Goal: Contribute content: Contribute content

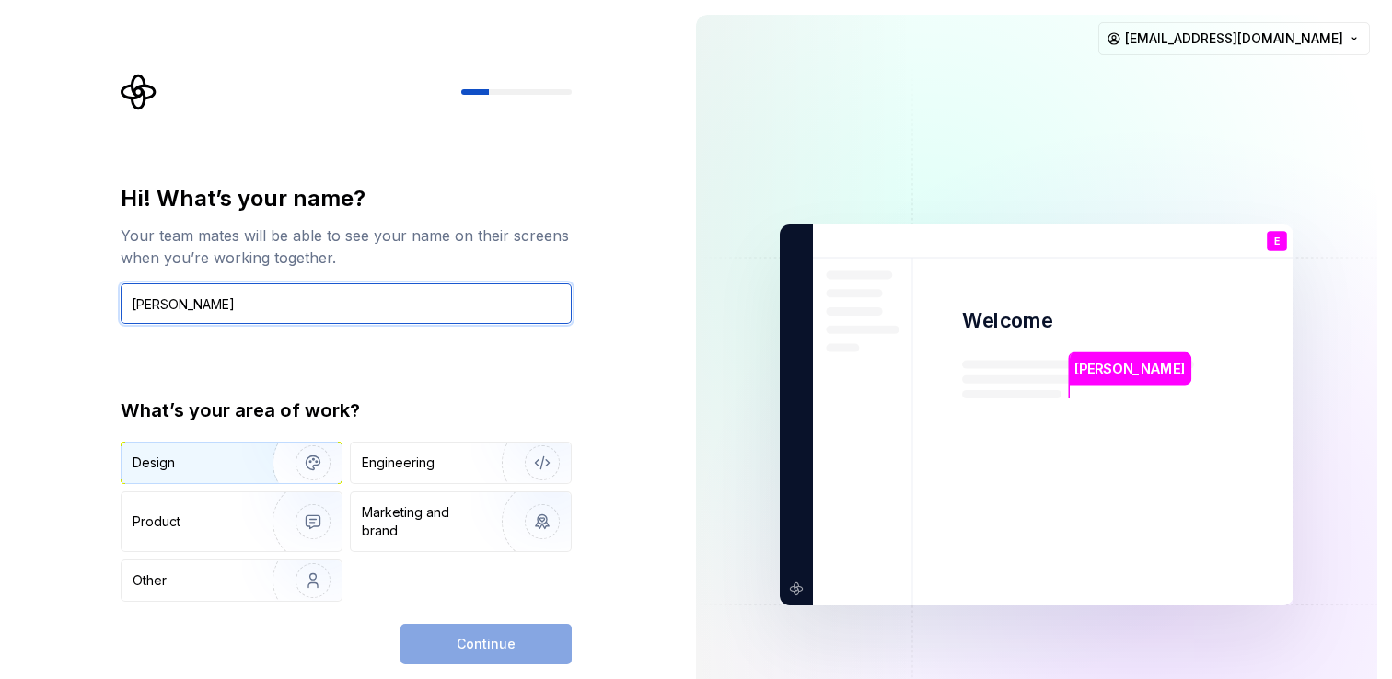
type input "[PERSON_NAME]"
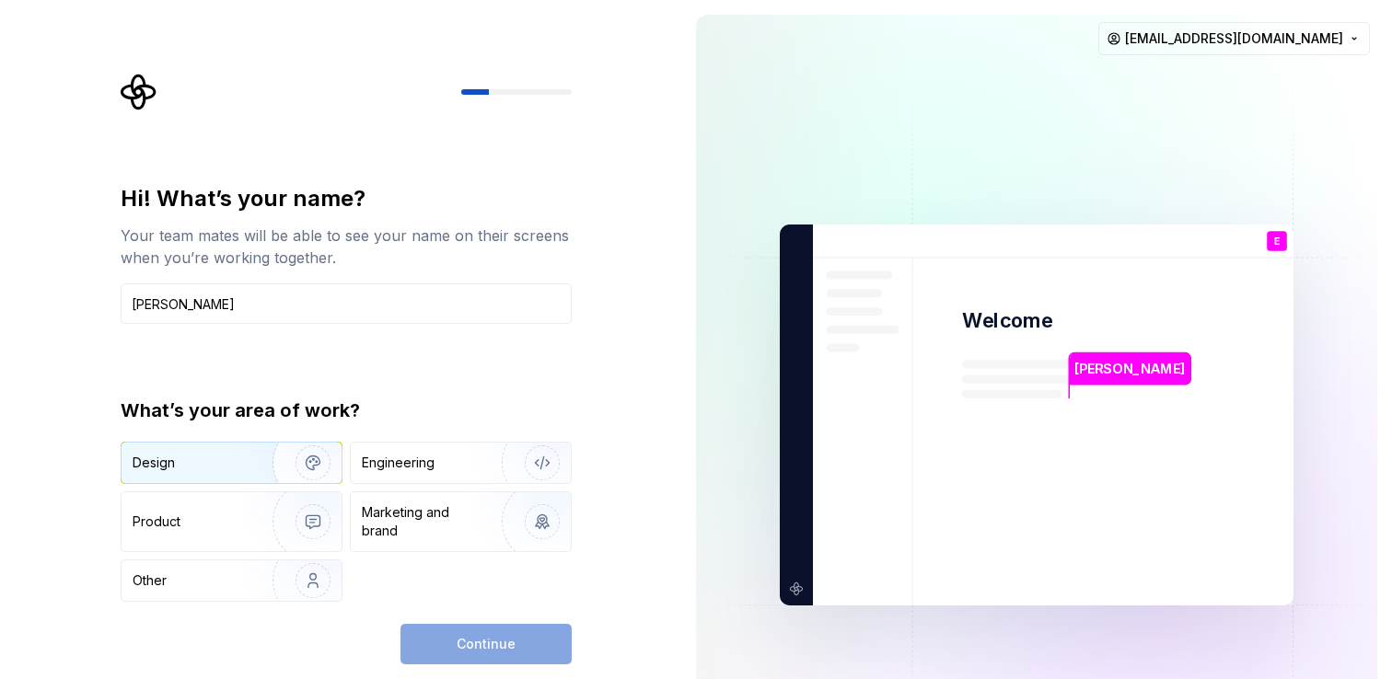
click at [328, 469] on img "button" at bounding box center [301, 462] width 118 height 123
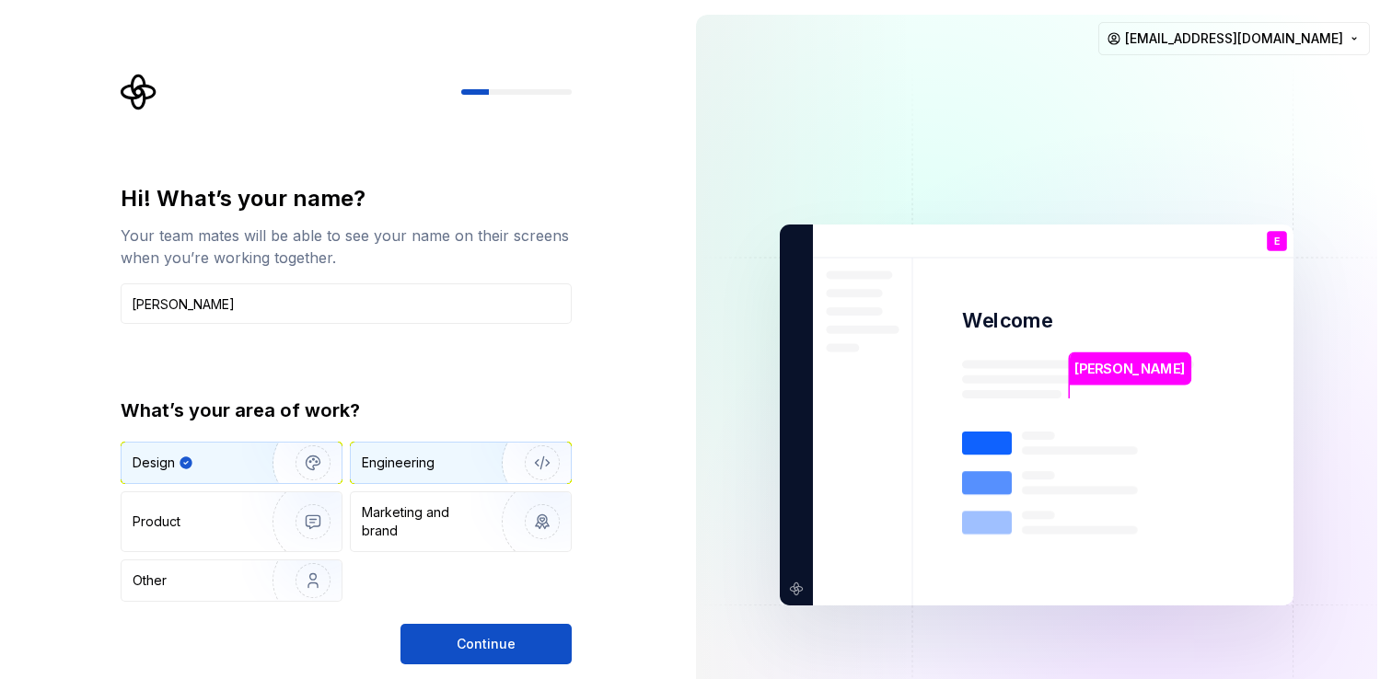
click at [452, 461] on div "Engineering" at bounding box center [435, 463] width 146 height 18
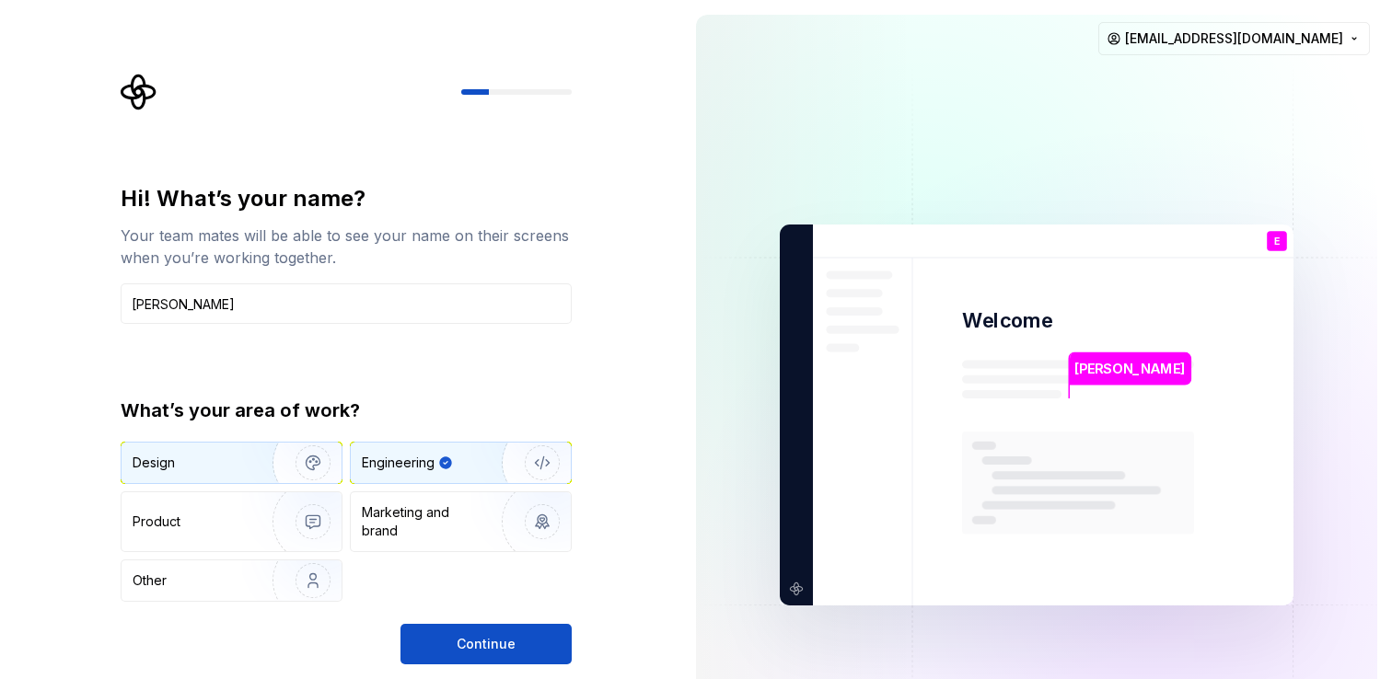
click at [288, 466] on img "button" at bounding box center [301, 462] width 118 height 123
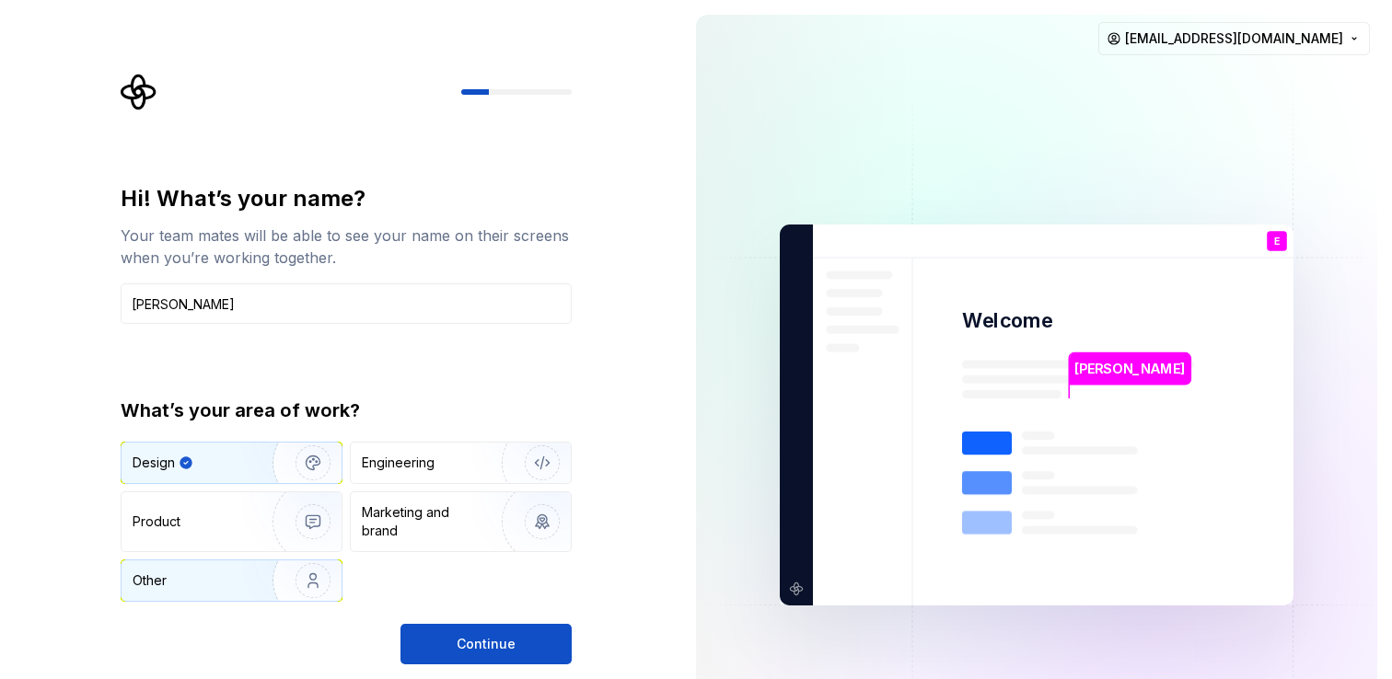
click at [298, 583] on img "button" at bounding box center [301, 580] width 118 height 123
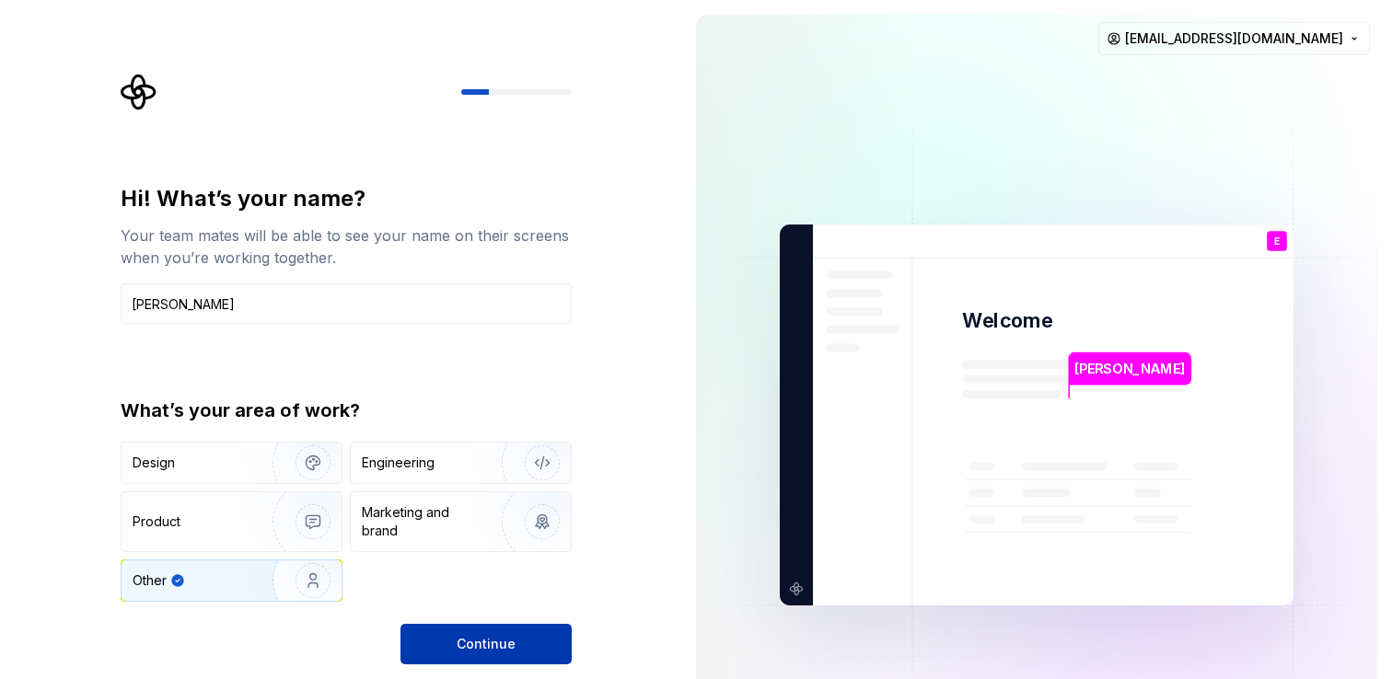
click at [473, 636] on span "Continue" at bounding box center [486, 644] width 59 height 18
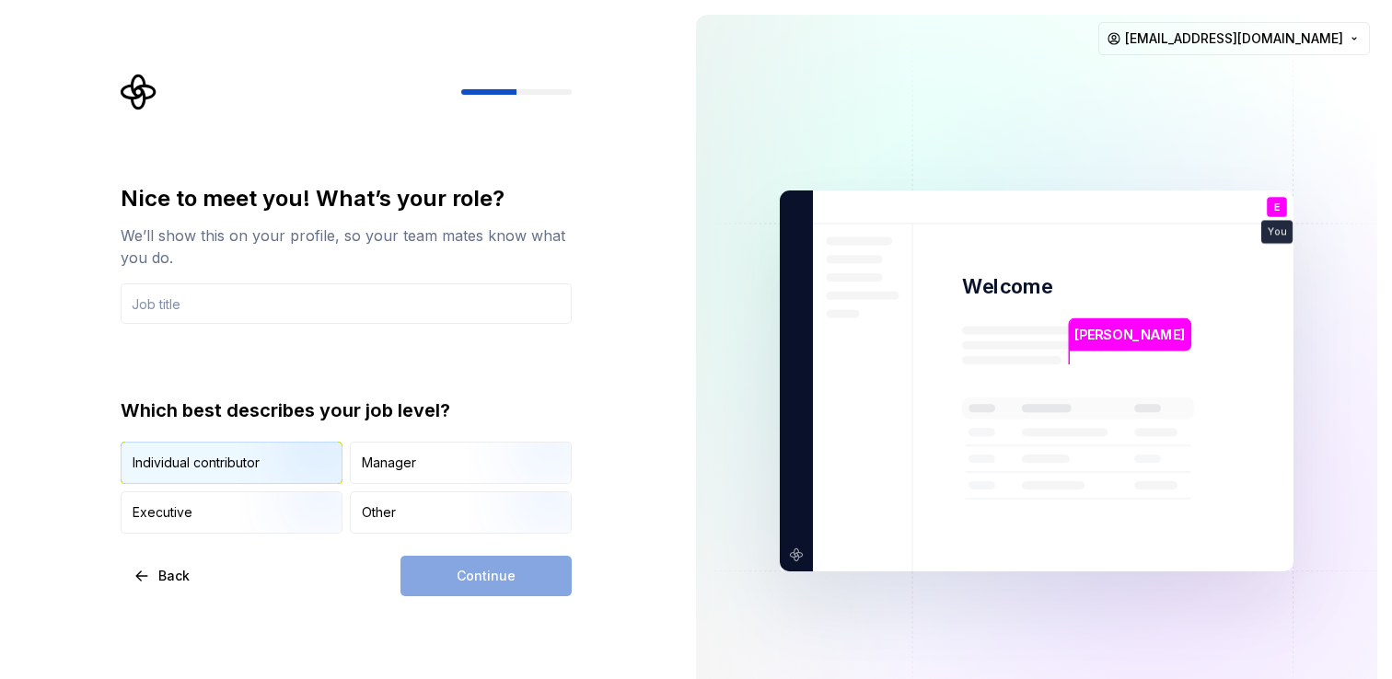
click at [307, 475] on img "button" at bounding box center [297, 485] width 118 height 123
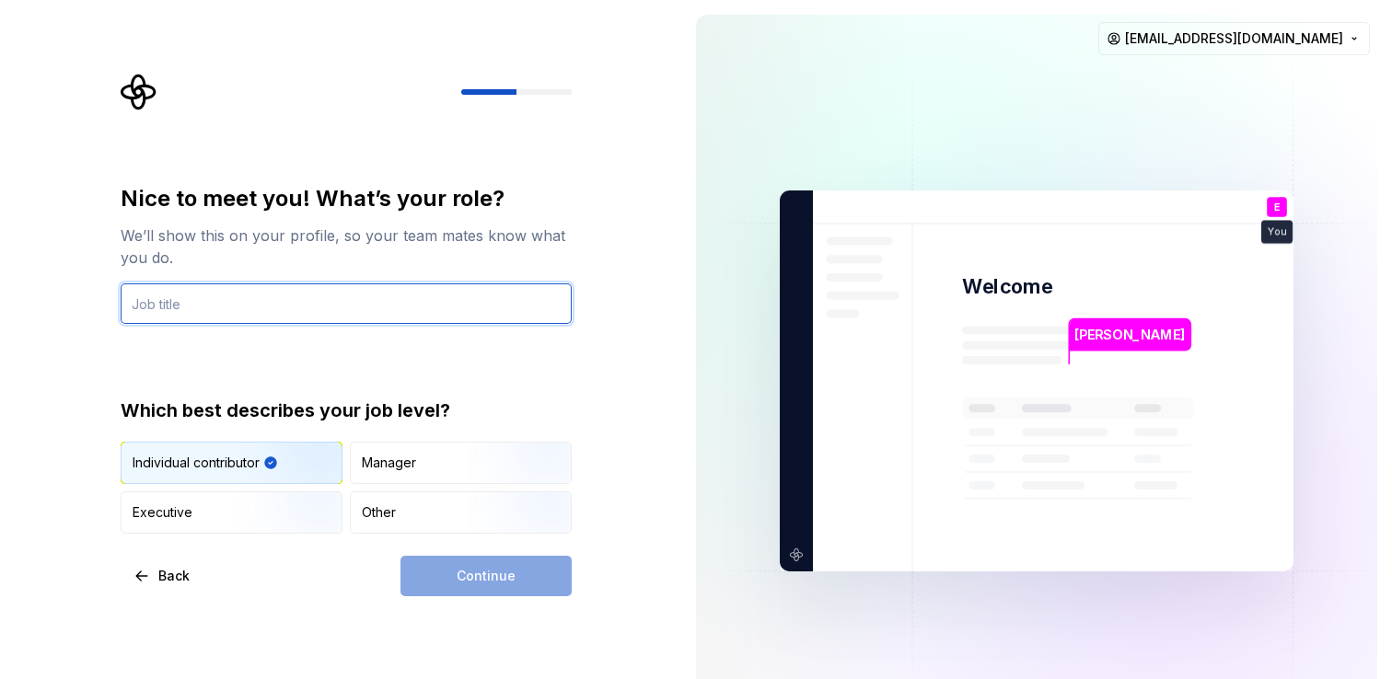
click at [206, 305] on input "text" at bounding box center [346, 304] width 451 height 41
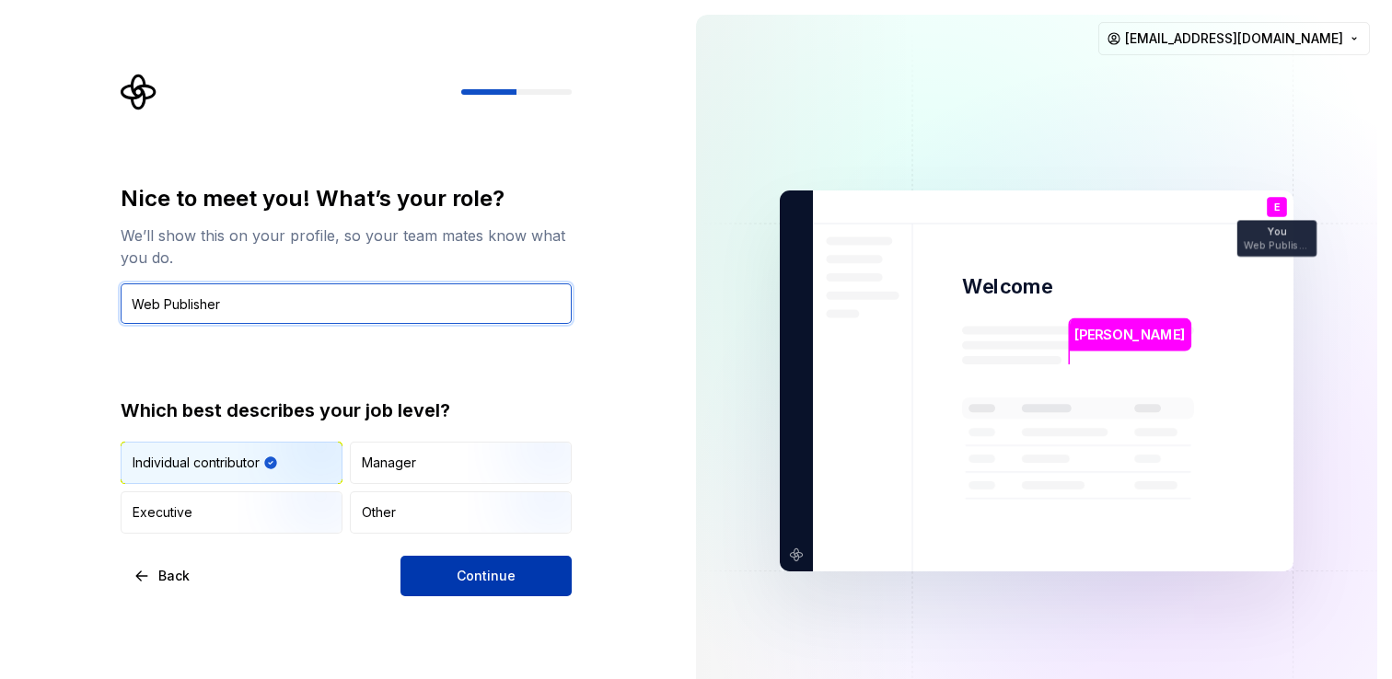
type input "Web Publisher"
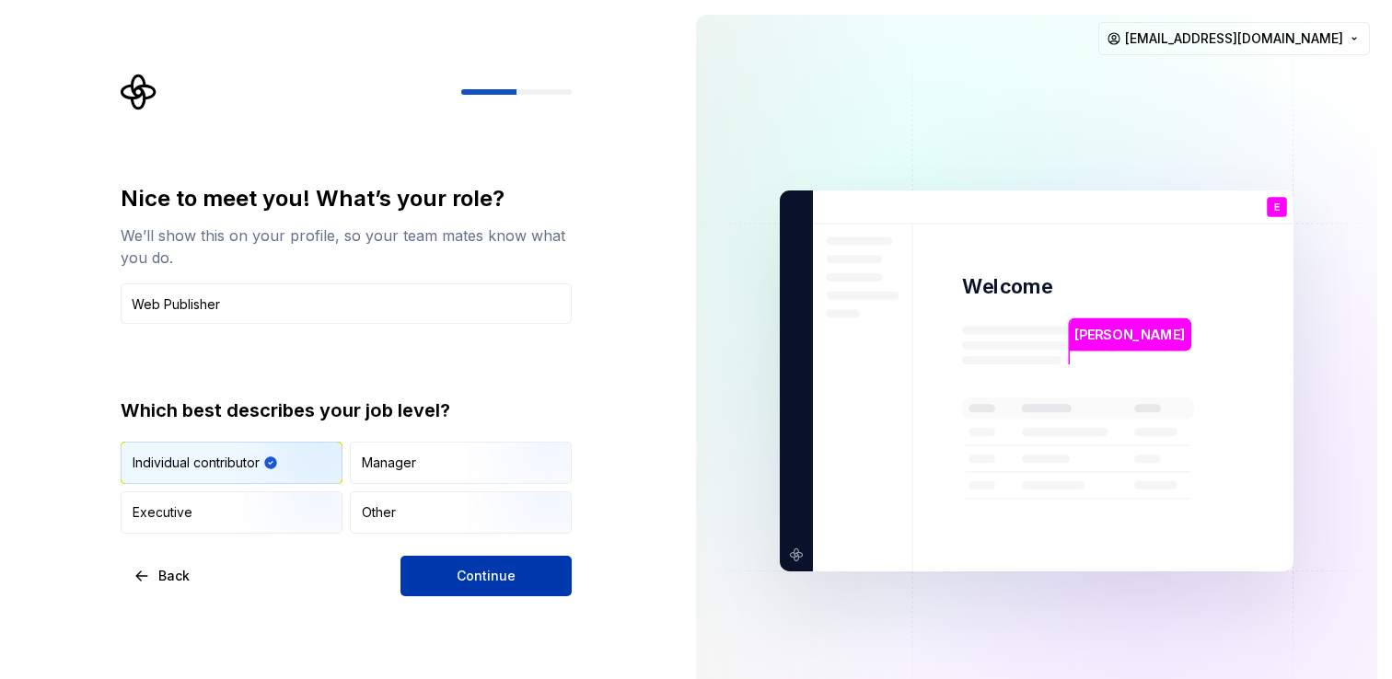
click at [501, 574] on span "Continue" at bounding box center [486, 576] width 59 height 18
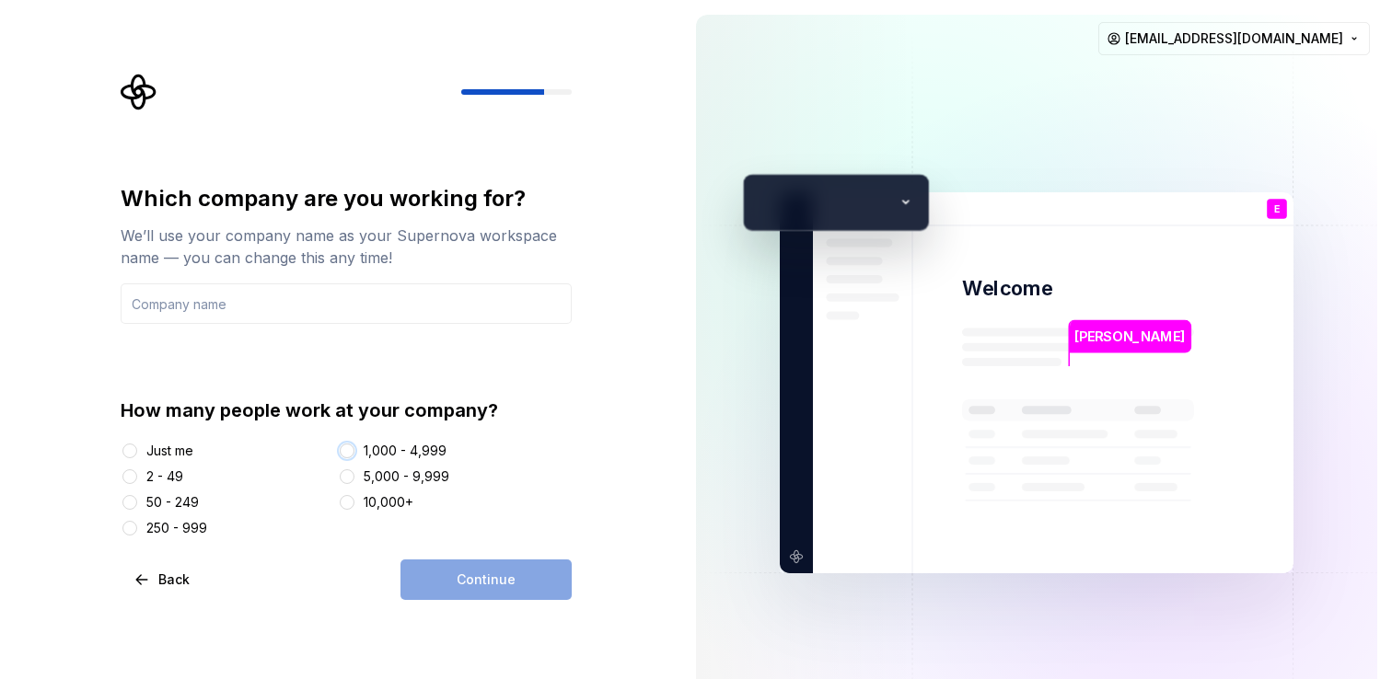
click at [353, 450] on button "1,000 - 4,999" at bounding box center [347, 451] width 15 height 15
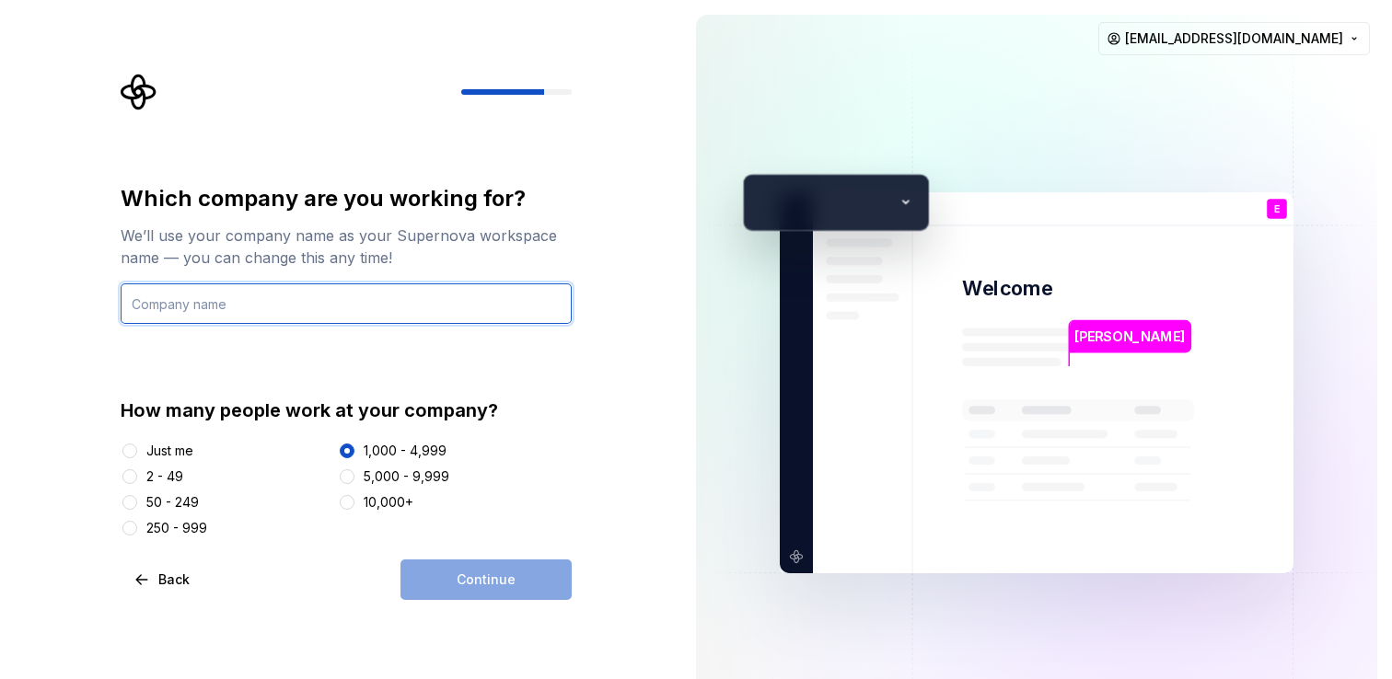
click at [257, 287] on input "text" at bounding box center [346, 304] width 451 height 41
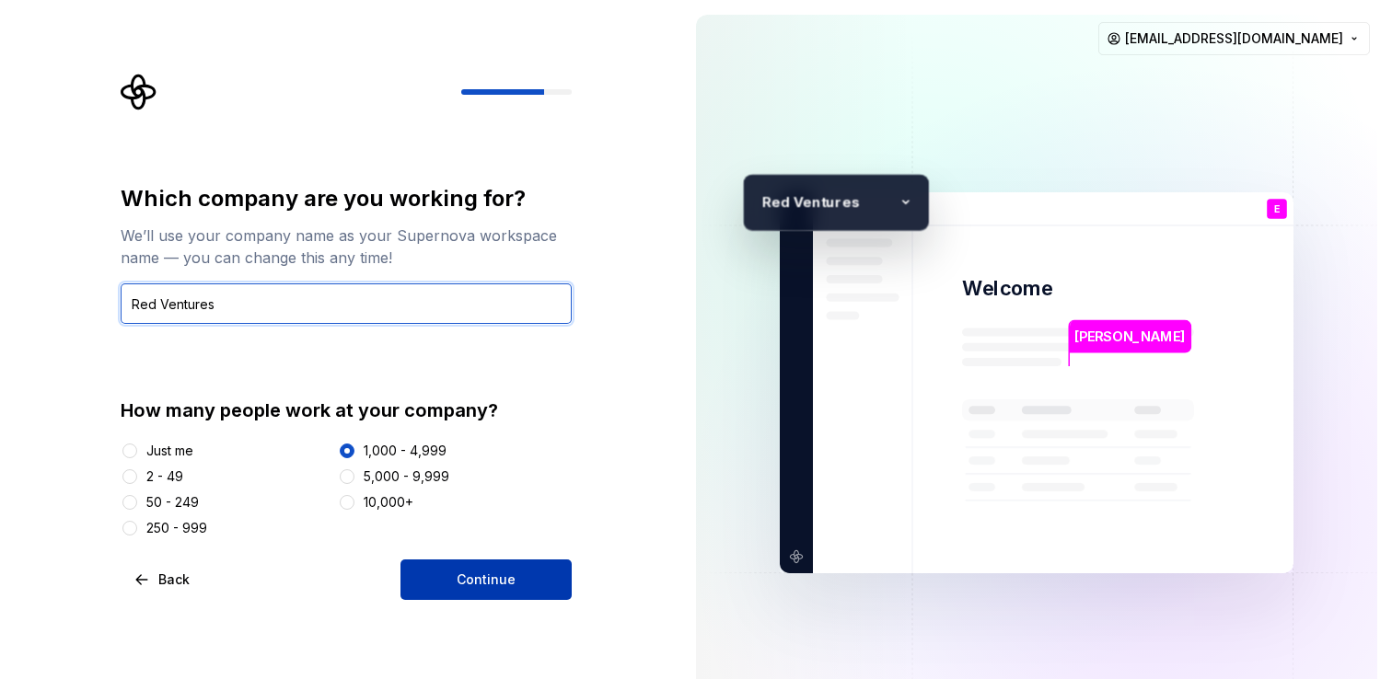
type input "Red Ventures"
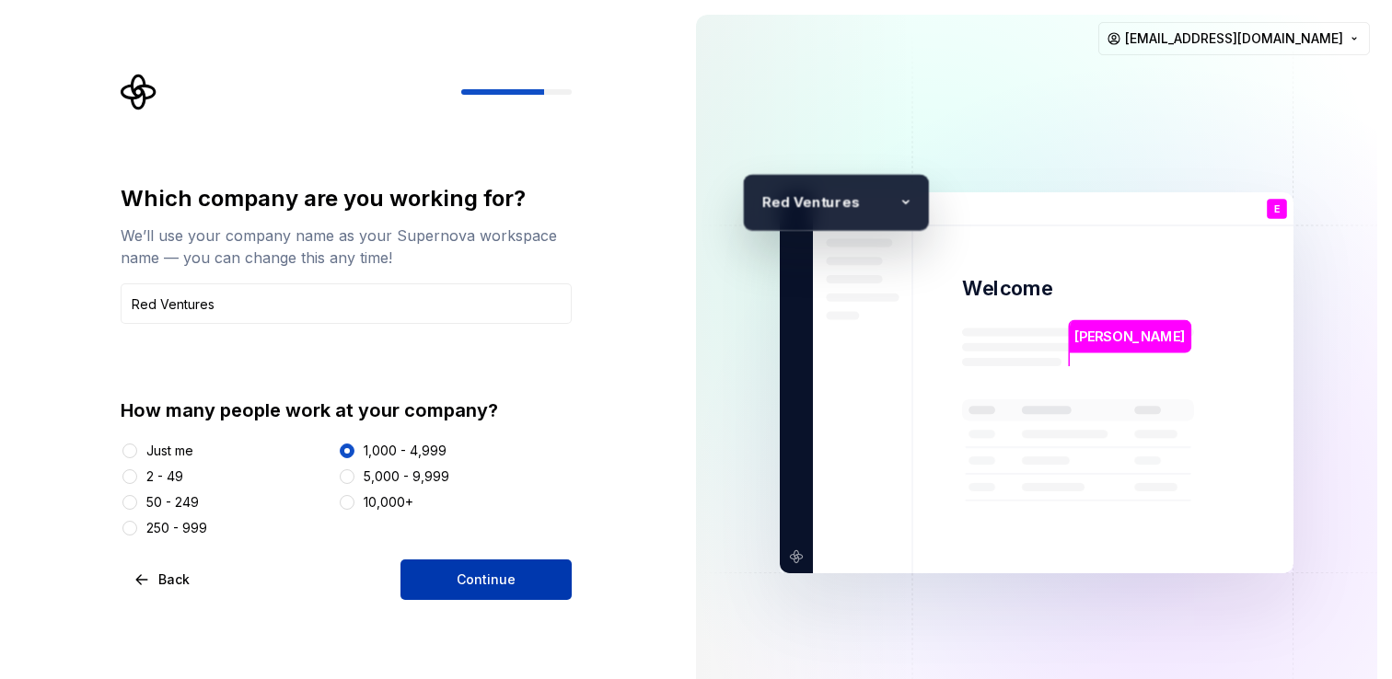
click at [496, 587] on span "Continue" at bounding box center [486, 580] width 59 height 18
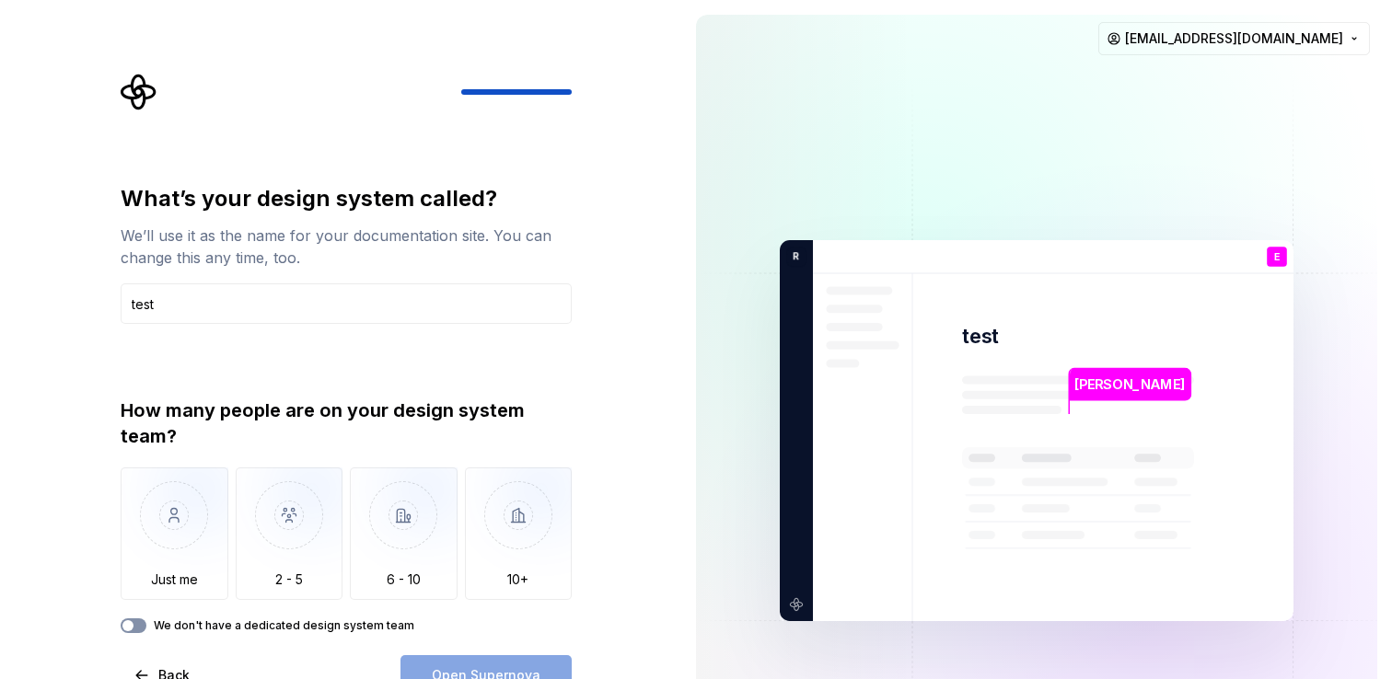
type input "test"
click at [133, 625] on icon "button" at bounding box center [128, 625] width 15 height 11
click at [505, 663] on button "Open Supernova" at bounding box center [485, 675] width 171 height 41
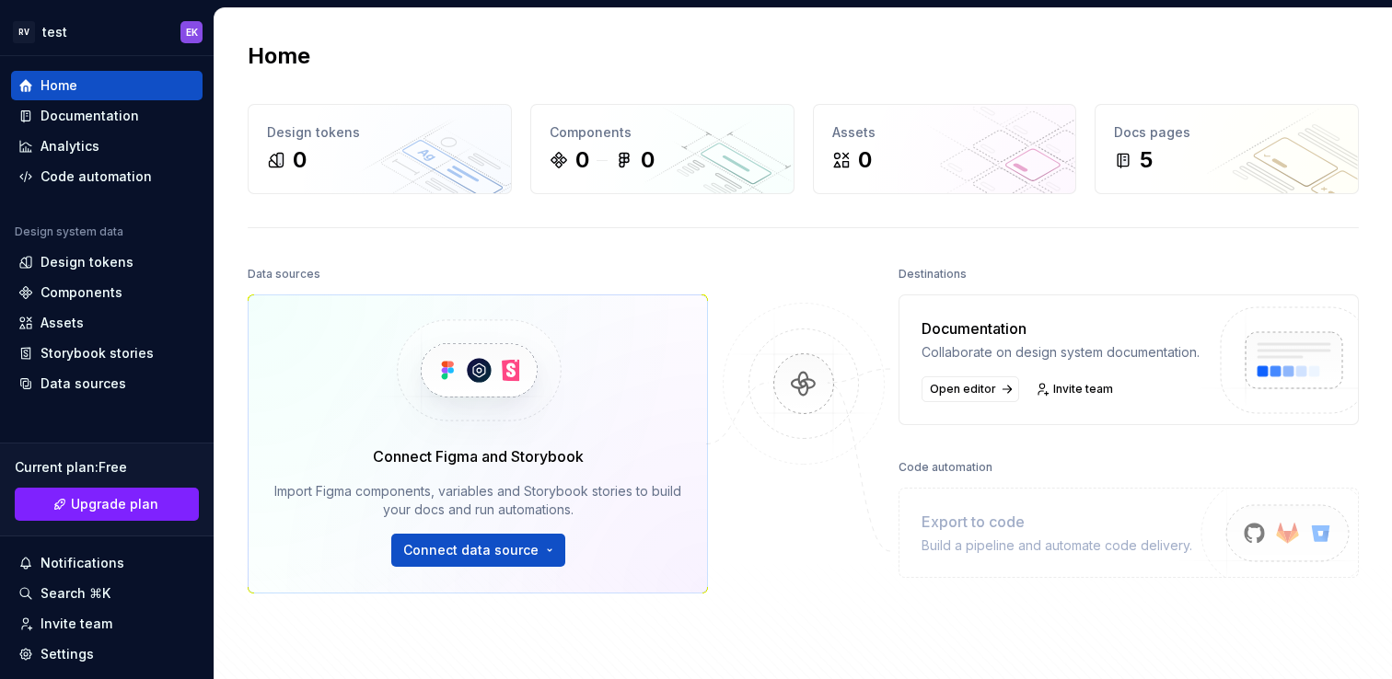
click at [992, 65] on div "Home" at bounding box center [803, 55] width 1111 height 29
click at [1033, 52] on div "Home" at bounding box center [803, 55] width 1111 height 29
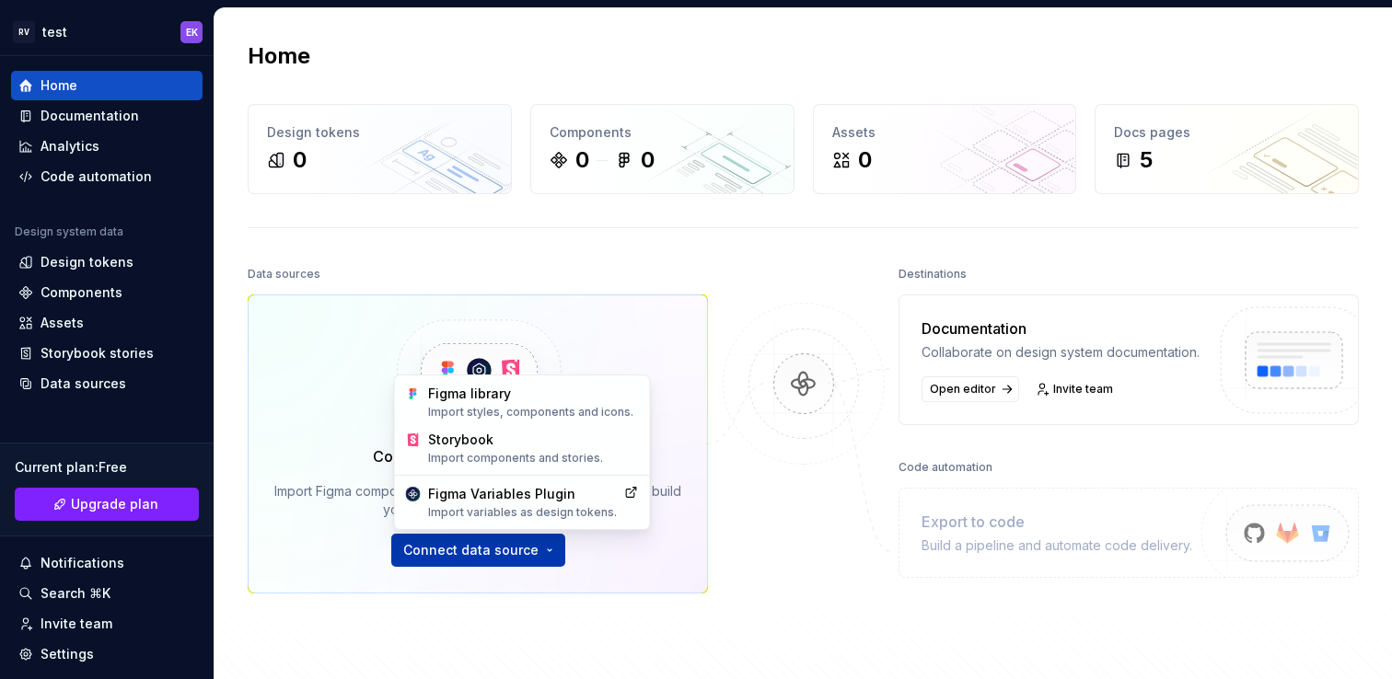
click at [552, 547] on html "RV test EK Home Documentation Analytics Code automation Design system data Desi…" at bounding box center [696, 339] width 1392 height 679
click at [524, 460] on div "Import components and stories." at bounding box center [533, 458] width 211 height 15
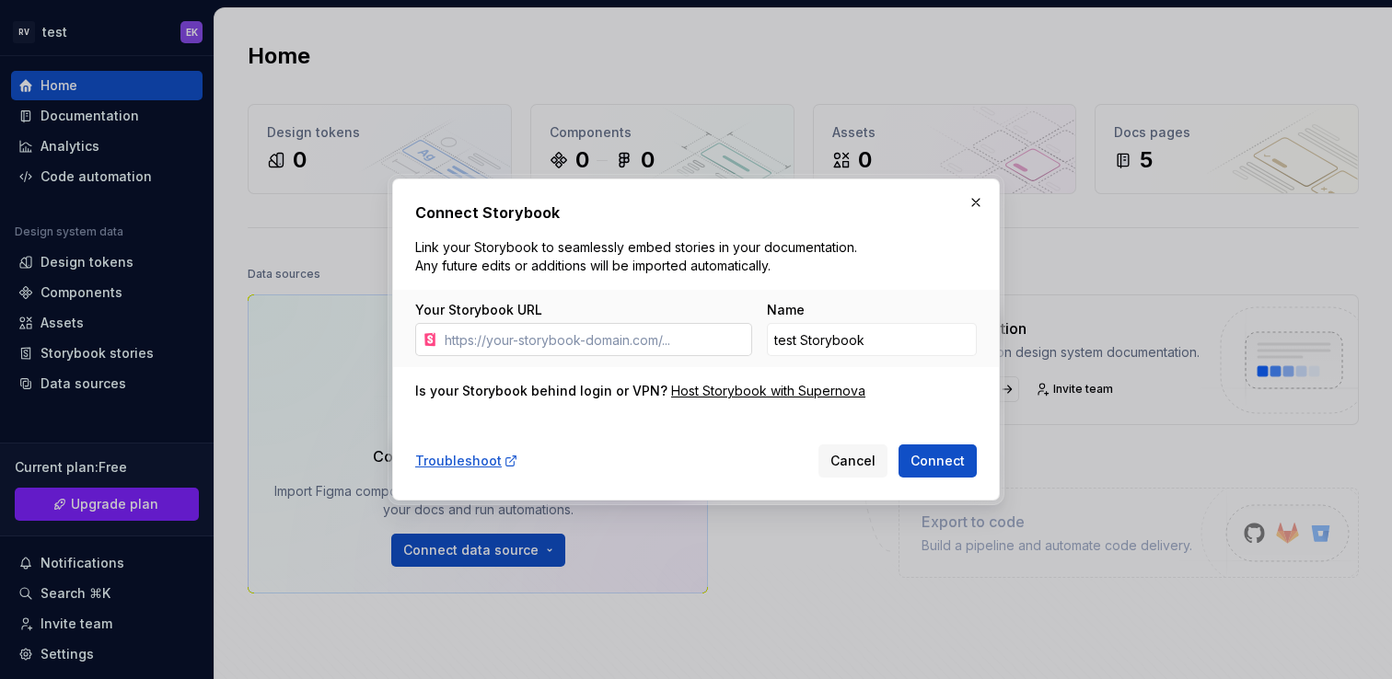
click at [649, 345] on input "Your Storybook URL" at bounding box center [594, 339] width 315 height 33
paste input "[URL][DOMAIN_NAME]"
type input "[URL][DOMAIN_NAME]"
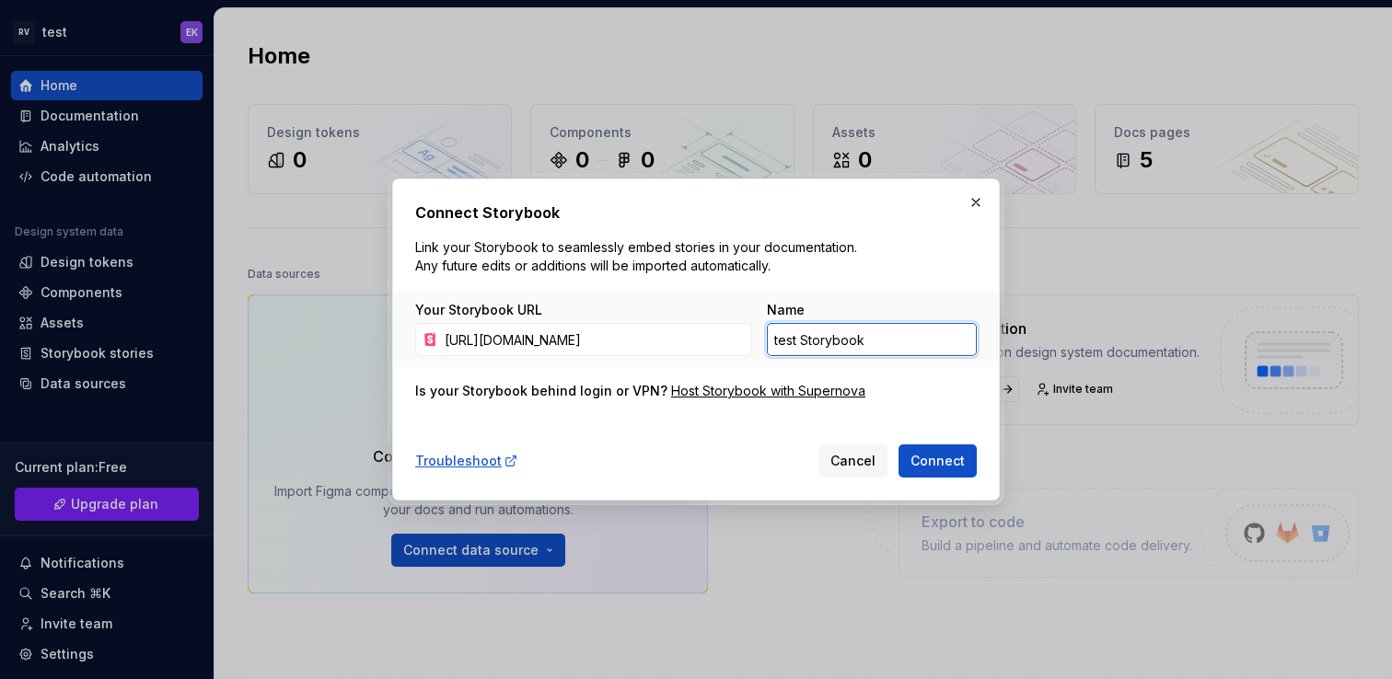
drag, startPoint x: 796, startPoint y: 342, endPoint x: 768, endPoint y: 342, distance: 28.6
click at [768, 342] on input "test Storybook" at bounding box center [872, 339] width 210 height 33
click at [880, 368] on div "Connect Storybook Link your Storybook to seamlessly embed stories in your docum…" at bounding box center [696, 340] width 562 height 276
drag, startPoint x: 796, startPoint y: 344, endPoint x: 772, endPoint y: 342, distance: 24.0
click at [772, 342] on input "test Storybook" at bounding box center [872, 339] width 210 height 33
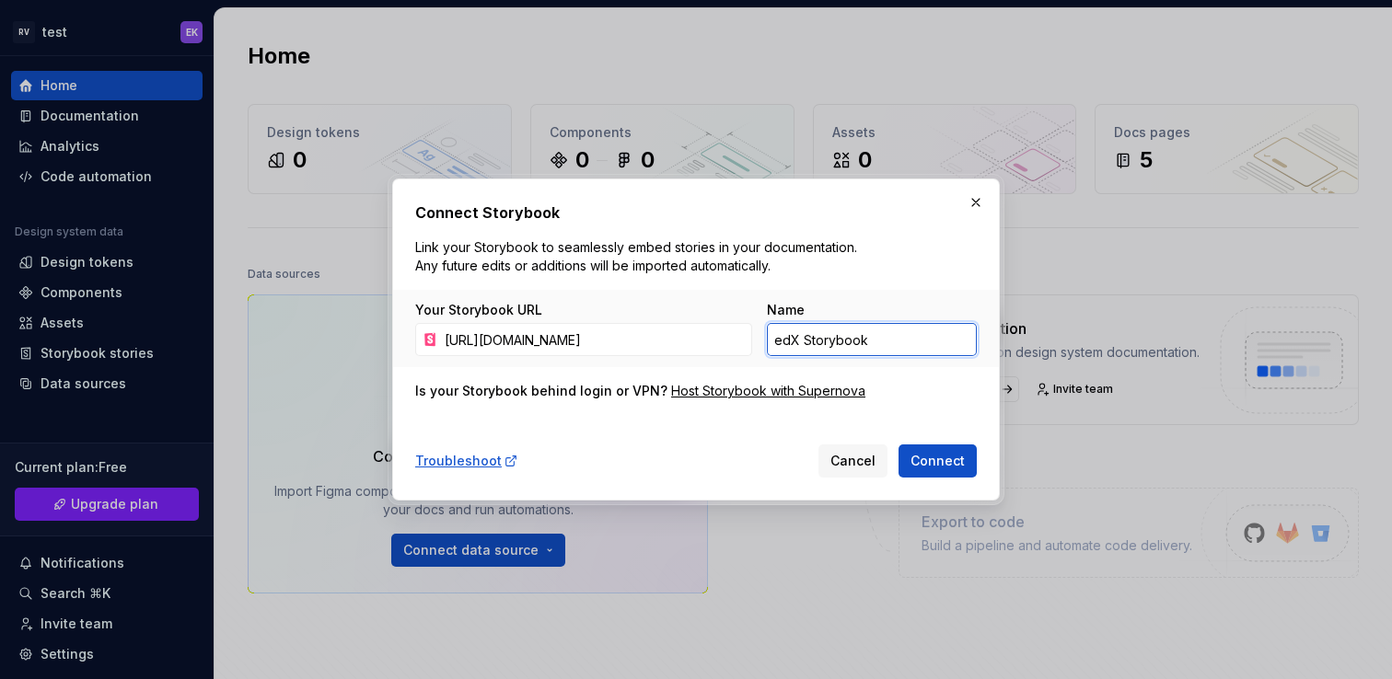
type input "edX Storybook"
click at [941, 377] on div "Connect Storybook Link your Storybook to seamlessly embed stories in your docum…" at bounding box center [696, 340] width 562 height 276
click at [943, 463] on span "Connect" at bounding box center [937, 461] width 54 height 18
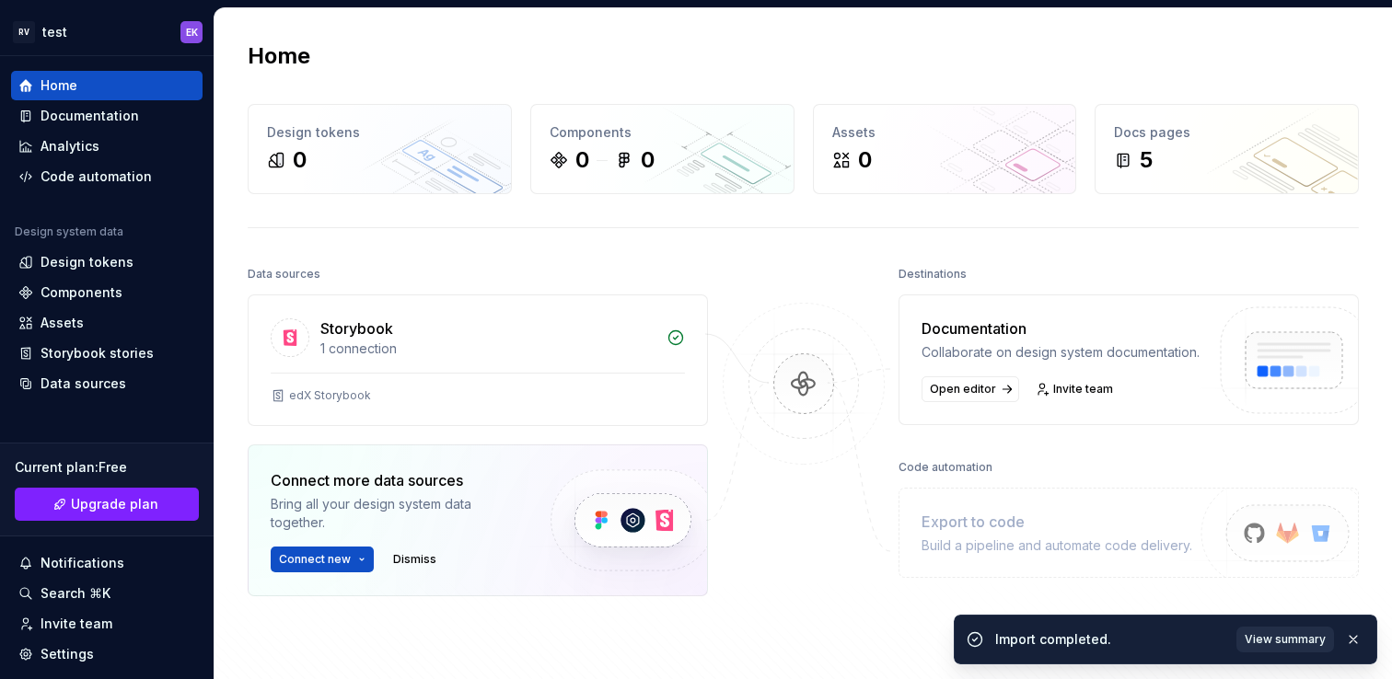
click at [1303, 642] on span "View summary" at bounding box center [1285, 639] width 81 height 15
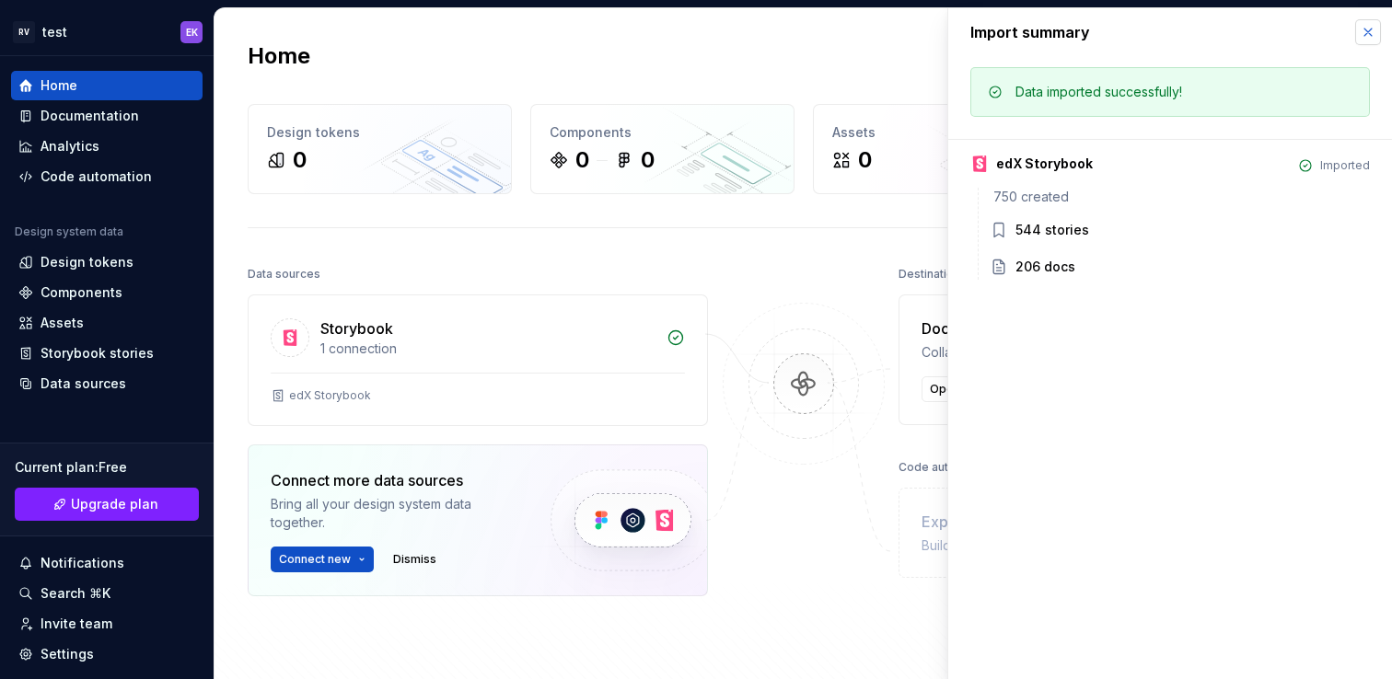
click at [1364, 30] on button "button" at bounding box center [1368, 32] width 26 height 26
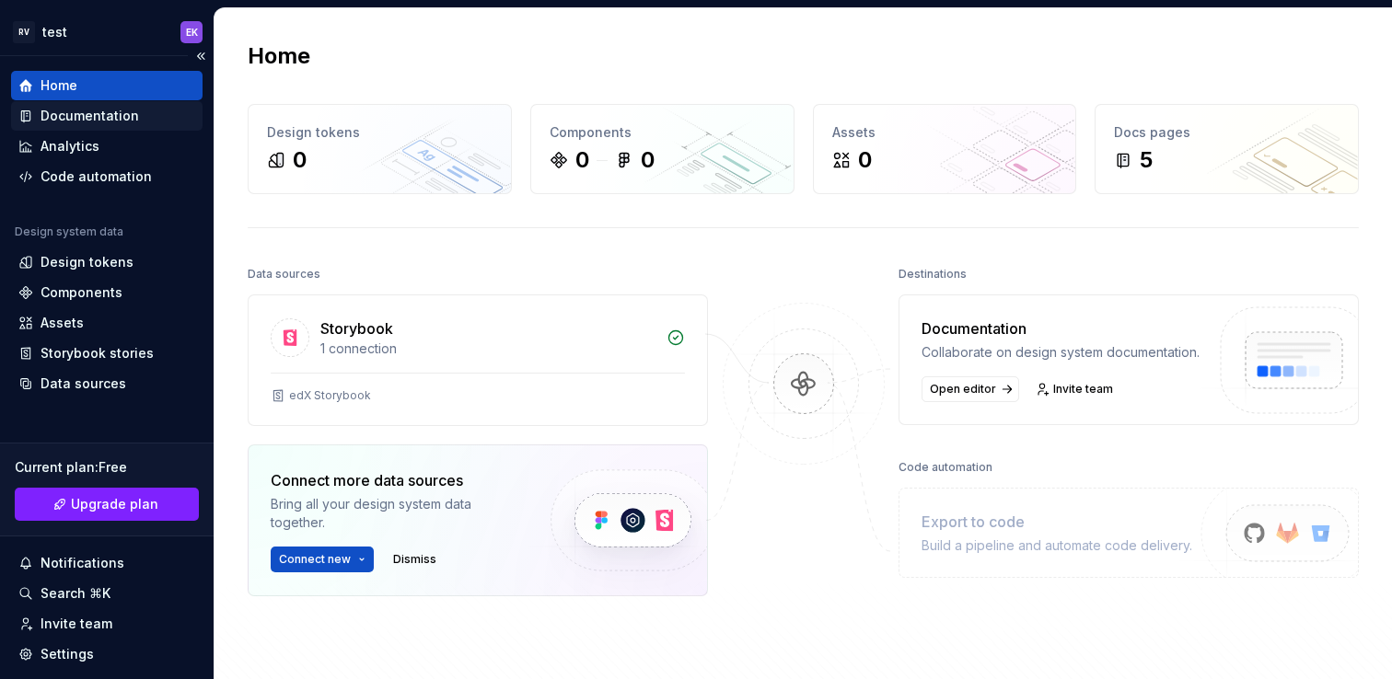
click at [97, 120] on div "Documentation" at bounding box center [90, 116] width 98 height 18
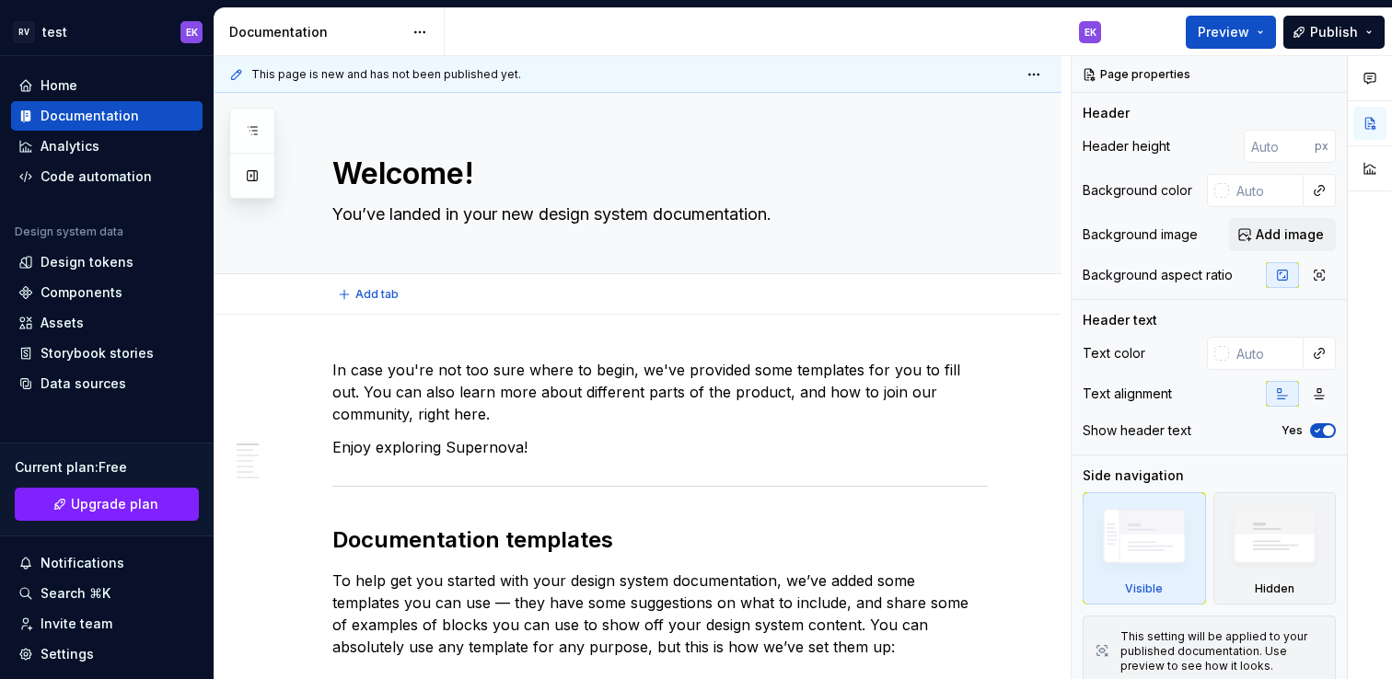
type textarea "*"
click at [110, 300] on div "Components" at bounding box center [82, 293] width 82 height 18
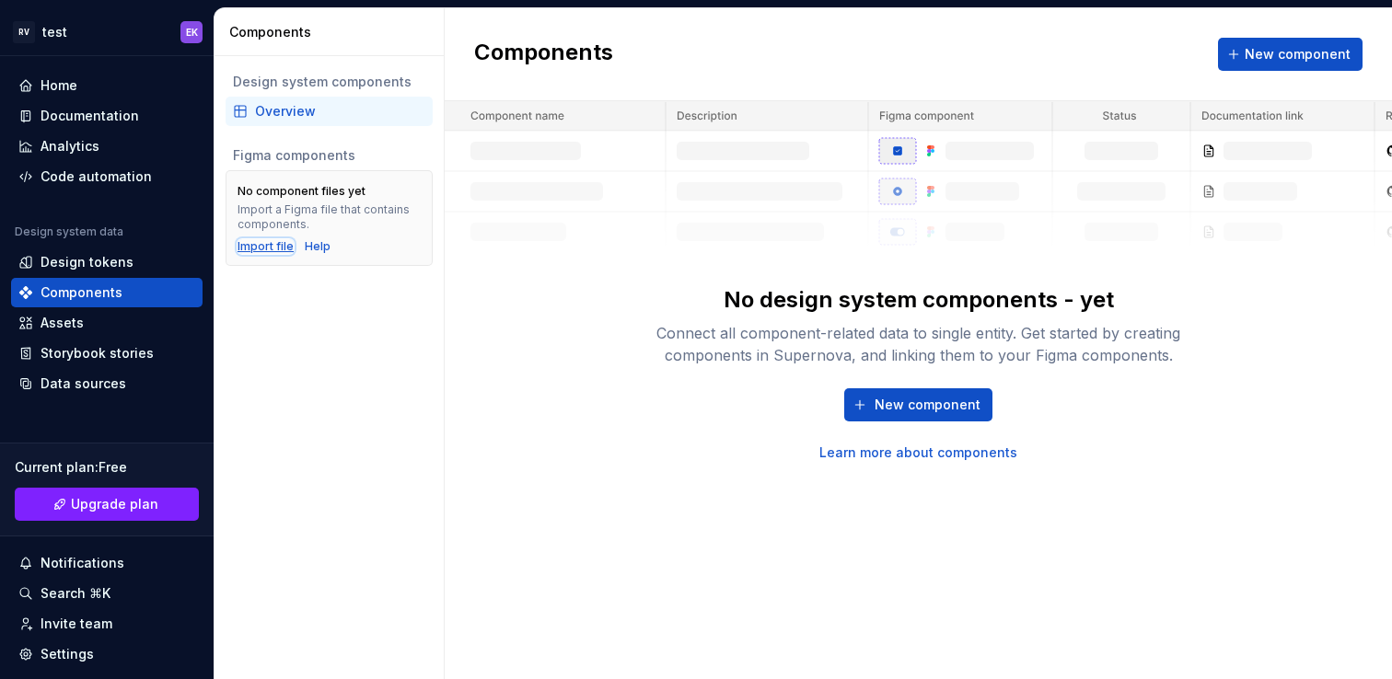
click at [261, 249] on div "Import file" at bounding box center [266, 246] width 56 height 15
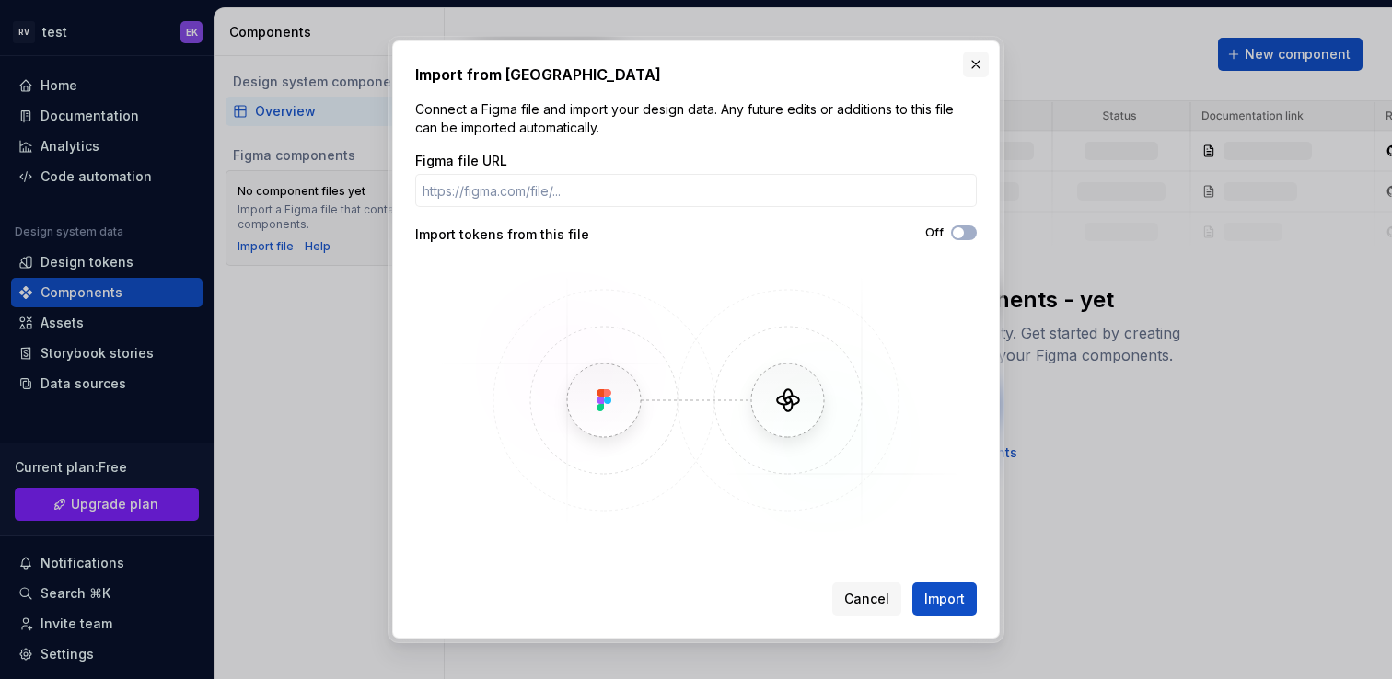
click at [977, 71] on button "button" at bounding box center [976, 65] width 26 height 26
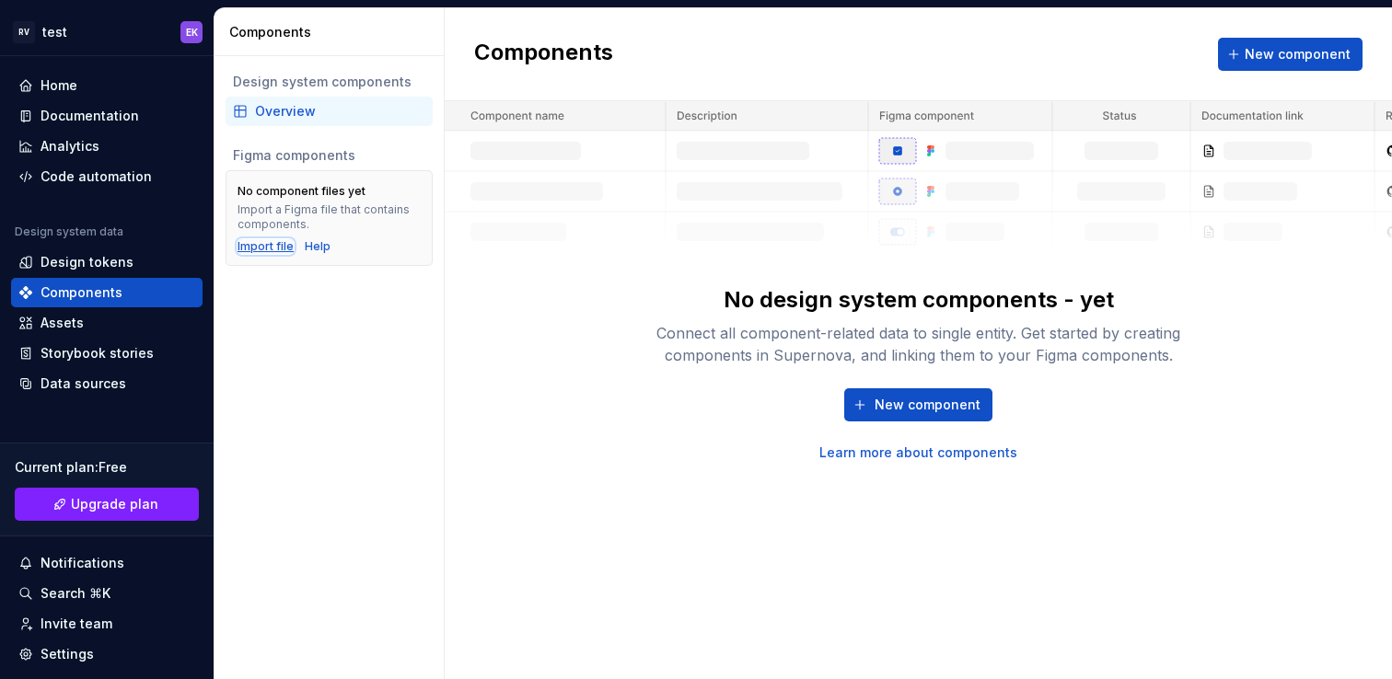
click at [265, 249] on div "Import file" at bounding box center [266, 246] width 56 height 15
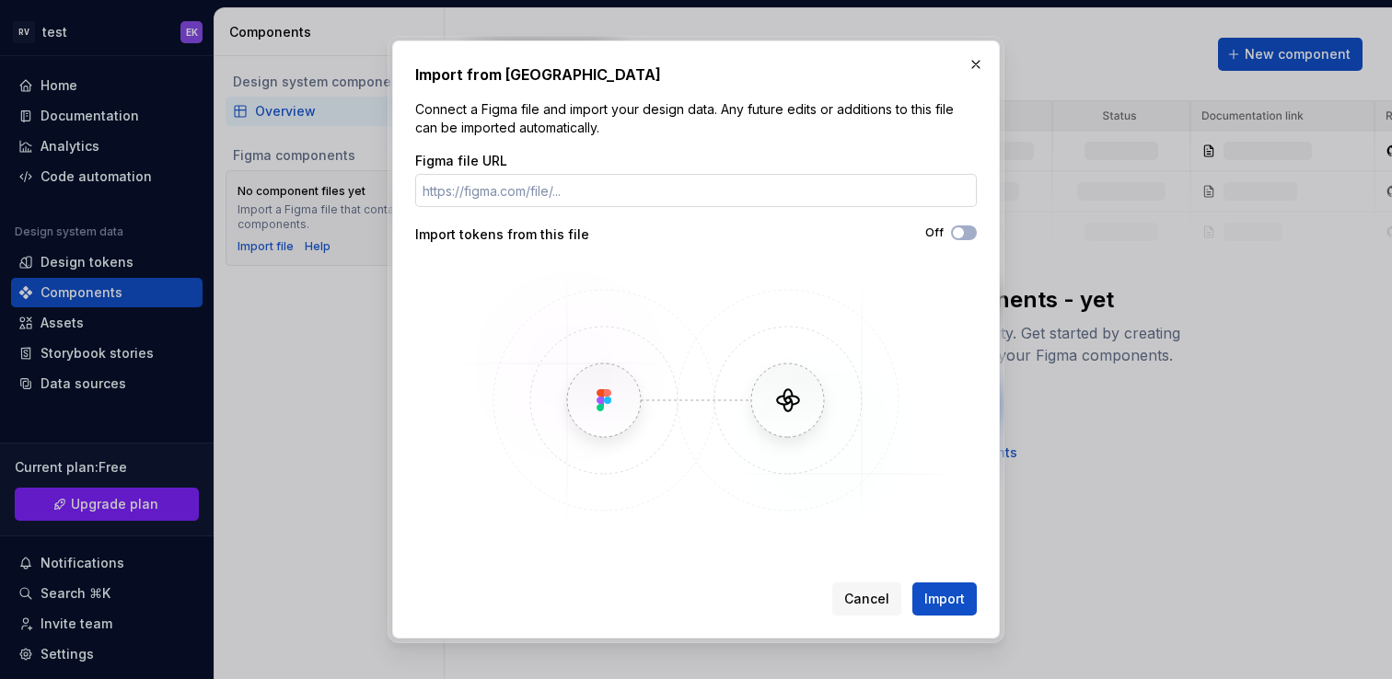
click at [462, 192] on input "Figma file URL" at bounding box center [696, 190] width 562 height 33
type input "[URL][DOMAIN_NAME]"
click at [969, 232] on button "Off" at bounding box center [964, 233] width 26 height 15
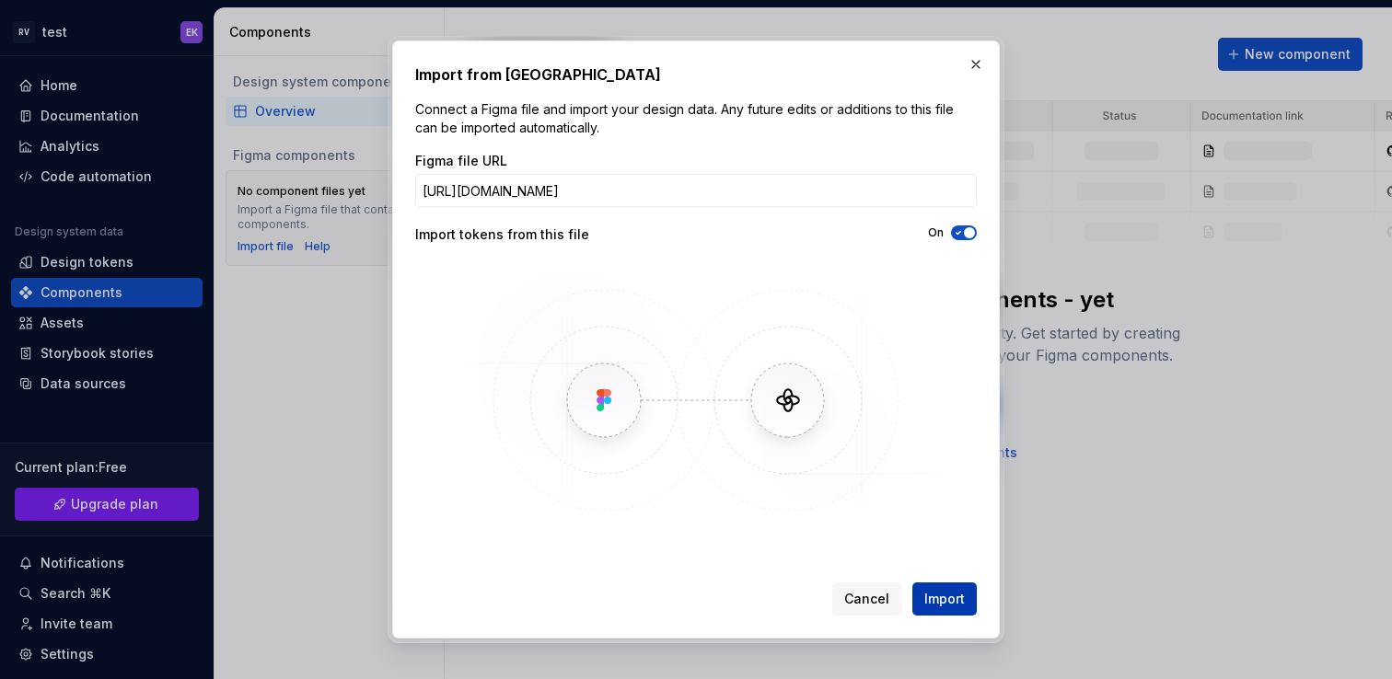
click at [949, 594] on span "Import" at bounding box center [944, 599] width 41 height 18
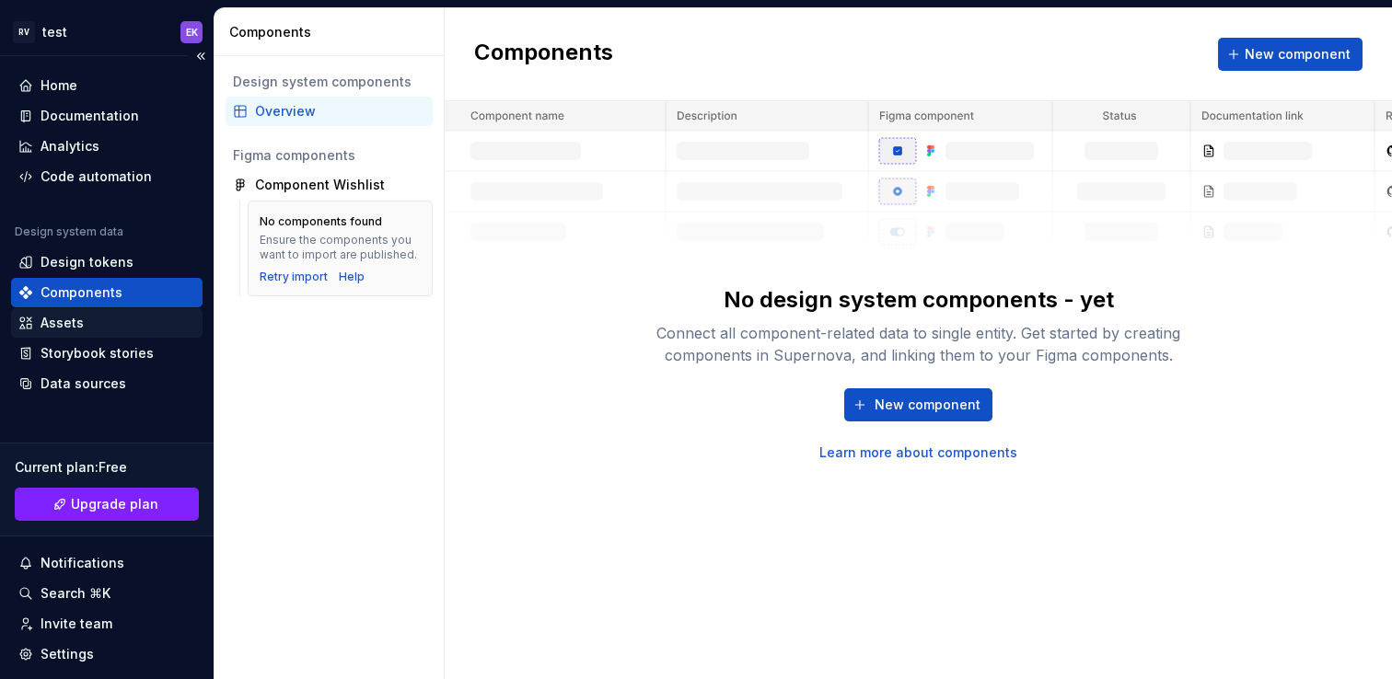
click at [70, 319] on div "Assets" at bounding box center [62, 323] width 43 height 18
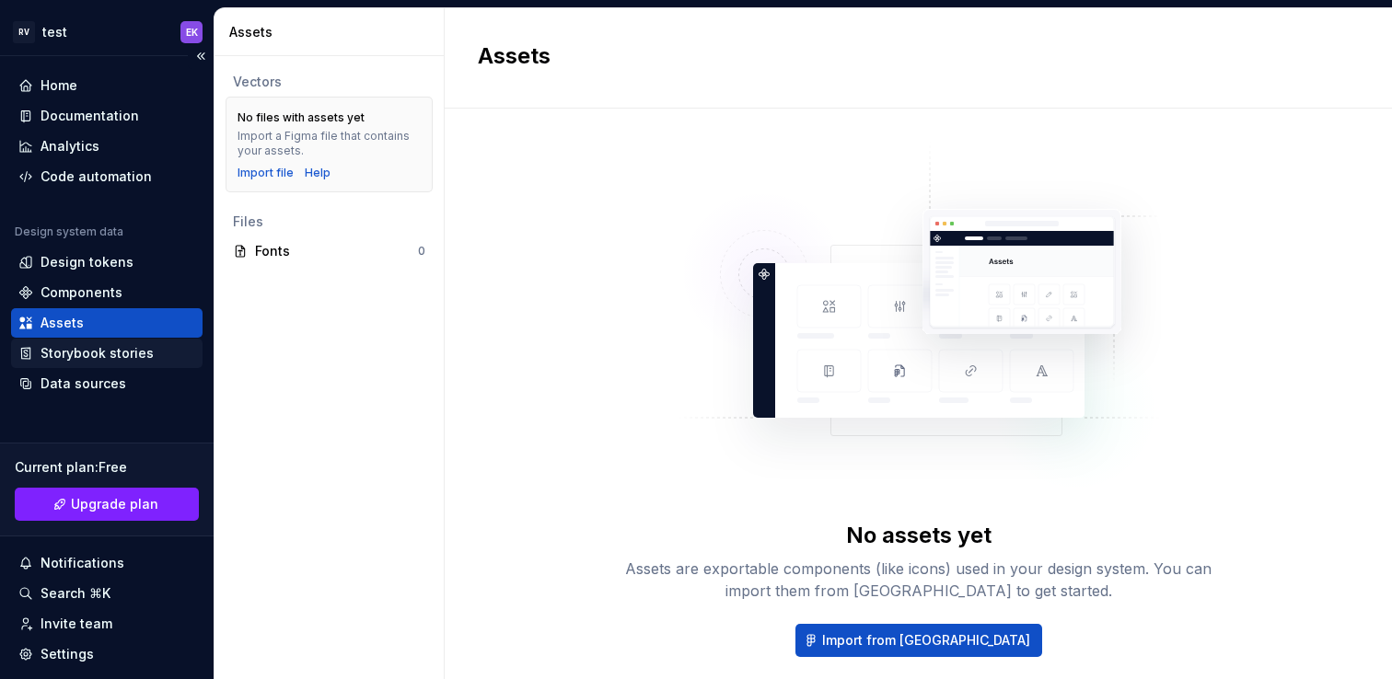
click at [77, 355] on div "Storybook stories" at bounding box center [97, 353] width 113 height 18
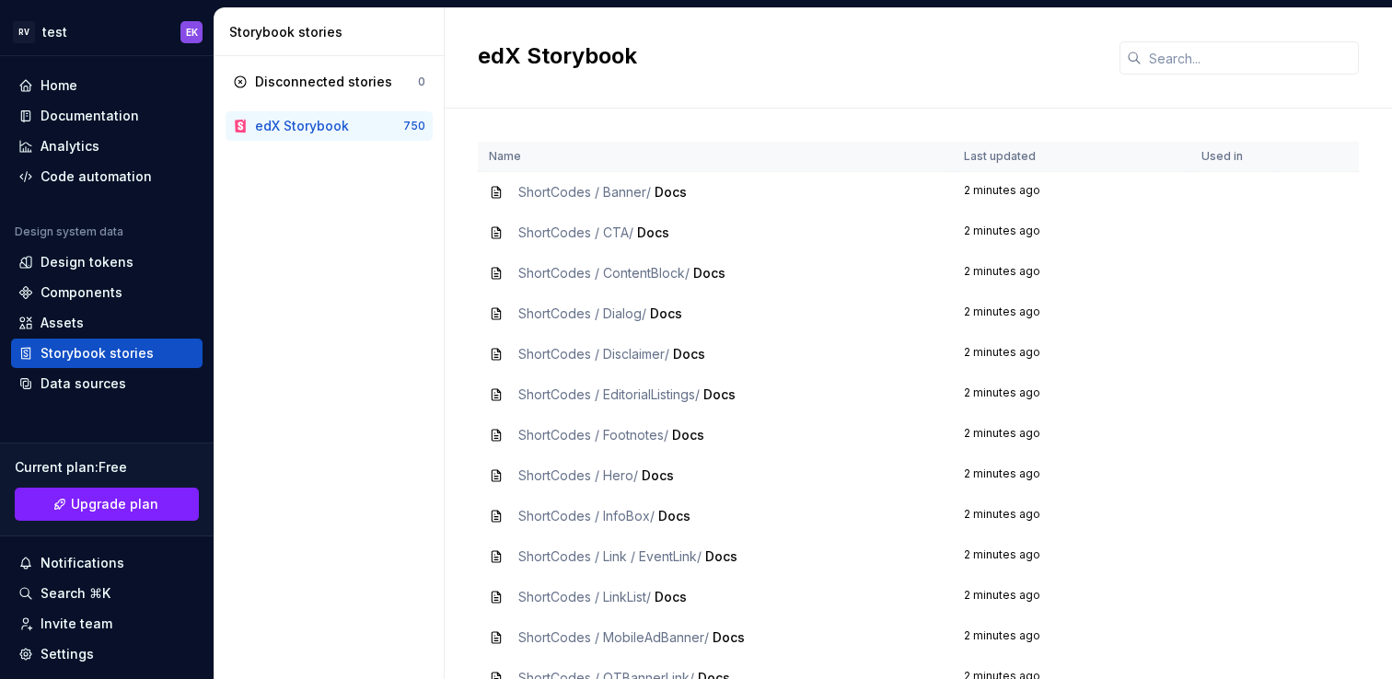
click at [545, 197] on span "ShortCodes / Banner /" at bounding box center [584, 192] width 133 height 16
click at [498, 193] on icon at bounding box center [496, 192] width 15 height 15
click at [92, 387] on div "Data sources" at bounding box center [84, 384] width 86 height 18
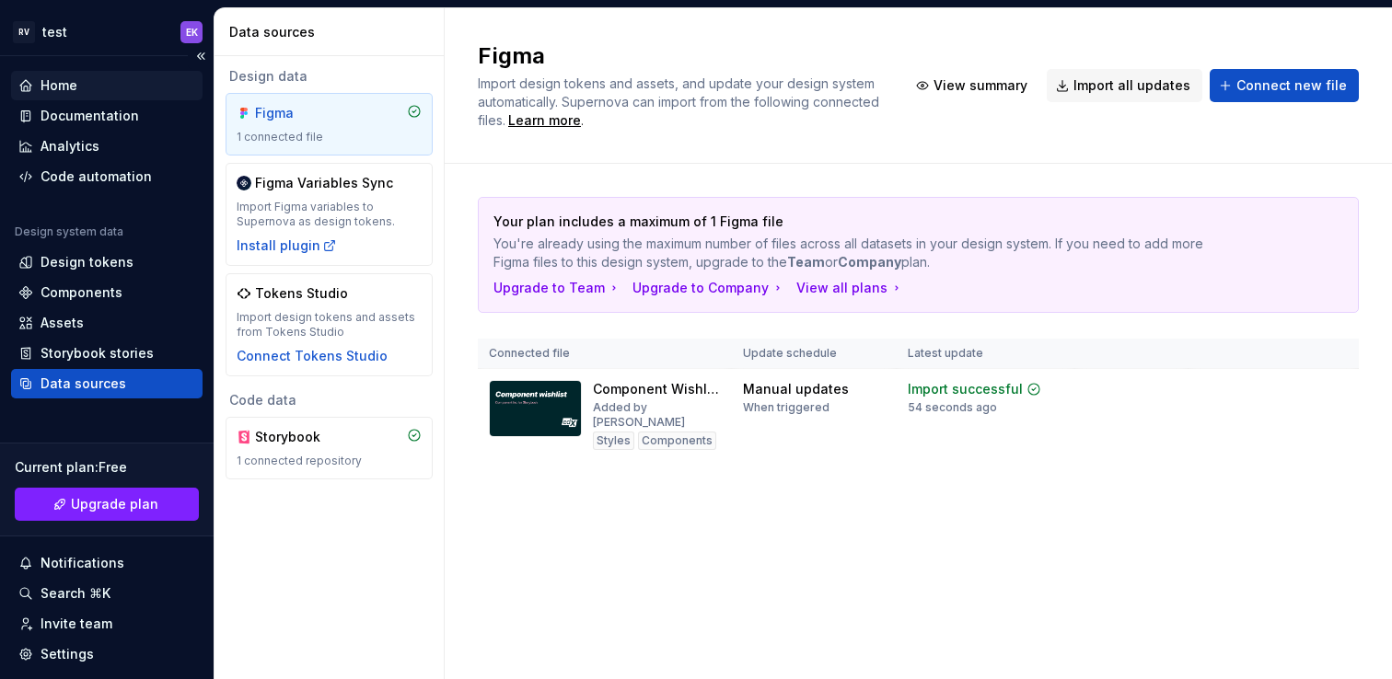
click at [74, 84] on div "Home" at bounding box center [59, 85] width 37 height 18
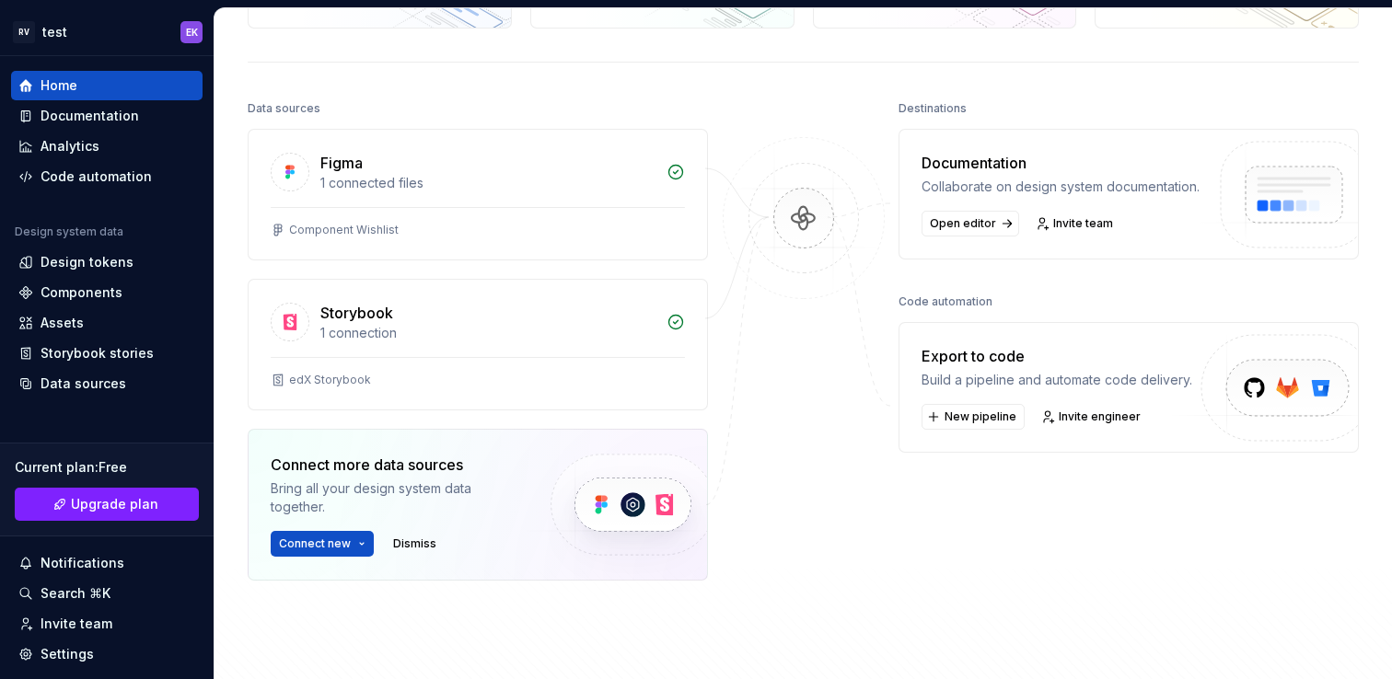
scroll to position [167, 0]
click at [979, 230] on span "Open editor" at bounding box center [963, 222] width 66 height 15
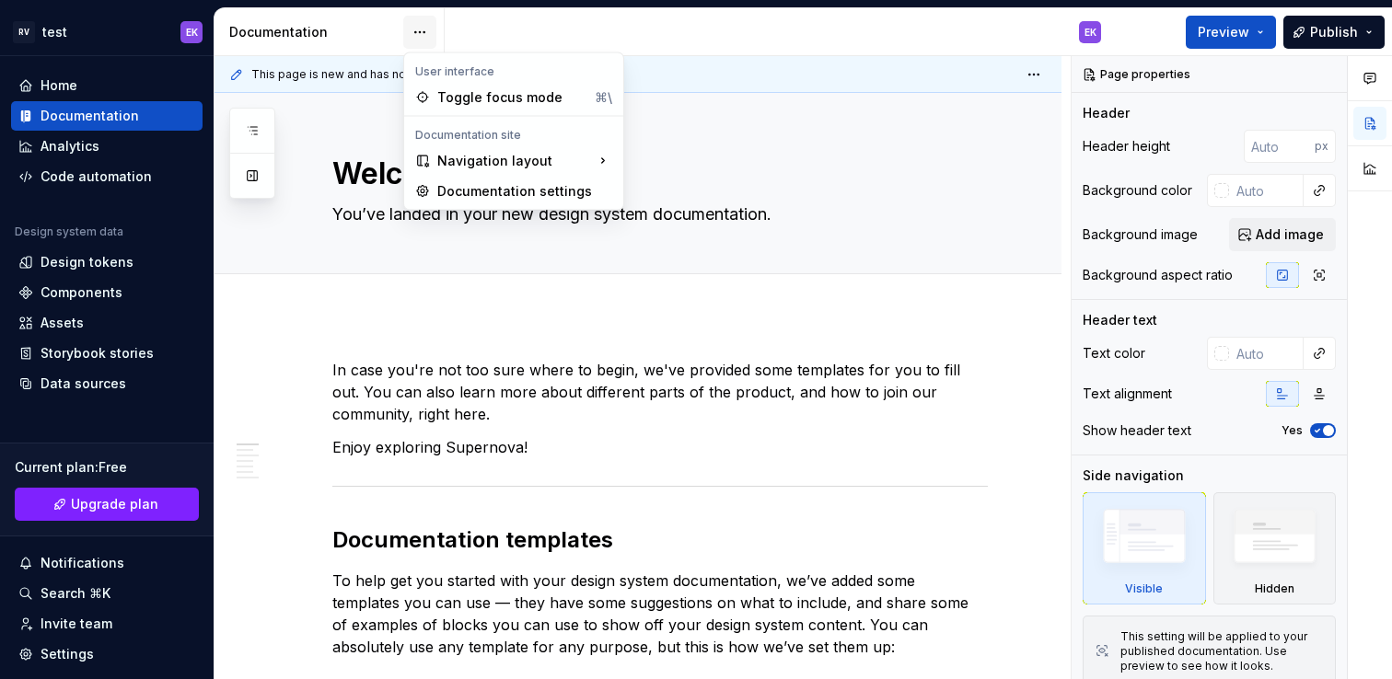
click at [423, 29] on html "RV test EK Home Documentation Analytics Code automation Design system data Desi…" at bounding box center [696, 339] width 1392 height 679
click at [252, 128] on div "Pages Add Accessibility guide for tree Page tree. Navigate the tree with the ar…" at bounding box center [252, 153] width 46 height 91
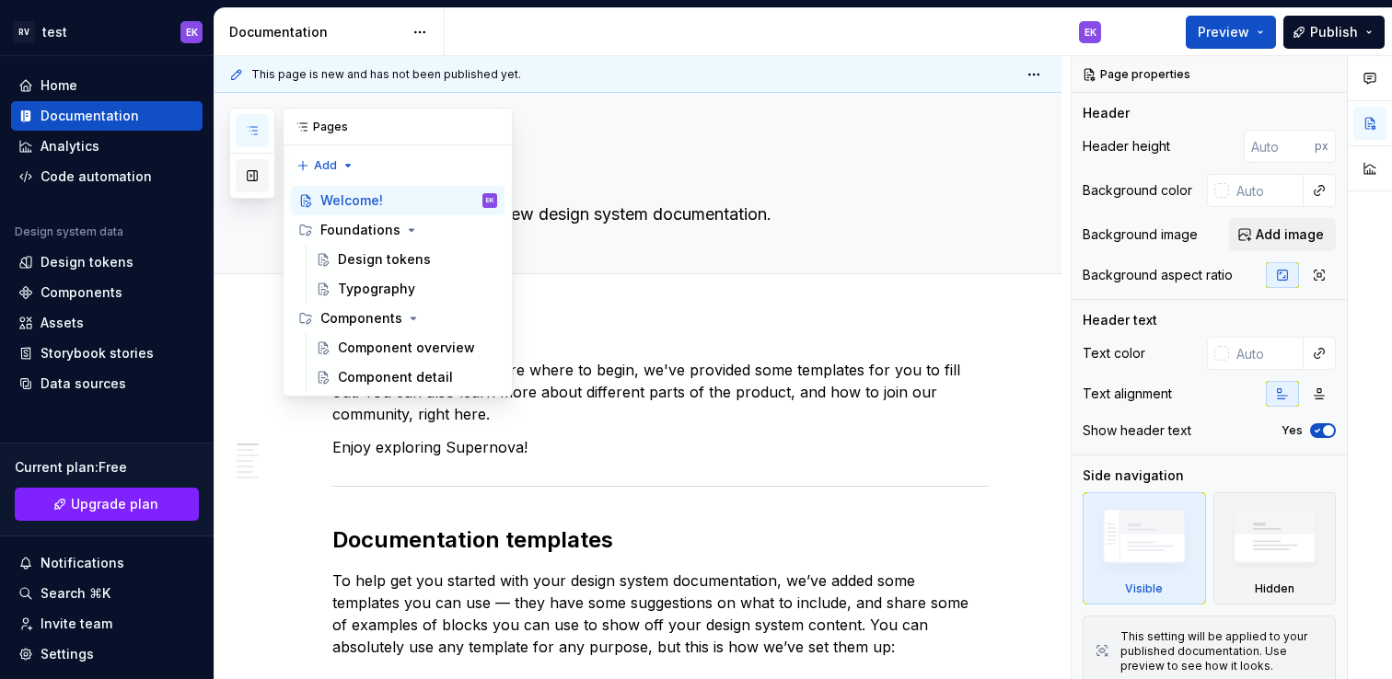
click at [261, 172] on button "button" at bounding box center [252, 175] width 33 height 33
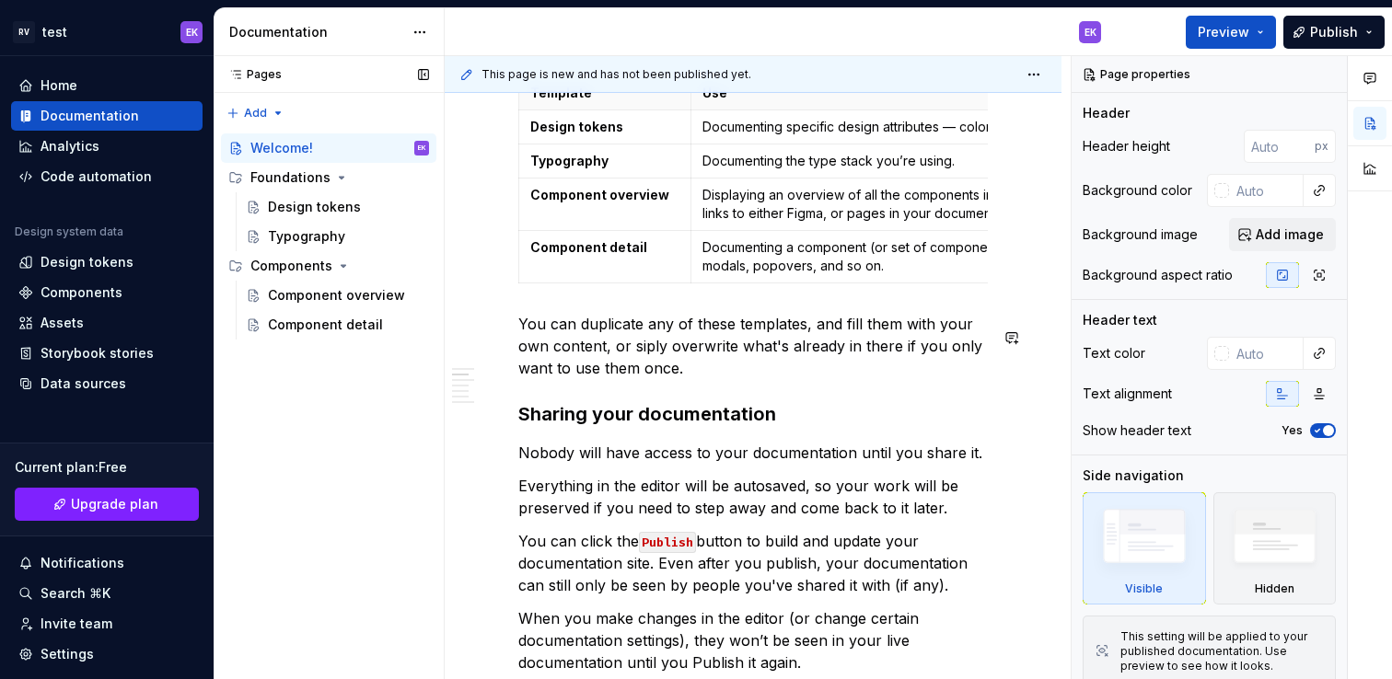
scroll to position [639, 0]
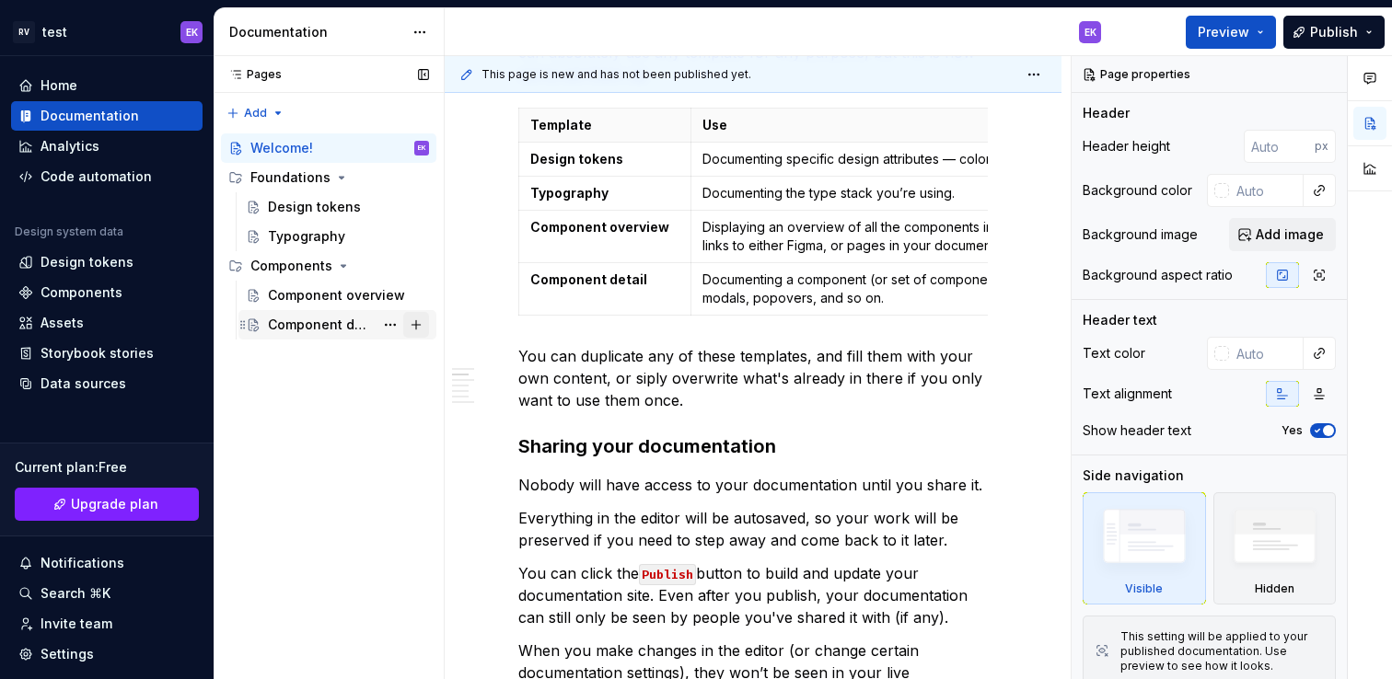
click at [418, 327] on button "Page tree" at bounding box center [416, 325] width 26 height 26
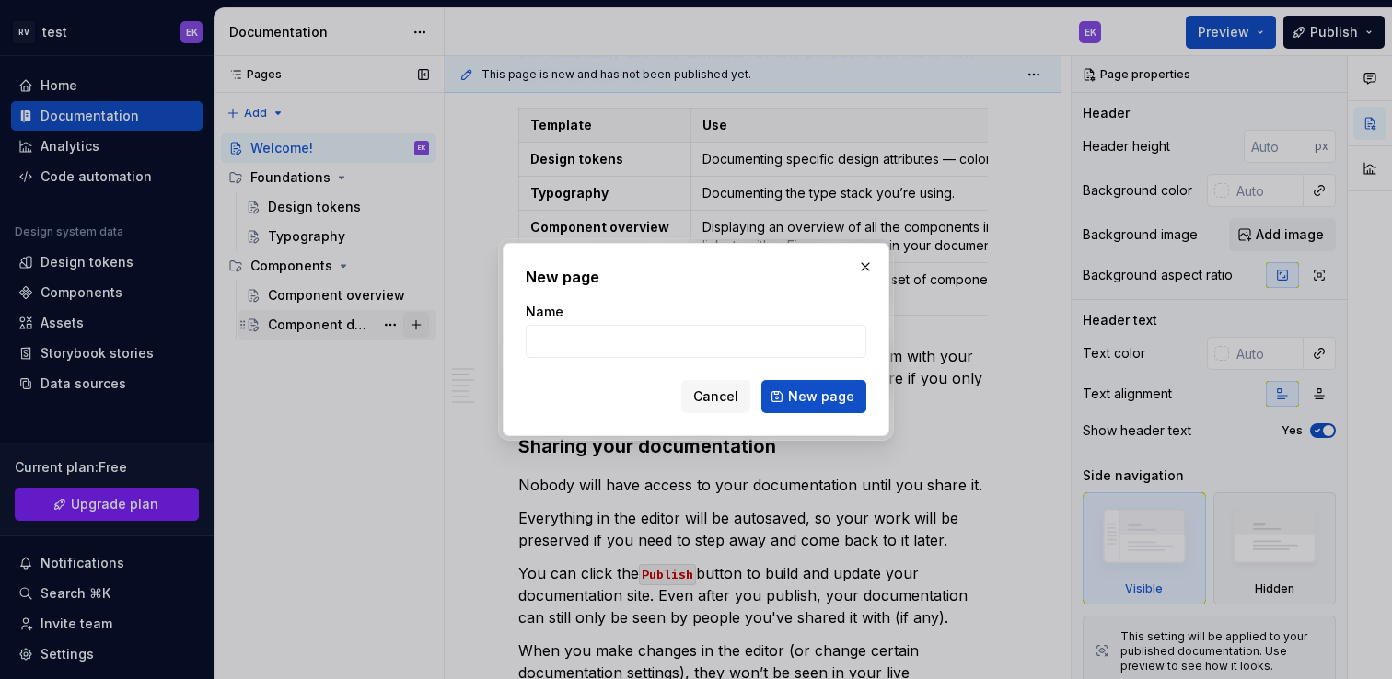
type textarea "*"
type input "test component"
click at [800, 394] on span "New page" at bounding box center [821, 397] width 66 height 18
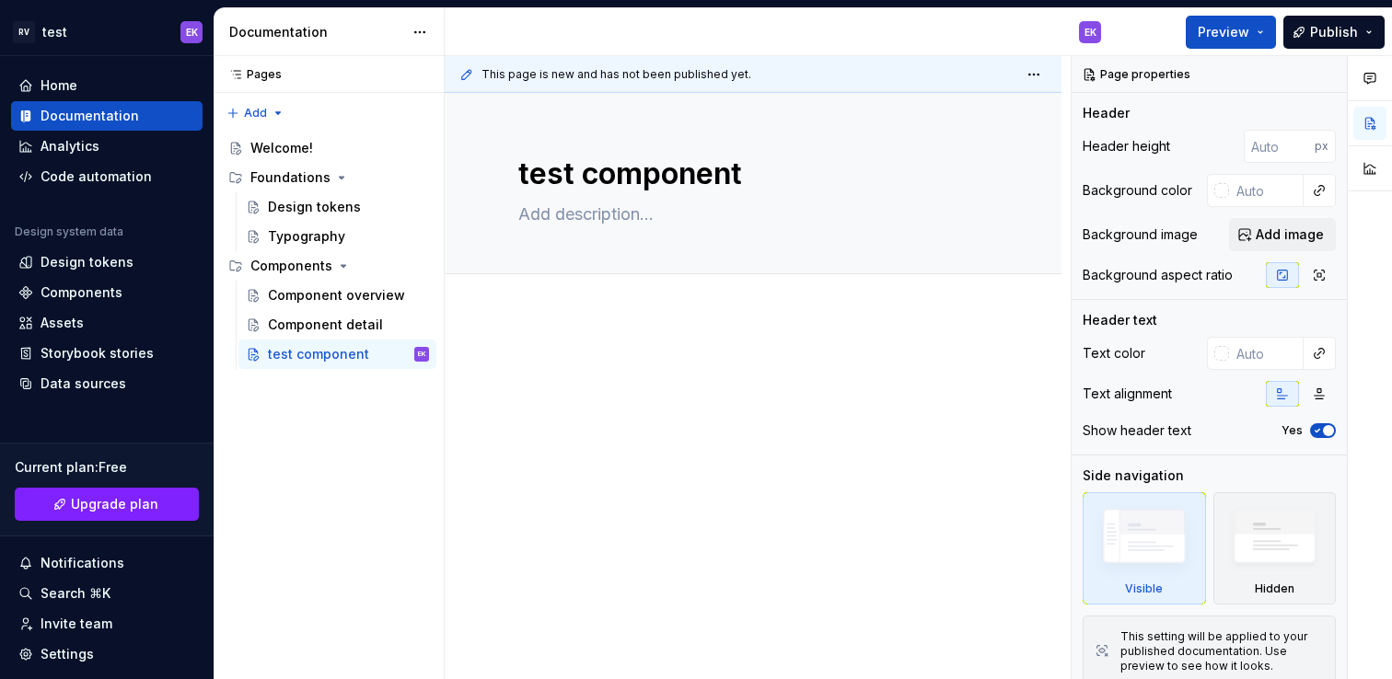
click at [797, 424] on div at bounding box center [752, 394] width 469 height 70
click at [841, 372] on p at bounding box center [752, 370] width 469 height 22
click at [1029, 75] on html "RV test EK Home Documentation Analytics Code automation Design system data Desi…" at bounding box center [696, 339] width 1392 height 679
click at [784, 389] on html "RV test EK Home Documentation Analytics Code automation Design system data Desi…" at bounding box center [696, 339] width 1392 height 679
click at [754, 345] on div at bounding box center [753, 485] width 617 height 340
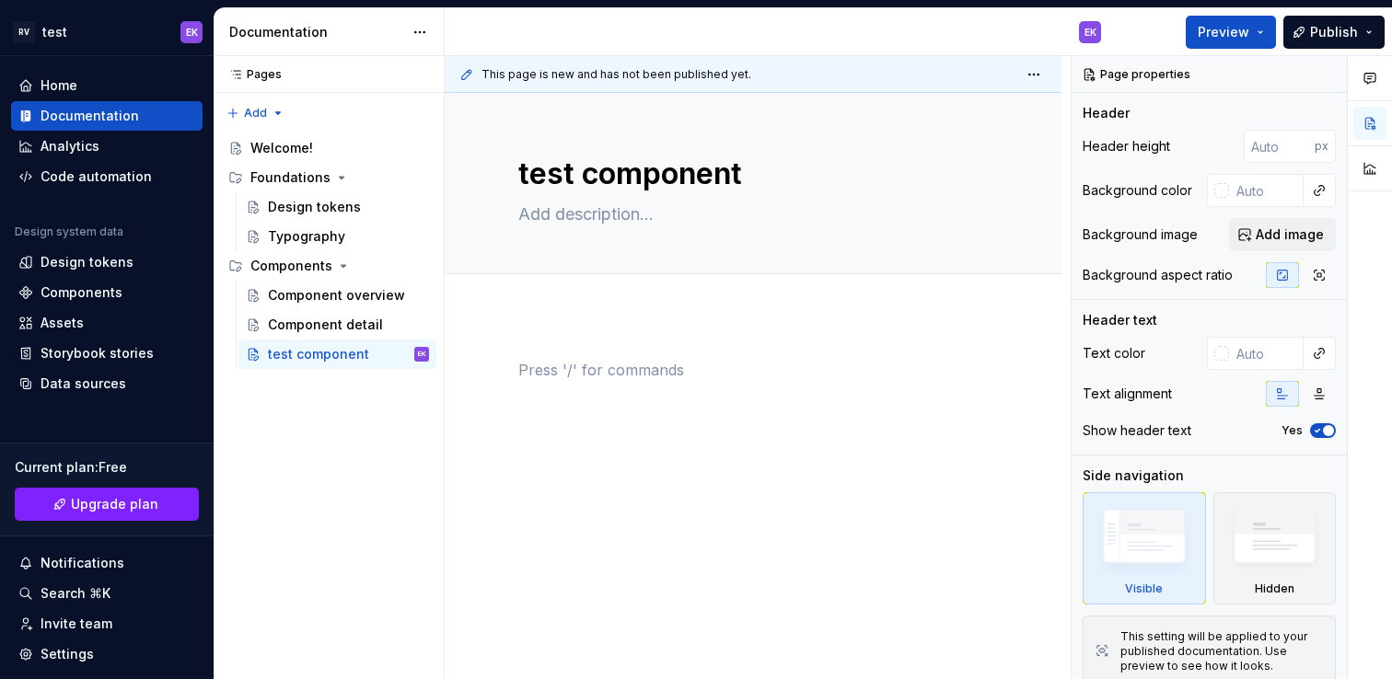
type textarea "*"
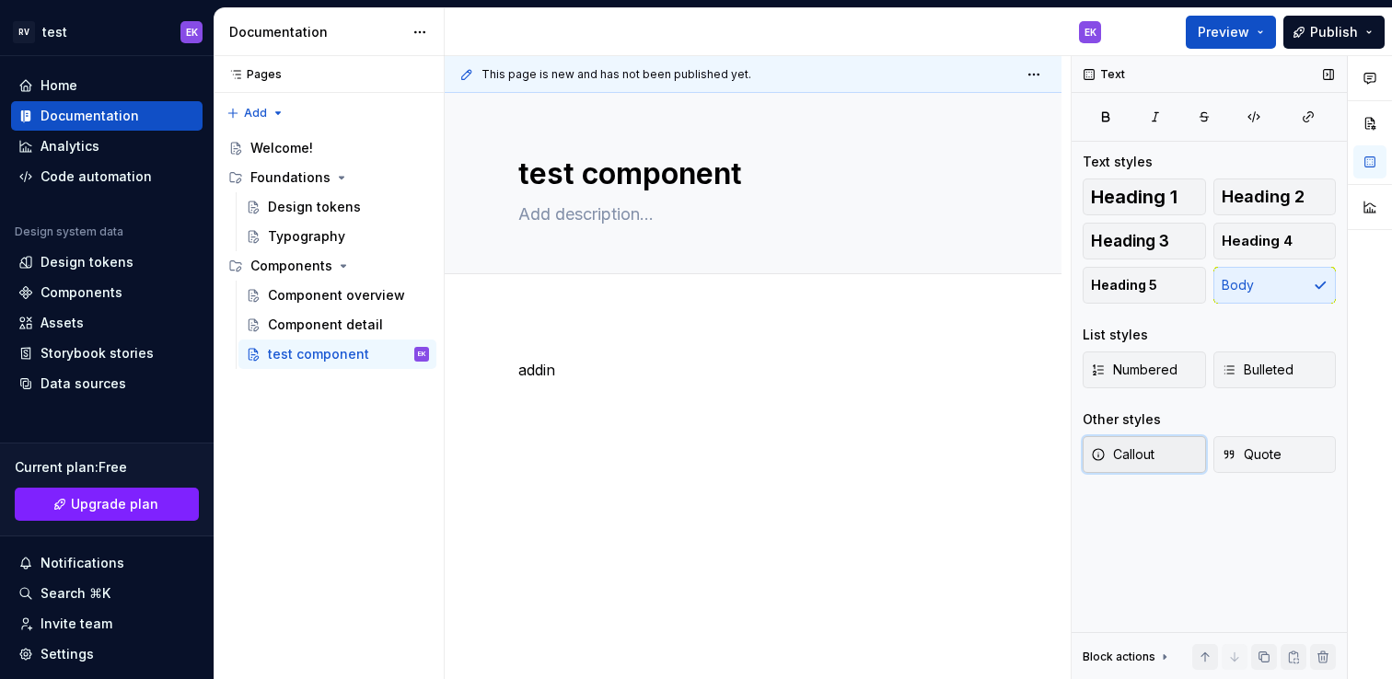
click at [1136, 450] on span "Callout" at bounding box center [1123, 455] width 64 height 18
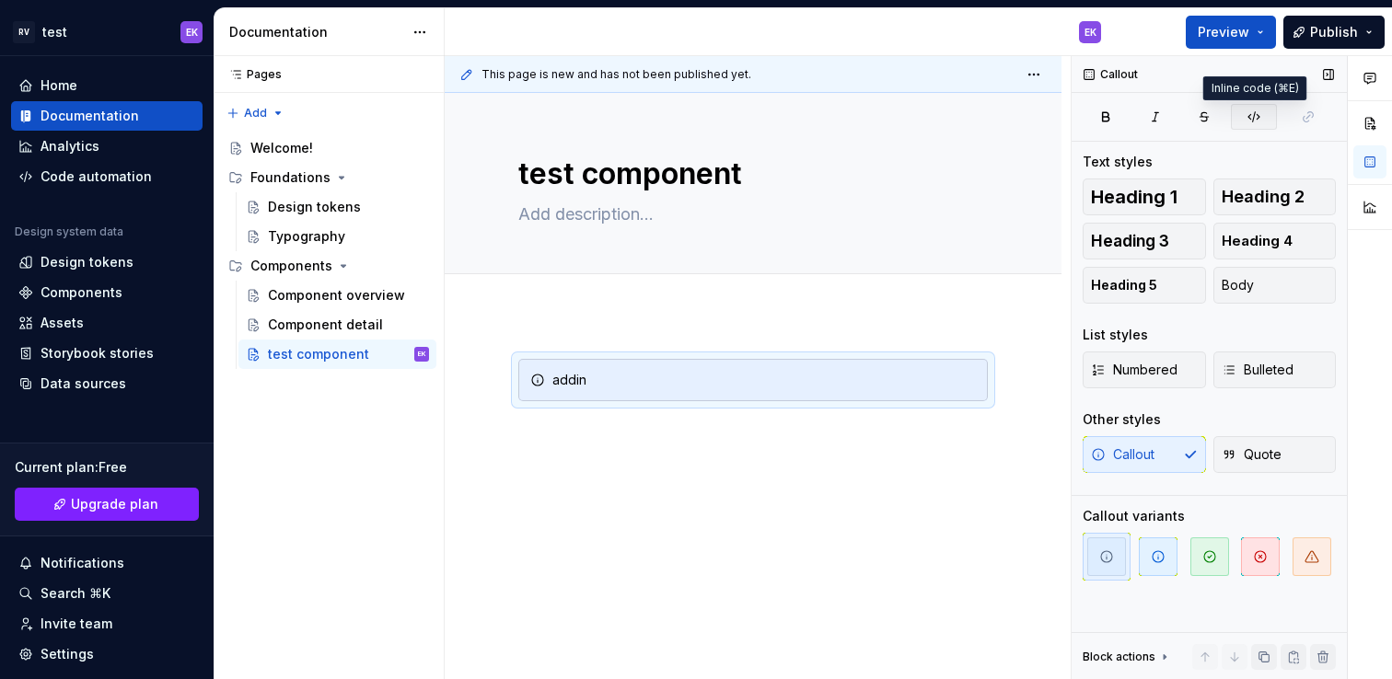
click at [1259, 115] on icon "button" at bounding box center [1253, 117] width 15 height 15
click at [1260, 560] on icon "button" at bounding box center [1260, 557] width 15 height 15
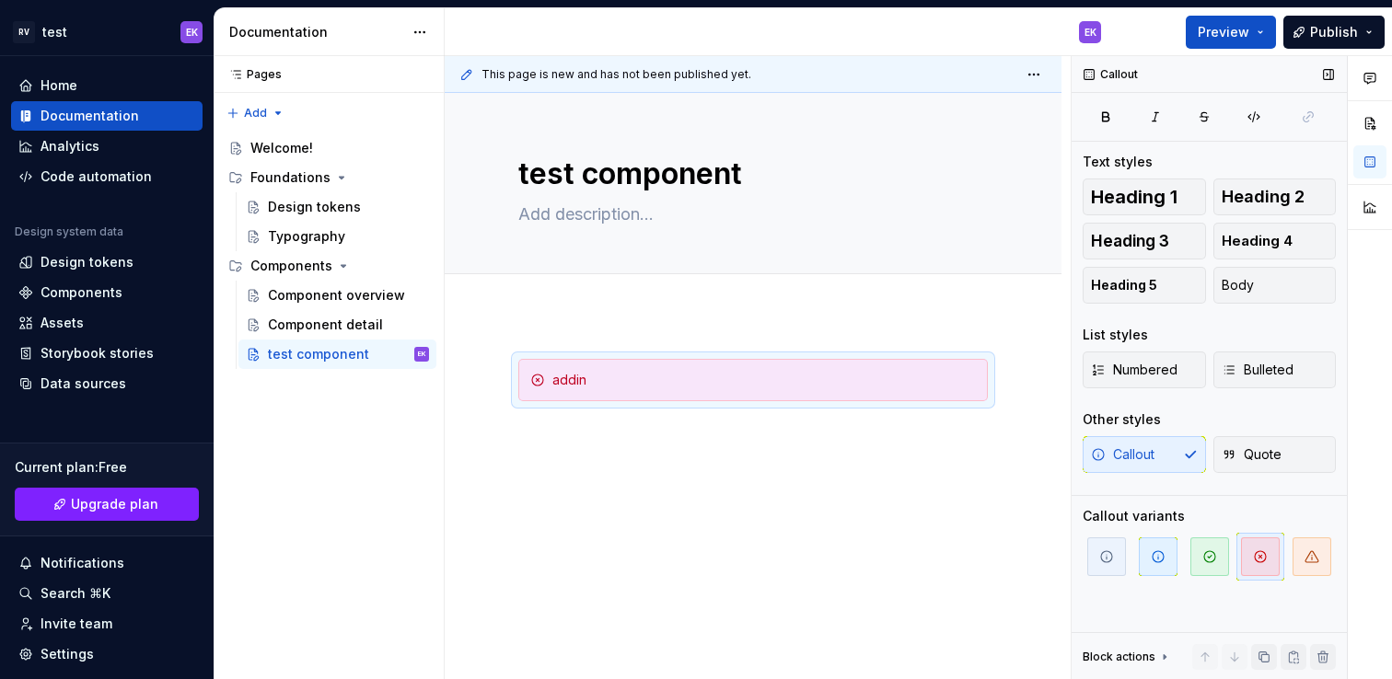
click at [1260, 560] on icon "button" at bounding box center [1260, 557] width 15 height 15
click at [1213, 565] on span "button" at bounding box center [1209, 557] width 39 height 39
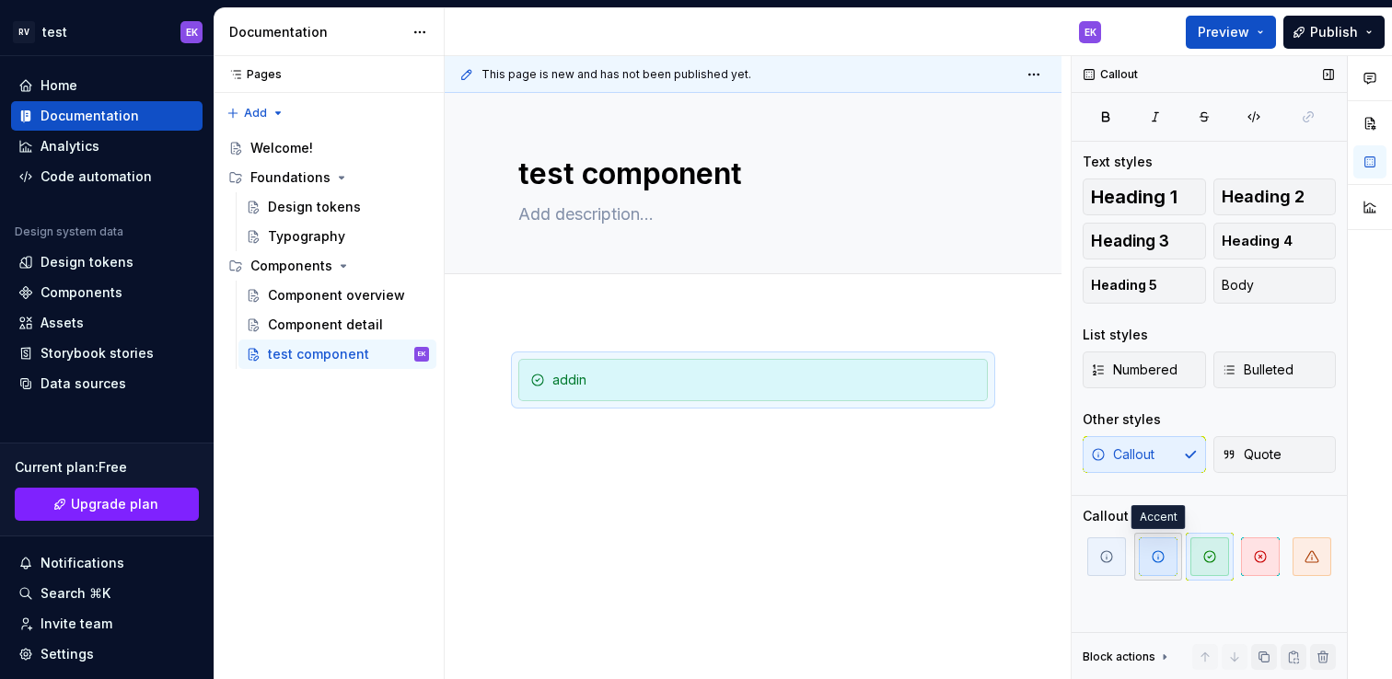
click at [1163, 564] on span "button" at bounding box center [1158, 557] width 39 height 39
click at [1096, 562] on span "button" at bounding box center [1106, 557] width 39 height 39
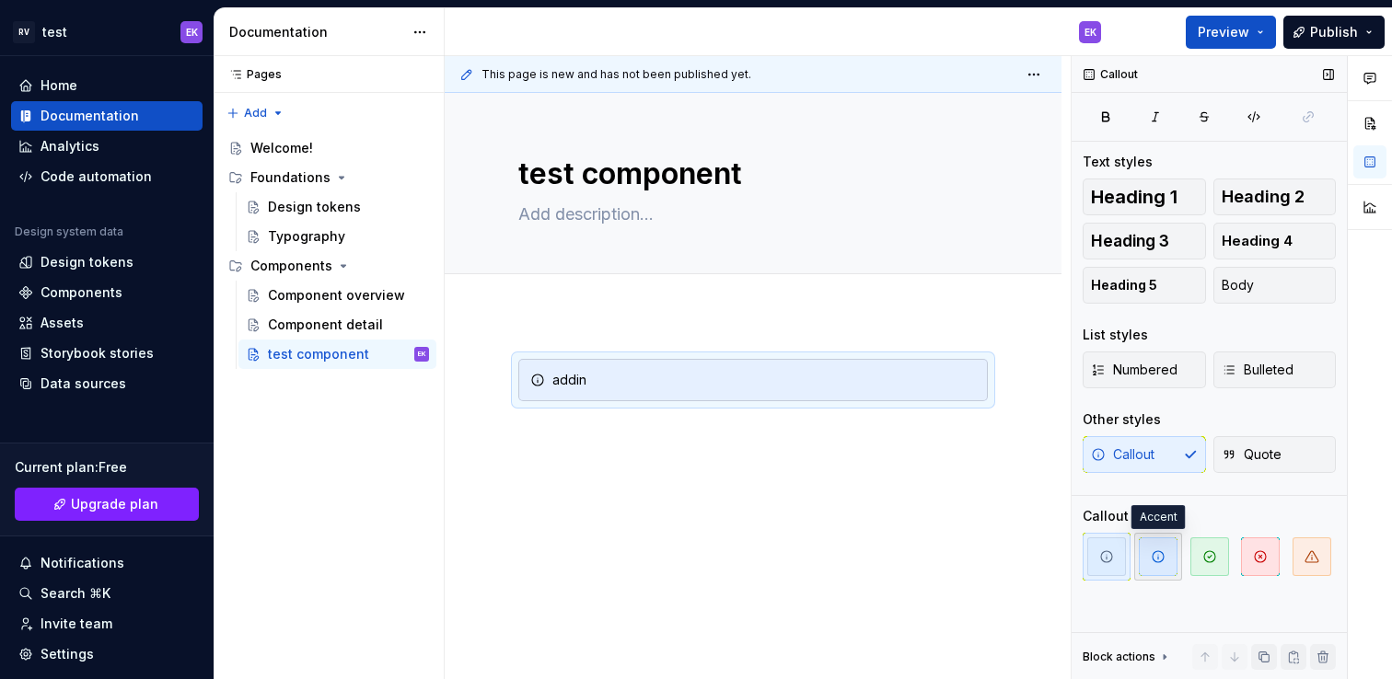
click at [1163, 563] on icon "button" at bounding box center [1158, 557] width 15 height 15
click at [1118, 558] on span "button" at bounding box center [1106, 557] width 39 height 39
click at [1165, 655] on icon at bounding box center [1164, 657] width 15 height 15
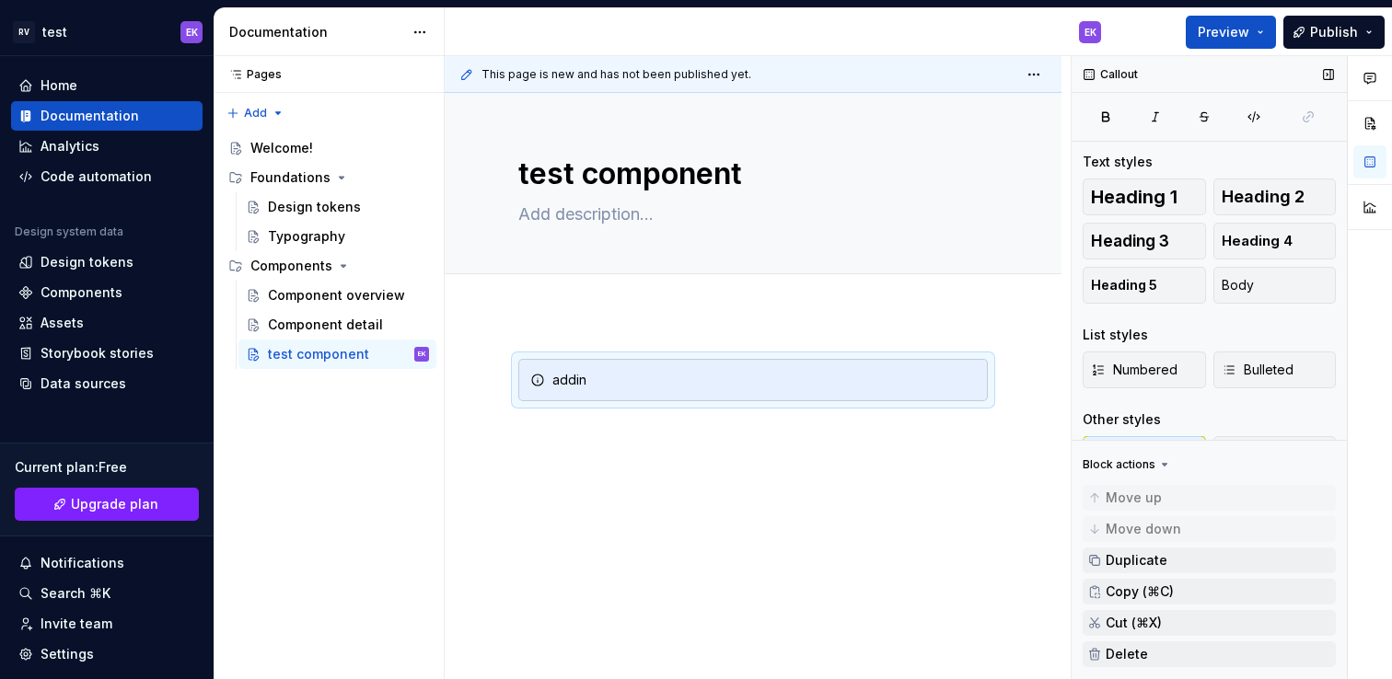
click at [1153, 464] on div "Block actions" at bounding box center [1127, 465] width 89 height 26
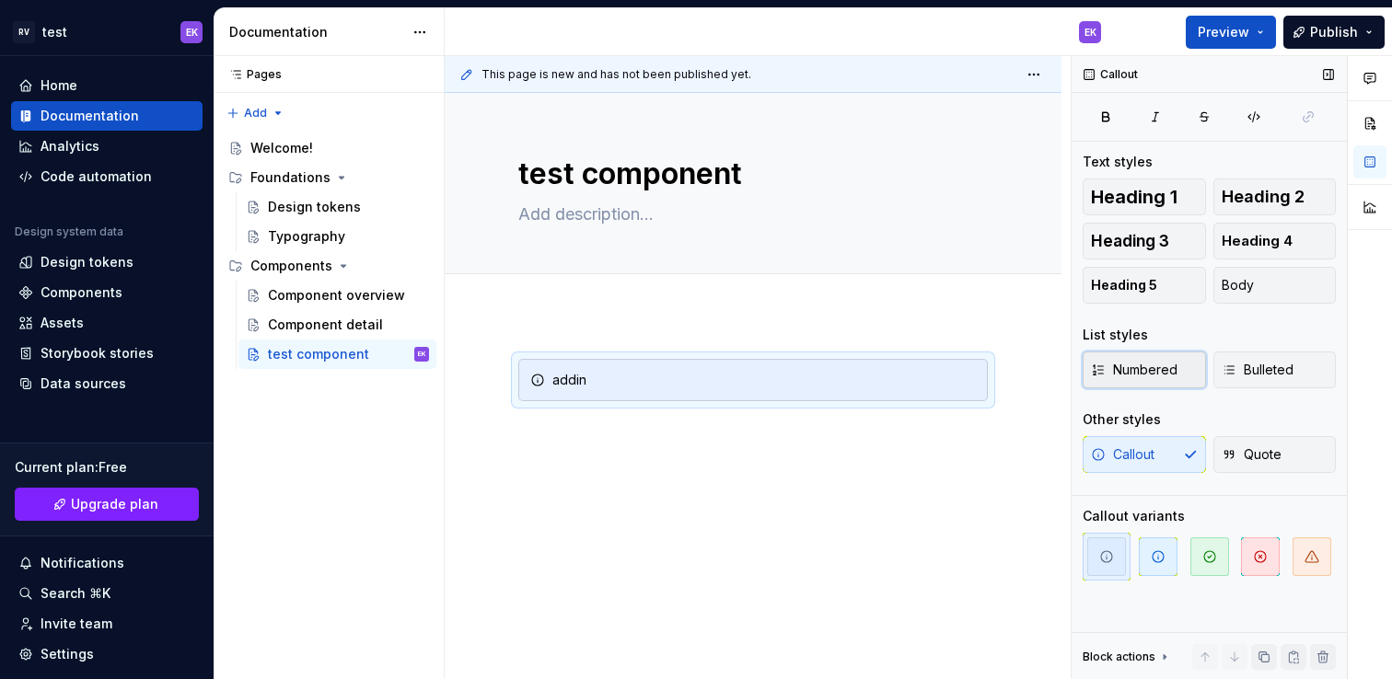
click at [1166, 371] on span "Numbered" at bounding box center [1134, 370] width 87 height 18
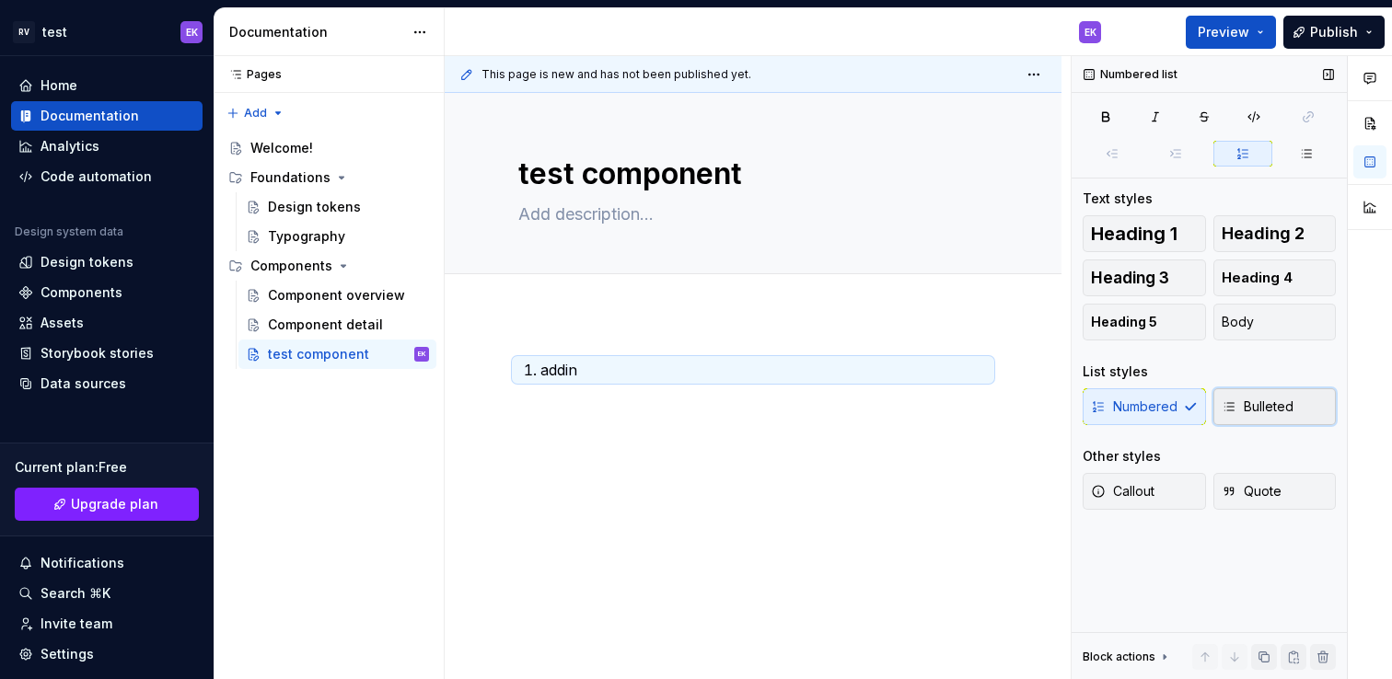
click at [1253, 411] on span "Bulleted" at bounding box center [1258, 407] width 72 height 18
click at [1255, 493] on span "Quote" at bounding box center [1252, 491] width 60 height 18
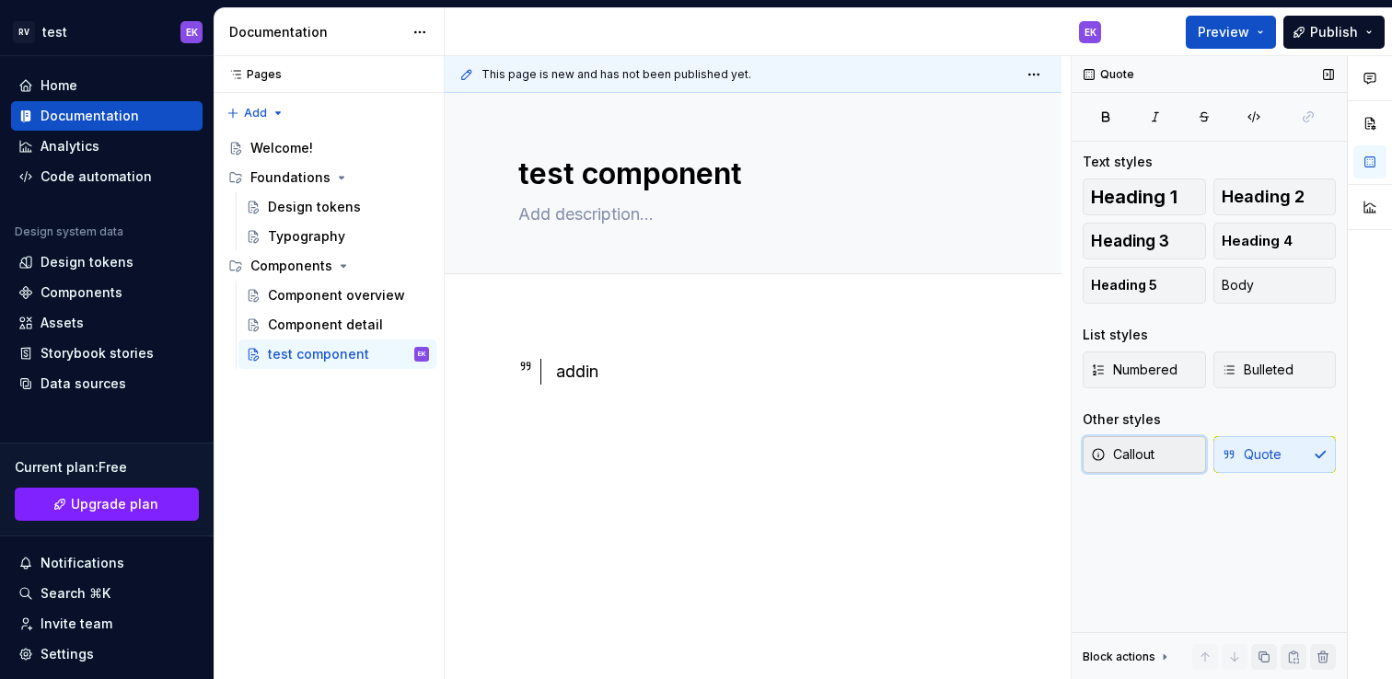
click at [1182, 455] on button "Callout" at bounding box center [1144, 454] width 123 height 37
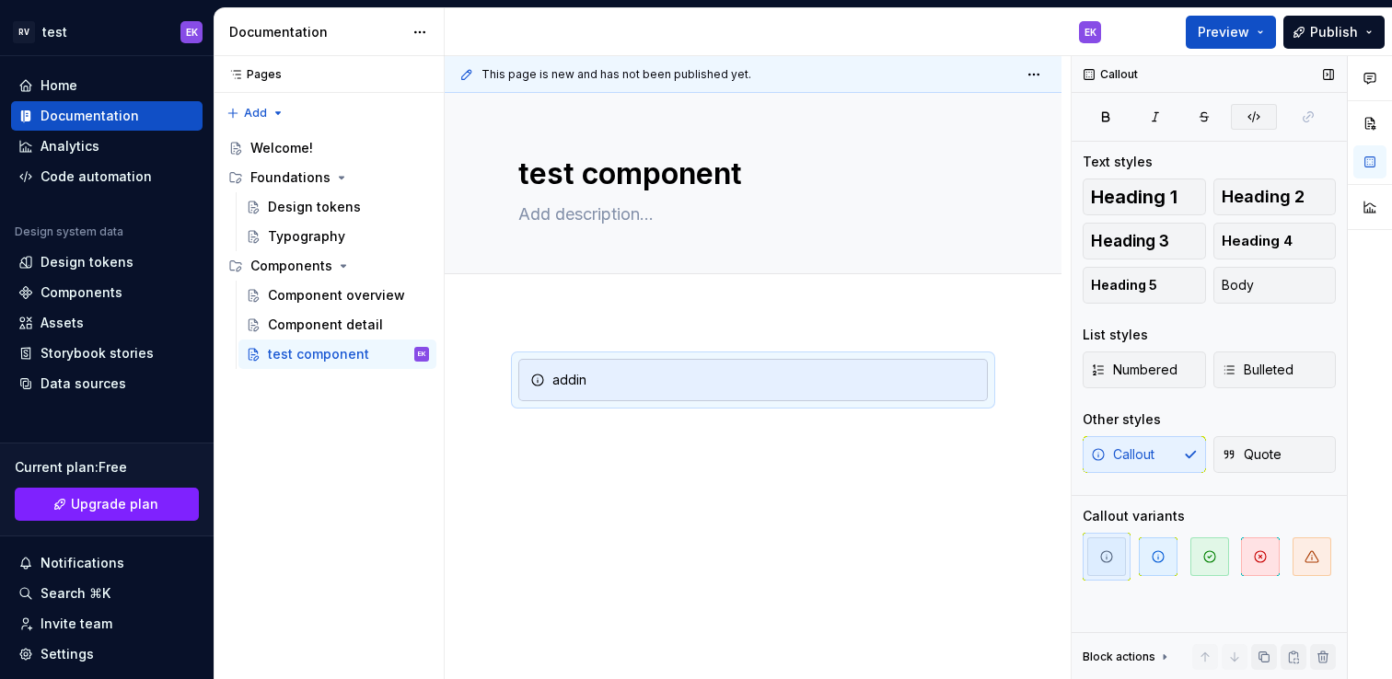
click at [1251, 122] on icon "button" at bounding box center [1253, 117] width 15 height 15
click at [623, 382] on div "addin" at bounding box center [763, 380] width 423 height 18
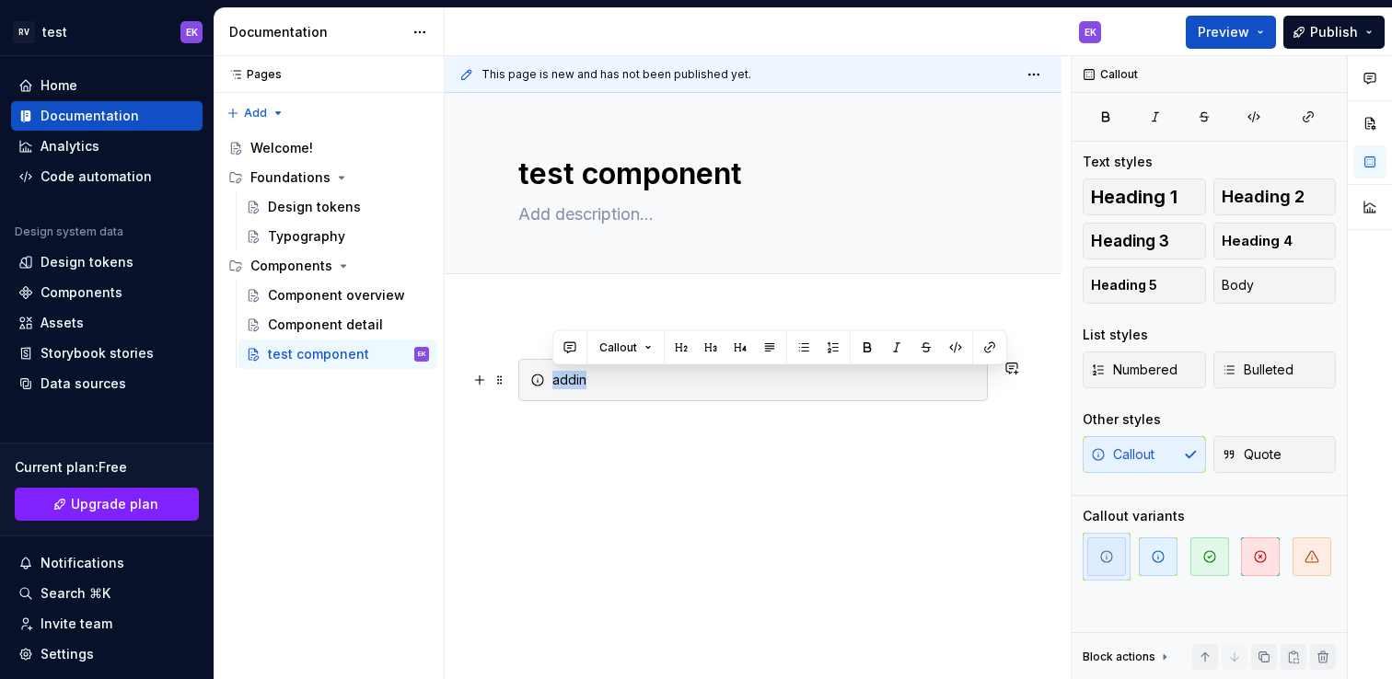
drag, startPoint x: 640, startPoint y: 380, endPoint x: 564, endPoint y: 392, distance: 76.4
click at [550, 381] on div "addin" at bounding box center [752, 380] width 469 height 42
drag, startPoint x: 872, startPoint y: 379, endPoint x: 528, endPoint y: 388, distance: 343.5
click at [528, 388] on div "[banner variant="course-hubs" theme="primary" /]" at bounding box center [752, 380] width 469 height 42
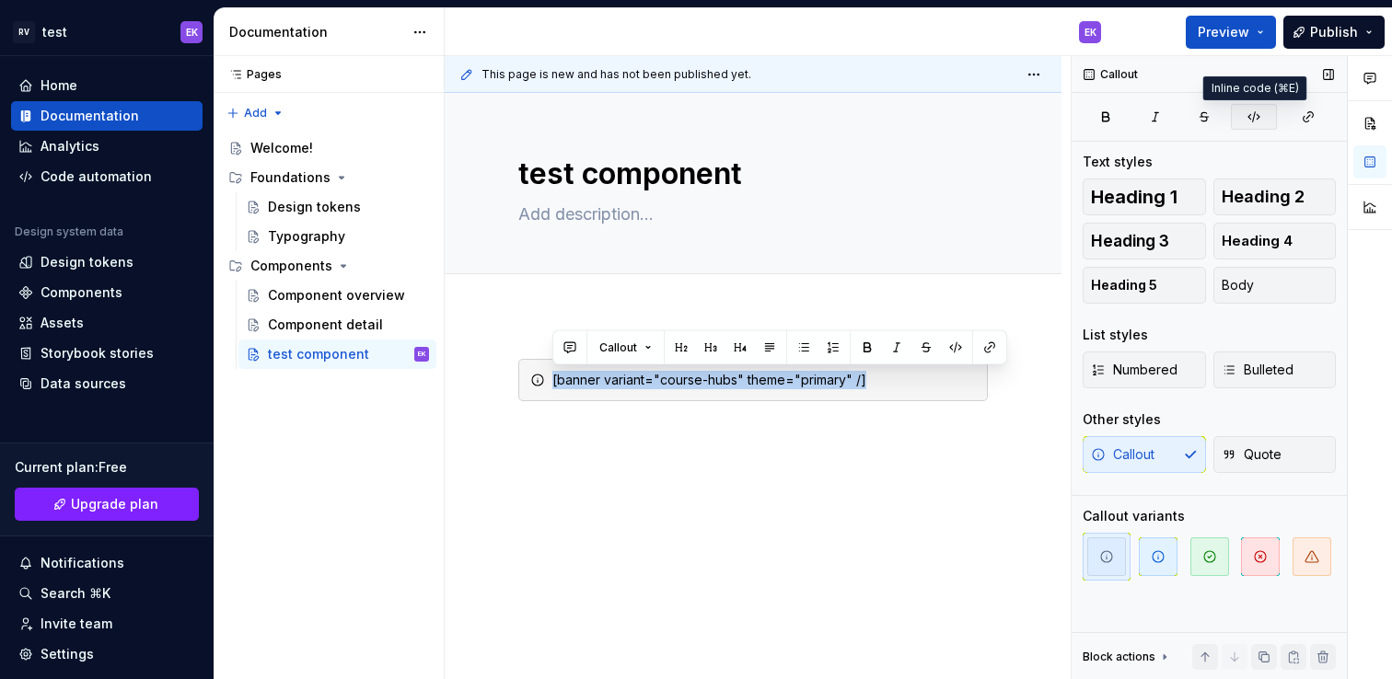
click at [1257, 115] on icon "button" at bounding box center [1253, 117] width 15 height 15
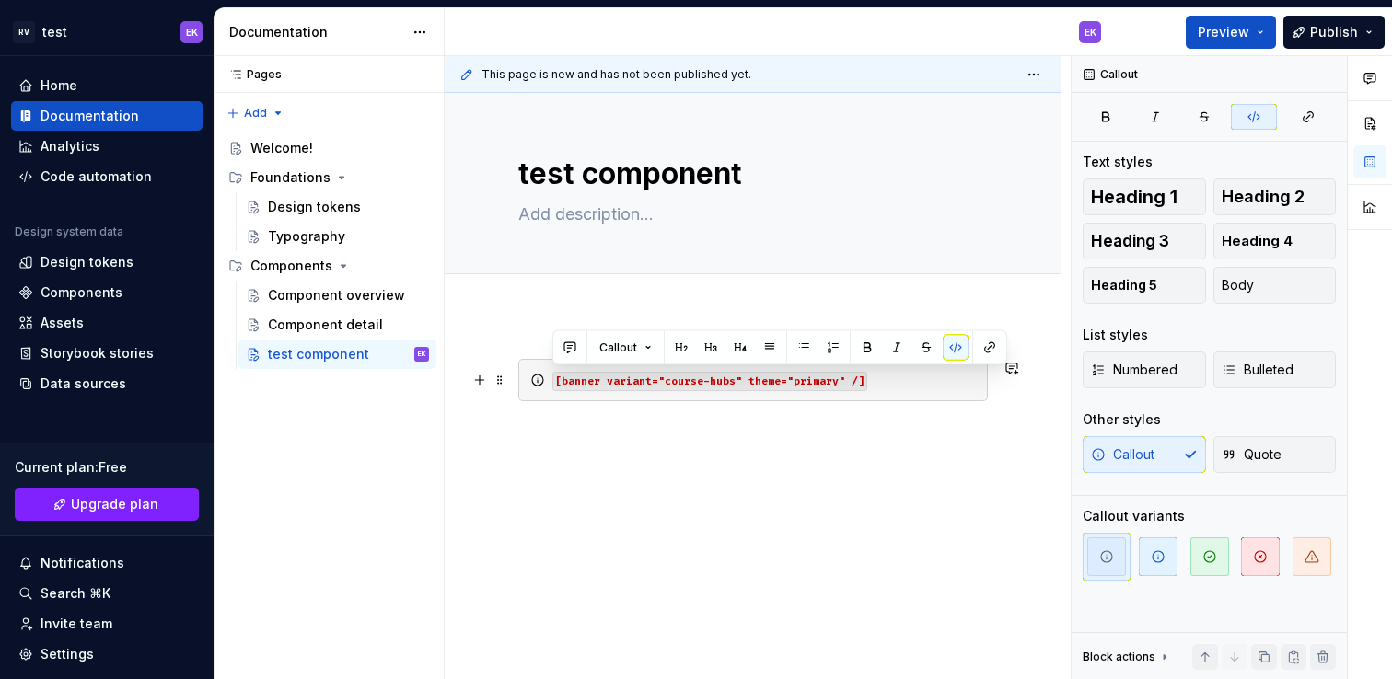
click at [931, 377] on div "[banner variant="course-hubs" theme="primary" /]" at bounding box center [763, 380] width 423 height 18
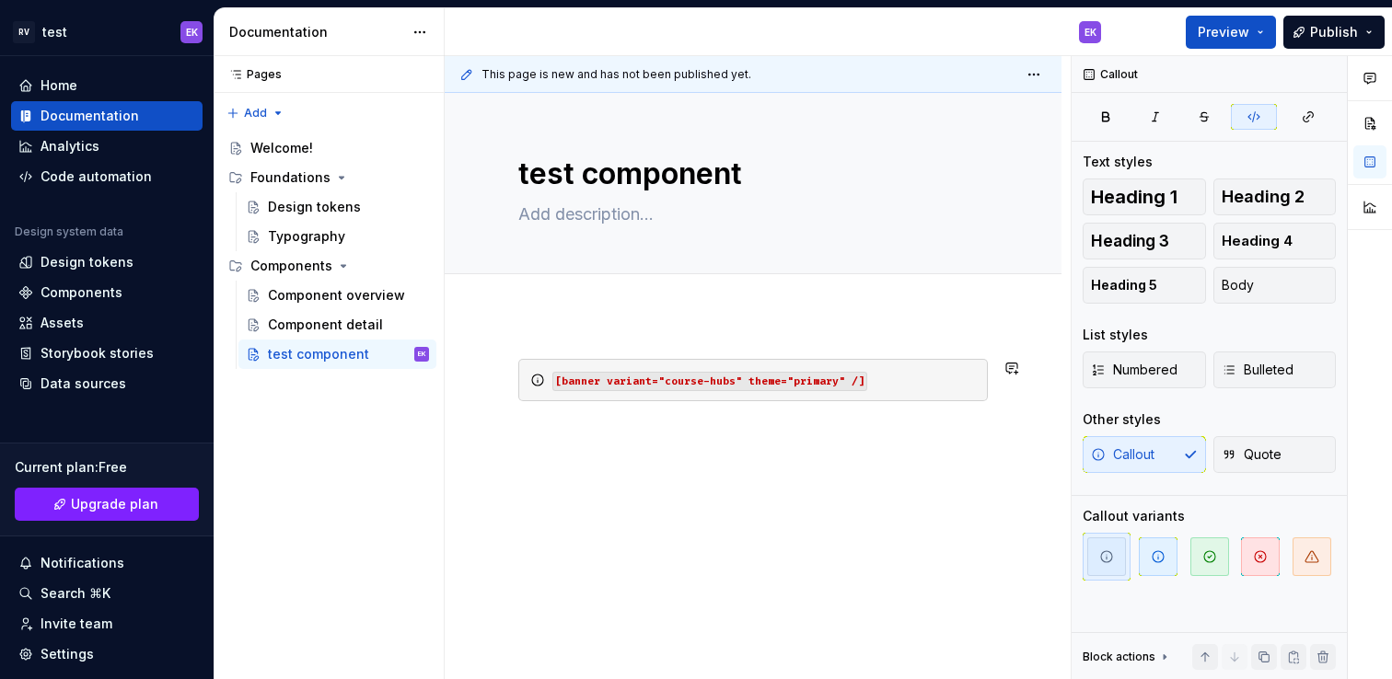
click at [883, 507] on div "[banner variant="course-hubs" theme="primary" /]" at bounding box center [753, 485] width 617 height 340
click at [822, 386] on code "[banner variant="course-hubs" theme="primary" /]" at bounding box center [709, 381] width 315 height 19
click at [812, 492] on div "[banner variant="course-hubs" theme="primary" /]" at bounding box center [753, 493] width 617 height 356
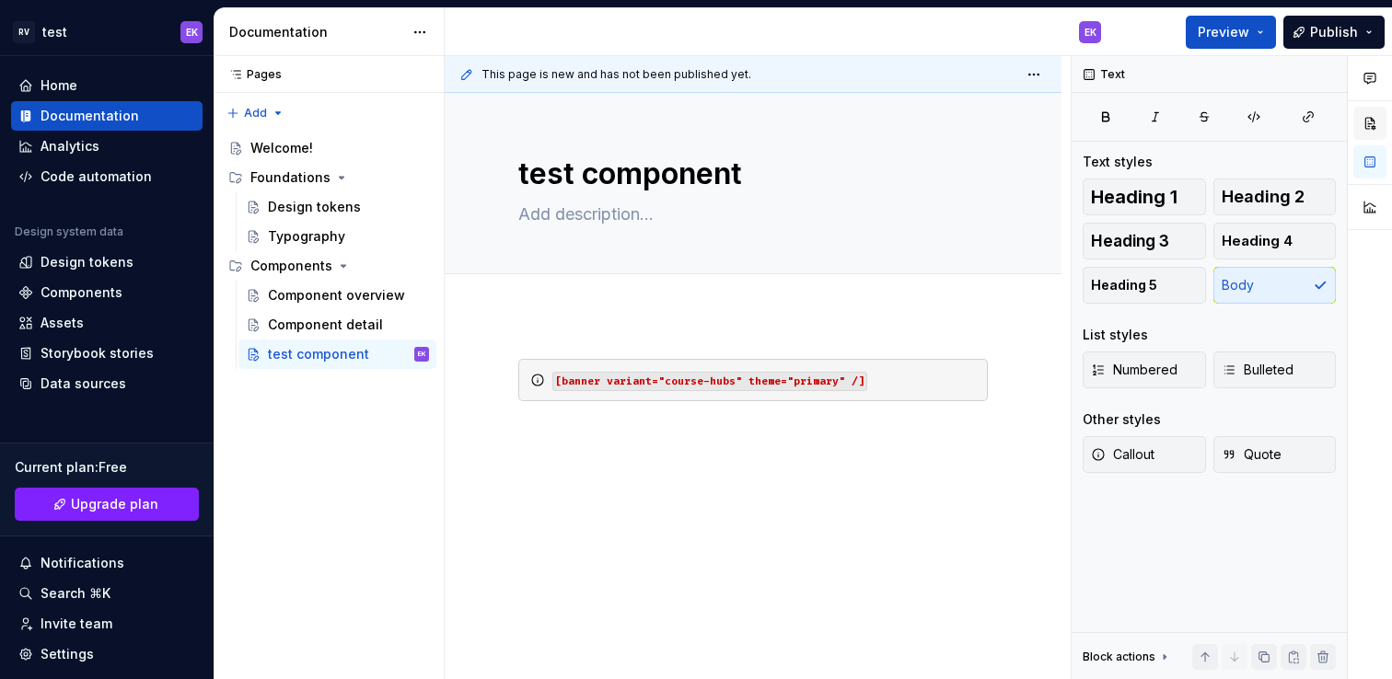
click at [1380, 122] on button "button" at bounding box center [1369, 123] width 33 height 33
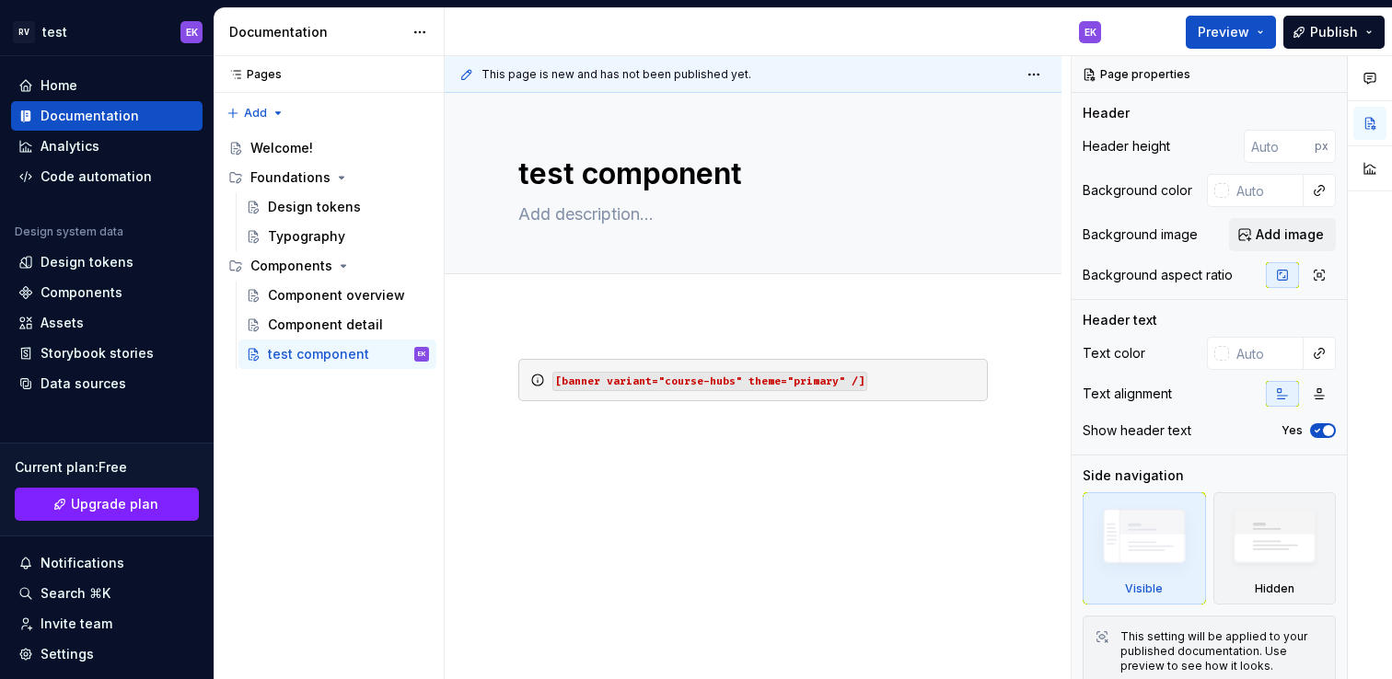
click at [950, 504] on div "[banner variant="course-hubs" theme="primary" /]" at bounding box center [753, 493] width 617 height 356
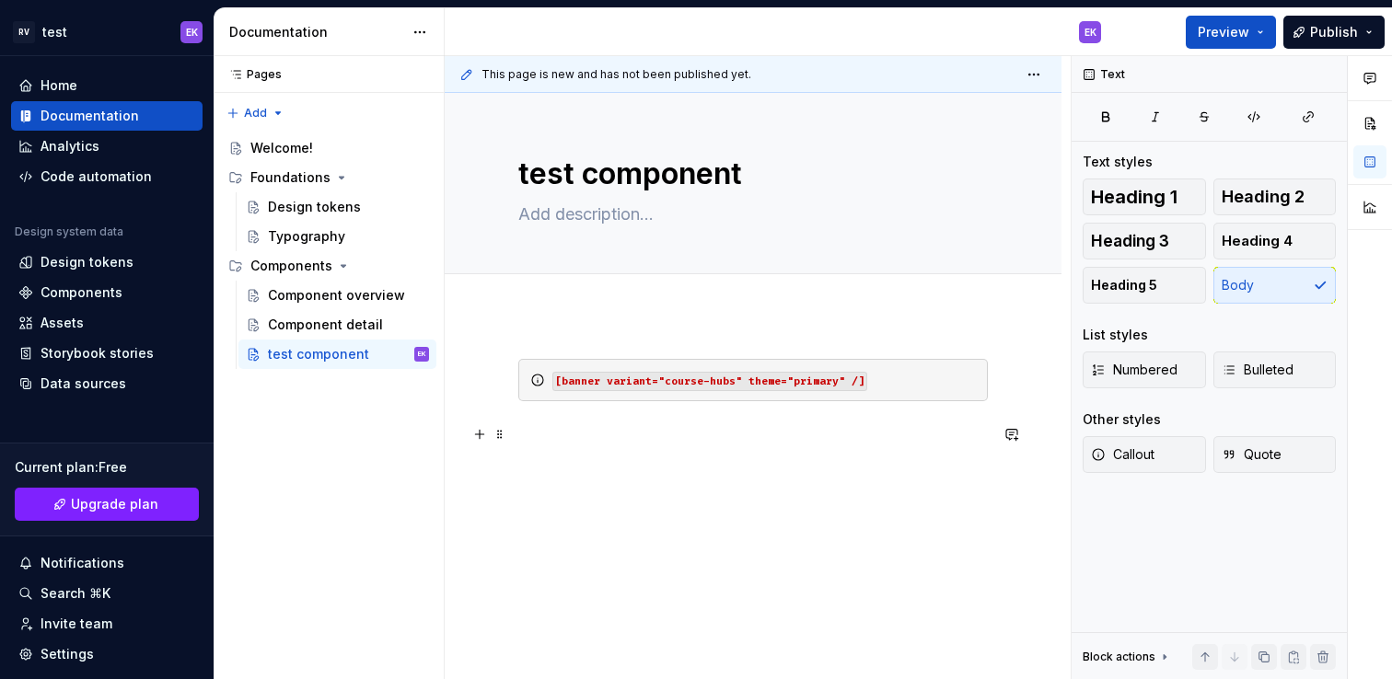
click at [645, 438] on p at bounding box center [752, 434] width 469 height 22
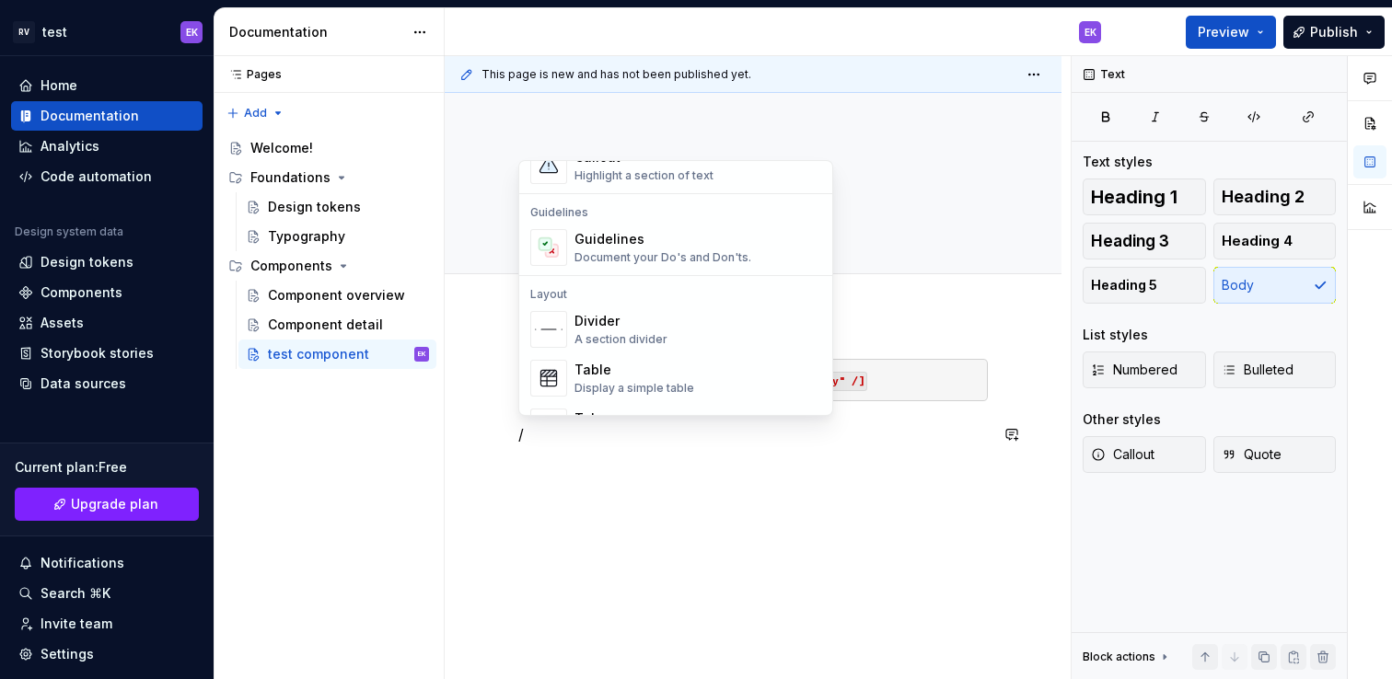
scroll to position [489, 0]
click at [743, 253] on div "Document your Do's and Don'ts." at bounding box center [662, 256] width 177 height 15
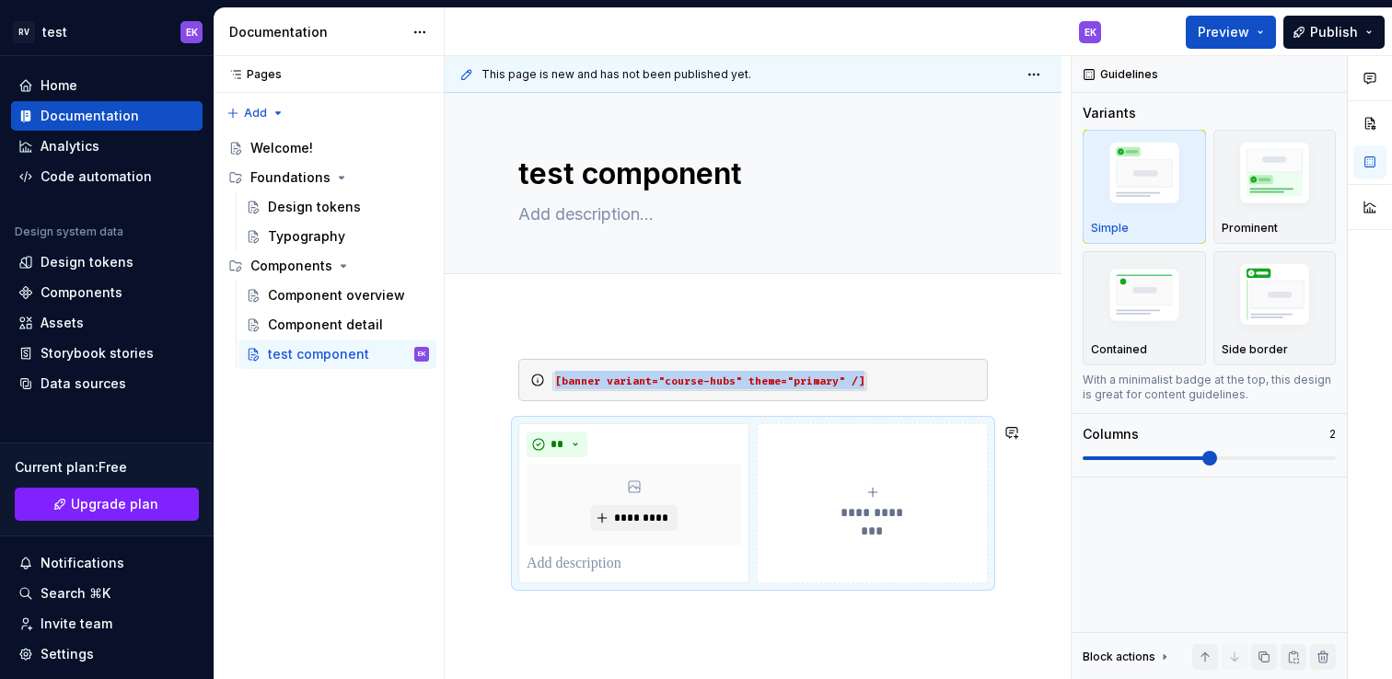
click at [674, 631] on div "**********" at bounding box center [753, 562] width 617 height 494
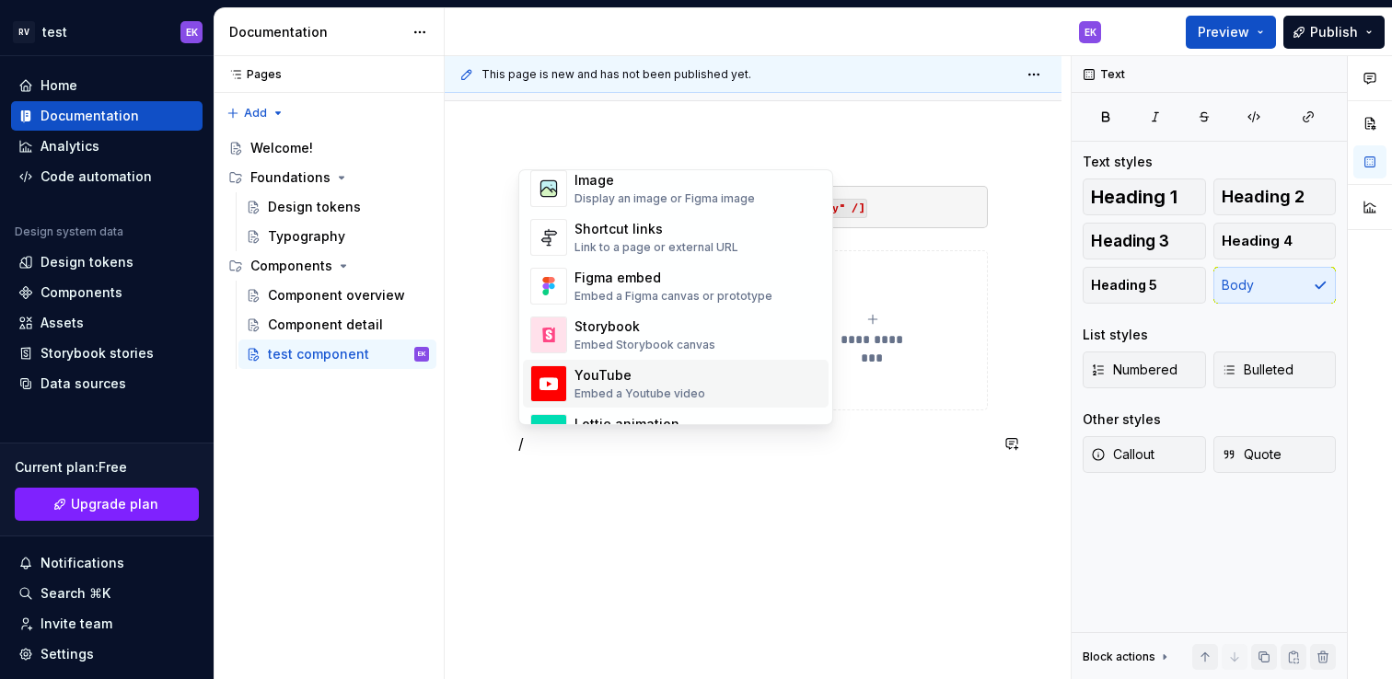
scroll to position [796, 0]
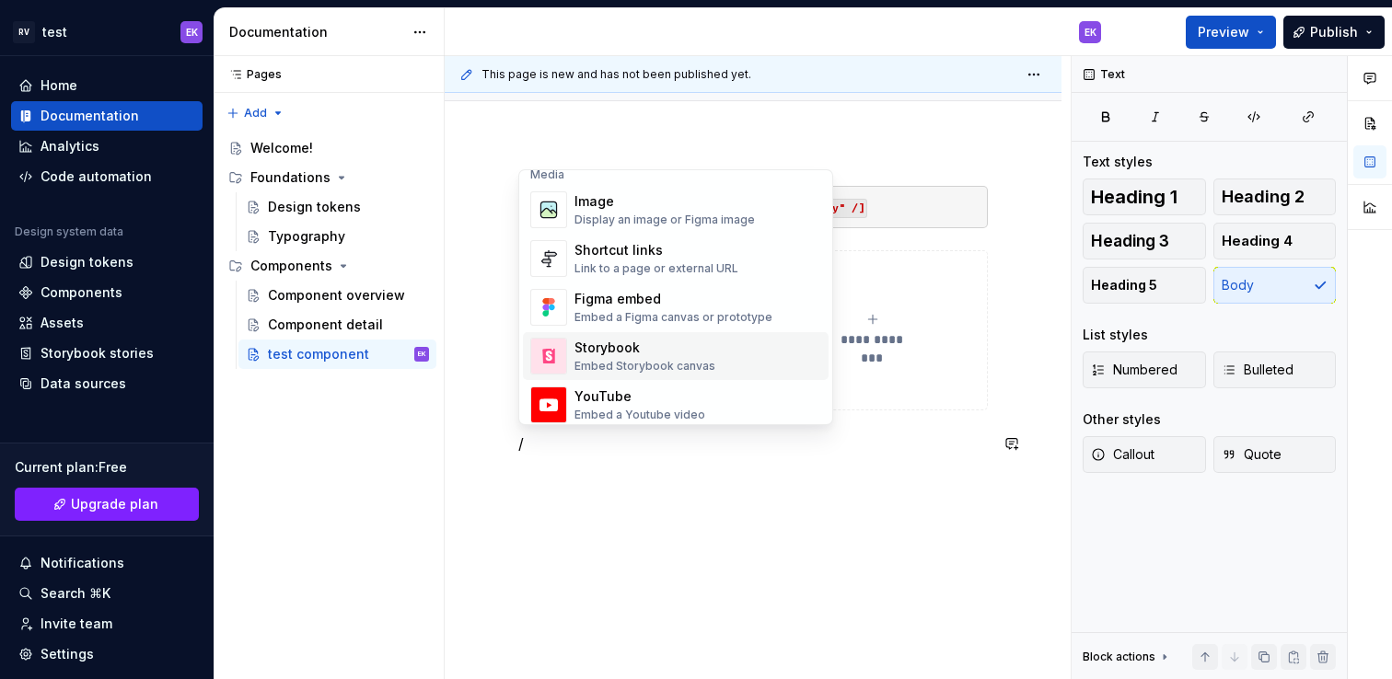
click at [683, 363] on div "Embed Storybook canvas" at bounding box center [644, 366] width 141 height 15
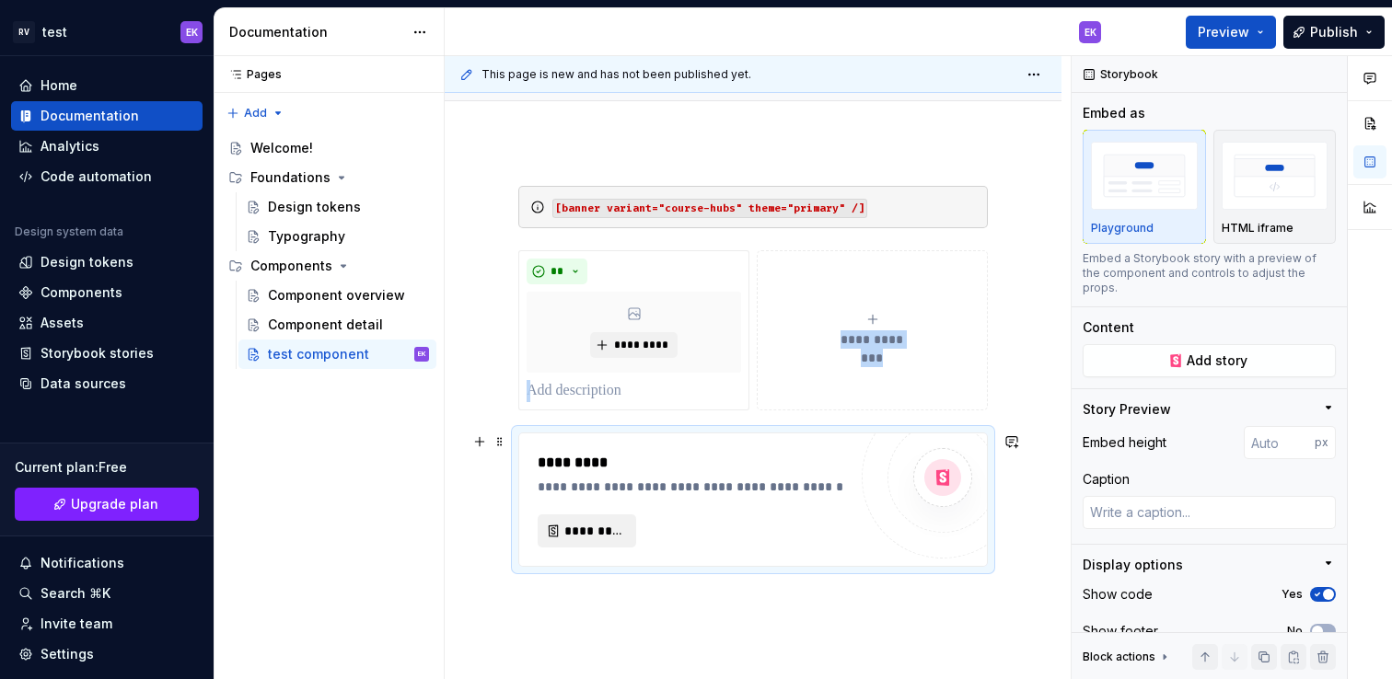
click at [608, 528] on span "*********" at bounding box center [594, 531] width 60 height 18
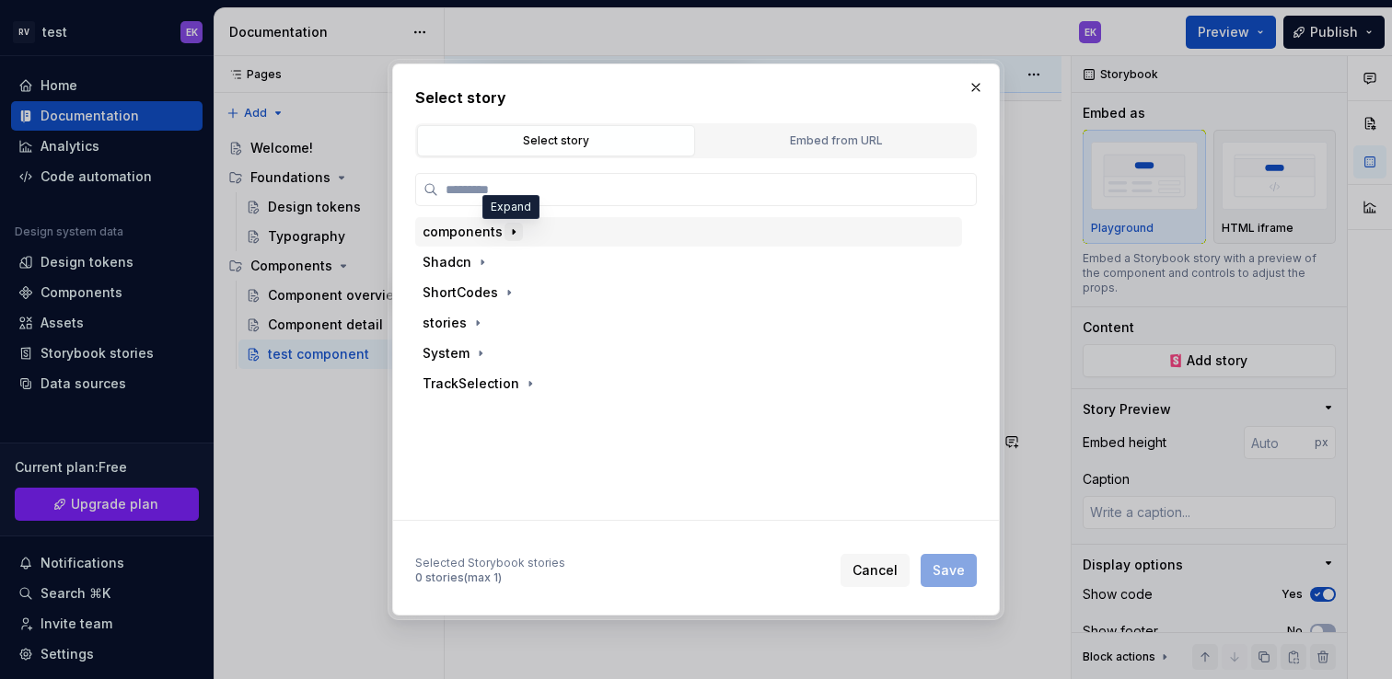
click at [507, 234] on icon "button" at bounding box center [513, 232] width 15 height 15
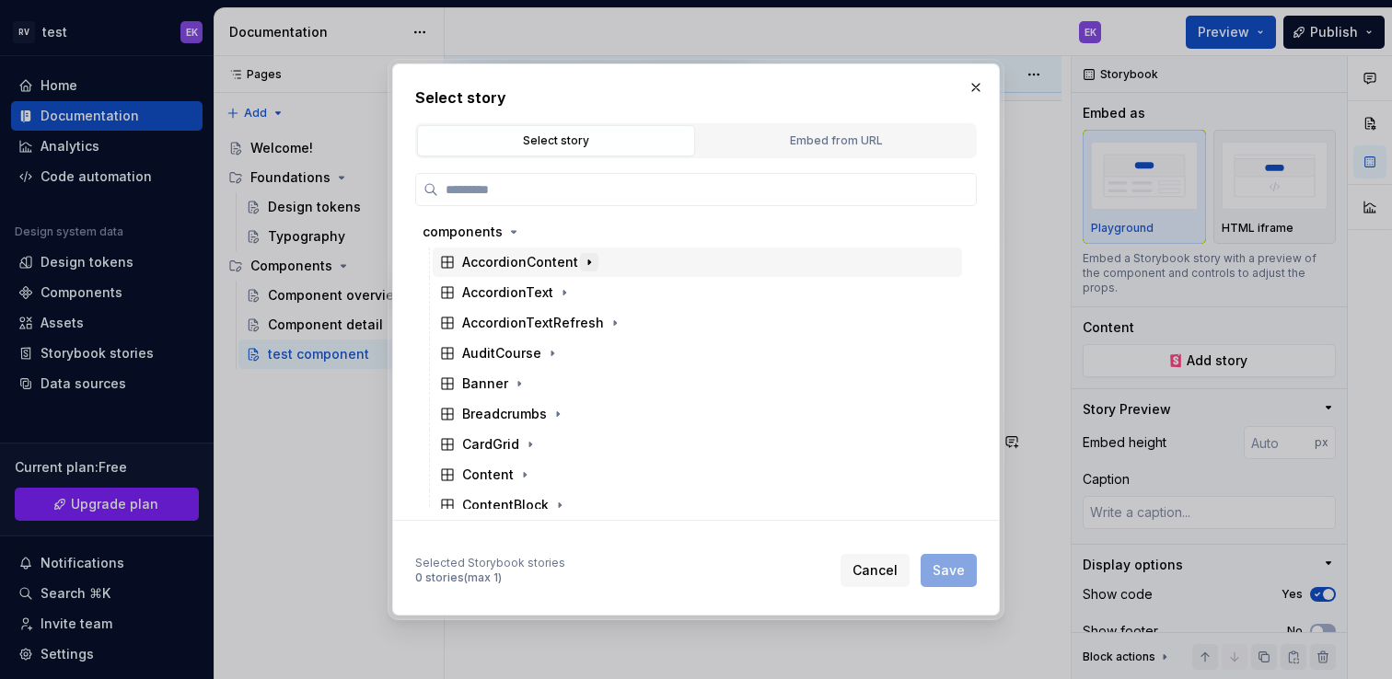
click at [586, 263] on icon "button" at bounding box center [589, 262] width 15 height 15
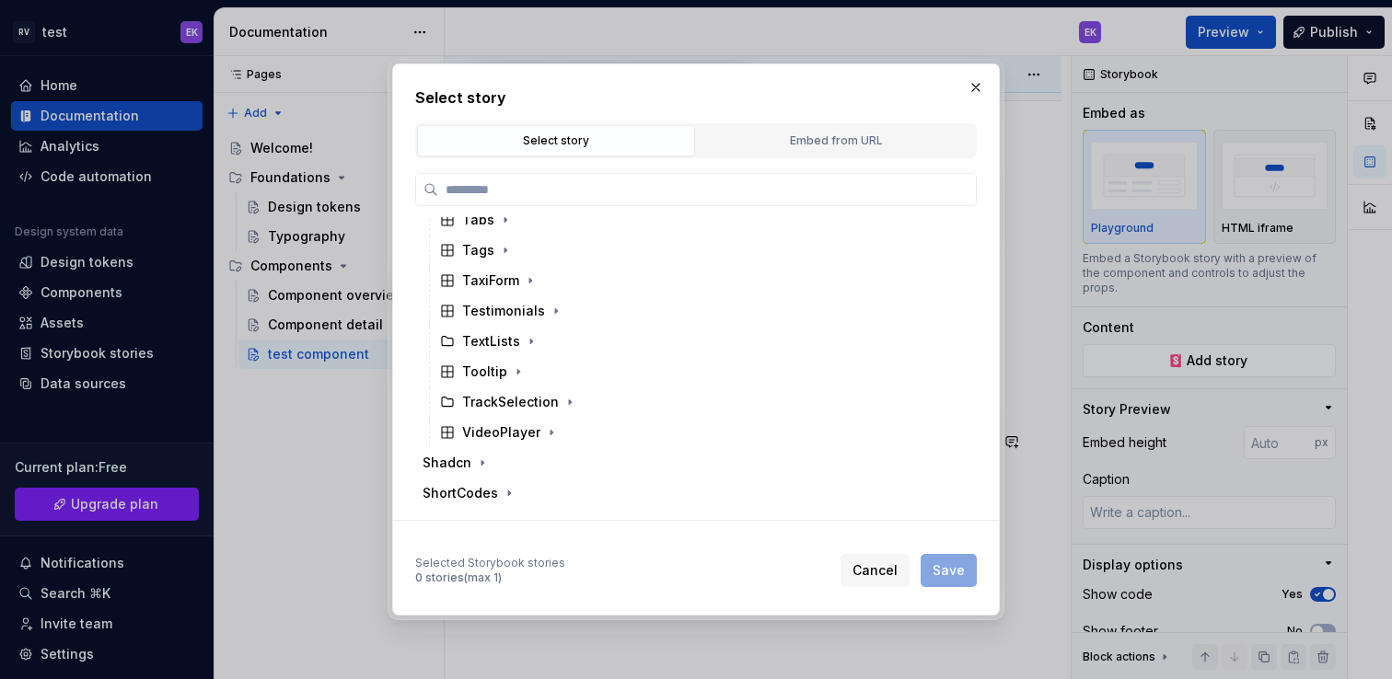
scroll to position [1955, 0]
click at [502, 406] on icon "button" at bounding box center [509, 403] width 15 height 15
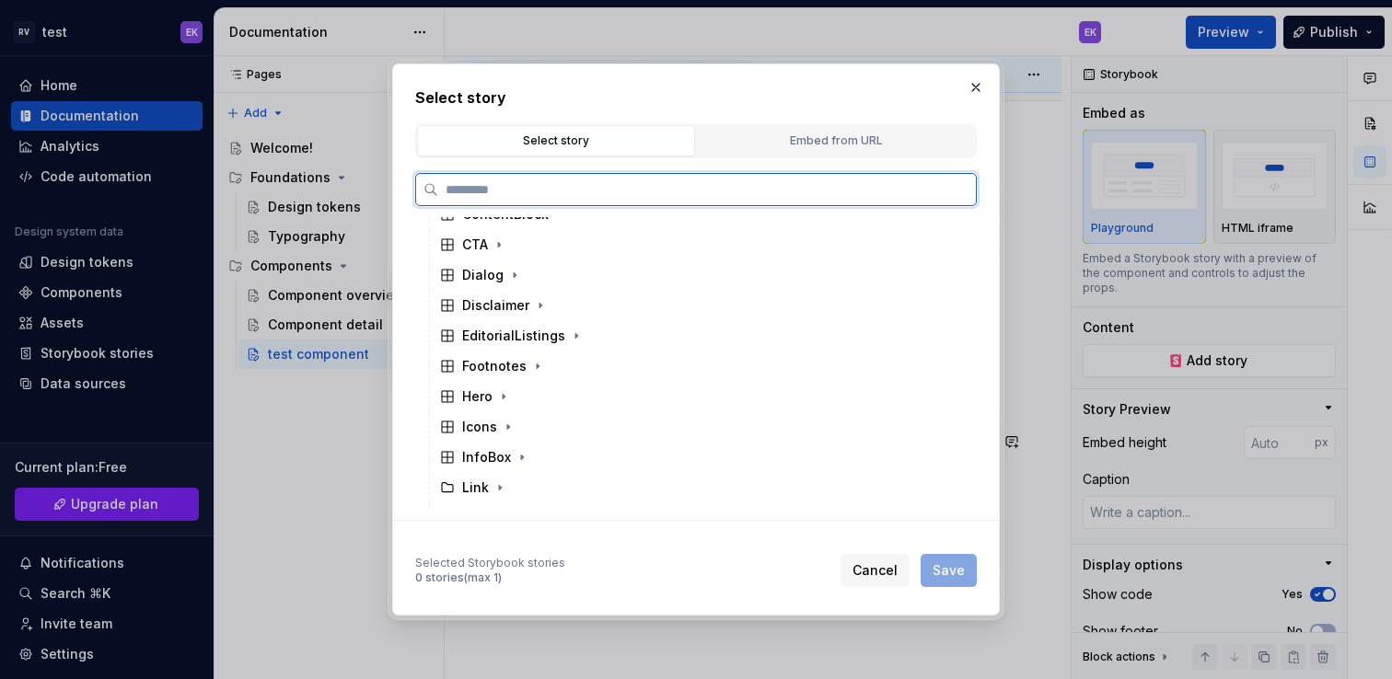
scroll to position [2268, 0]
click at [450, 303] on icon at bounding box center [447, 302] width 15 height 15
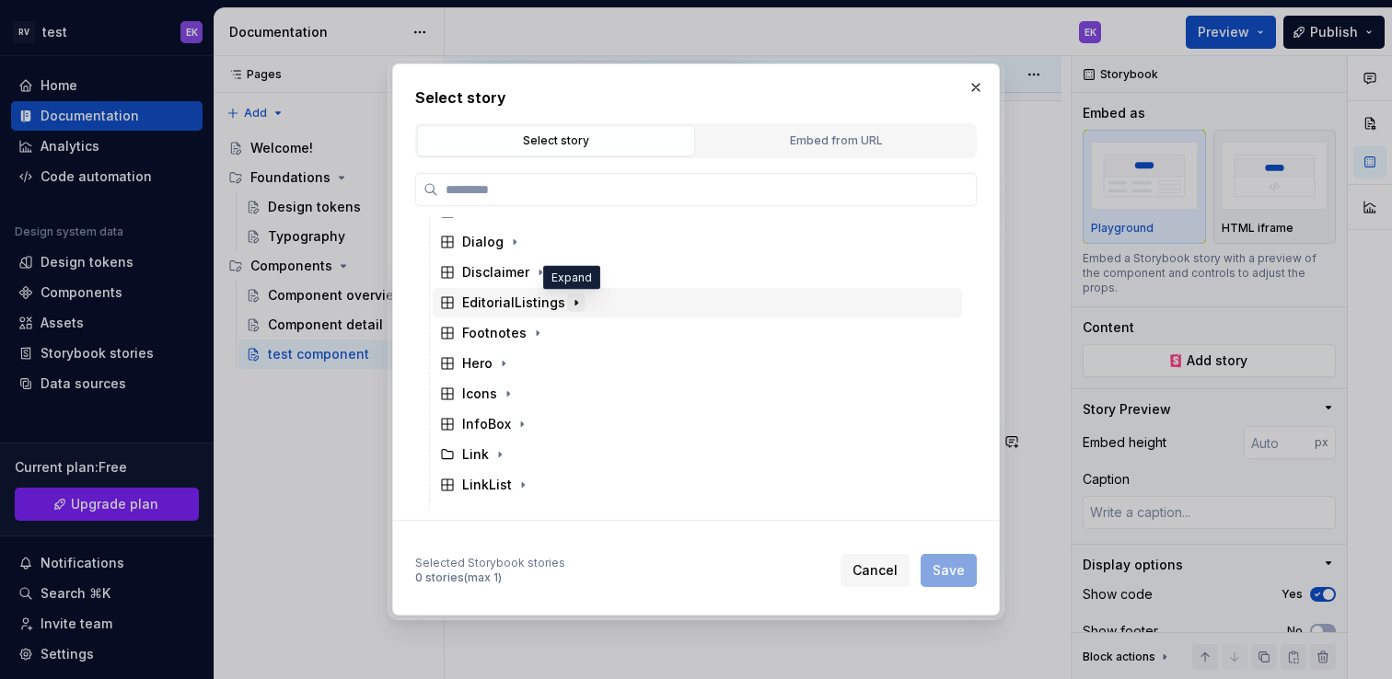
click at [569, 305] on icon "button" at bounding box center [576, 302] width 15 height 15
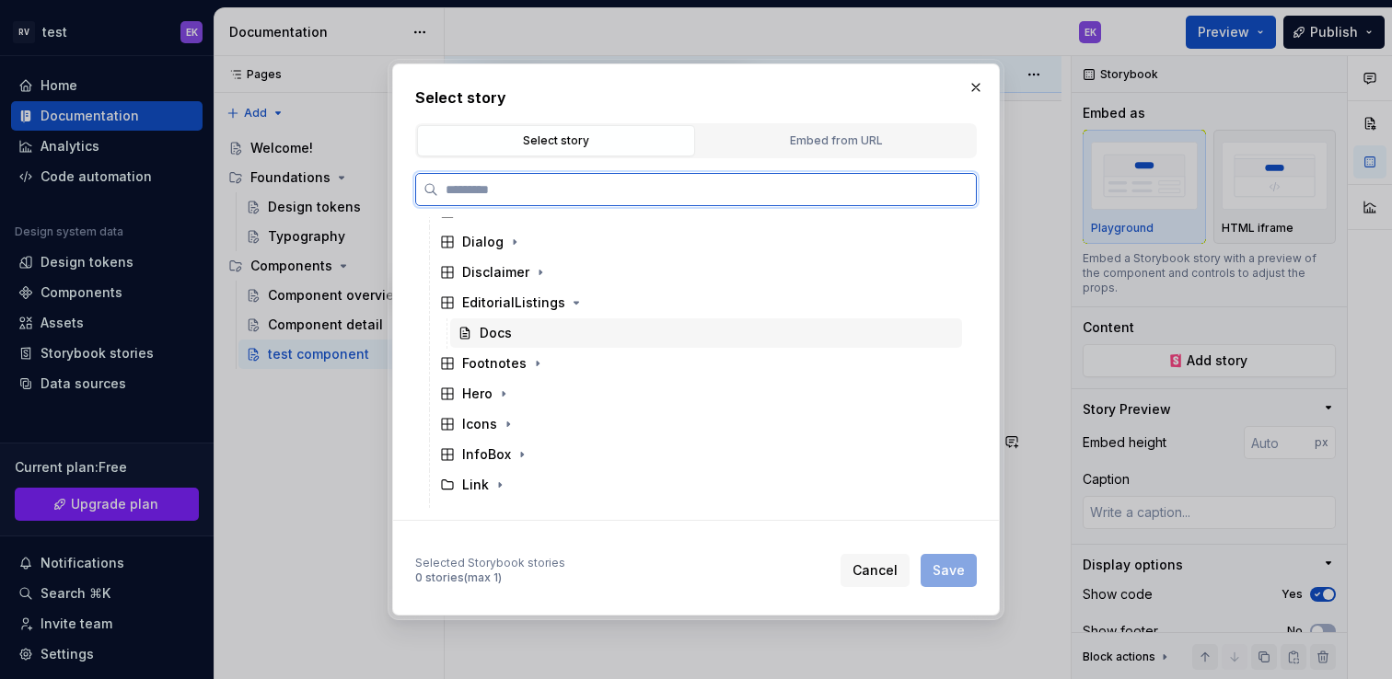
click at [505, 334] on div "Docs" at bounding box center [496, 333] width 32 height 18
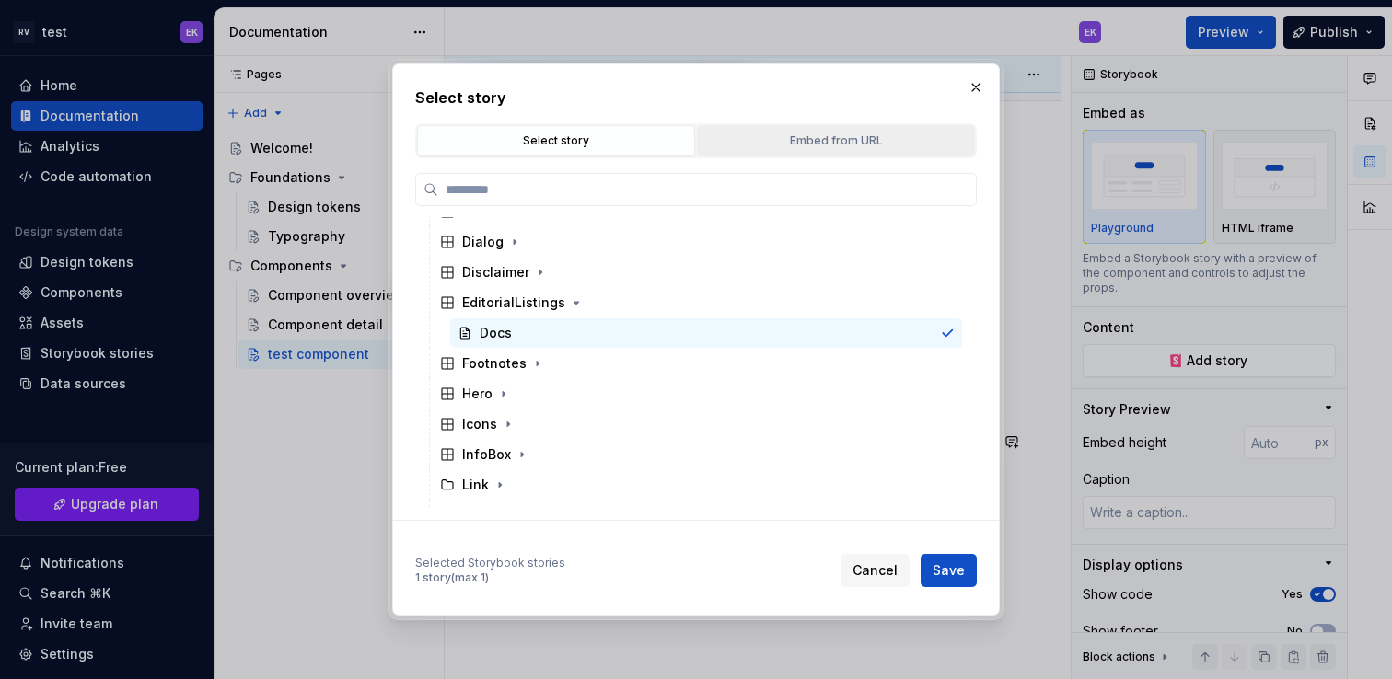
click at [808, 147] on div "Embed from URL" at bounding box center [835, 141] width 265 height 18
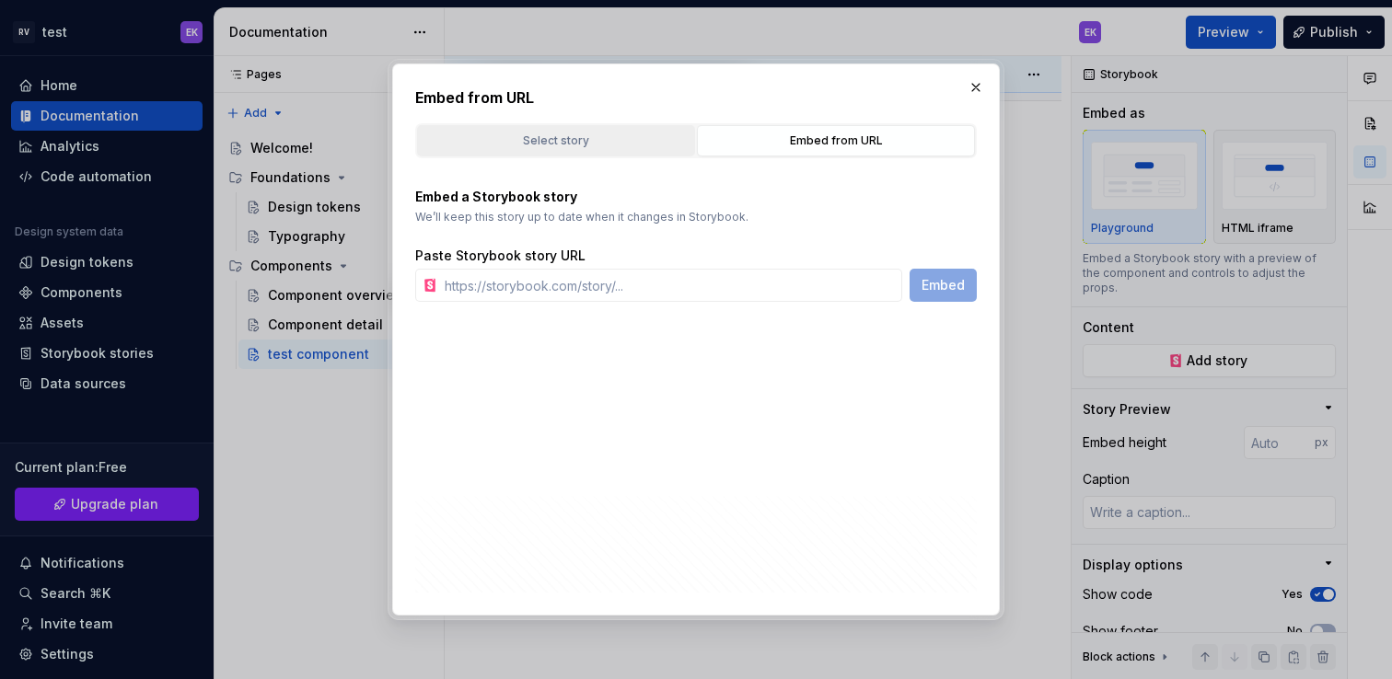
click at [598, 139] on div "Select story" at bounding box center [555, 141] width 265 height 18
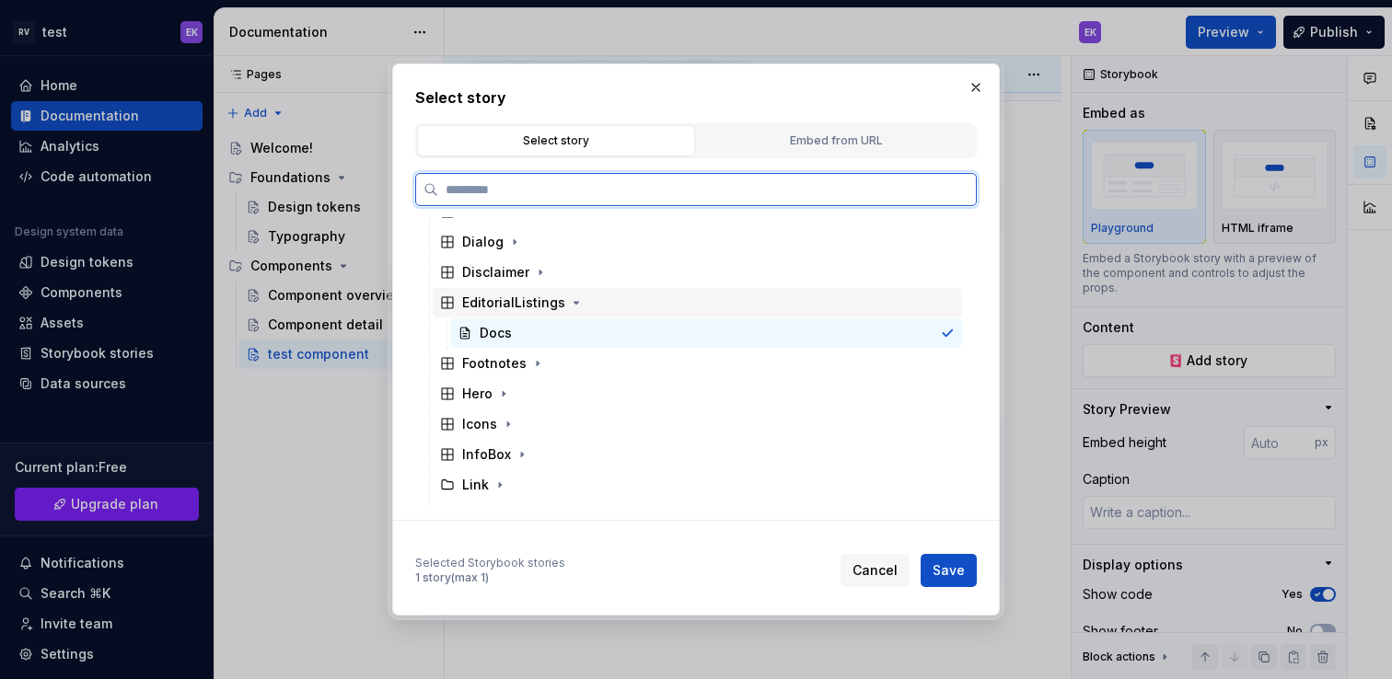
click at [530, 301] on div "EditorialListings" at bounding box center [513, 303] width 103 height 18
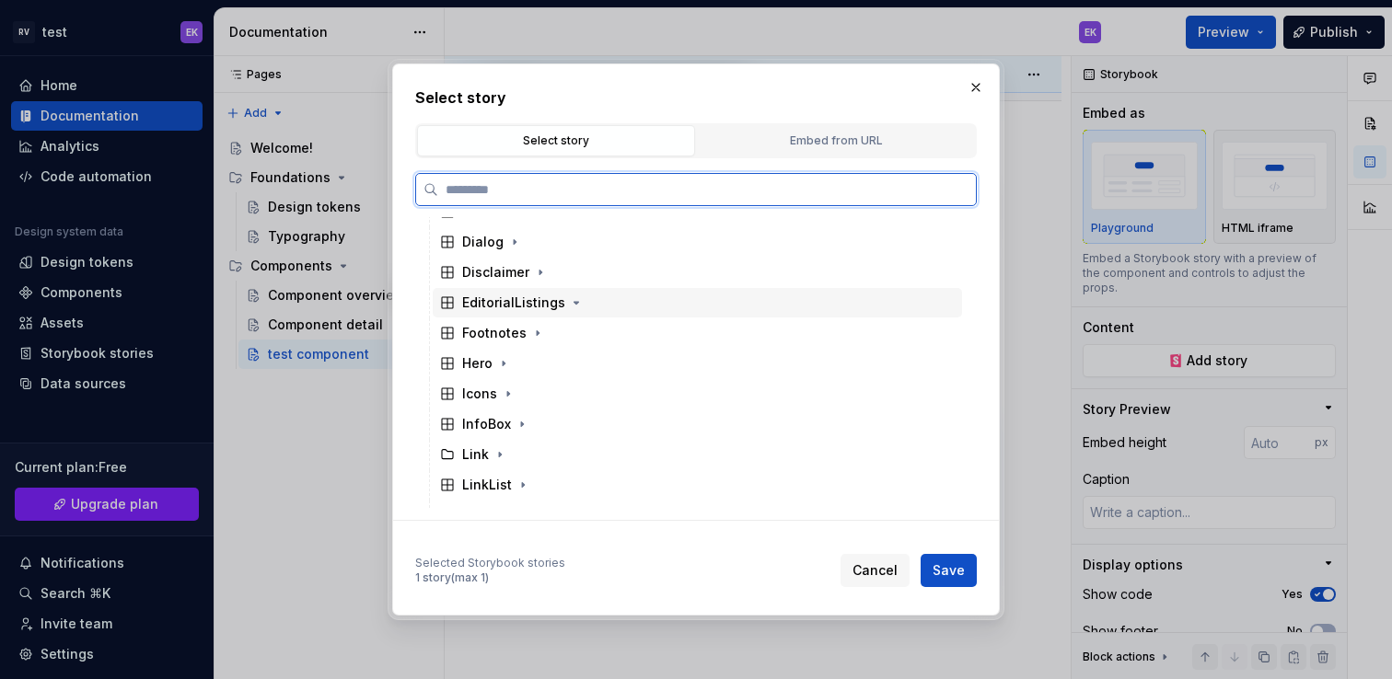
click at [552, 307] on div "EditorialListings" at bounding box center [513, 303] width 103 height 18
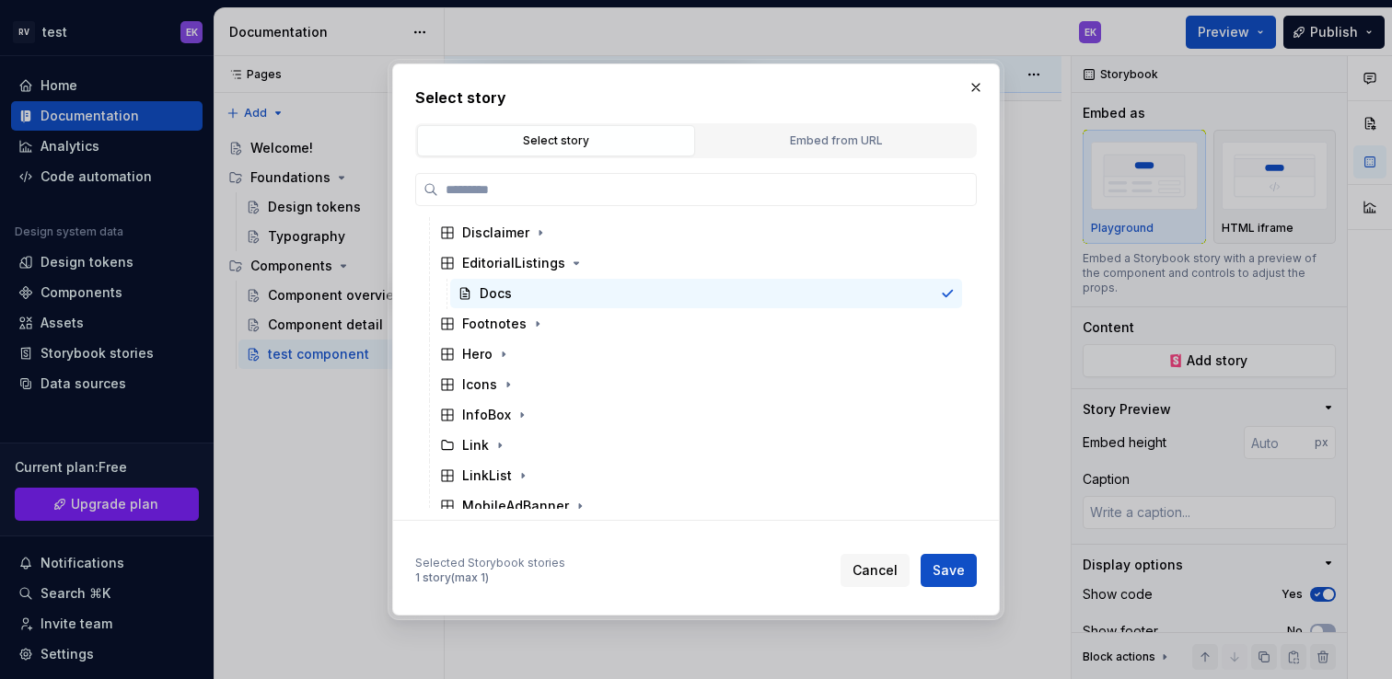
scroll to position [2313, 0]
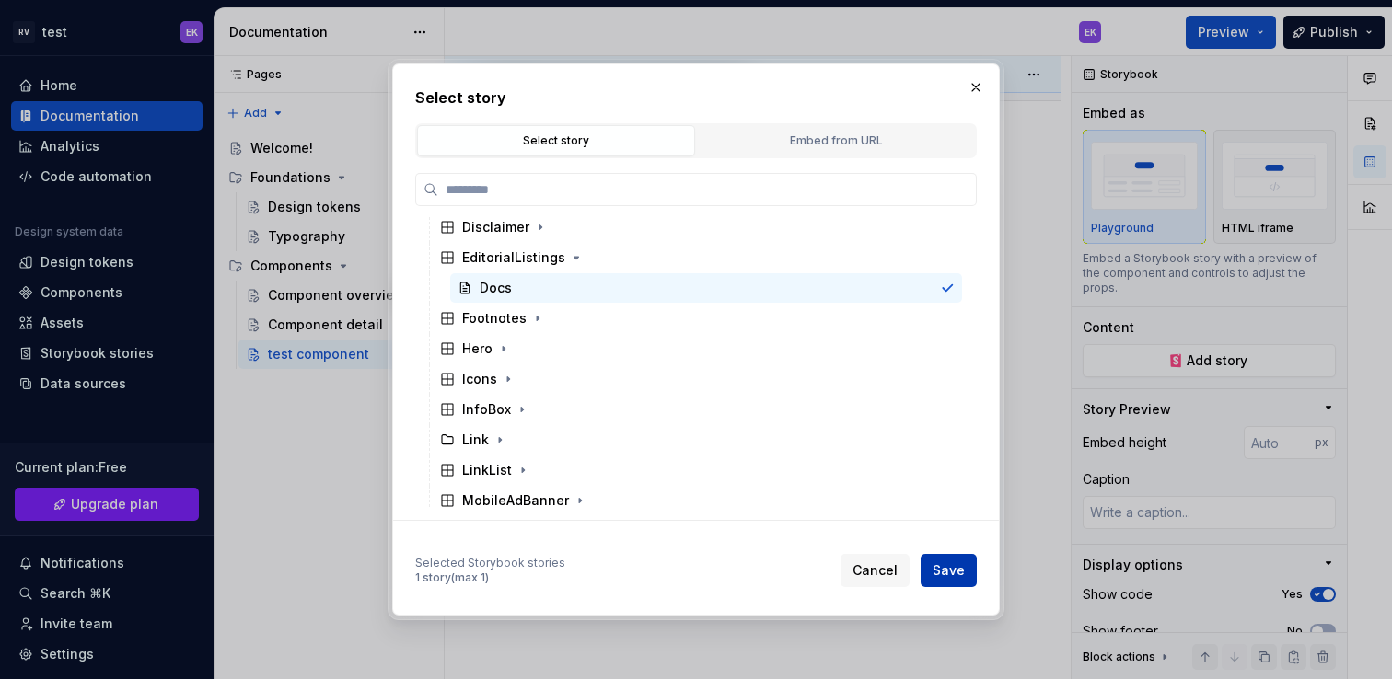
click at [951, 572] on span "Save" at bounding box center [949, 571] width 32 height 18
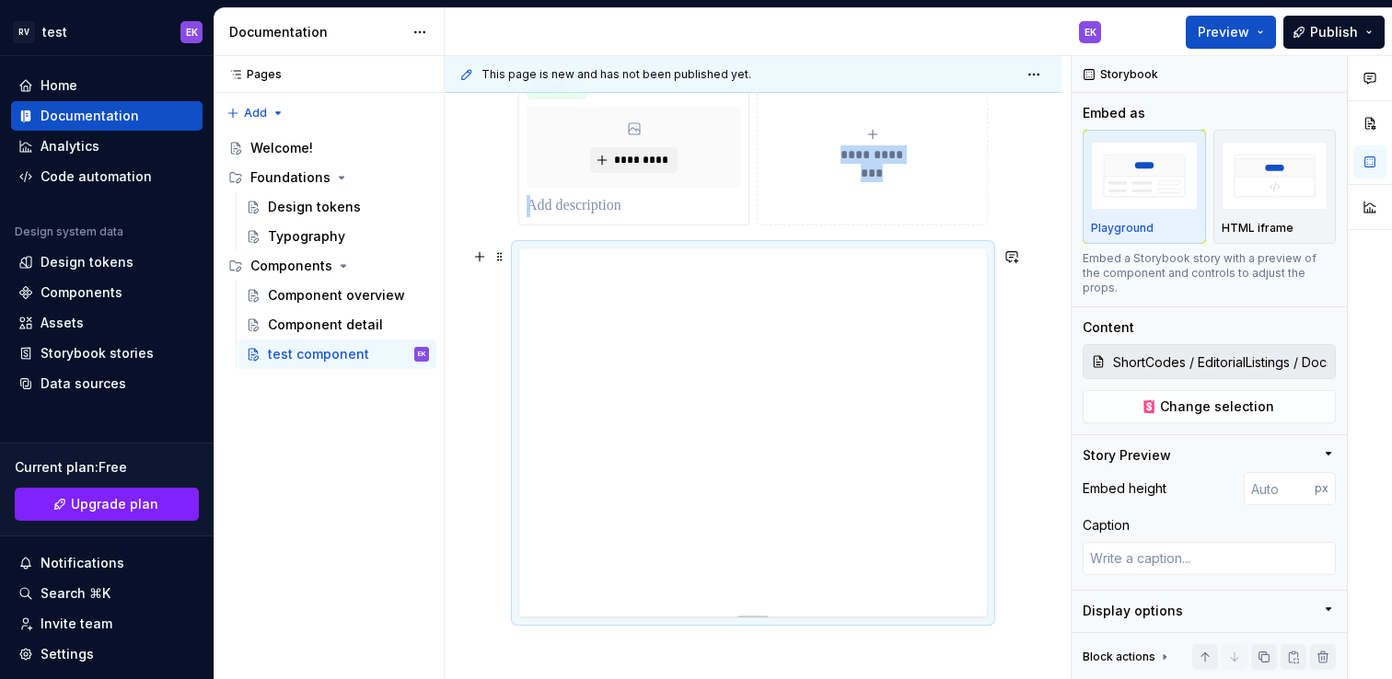
scroll to position [357, 0]
click at [1012, 466] on div "**********" at bounding box center [753, 401] width 617 height 887
click at [496, 255] on span at bounding box center [499, 258] width 15 height 26
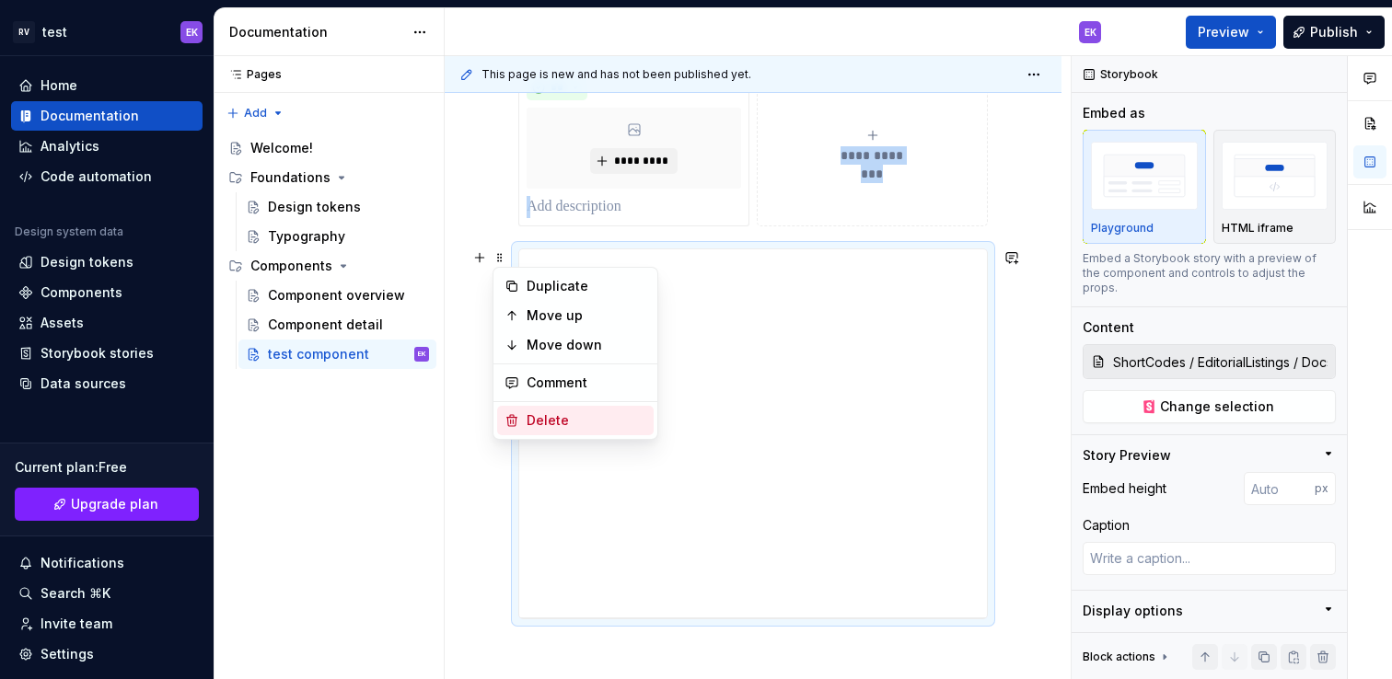
click at [581, 414] on div "Delete" at bounding box center [587, 420] width 120 height 18
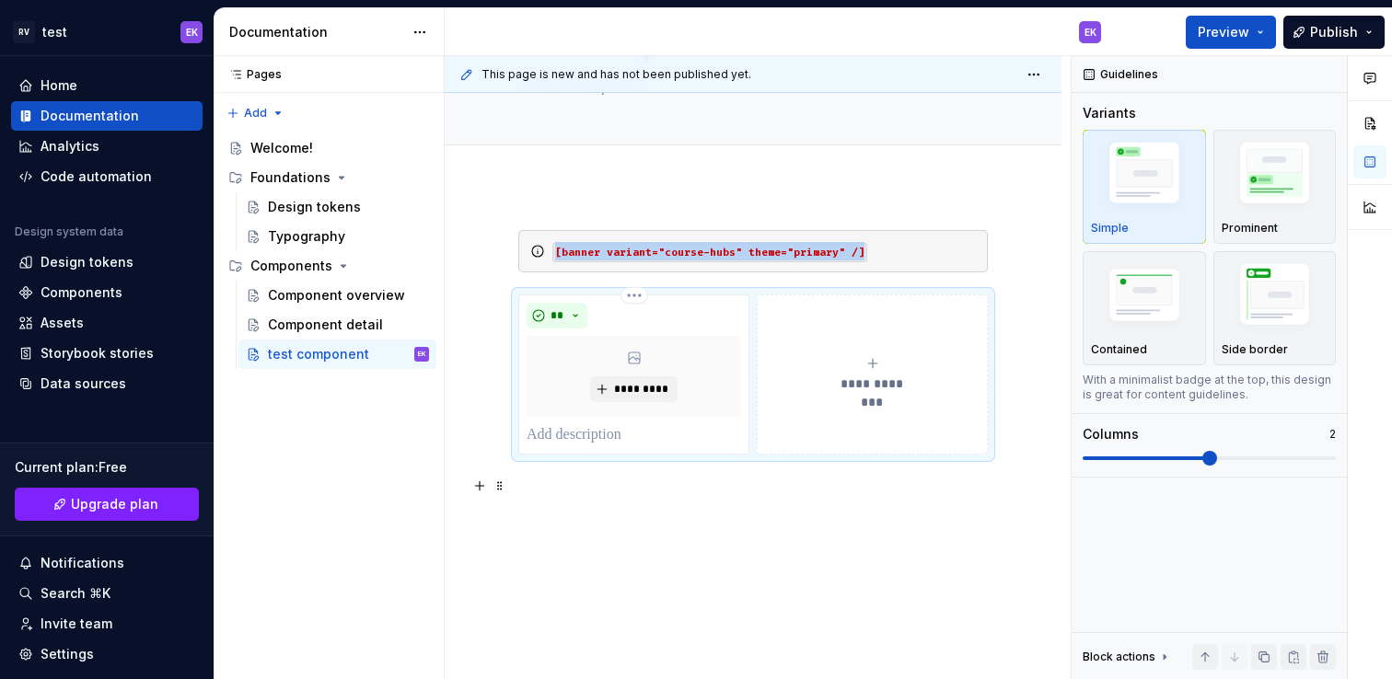
scroll to position [129, 0]
click at [1257, 166] on img "button" at bounding box center [1275, 176] width 107 height 80
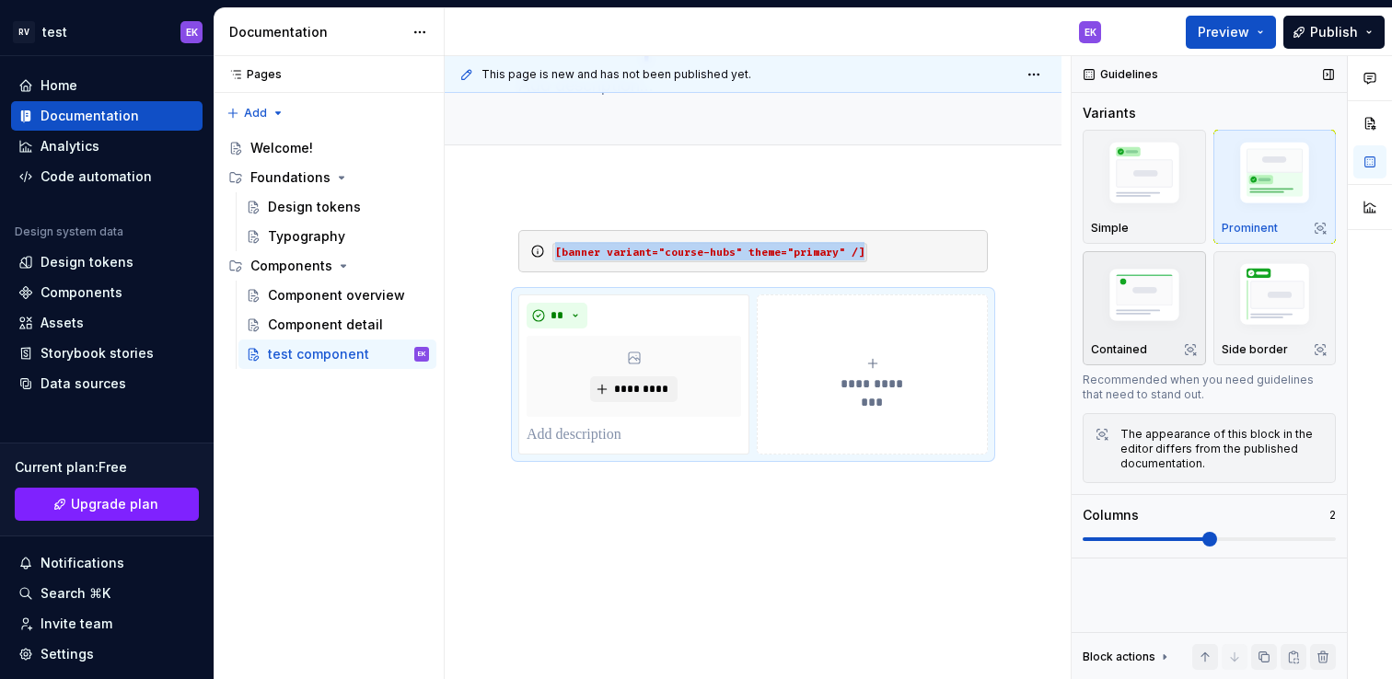
click at [1146, 295] on img "button" at bounding box center [1144, 297] width 107 height 72
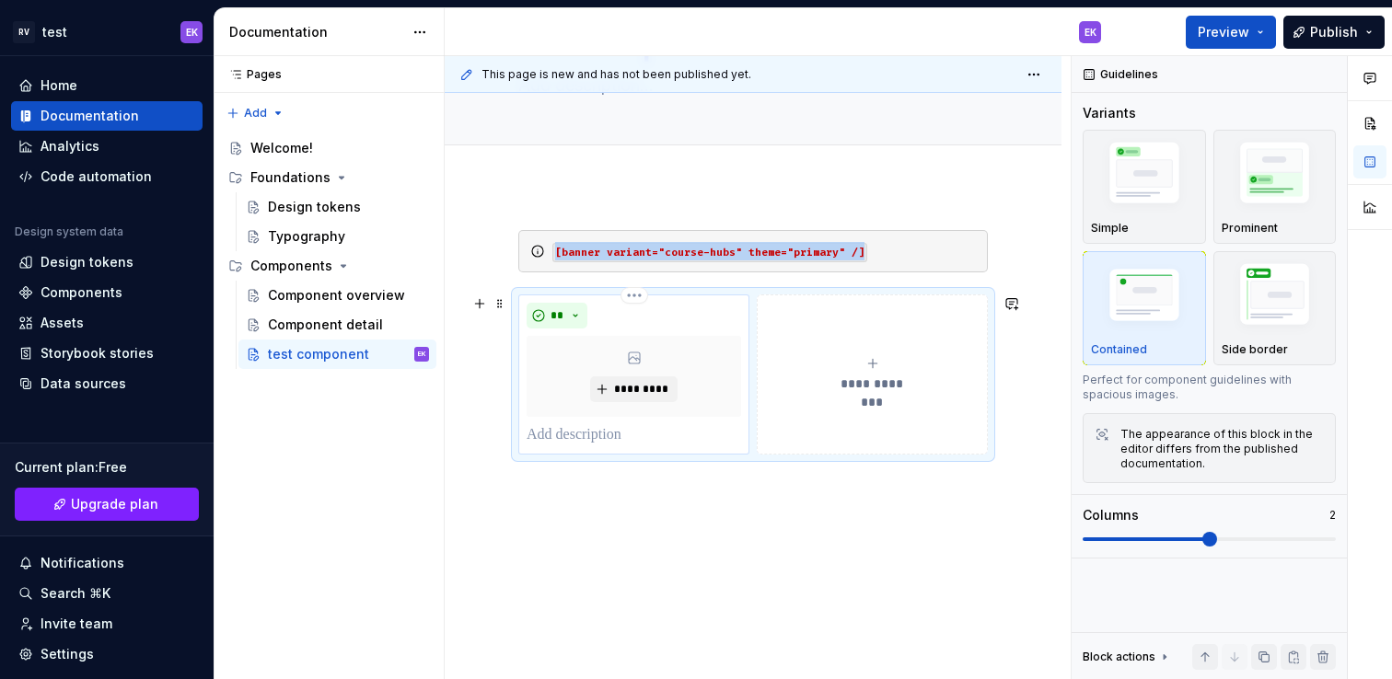
click at [702, 314] on div "**" at bounding box center [634, 316] width 214 height 26
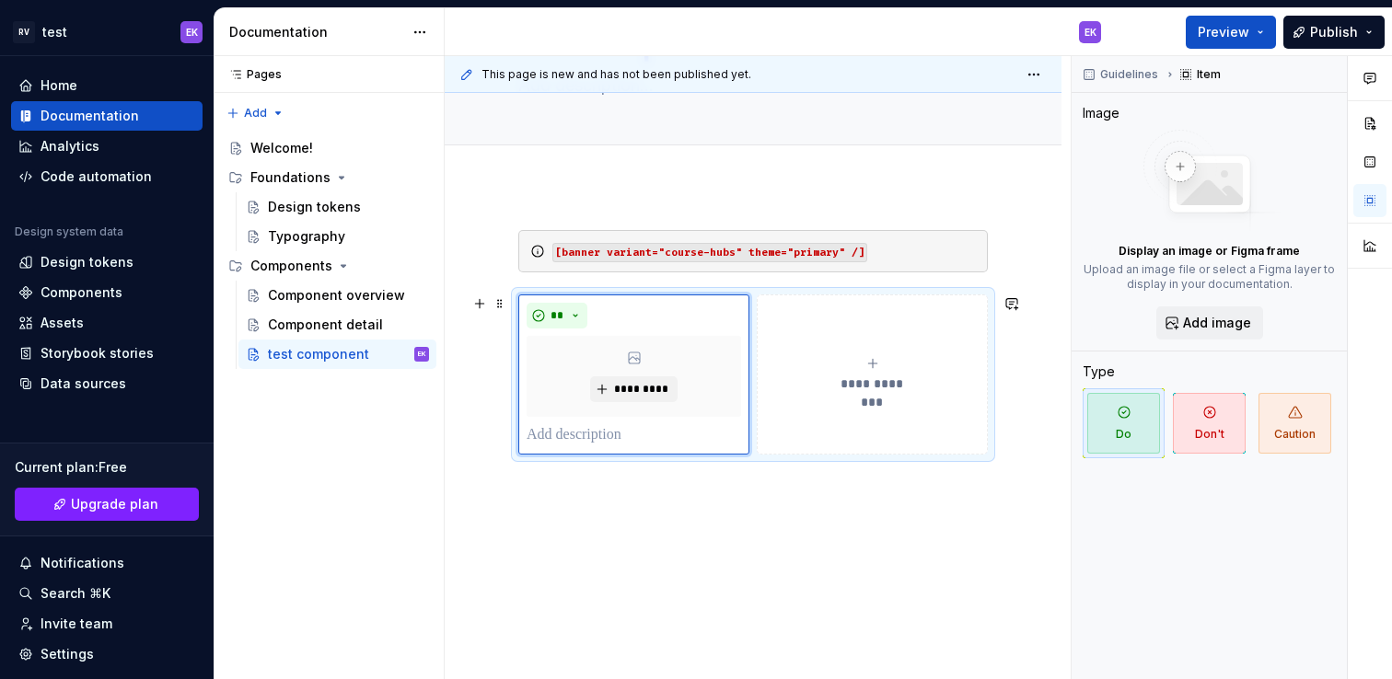
click at [861, 295] on div "**********" at bounding box center [752, 375] width 469 height 160
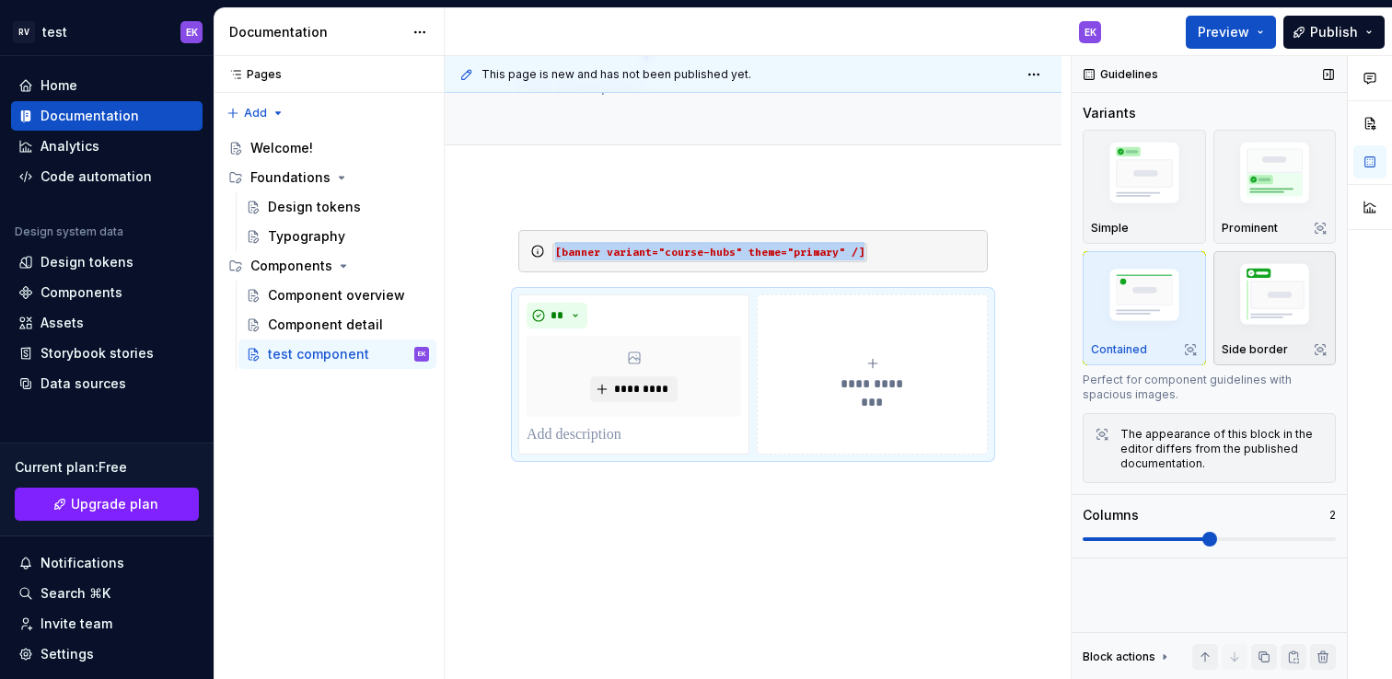
click at [1266, 335] on div "Side border" at bounding box center [1275, 309] width 107 height 98
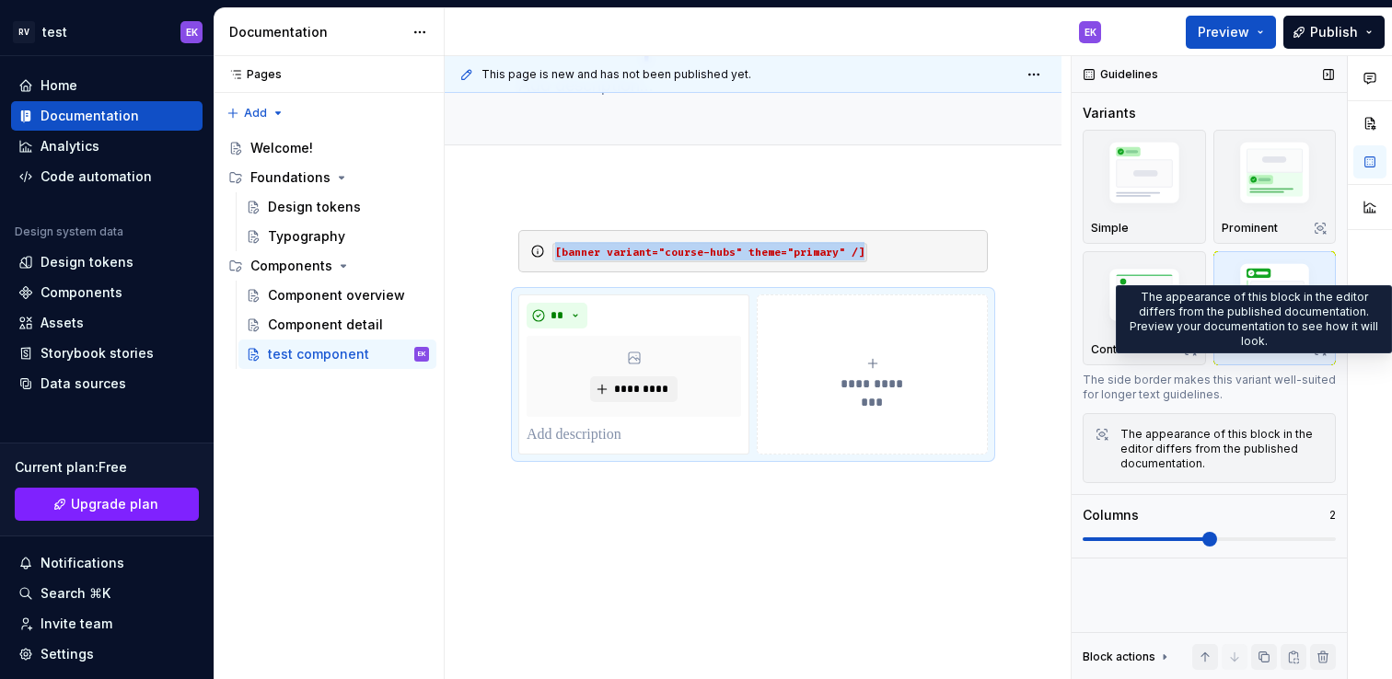
click at [1322, 348] on icon "button" at bounding box center [1320, 350] width 10 height 10
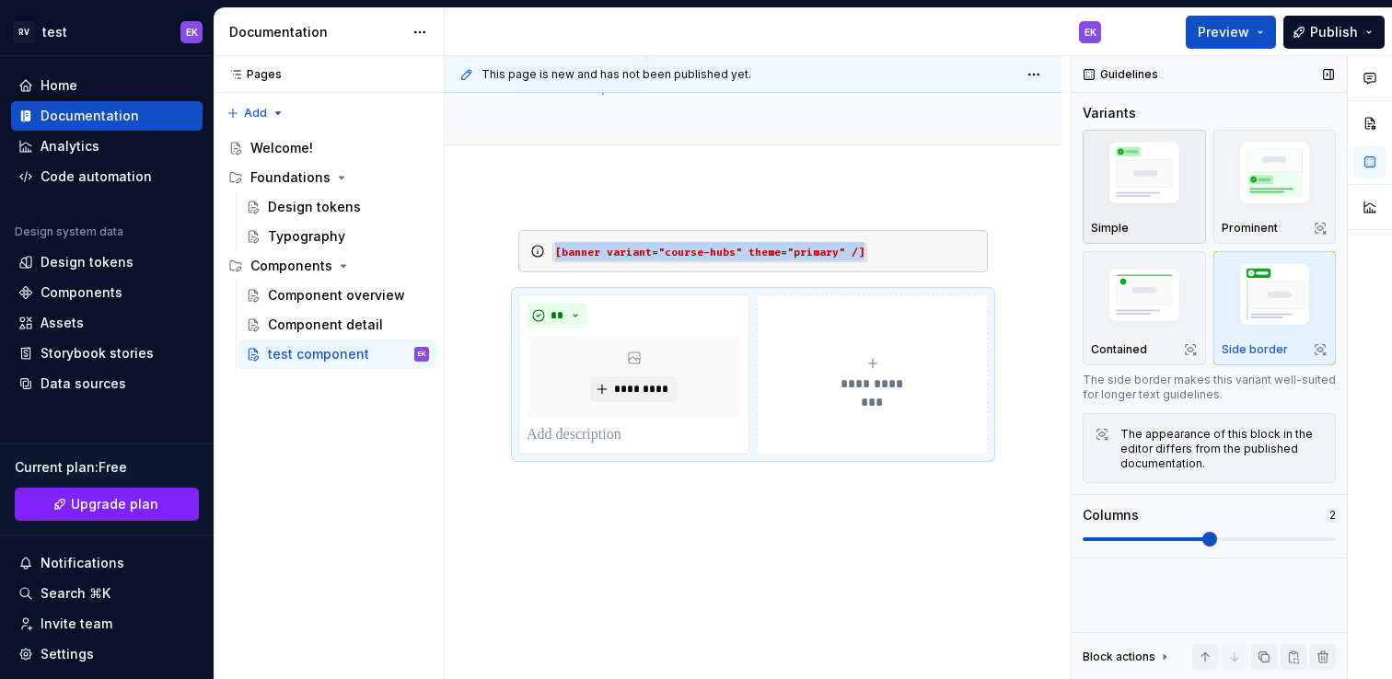
click at [1151, 203] on img "button" at bounding box center [1144, 176] width 107 height 80
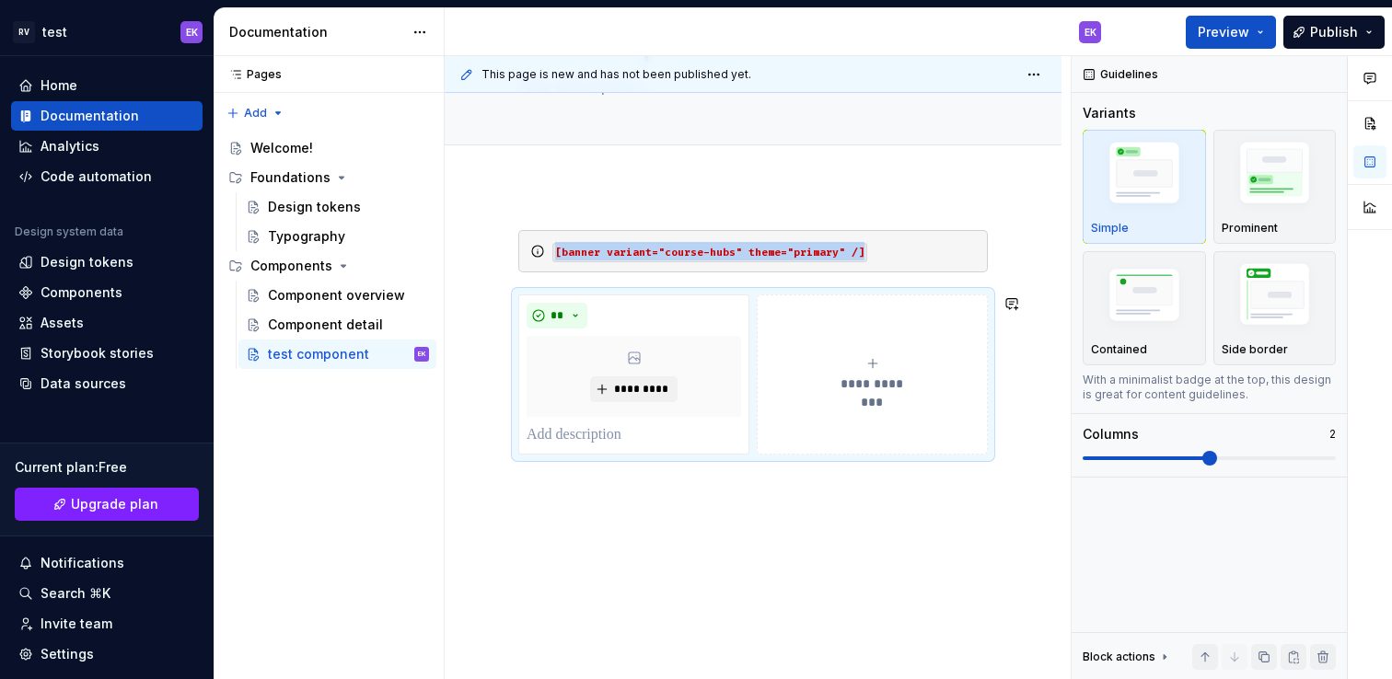
click at [863, 545] on div "**********" at bounding box center [753, 433] width 617 height 494
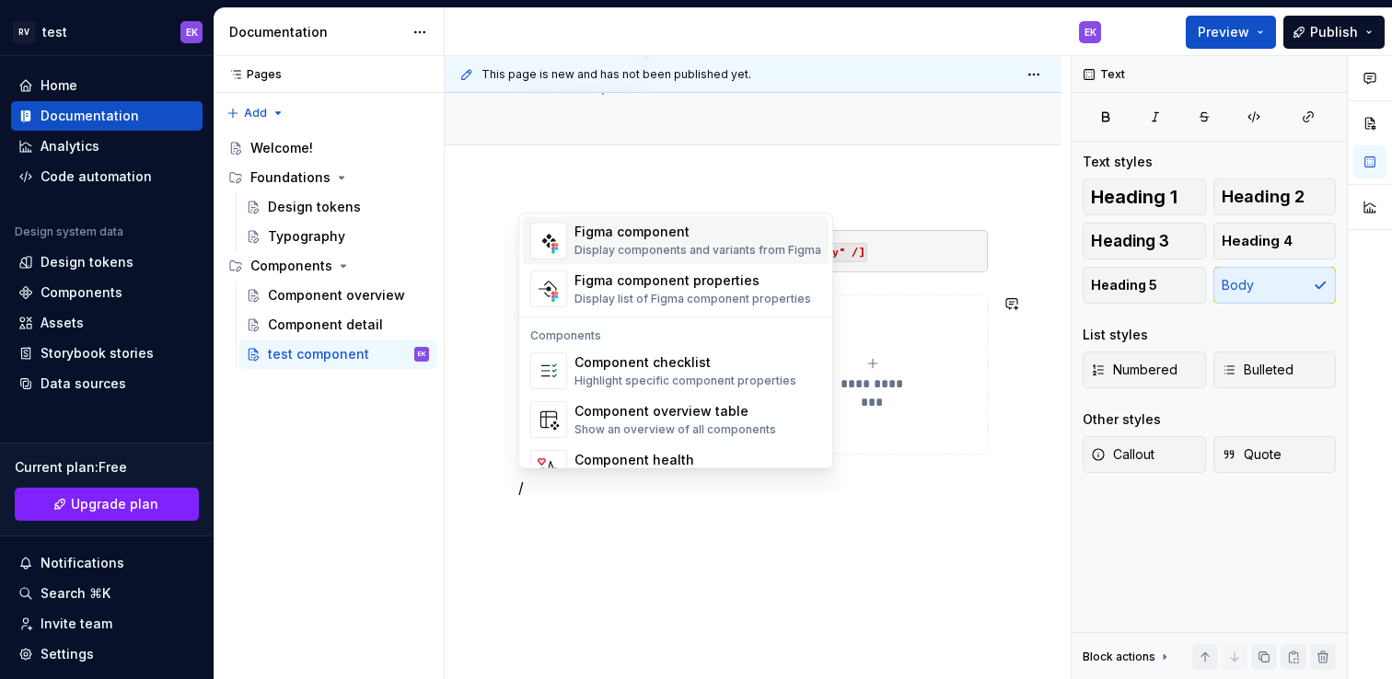
scroll to position [1833, 0]
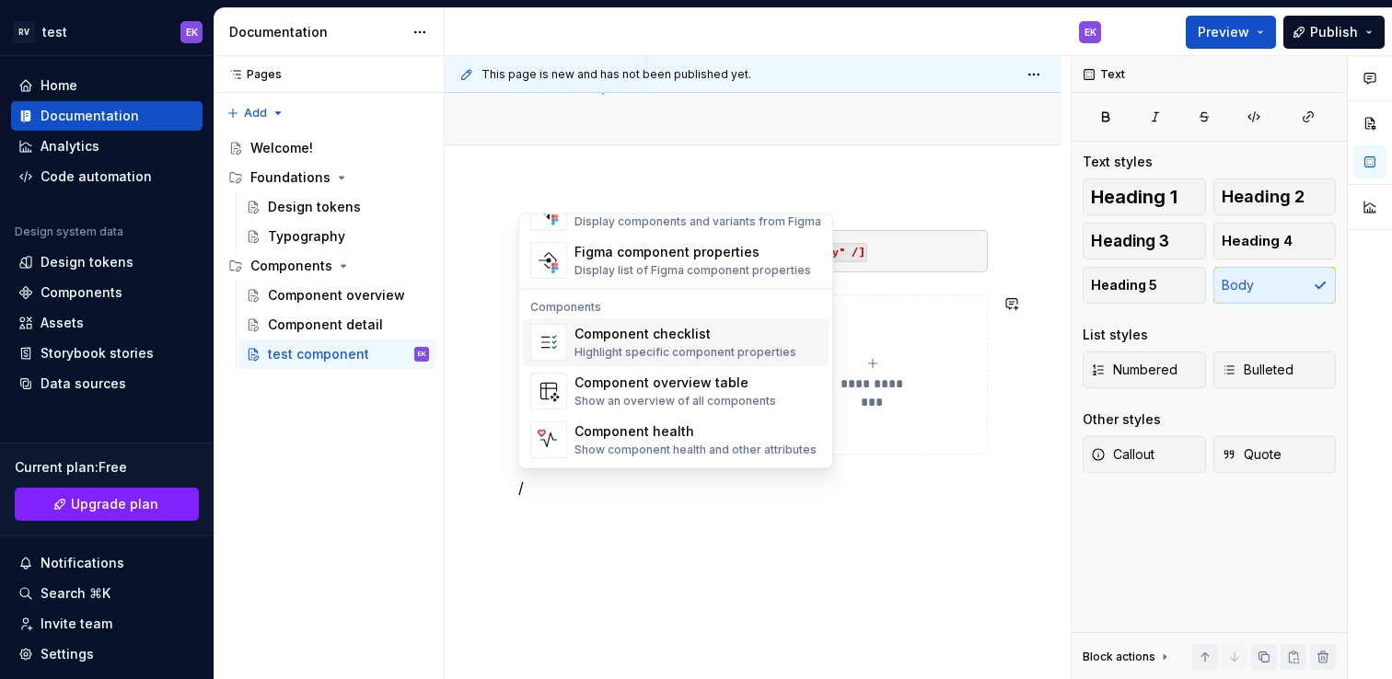
click at [706, 342] on div "Component checklist" at bounding box center [685, 335] width 222 height 18
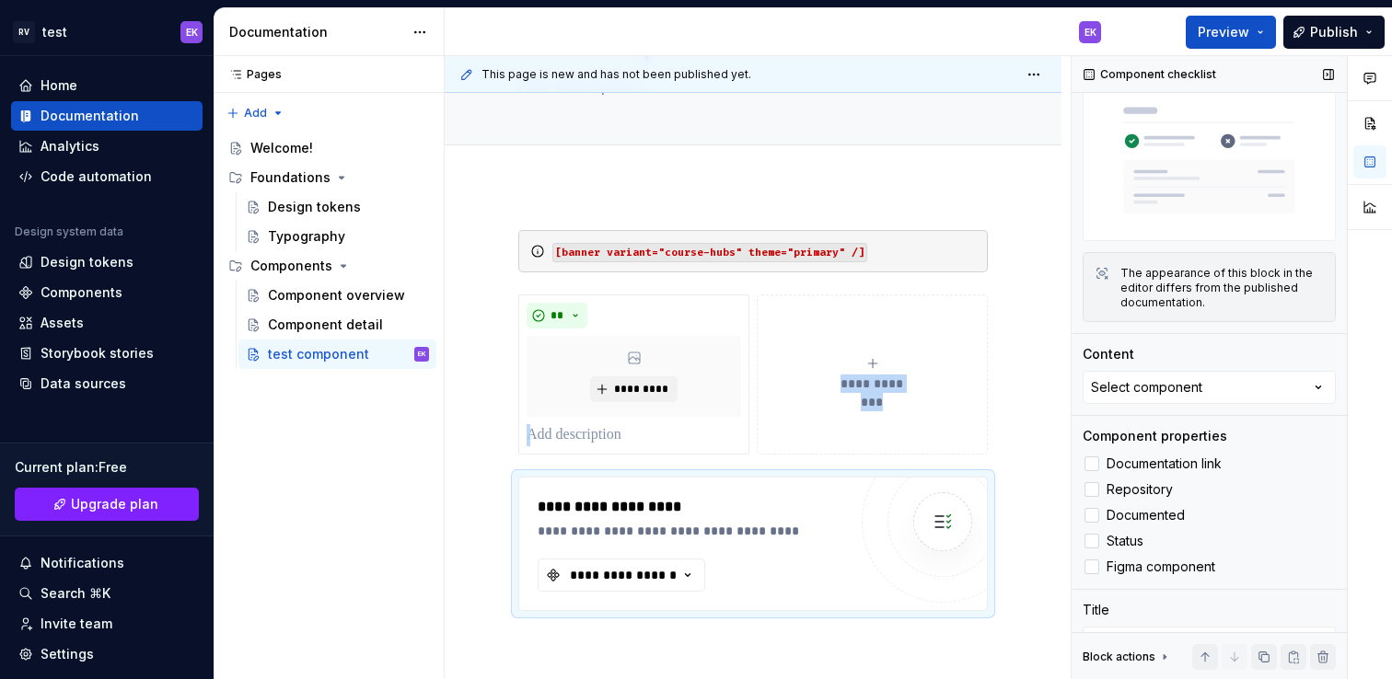
scroll to position [87, 0]
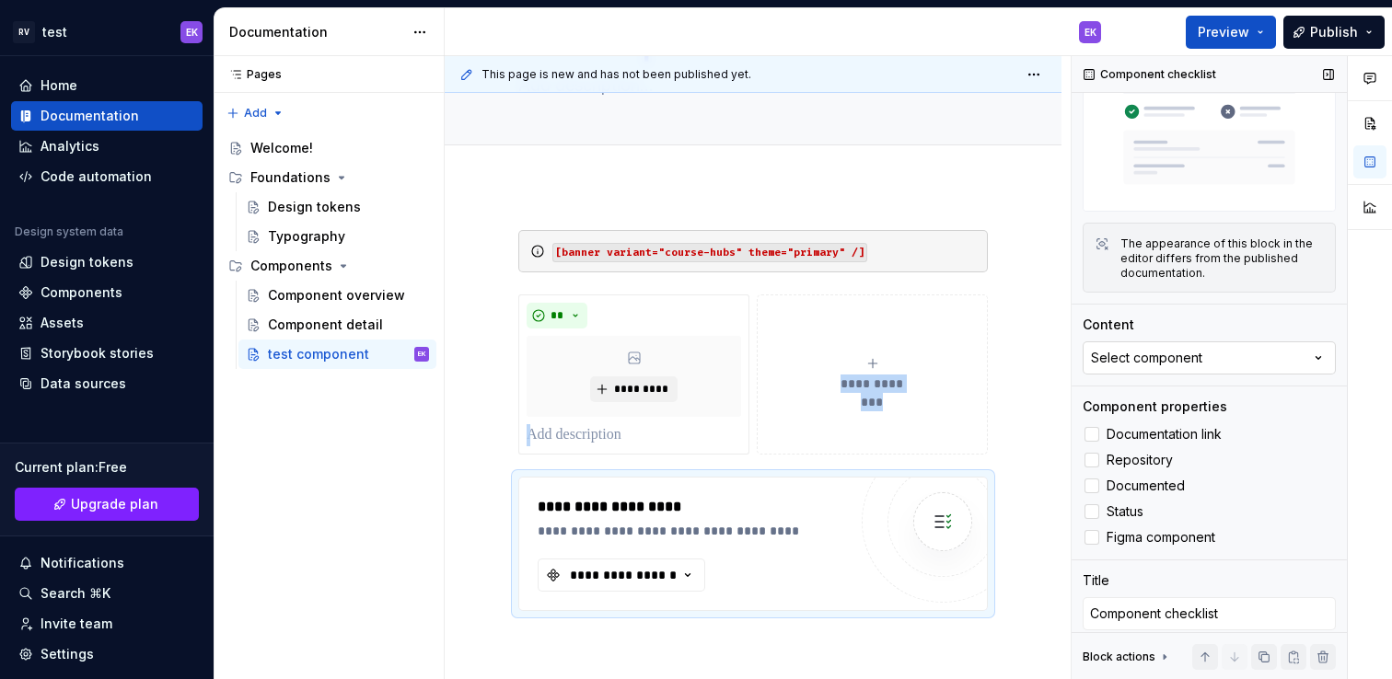
click at [1309, 357] on icon "button" at bounding box center [1318, 358] width 18 height 18
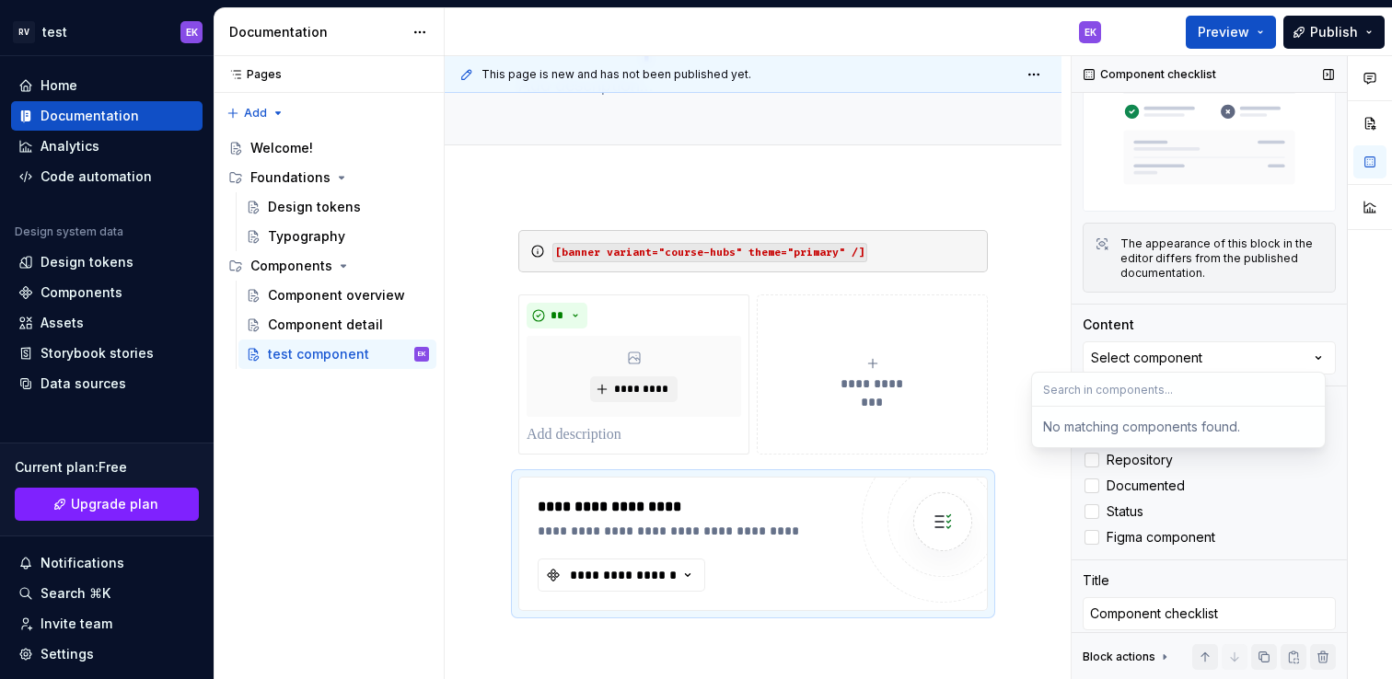
click at [1280, 320] on div "Content" at bounding box center [1209, 325] width 253 height 18
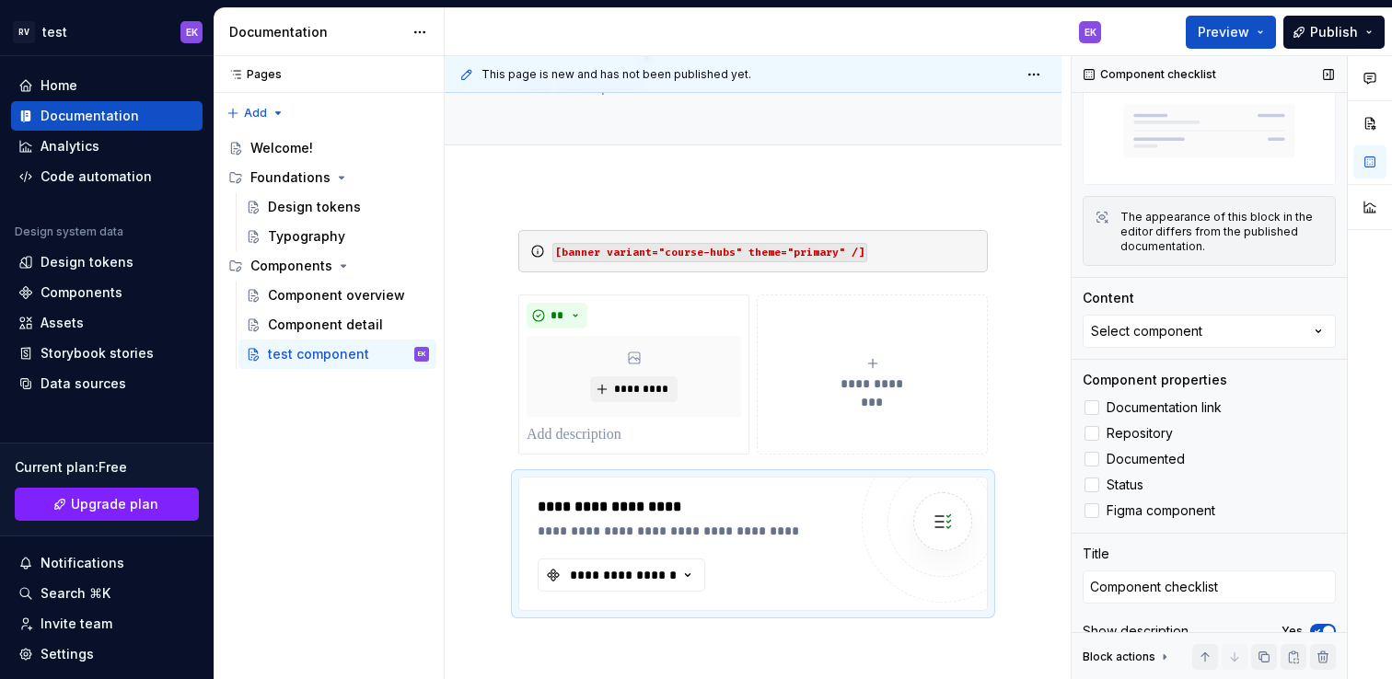
scroll to position [130, 0]
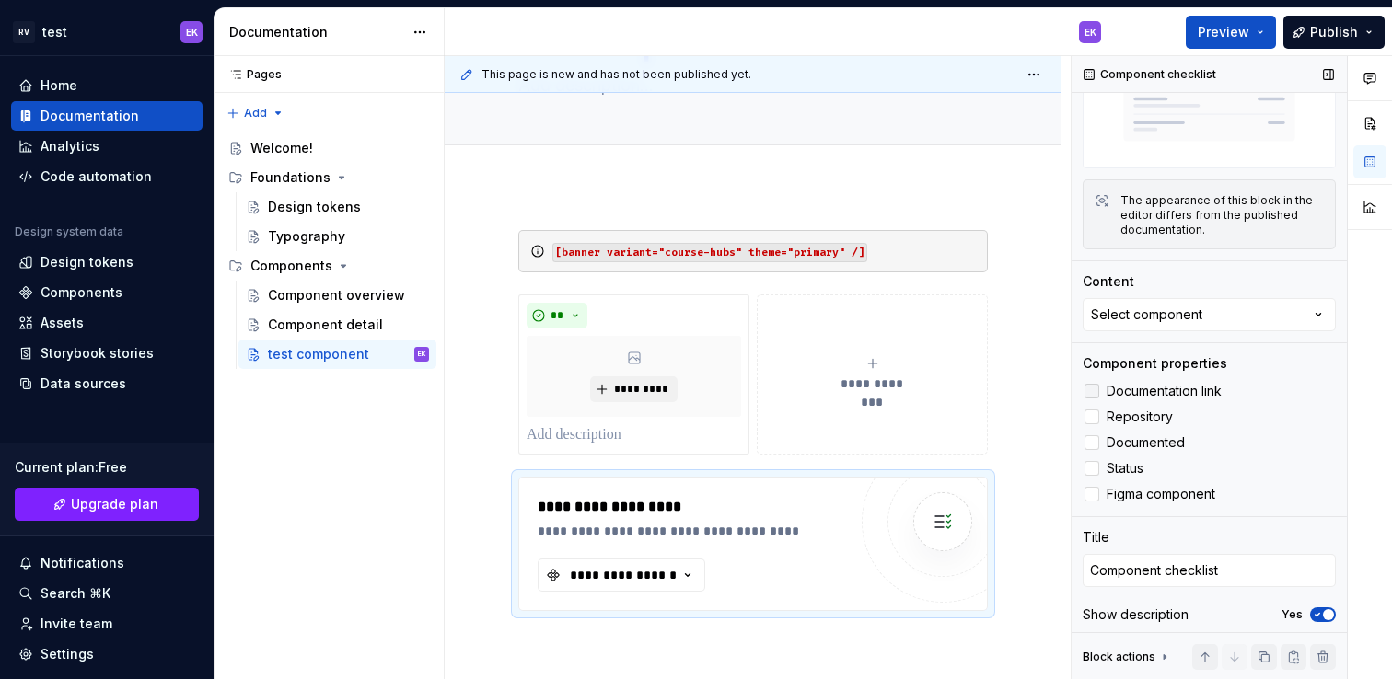
click at [1096, 384] on div at bounding box center [1091, 391] width 15 height 15
click at [1090, 489] on div at bounding box center [1091, 494] width 15 height 15
click at [1092, 461] on div at bounding box center [1091, 468] width 15 height 15
click at [685, 575] on icon "button" at bounding box center [687, 575] width 18 height 18
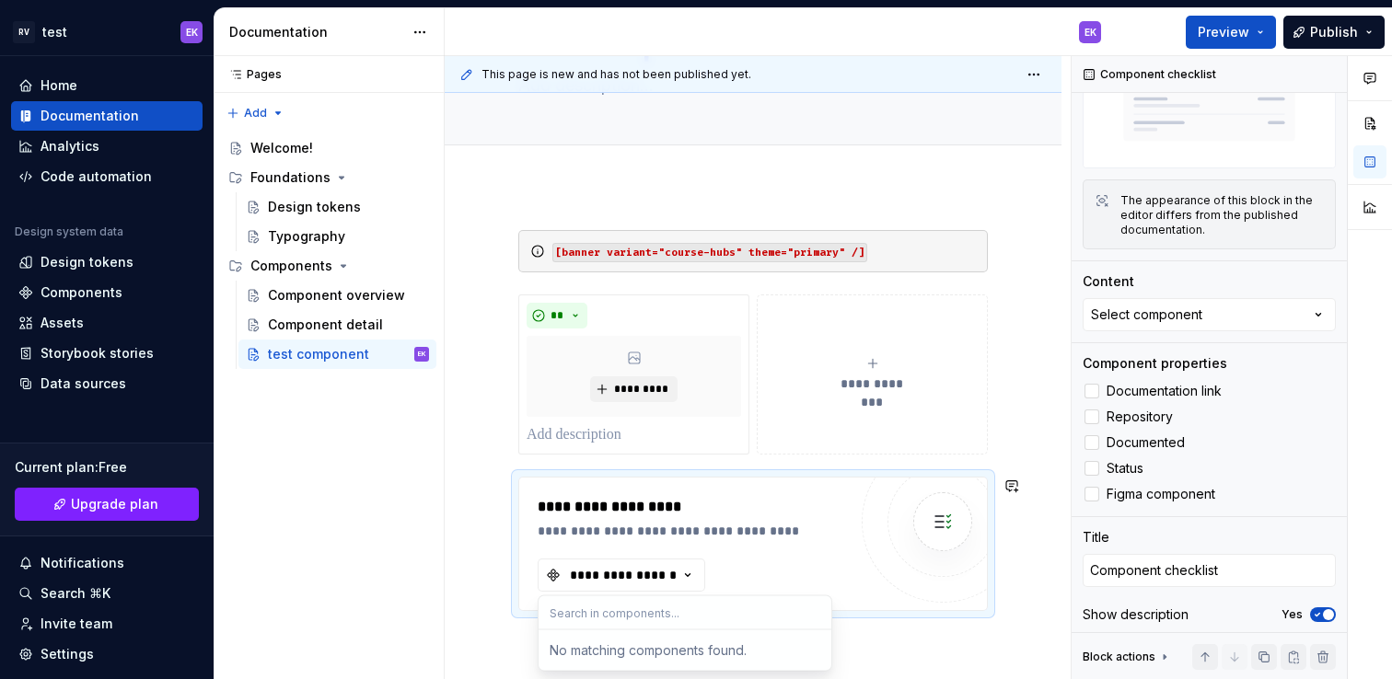
click at [663, 609] on input "text" at bounding box center [685, 613] width 293 height 33
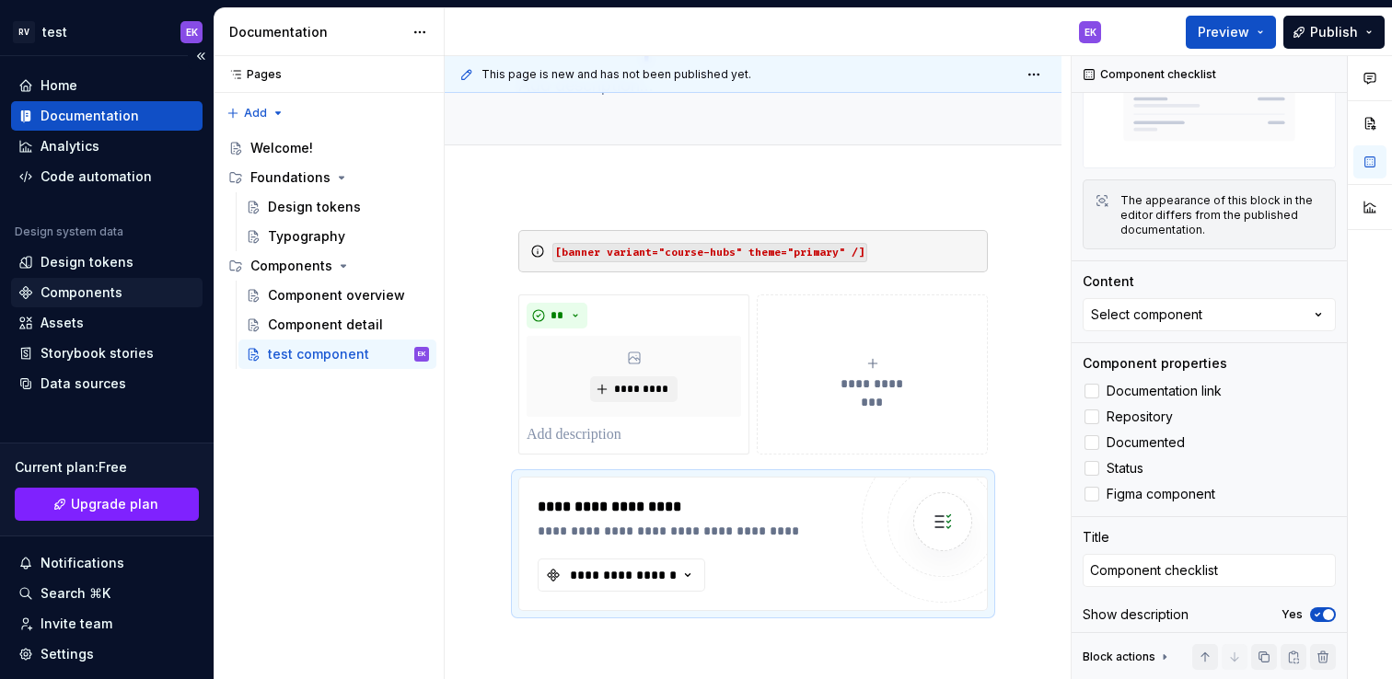
click at [98, 286] on div "Components" at bounding box center [82, 293] width 82 height 18
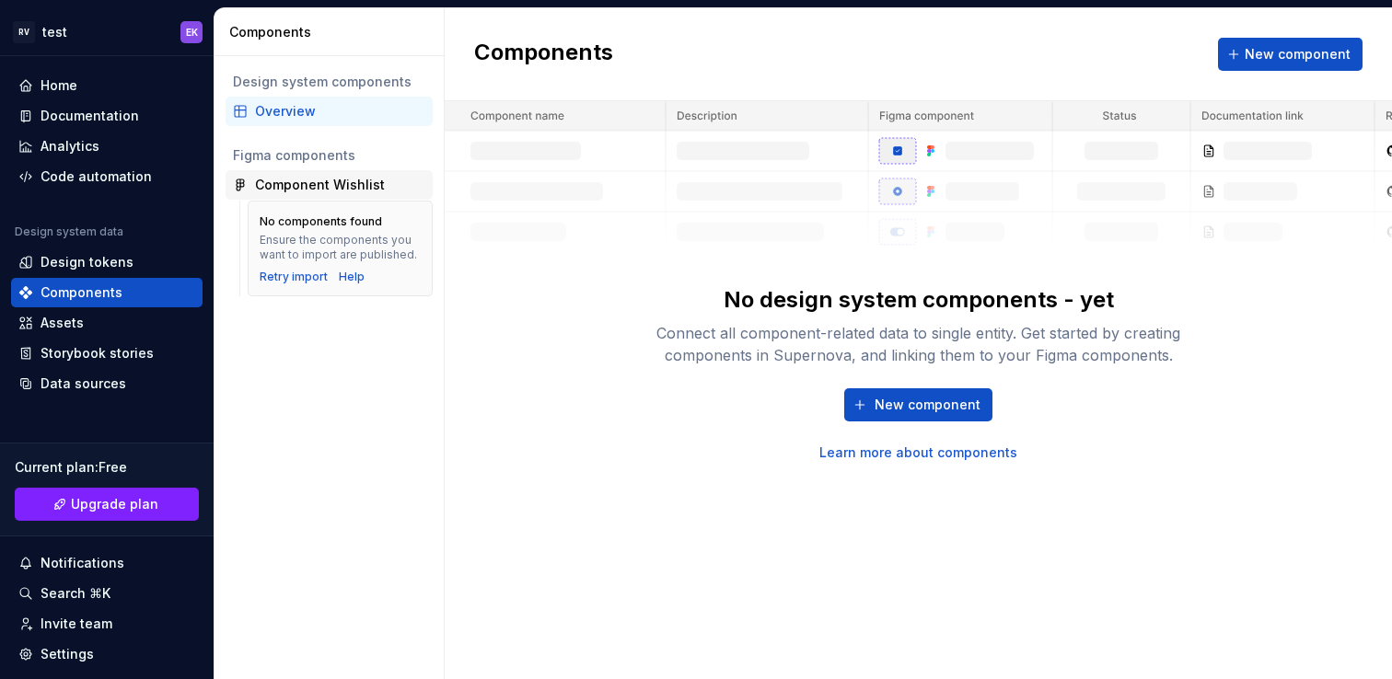
click at [353, 185] on div "Component Wishlist" at bounding box center [320, 185] width 130 height 18
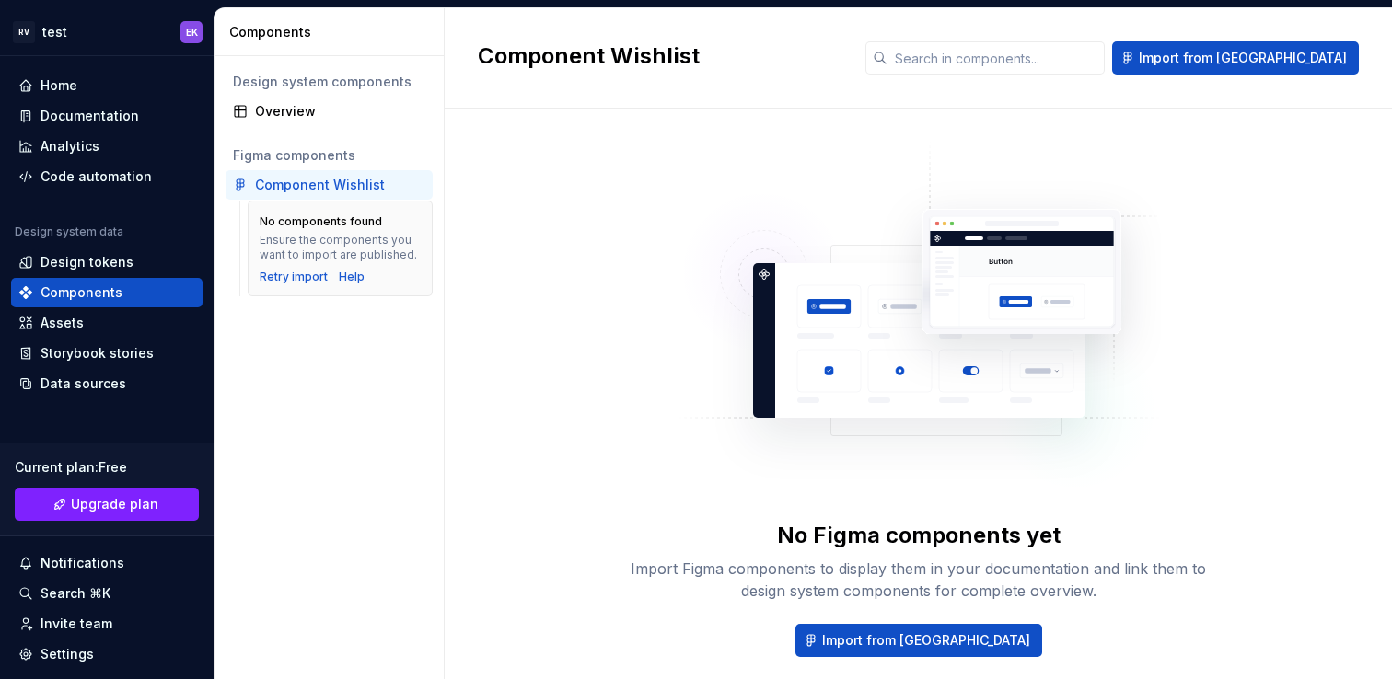
click at [313, 396] on div "Design system components Overview Figma components Component Wishlist No compon…" at bounding box center [328, 367] width 229 height 623
click at [303, 110] on div "Overview" at bounding box center [340, 111] width 170 height 18
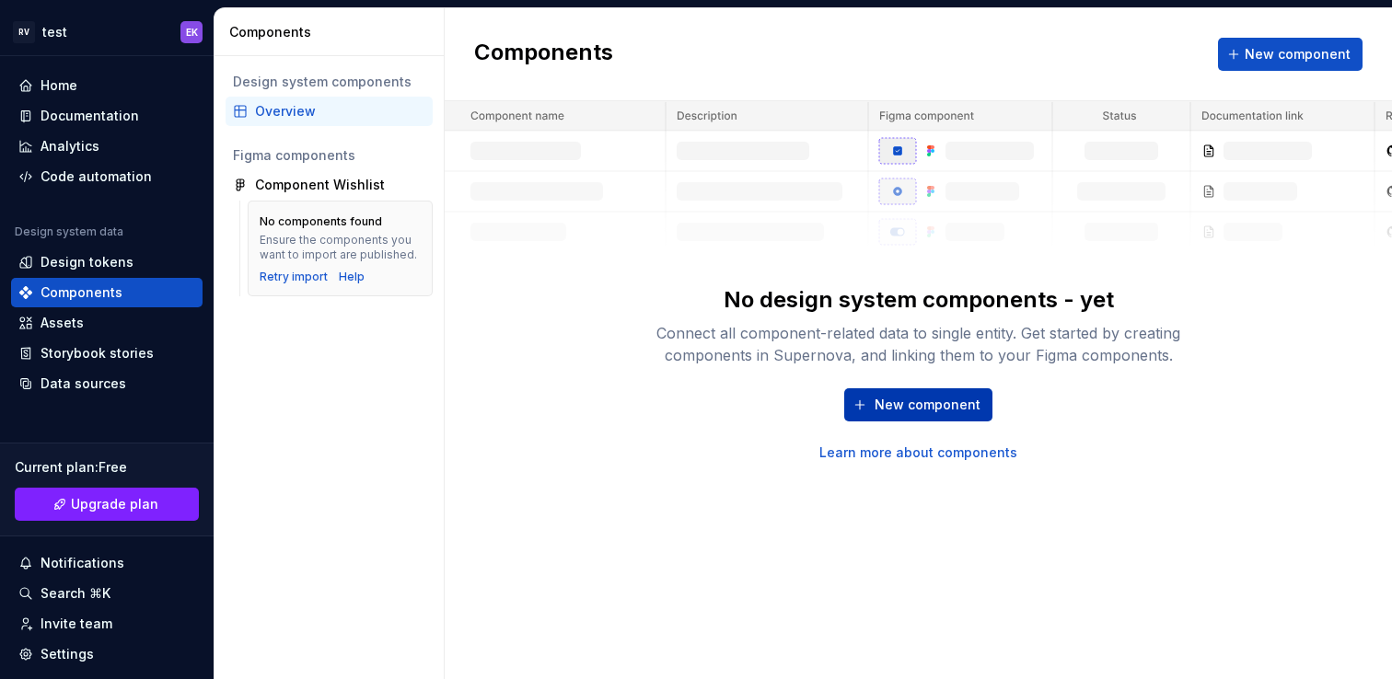
click at [924, 400] on span "New component" at bounding box center [928, 405] width 106 height 18
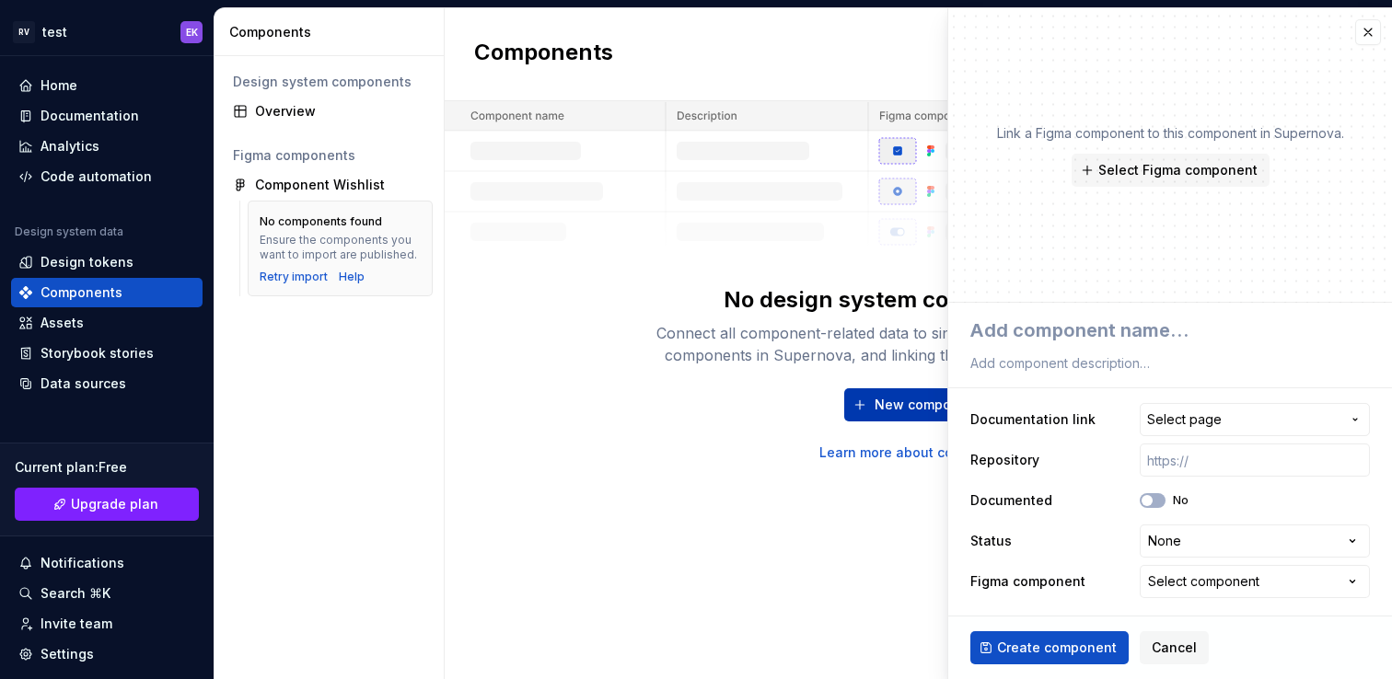
type textarea "*"
click at [1358, 416] on icon "button" at bounding box center [1355, 419] width 15 height 15
click at [1253, 38] on html "**********" at bounding box center [696, 339] width 1392 height 679
click at [1196, 538] on html "**********" at bounding box center [696, 339] width 1392 height 679
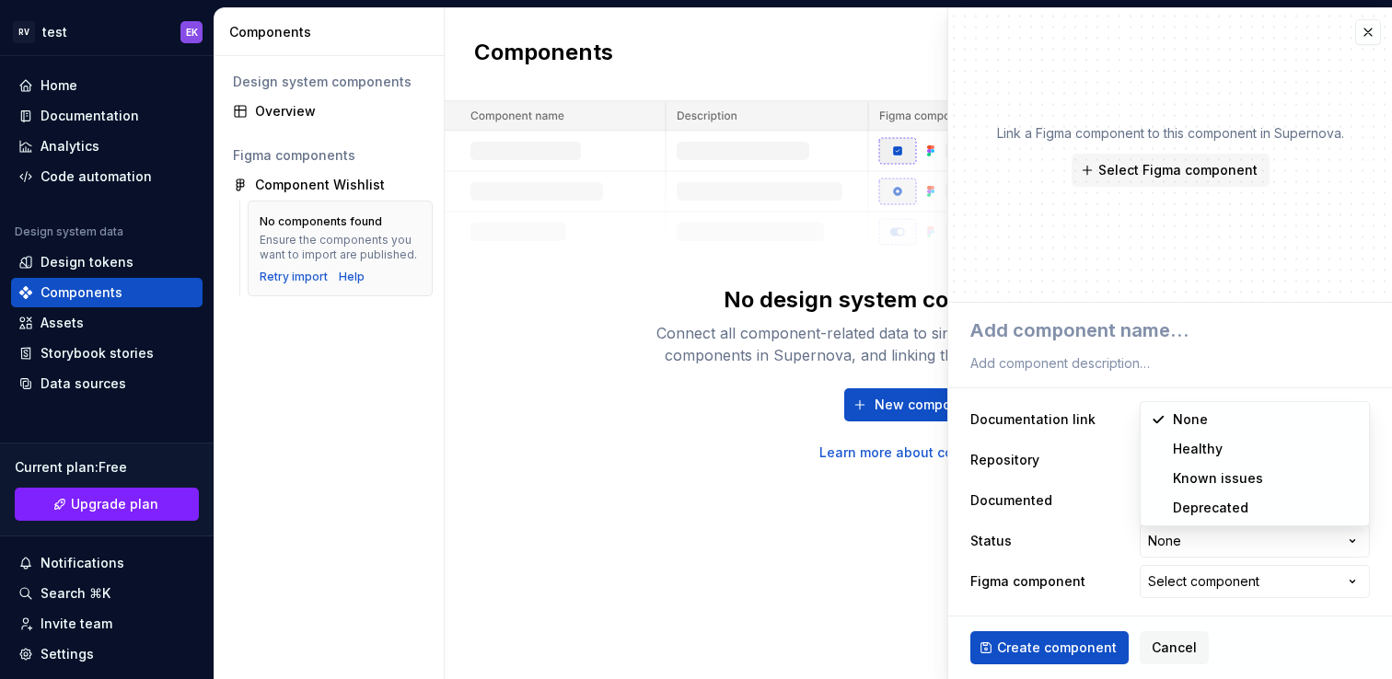
select select "**********"
click at [1236, 582] on div "Select component" at bounding box center [1203, 582] width 111 height 18
click at [1108, 580] on html "**********" at bounding box center [696, 339] width 1392 height 679
click at [1171, 178] on span "Select Figma component" at bounding box center [1177, 170] width 159 height 18
click at [1344, 223] on div "Link a Figma component to this component in Supernova. Select Figma component" at bounding box center [1170, 155] width 444 height 295
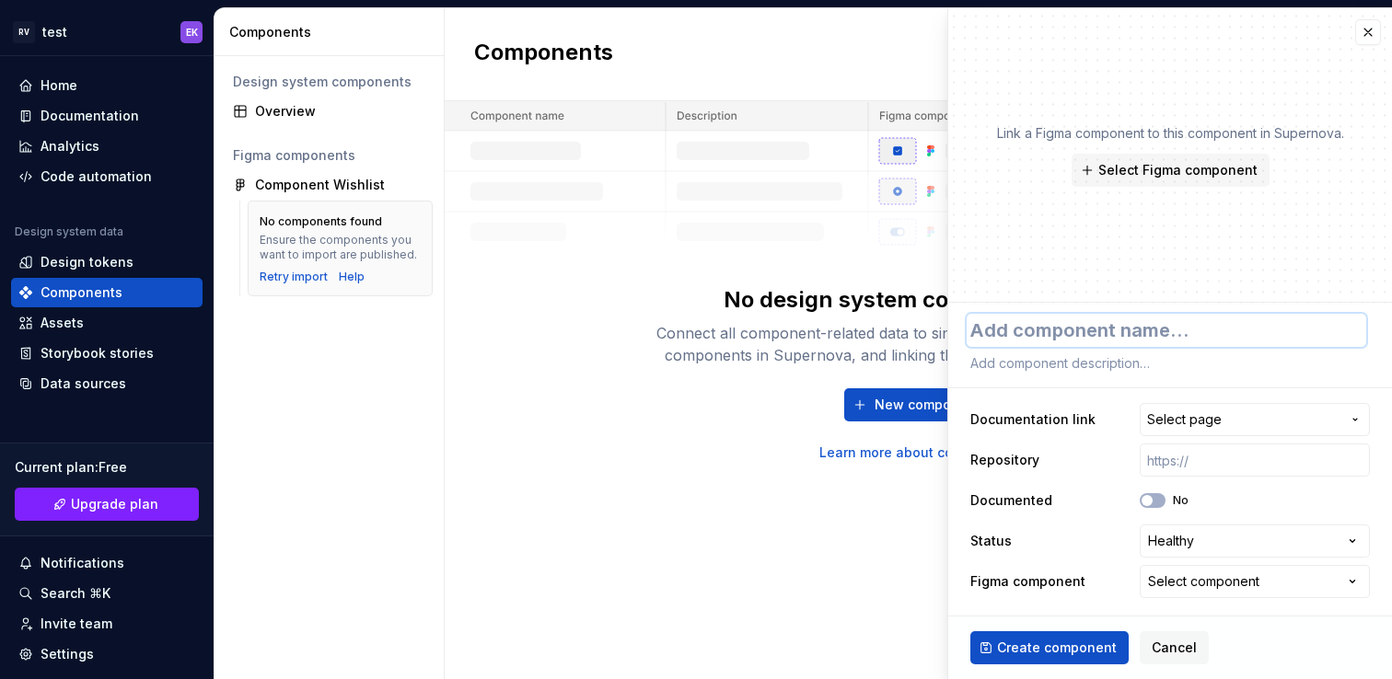
click at [980, 330] on textarea at bounding box center [1167, 330] width 400 height 33
type textarea "*"
type textarea "B"
type textarea "*"
type textarea "Ba"
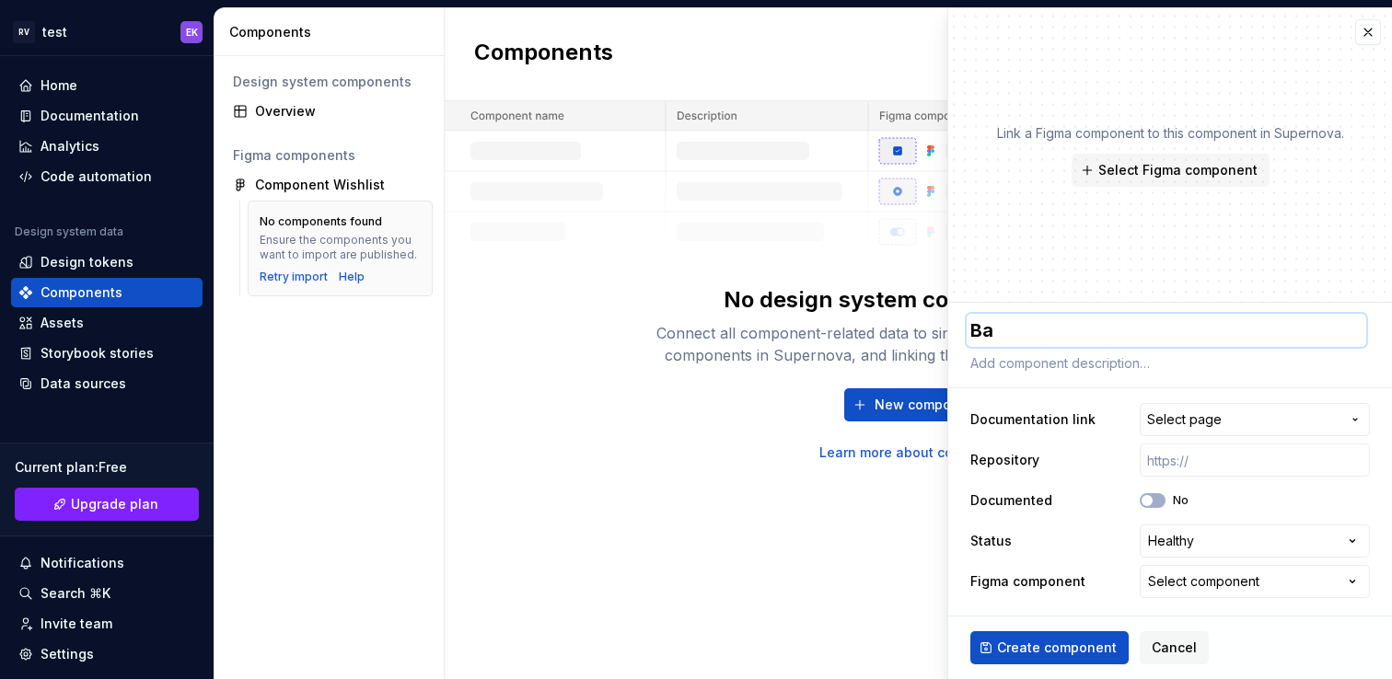
type textarea "*"
type textarea "Ban"
type textarea "*"
type textarea "Bann"
type textarea "*"
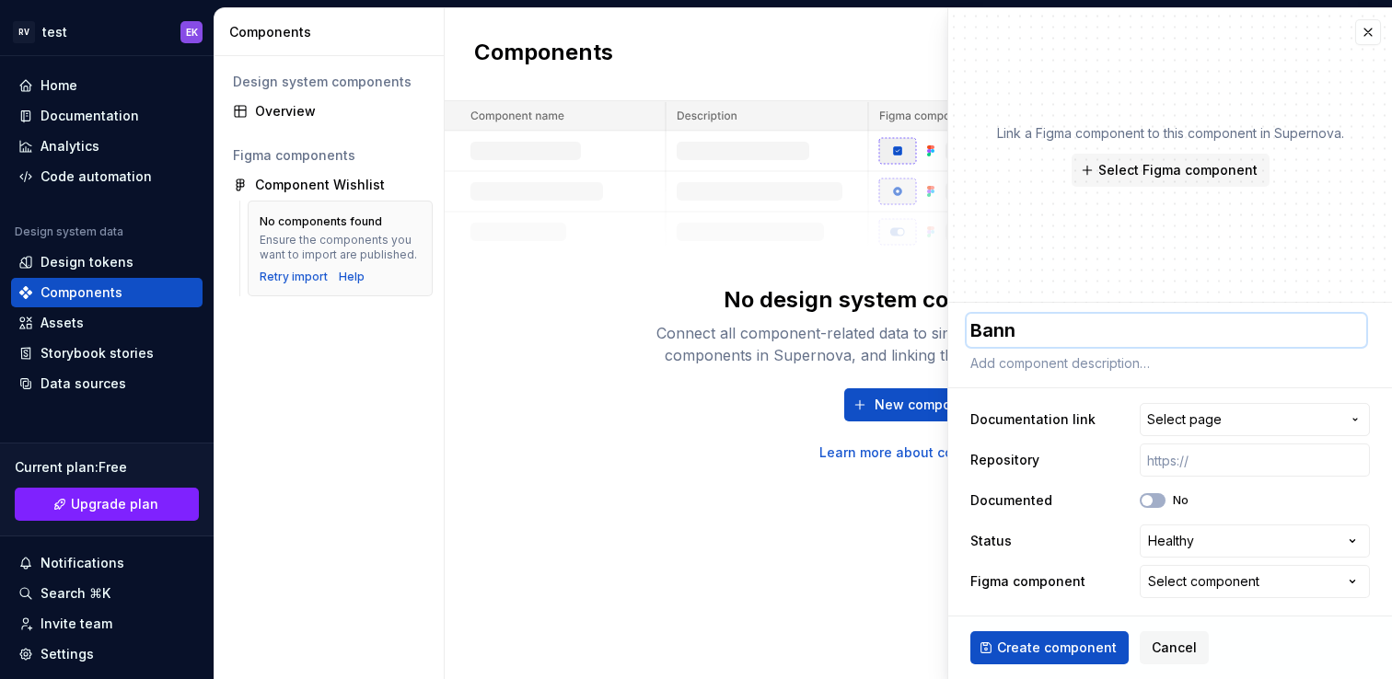
type textarea "Banne"
type textarea "*"
type textarea "Banner"
click at [1065, 645] on span "Create component" at bounding box center [1057, 648] width 120 height 18
type textarea "*"
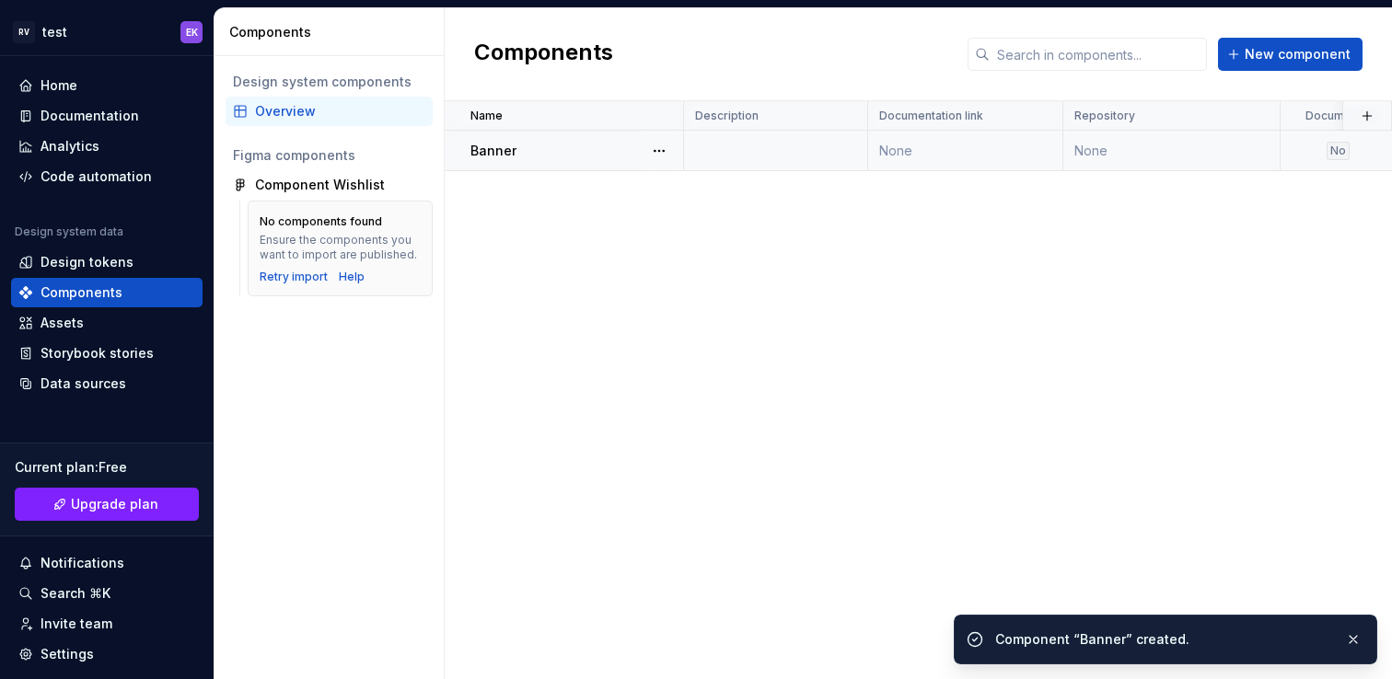
click at [551, 144] on div "Banner" at bounding box center [576, 151] width 212 height 18
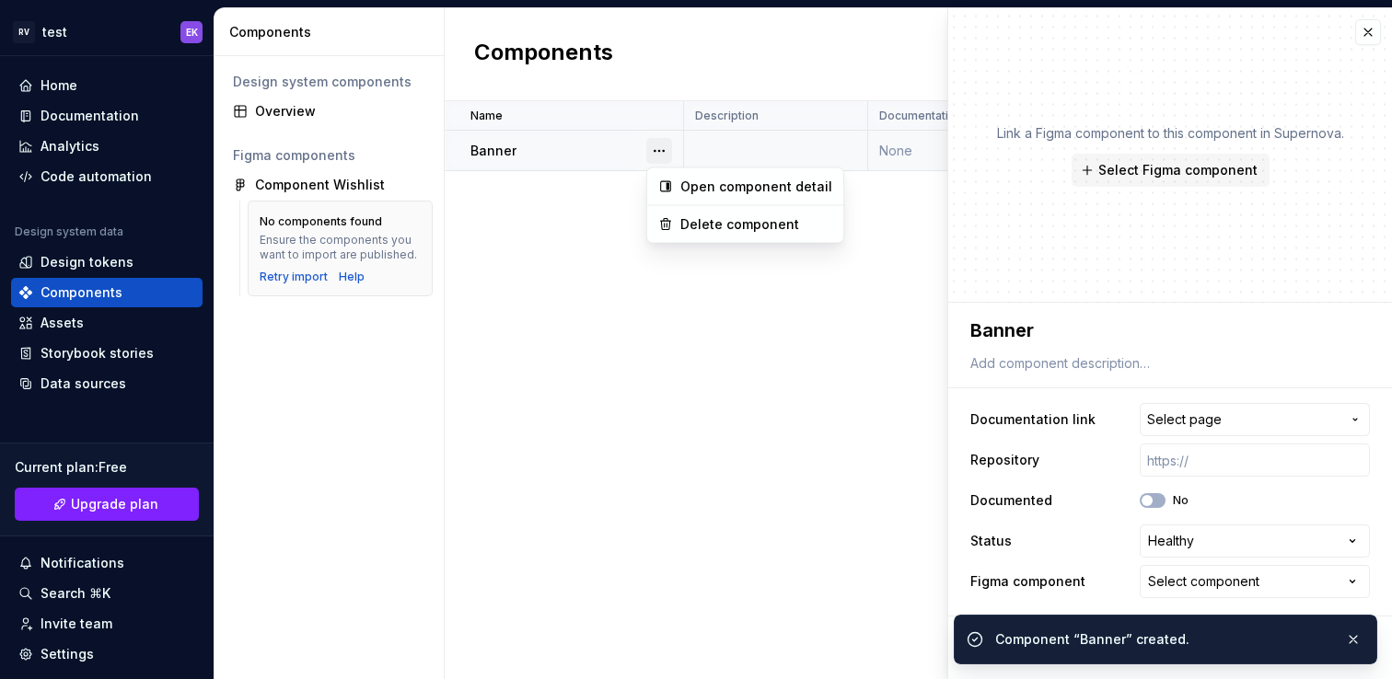
click at [658, 149] on button "button" at bounding box center [659, 151] width 26 height 26
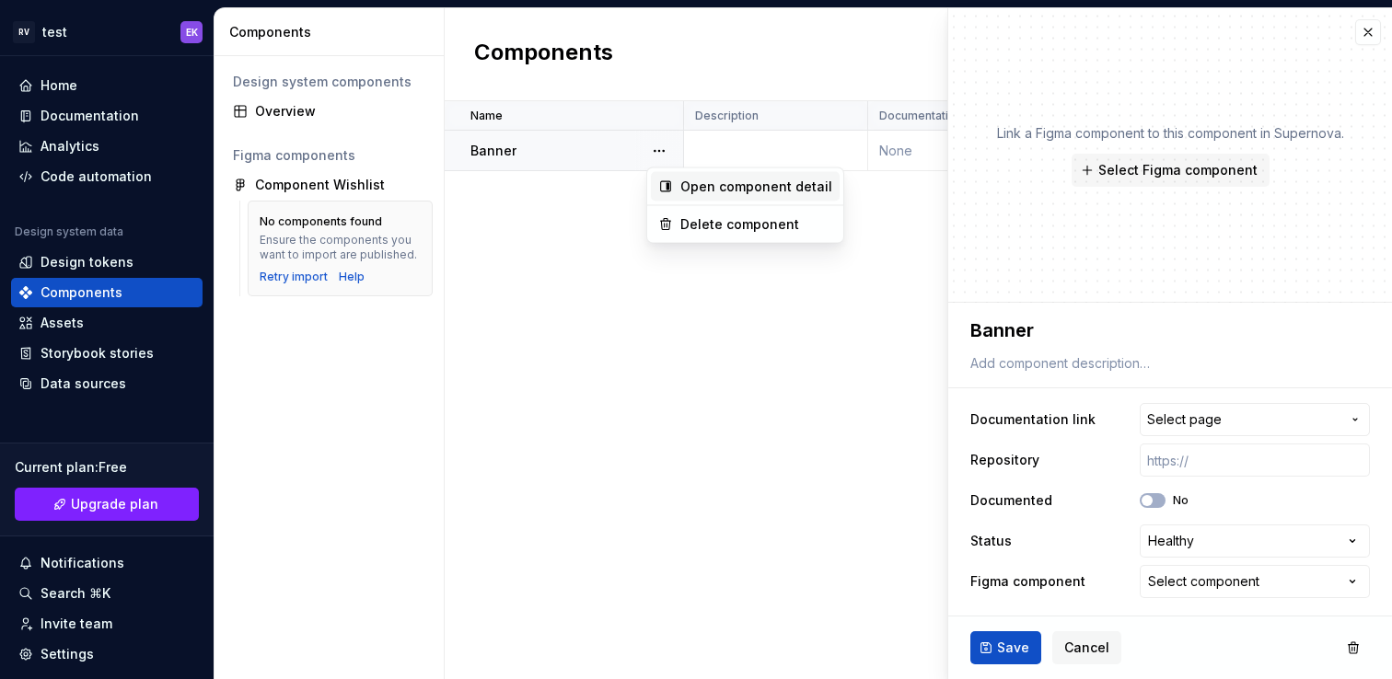
click at [700, 188] on div "Open component detail" at bounding box center [756, 187] width 152 height 18
click at [1373, 31] on button "button" at bounding box center [1368, 32] width 26 height 26
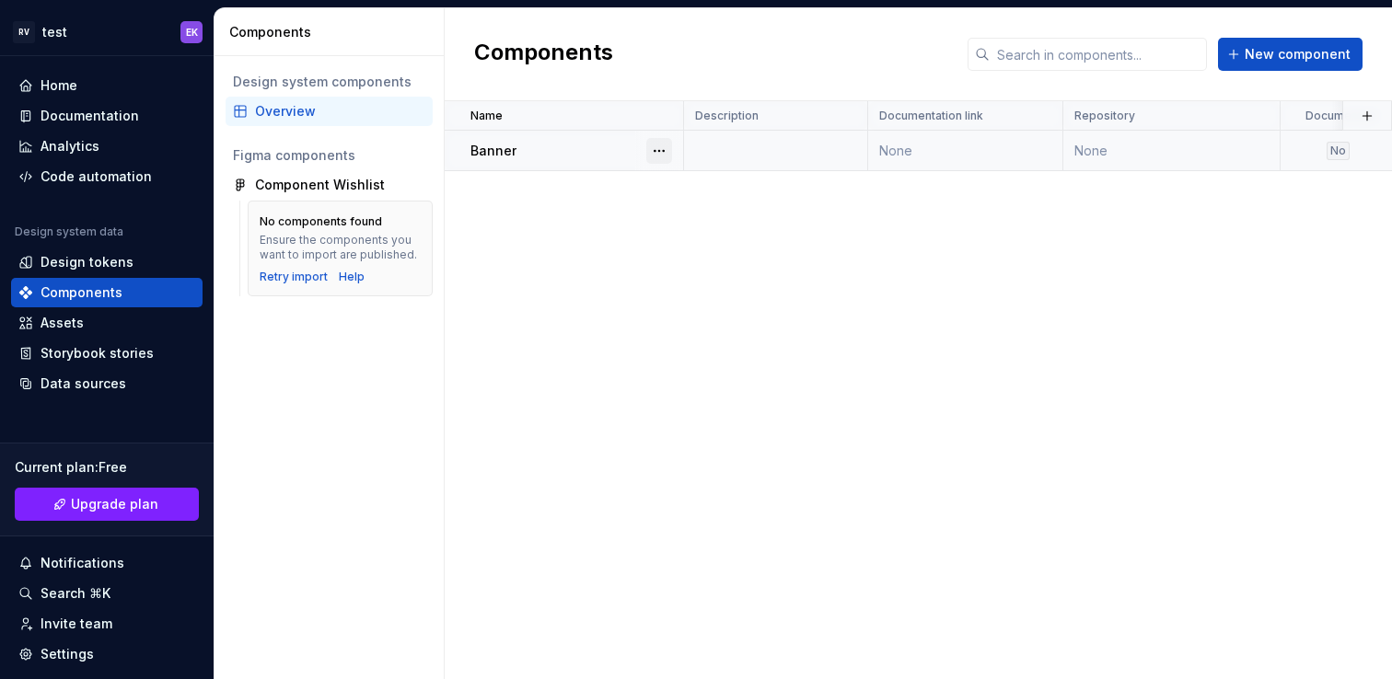
click at [656, 144] on button "button" at bounding box center [659, 151] width 26 height 26
click at [701, 191] on div "Open component detail" at bounding box center [756, 187] width 152 height 18
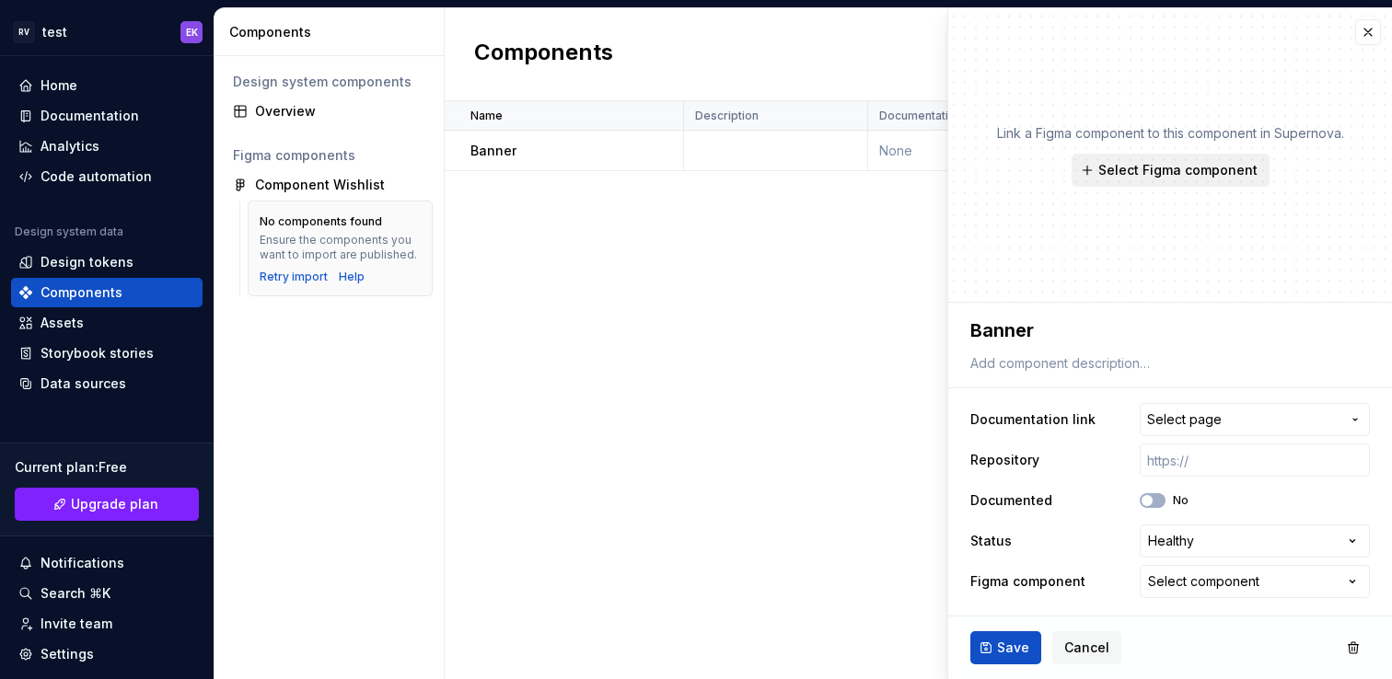
click at [1153, 170] on span "Select Figma component" at bounding box center [1177, 170] width 159 height 18
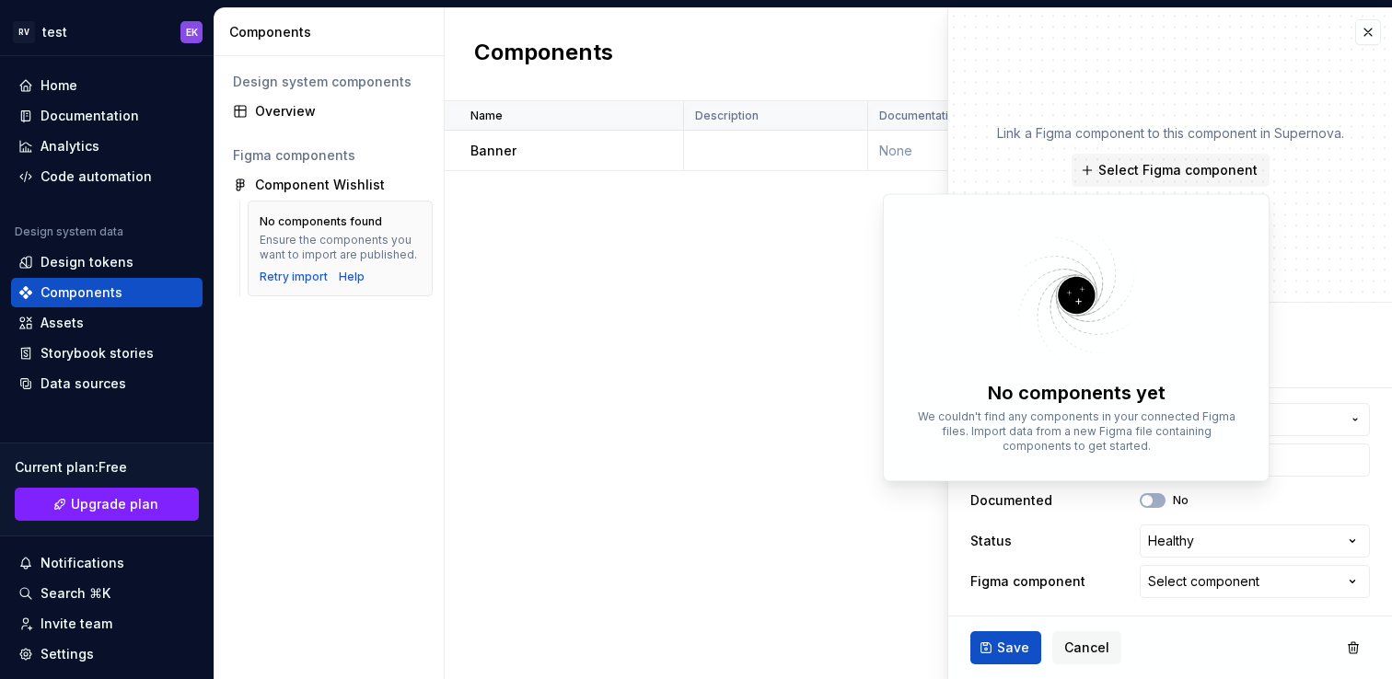
click at [1301, 170] on div "Link a Figma component to this component in Supernova. Select Figma component" at bounding box center [1170, 155] width 347 height 63
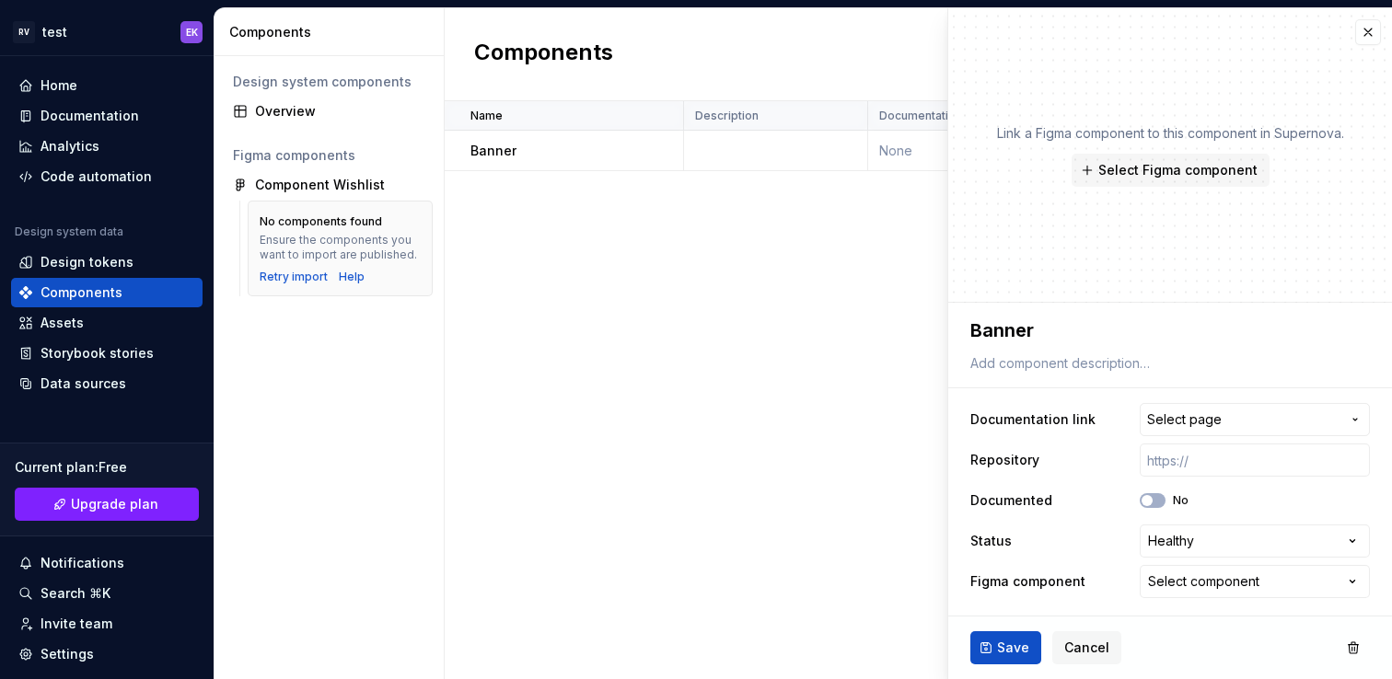
click at [365, 251] on div "Ensure the components you want to import are published." at bounding box center [340, 247] width 161 height 29
click at [314, 276] on div "Retry import" at bounding box center [294, 277] width 68 height 15
click at [132, 375] on div "Data sources" at bounding box center [106, 384] width 177 height 18
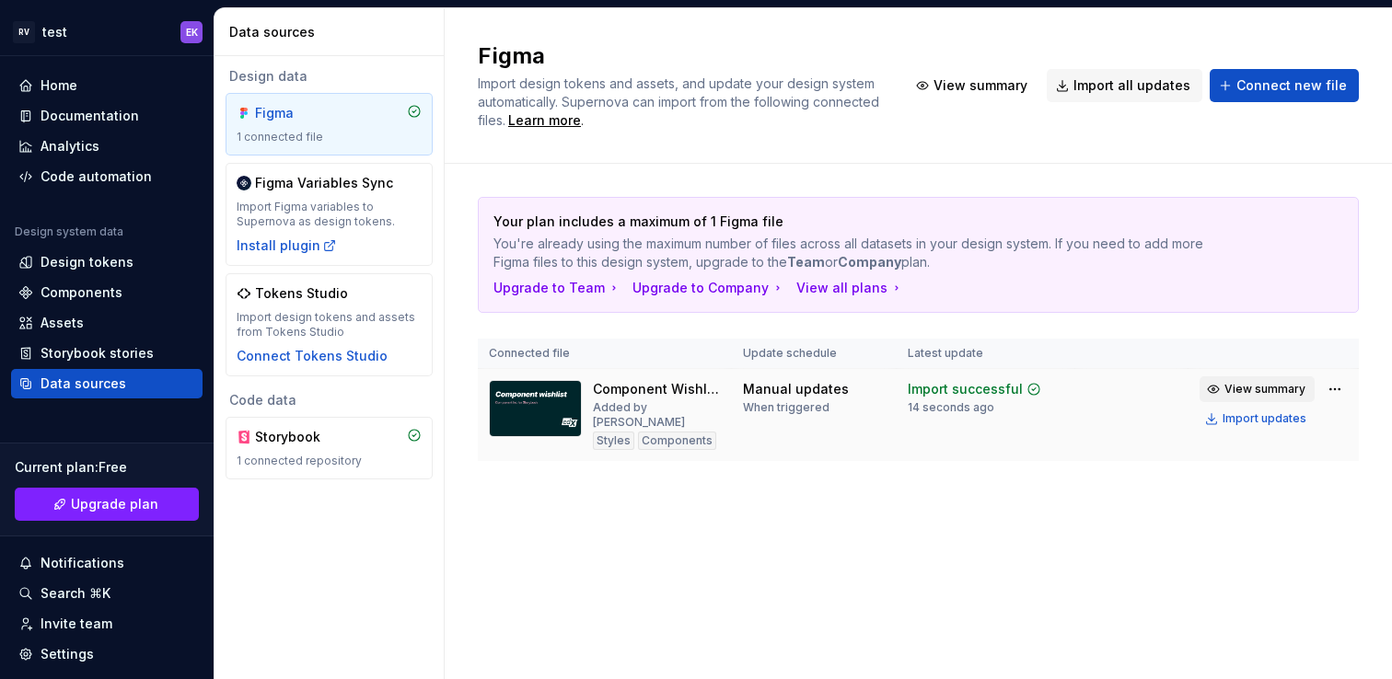
click at [1257, 390] on span "View summary" at bounding box center [1264, 389] width 81 height 15
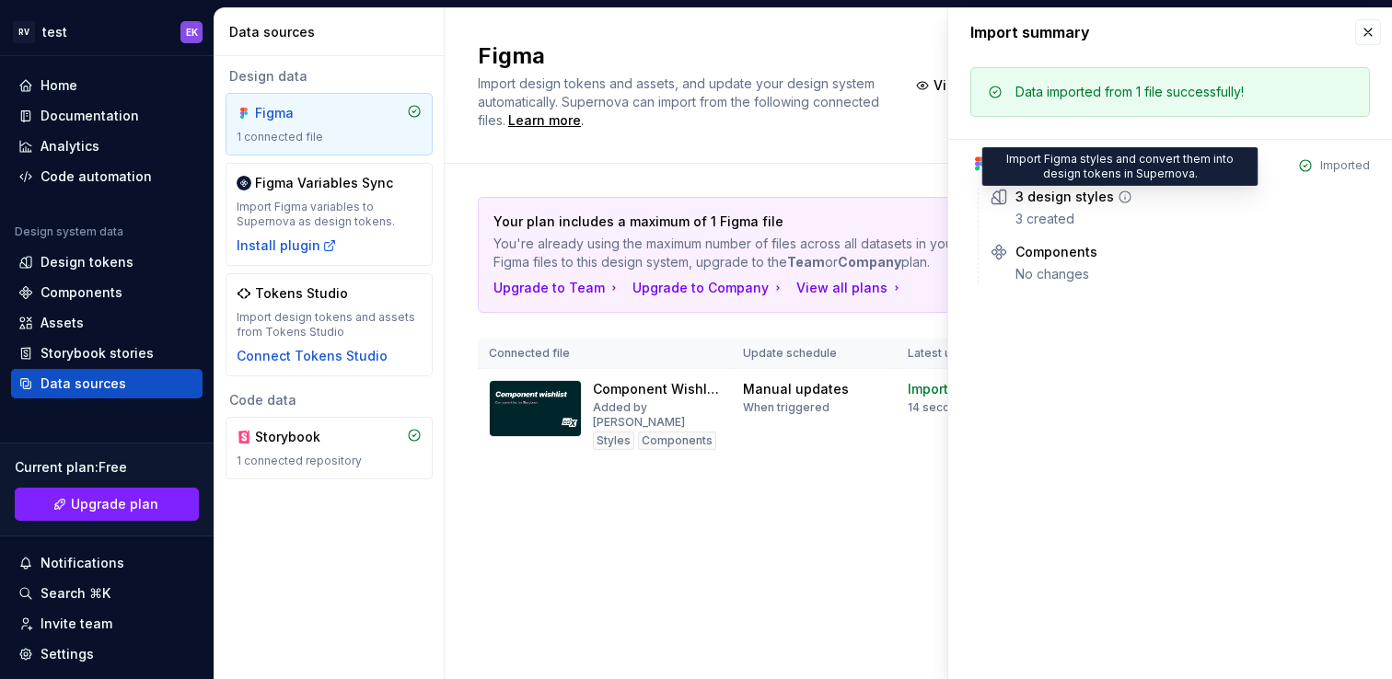
click at [1118, 197] on icon at bounding box center [1125, 197] width 15 height 15
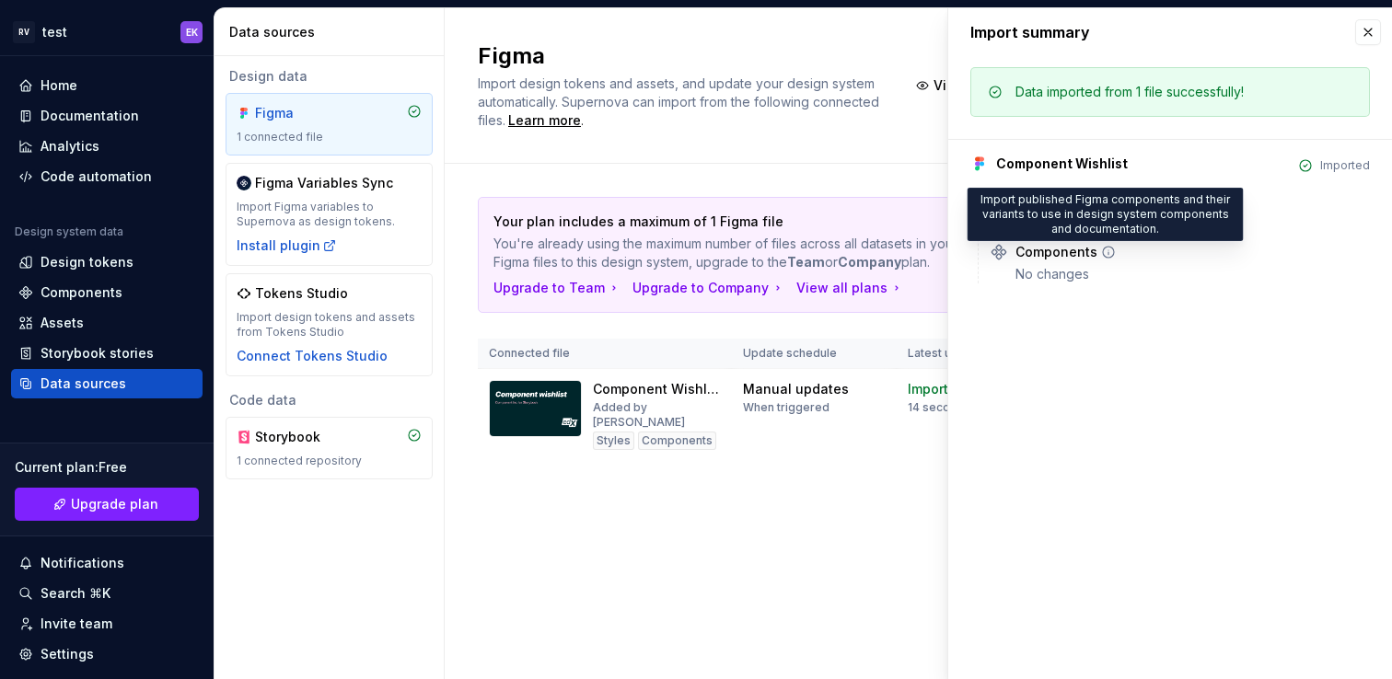
click at [1104, 255] on icon at bounding box center [1108, 252] width 15 height 15
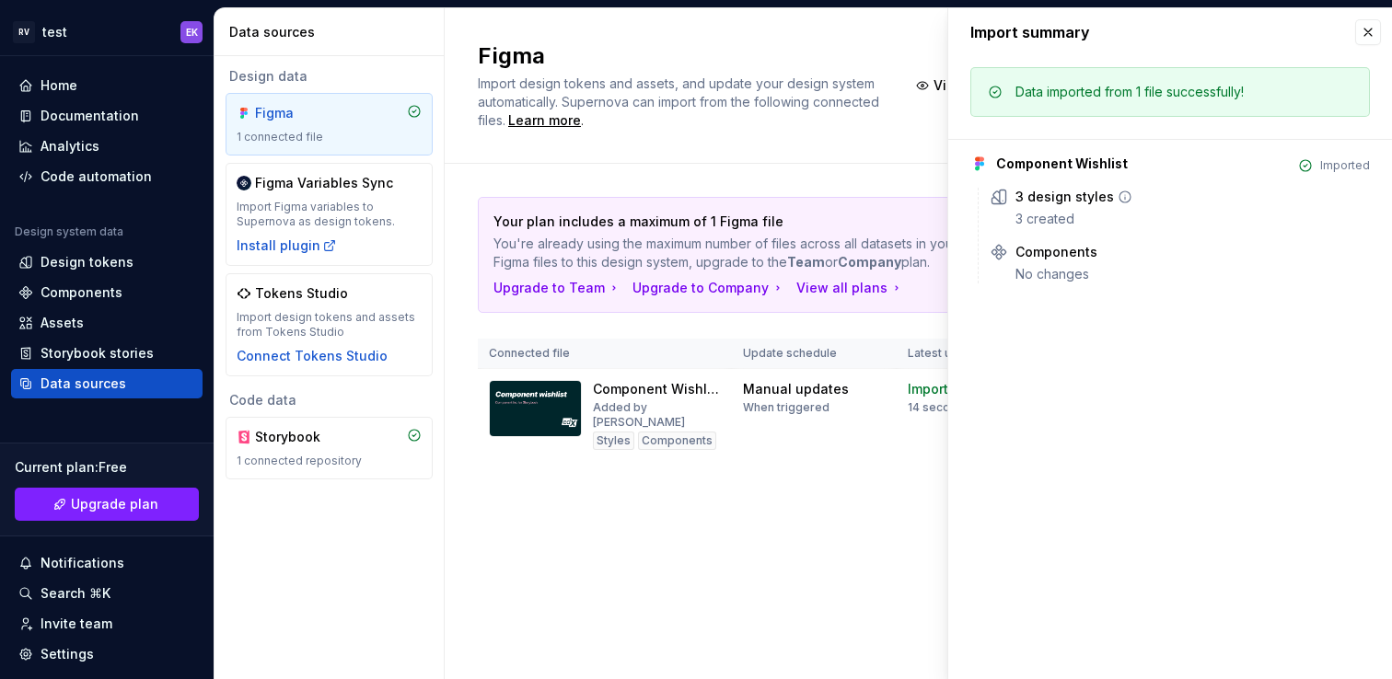
click at [1118, 193] on icon at bounding box center [1125, 197] width 15 height 15
click at [1361, 33] on button "button" at bounding box center [1368, 32] width 26 height 26
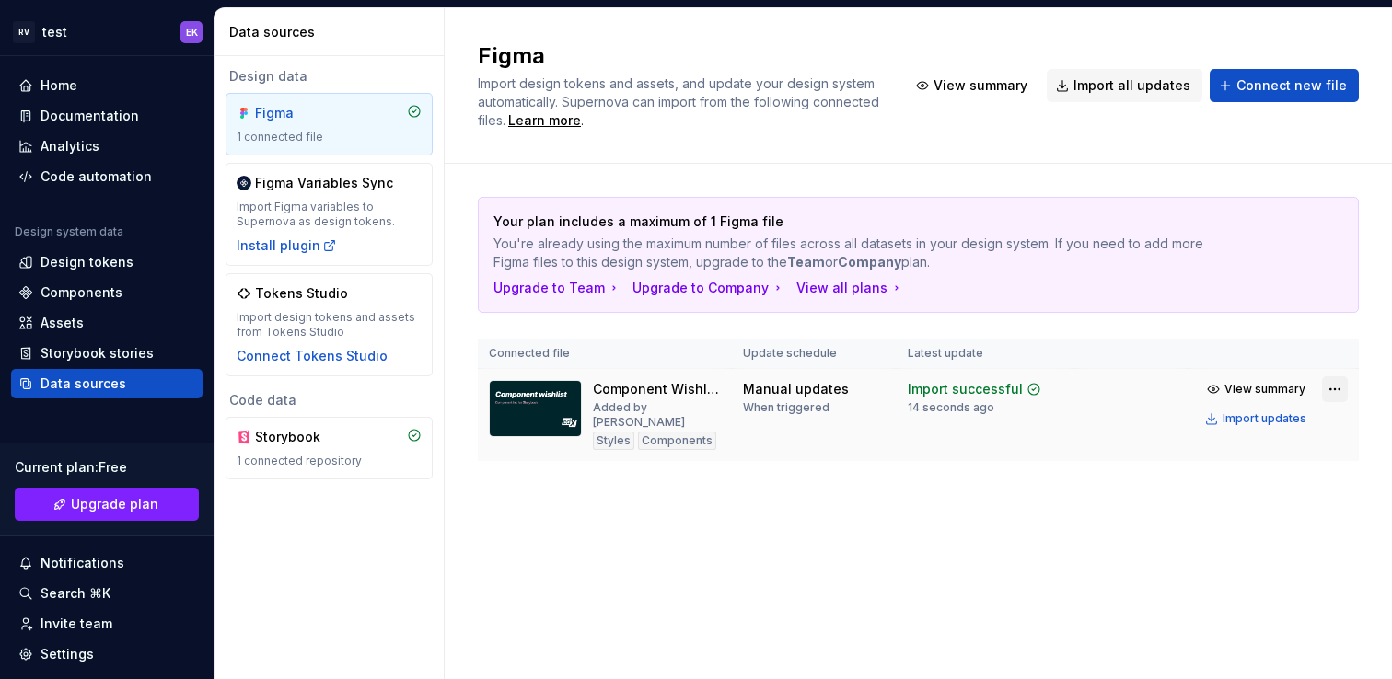
click at [1340, 396] on html "RV test EK Home Documentation Analytics Code automation Design system data Desi…" at bounding box center [696, 339] width 1392 height 679
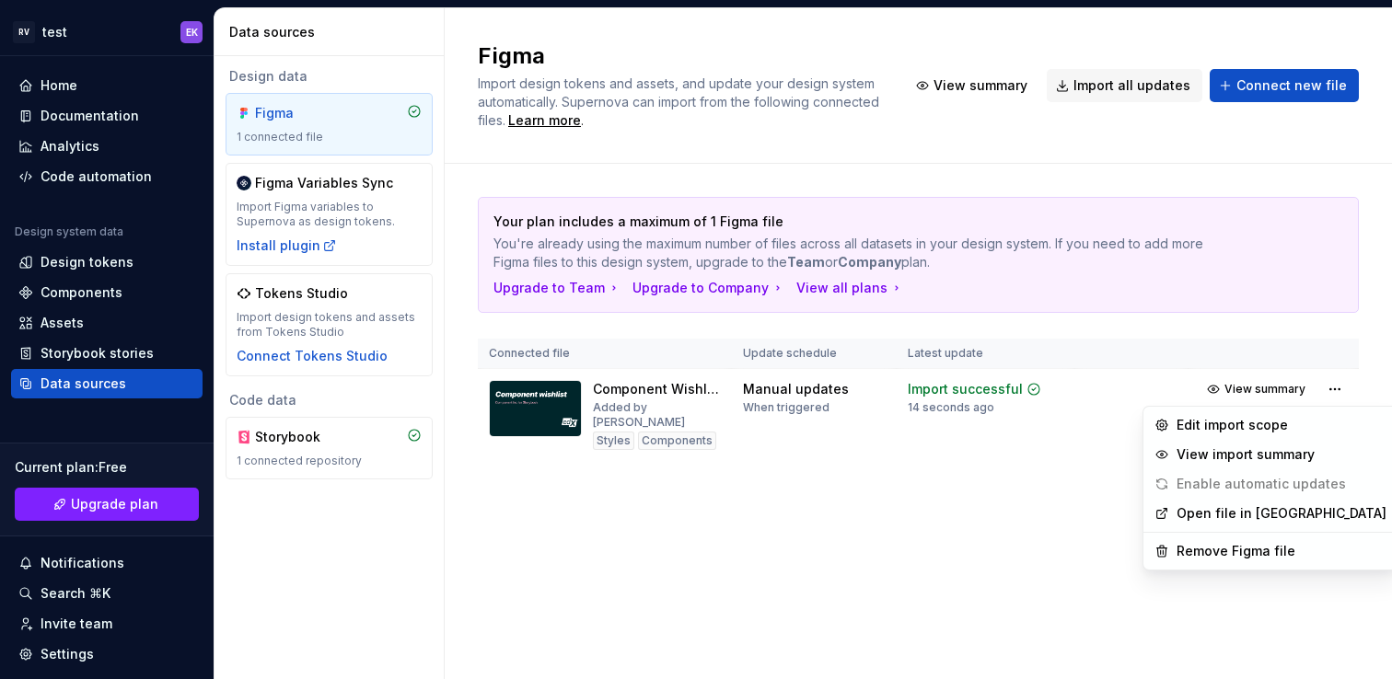
click at [1091, 465] on html "RV test EK Home Documentation Analytics Code automation Design system data Desi…" at bounding box center [696, 339] width 1392 height 679
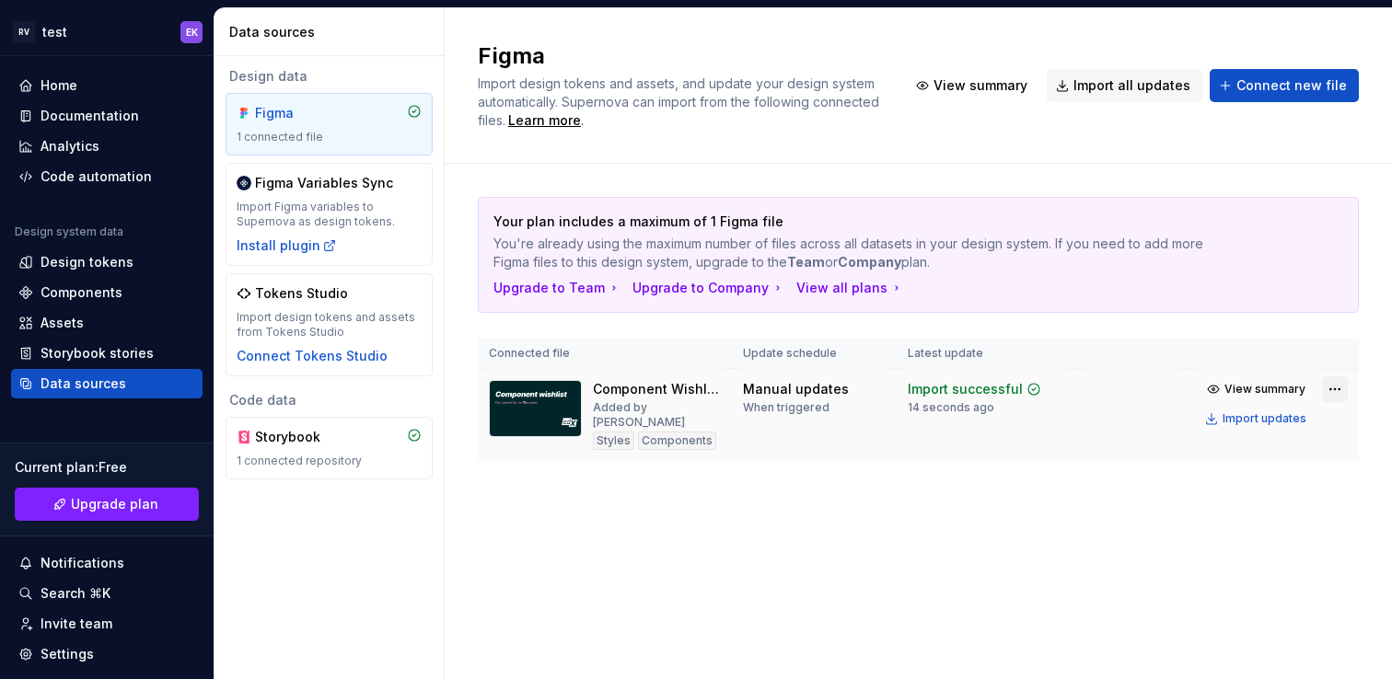
click at [1337, 393] on html "RV test EK Home Documentation Analytics Code automation Design system data Desi…" at bounding box center [696, 339] width 1392 height 679
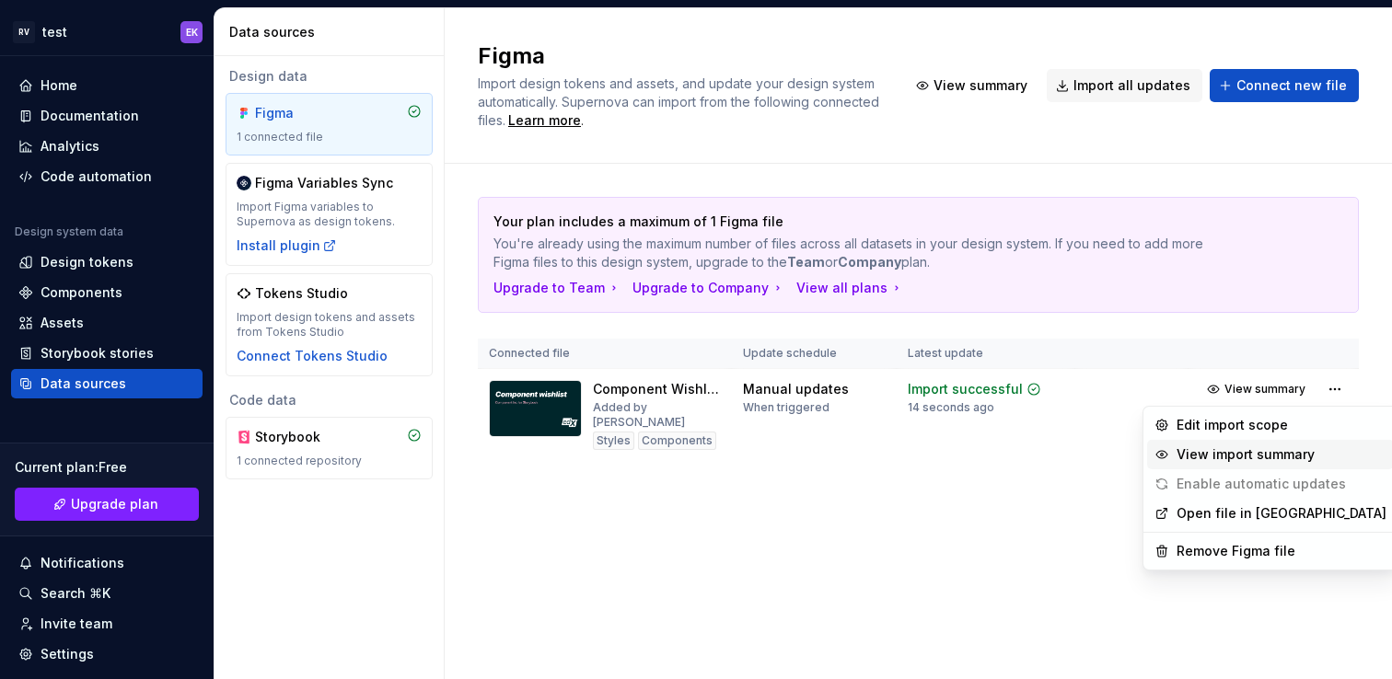
click at [1283, 450] on div "View import summary" at bounding box center [1281, 455] width 210 height 18
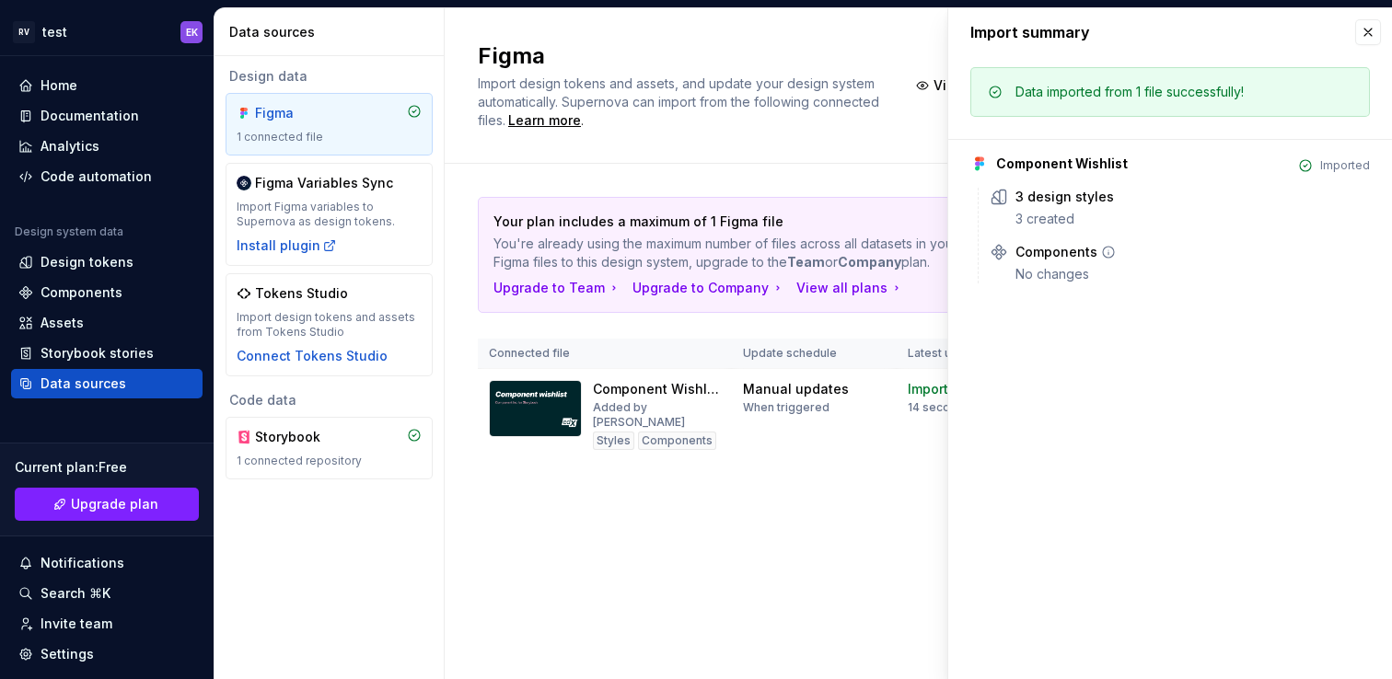
click at [1034, 262] on div "Components No changes" at bounding box center [1192, 263] width 354 height 41
click at [1108, 253] on icon at bounding box center [1108, 252] width 15 height 15
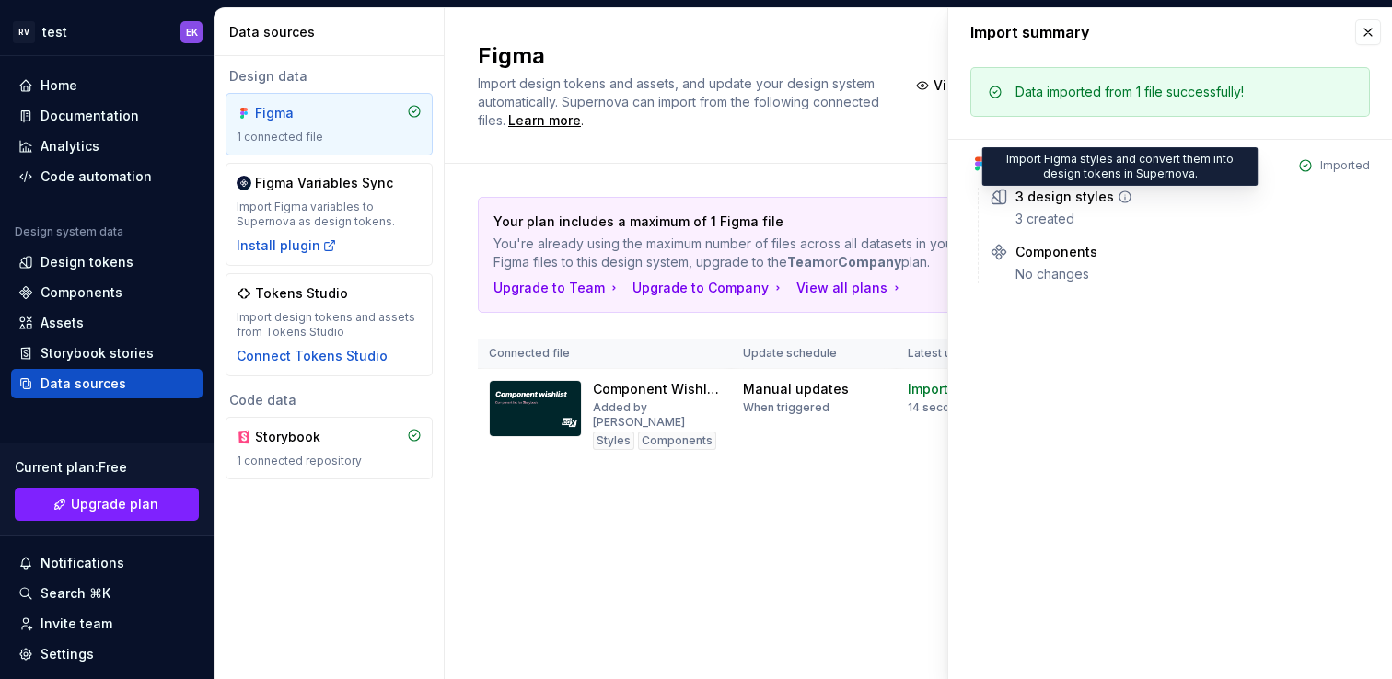
click at [1118, 199] on icon at bounding box center [1125, 197] width 15 height 15
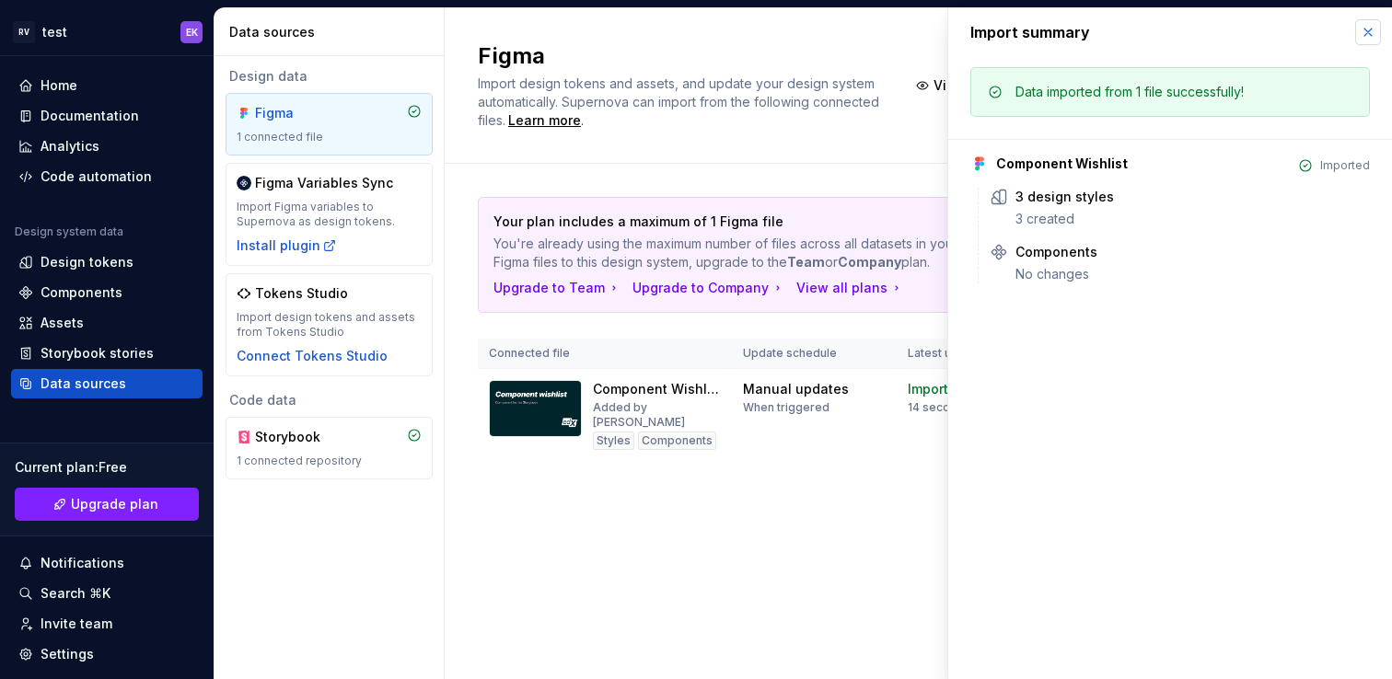
click at [1374, 26] on button "button" at bounding box center [1368, 32] width 26 height 26
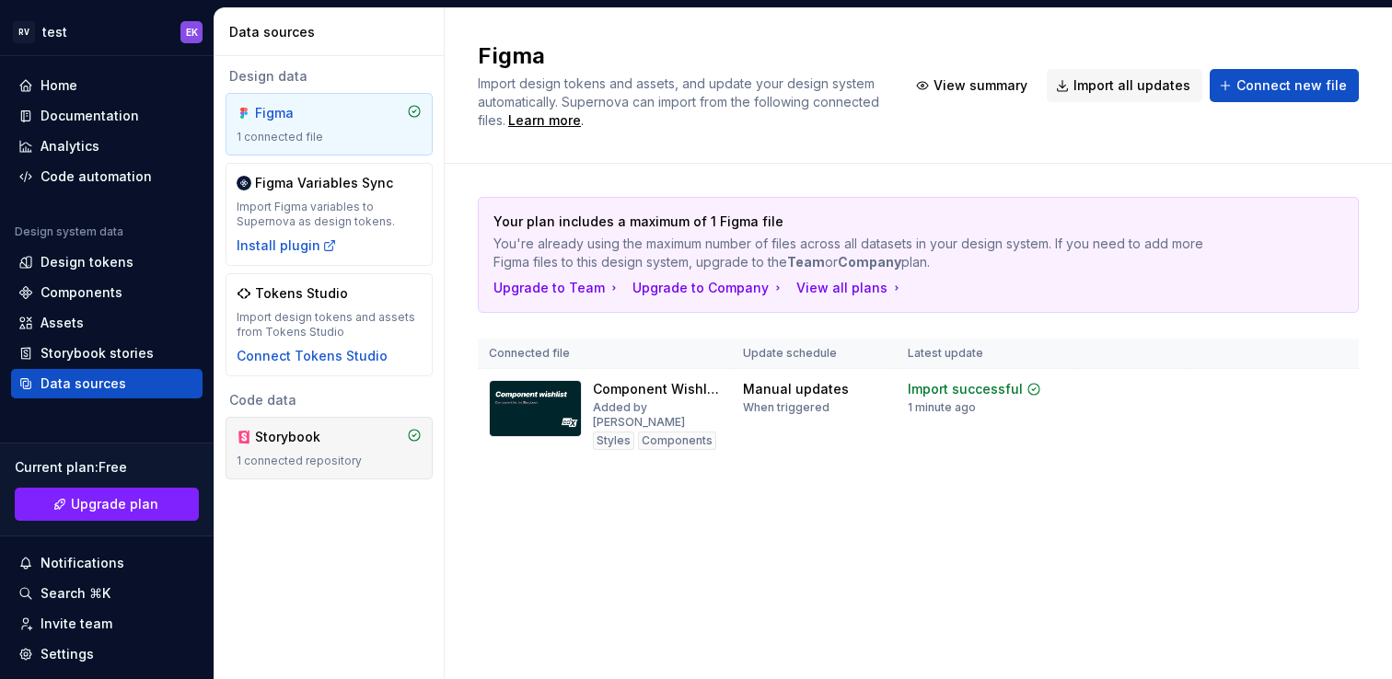
click at [340, 451] on div "Storybook 1 connected repository" at bounding box center [329, 448] width 185 height 41
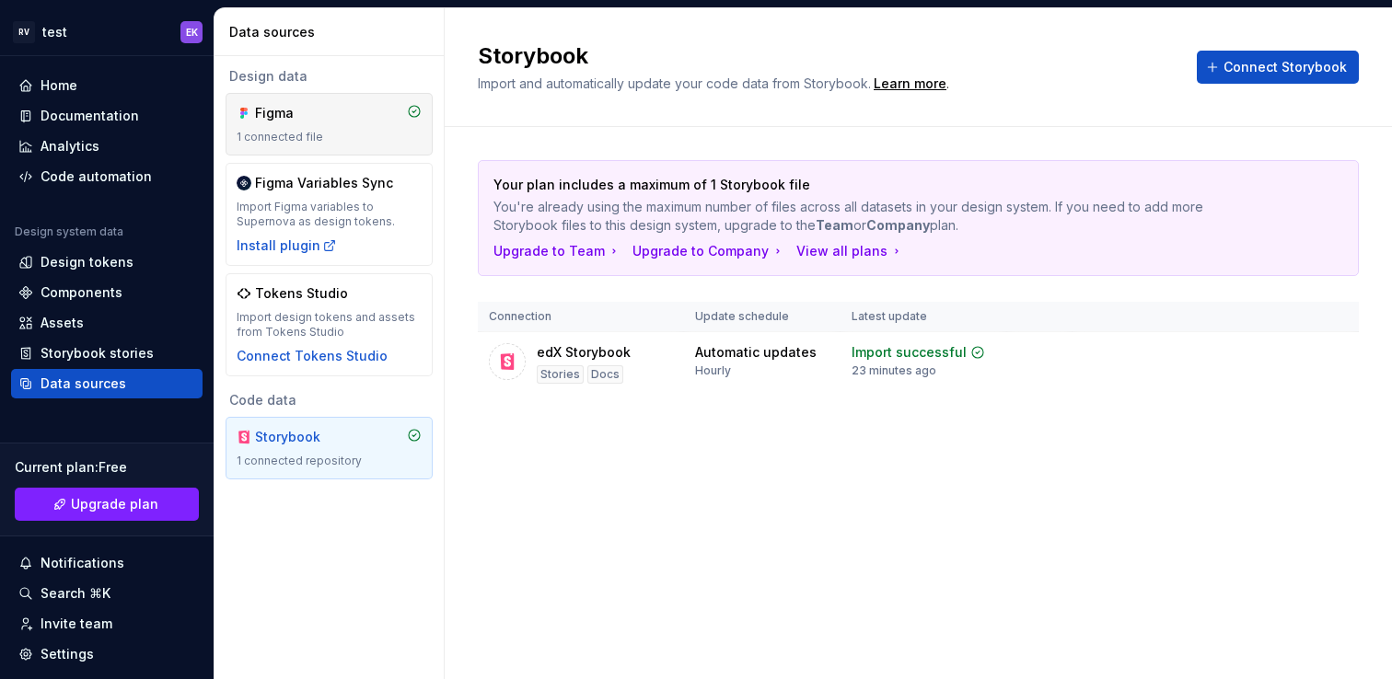
click at [344, 145] on div "Figma 1 connected file" at bounding box center [329, 124] width 207 height 63
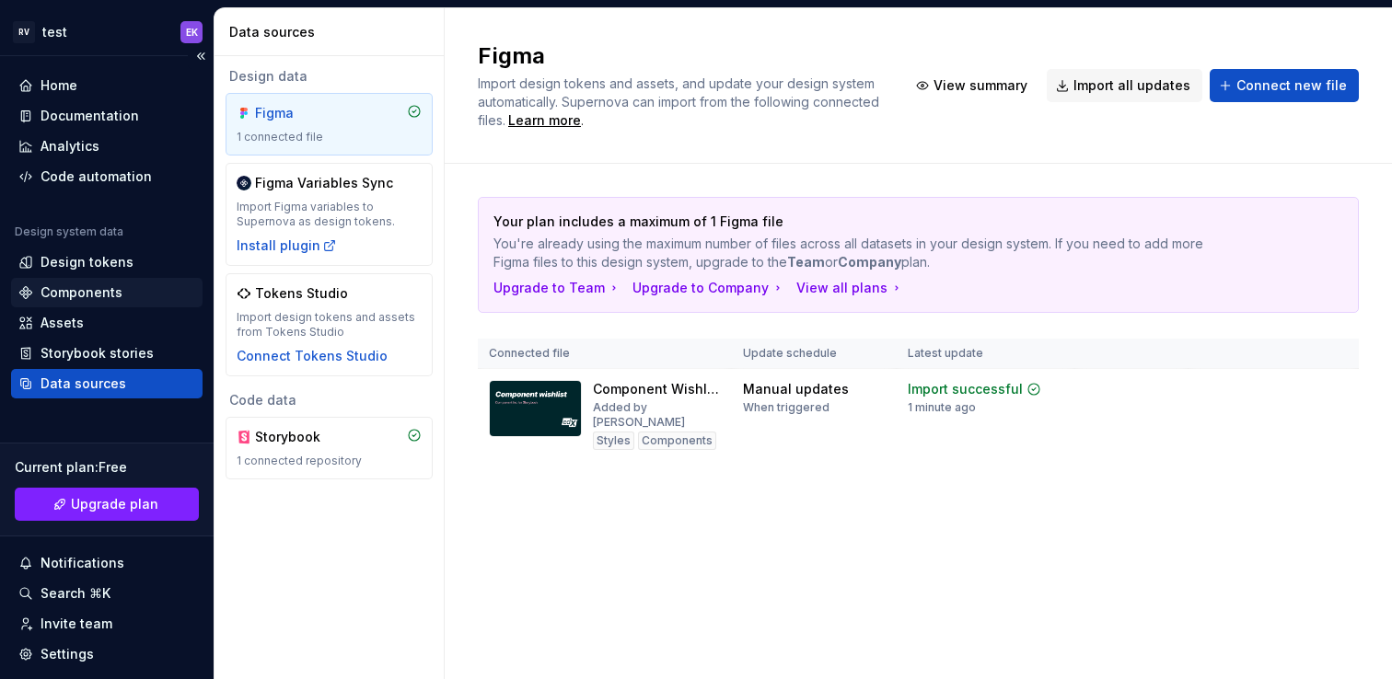
click at [110, 295] on div "Components" at bounding box center [82, 293] width 82 height 18
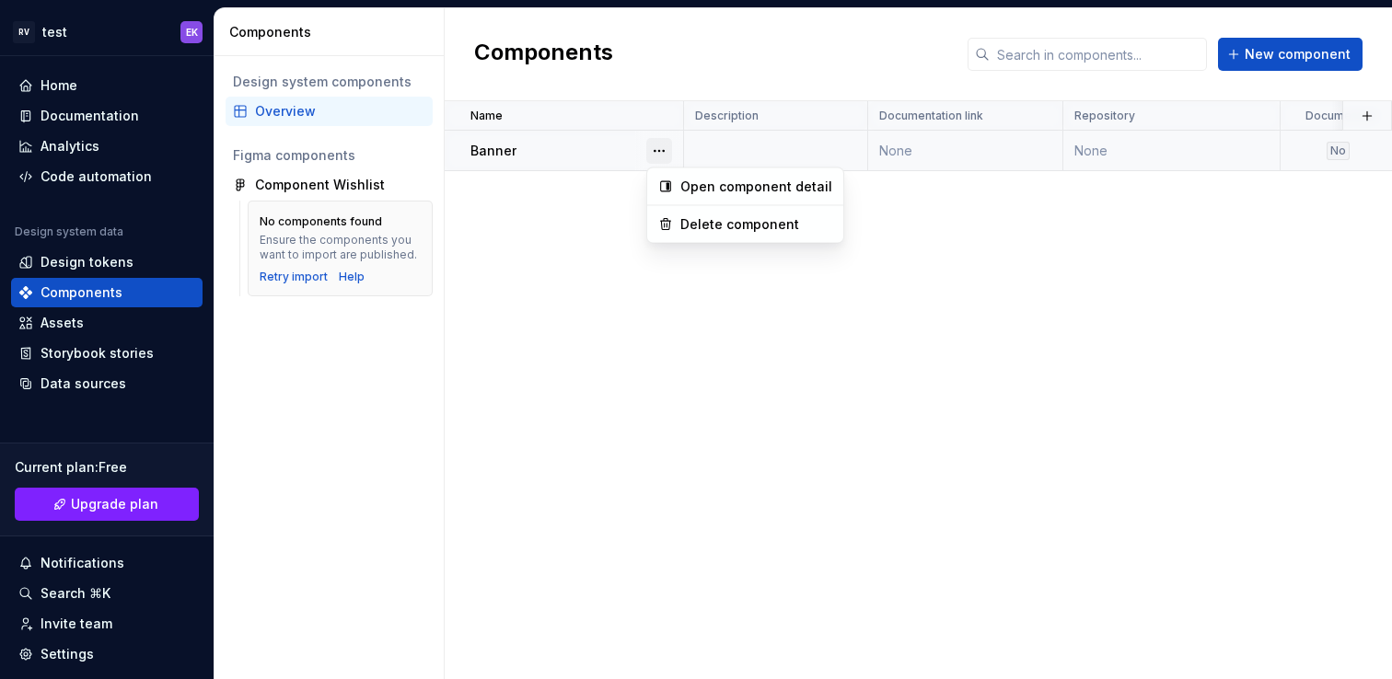
click at [661, 161] on button "button" at bounding box center [659, 151] width 26 height 26
click at [689, 187] on div "Open component detail" at bounding box center [756, 187] width 152 height 18
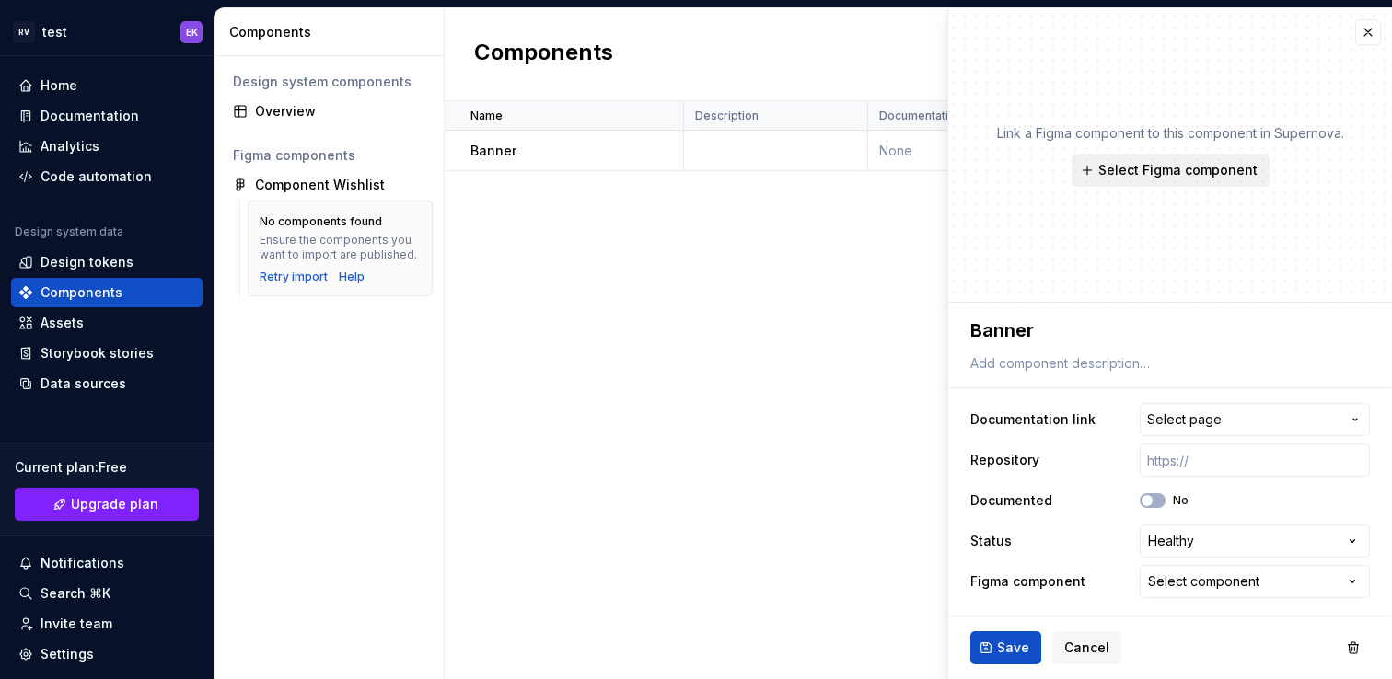
click at [1168, 167] on span "Select Figma component" at bounding box center [1177, 170] width 159 height 18
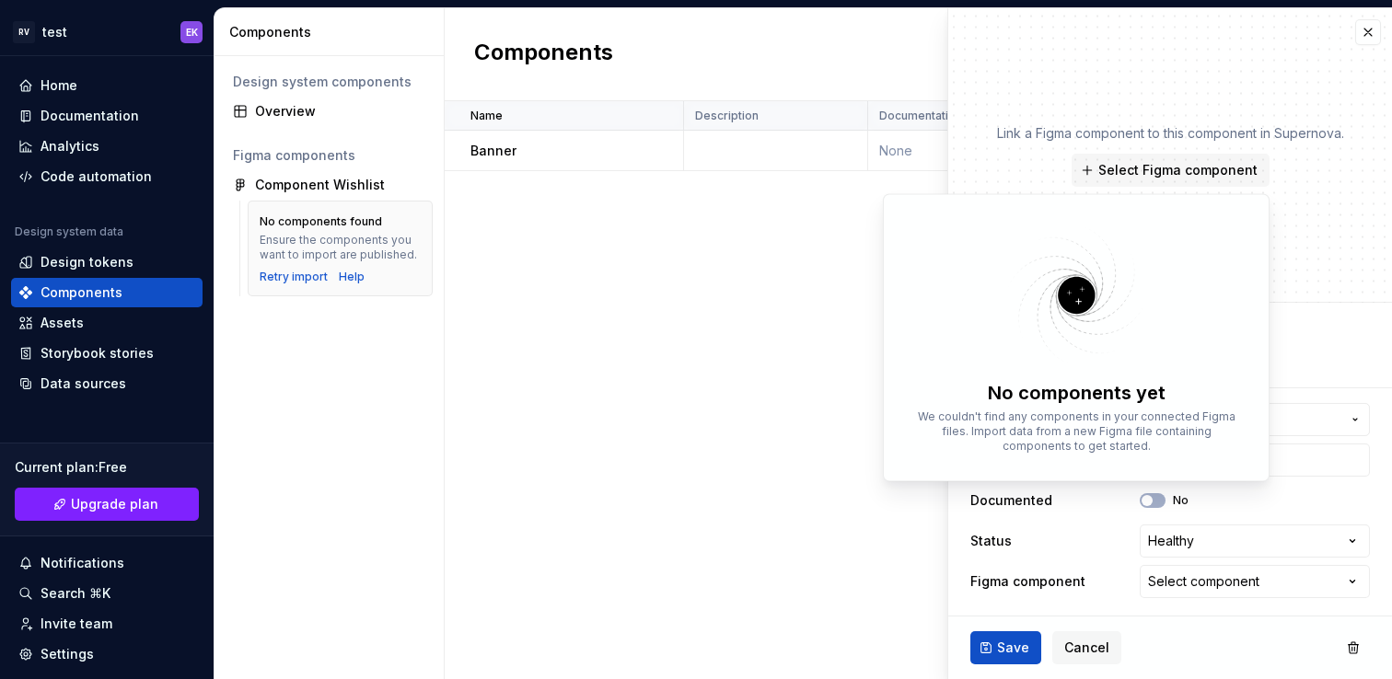
click at [1294, 185] on div "Link a Figma component to this component in Supernova. Select Figma component" at bounding box center [1170, 155] width 347 height 63
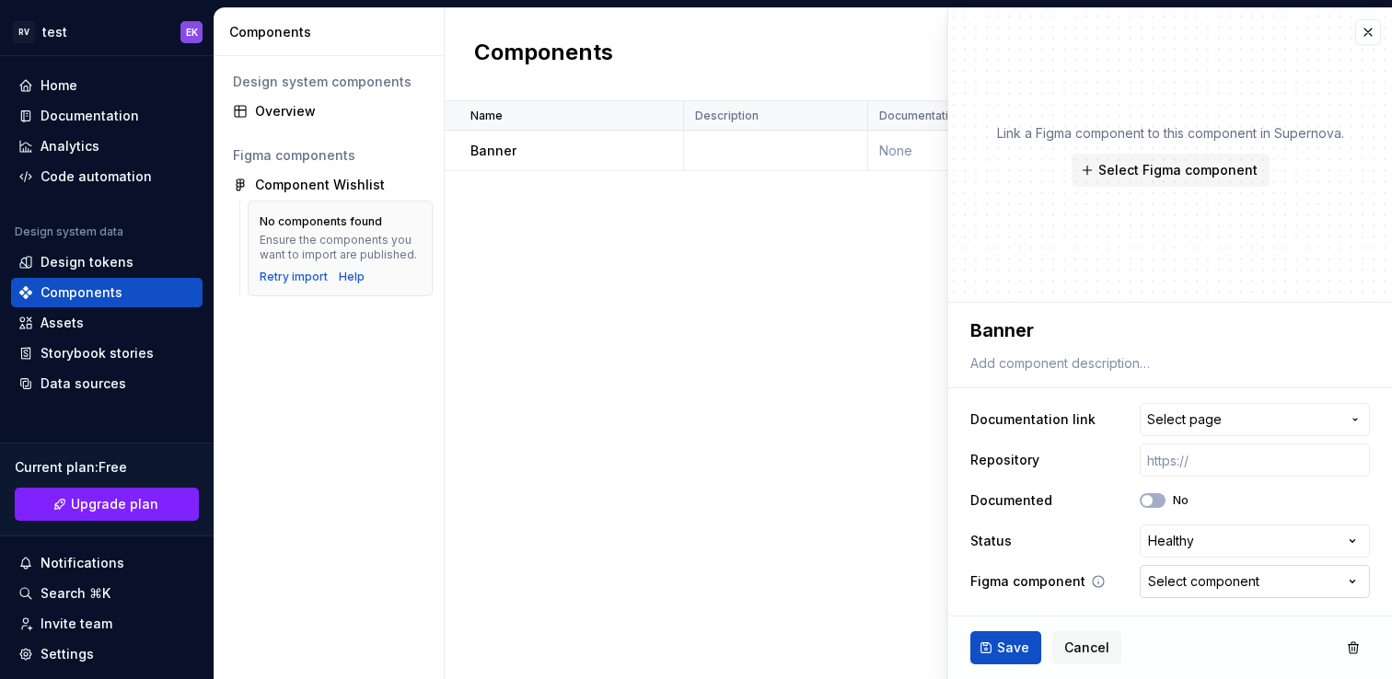
click at [1246, 575] on div "Select component" at bounding box center [1203, 582] width 111 height 18
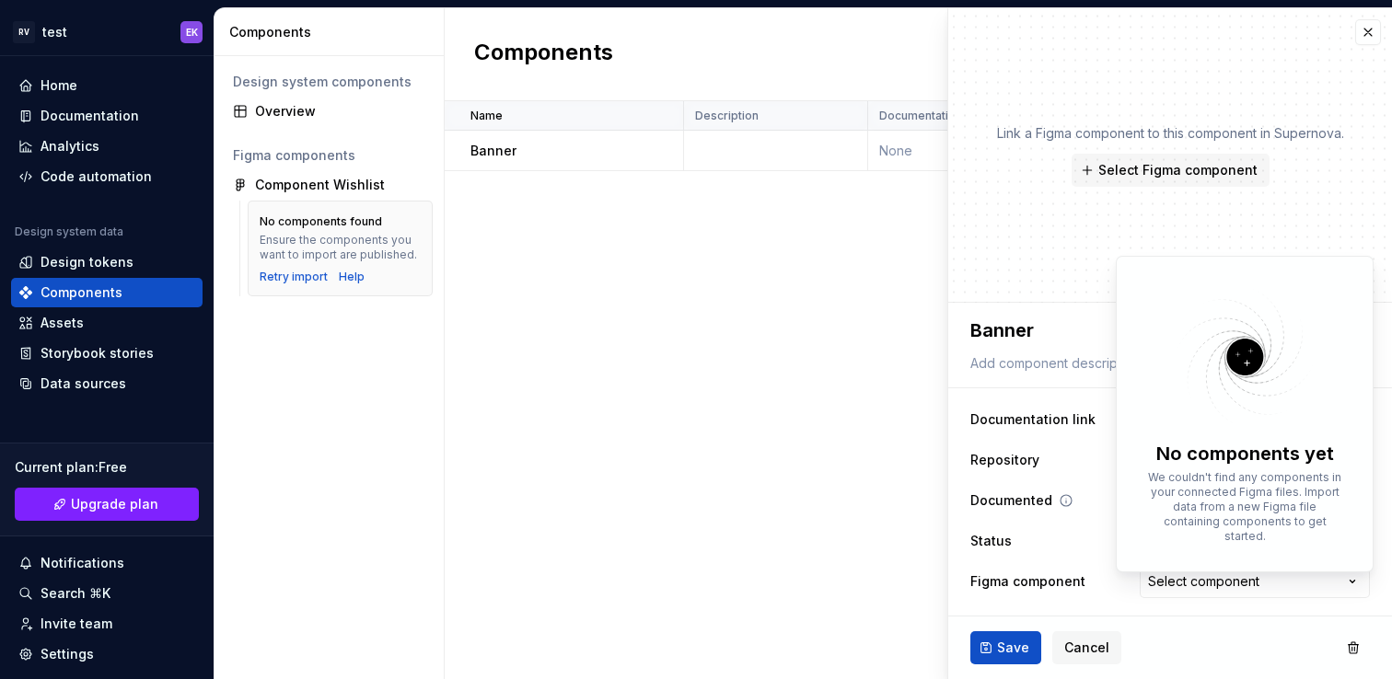
click at [1080, 511] on html "**********" at bounding box center [696, 339] width 1392 height 679
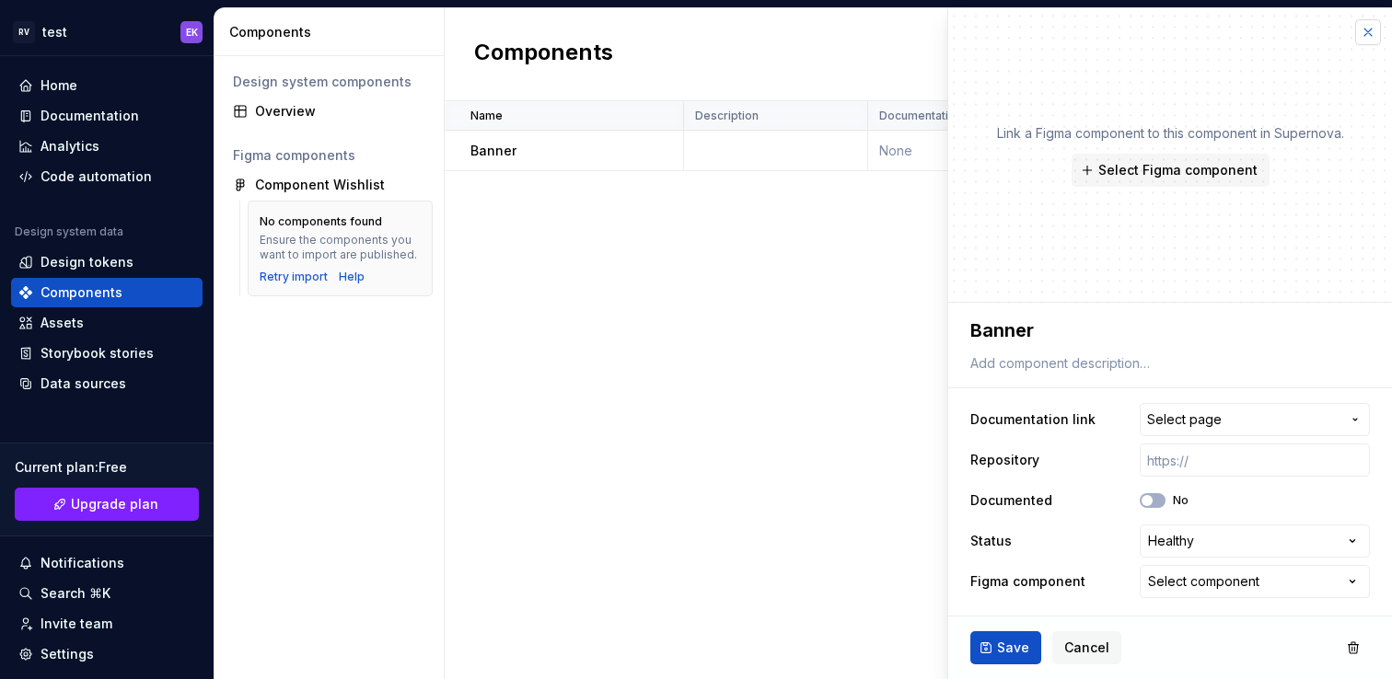
click at [1362, 34] on button "button" at bounding box center [1368, 32] width 26 height 26
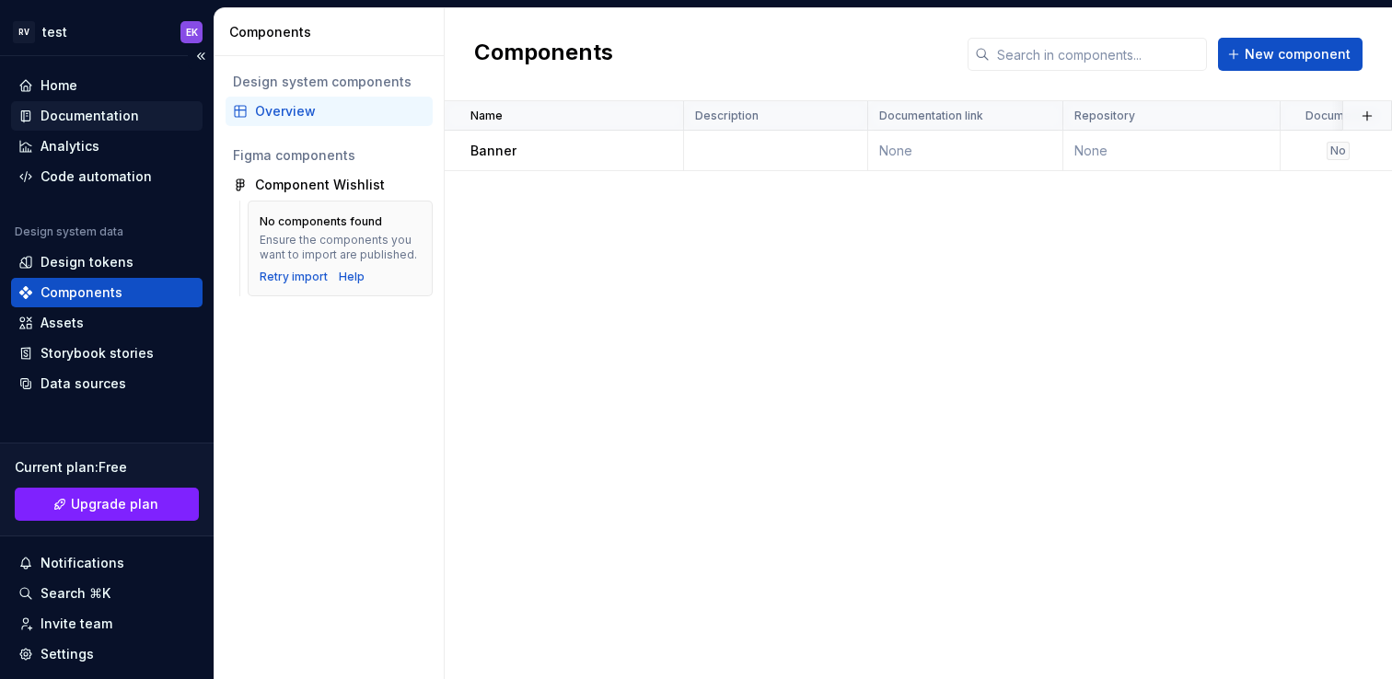
click at [106, 112] on div "Documentation" at bounding box center [90, 116] width 98 height 18
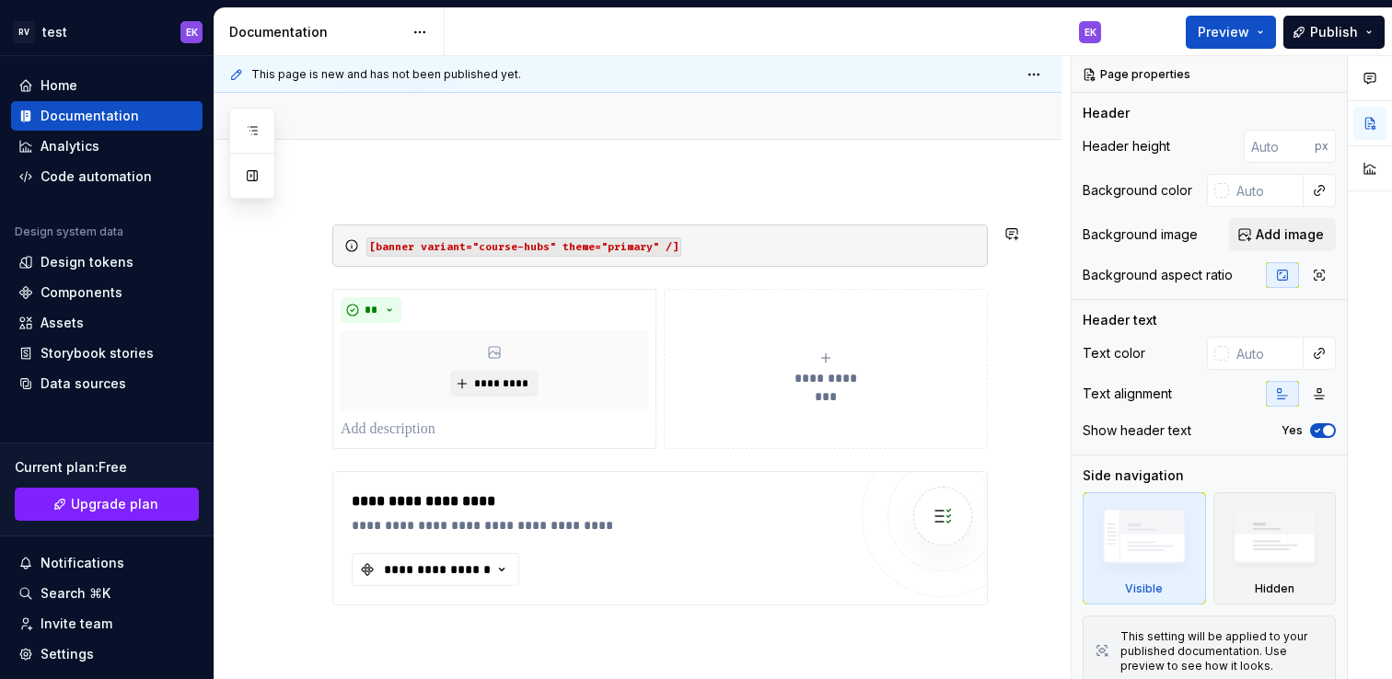
scroll to position [250, 0]
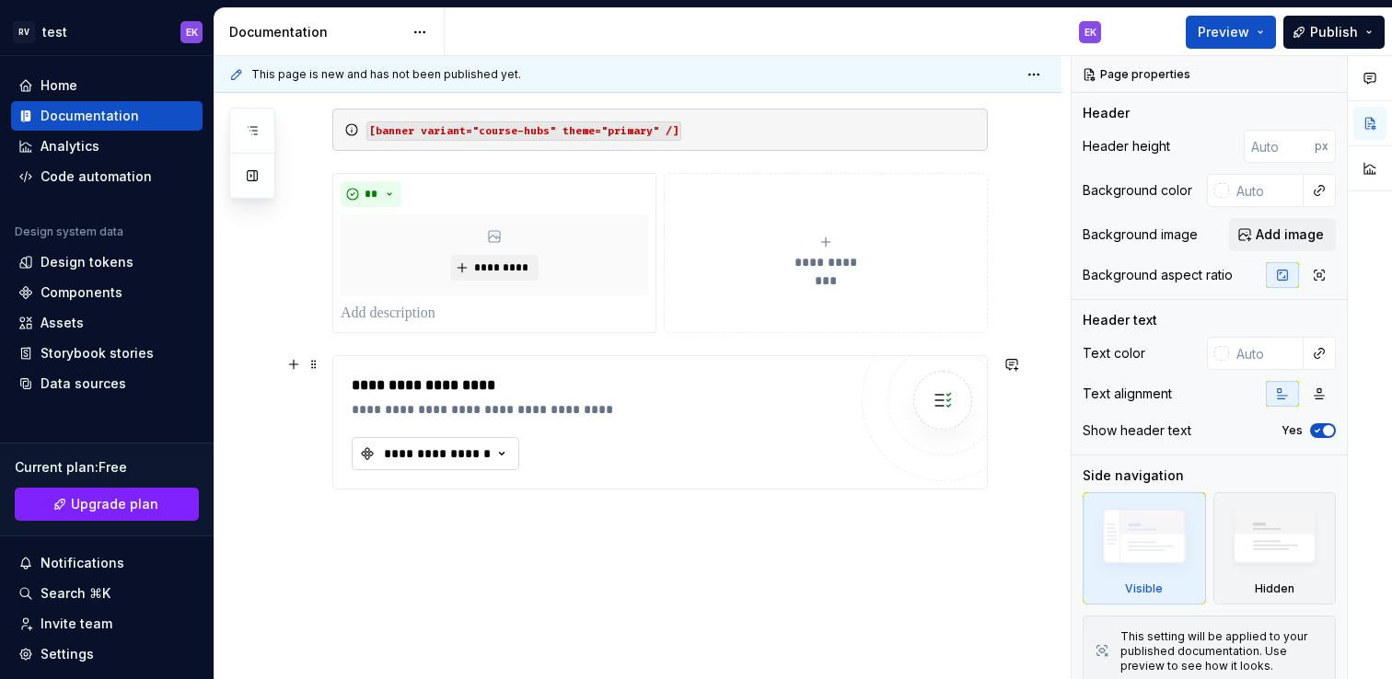
click at [492, 449] on icon "button" at bounding box center [501, 454] width 18 height 18
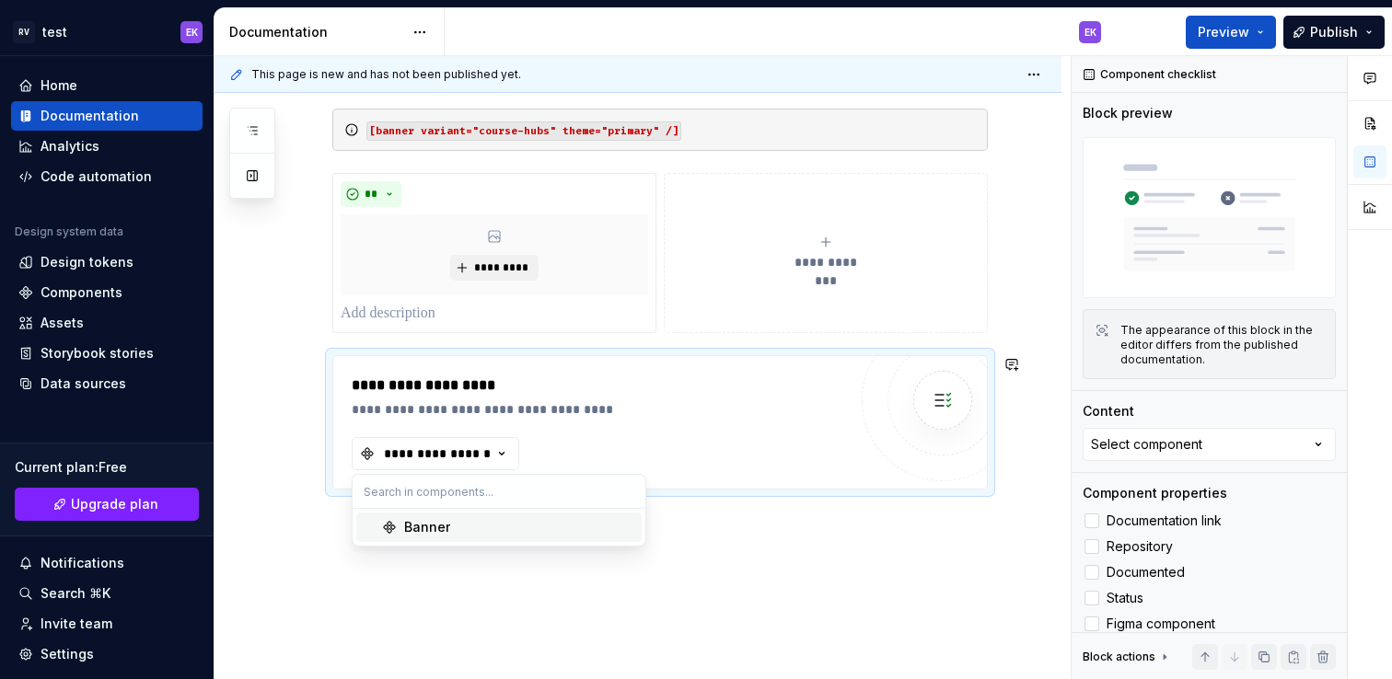
click at [498, 535] on div "Banner" at bounding box center [519, 527] width 230 height 18
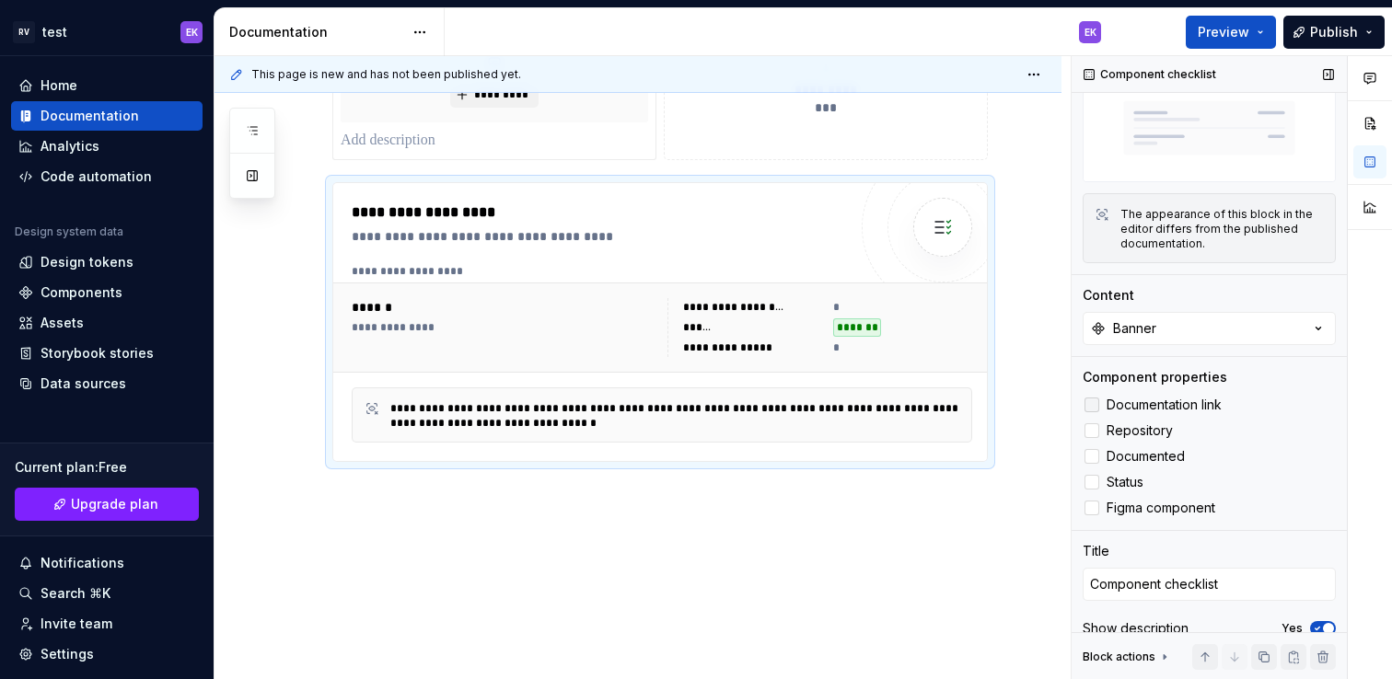
scroll to position [130, 0]
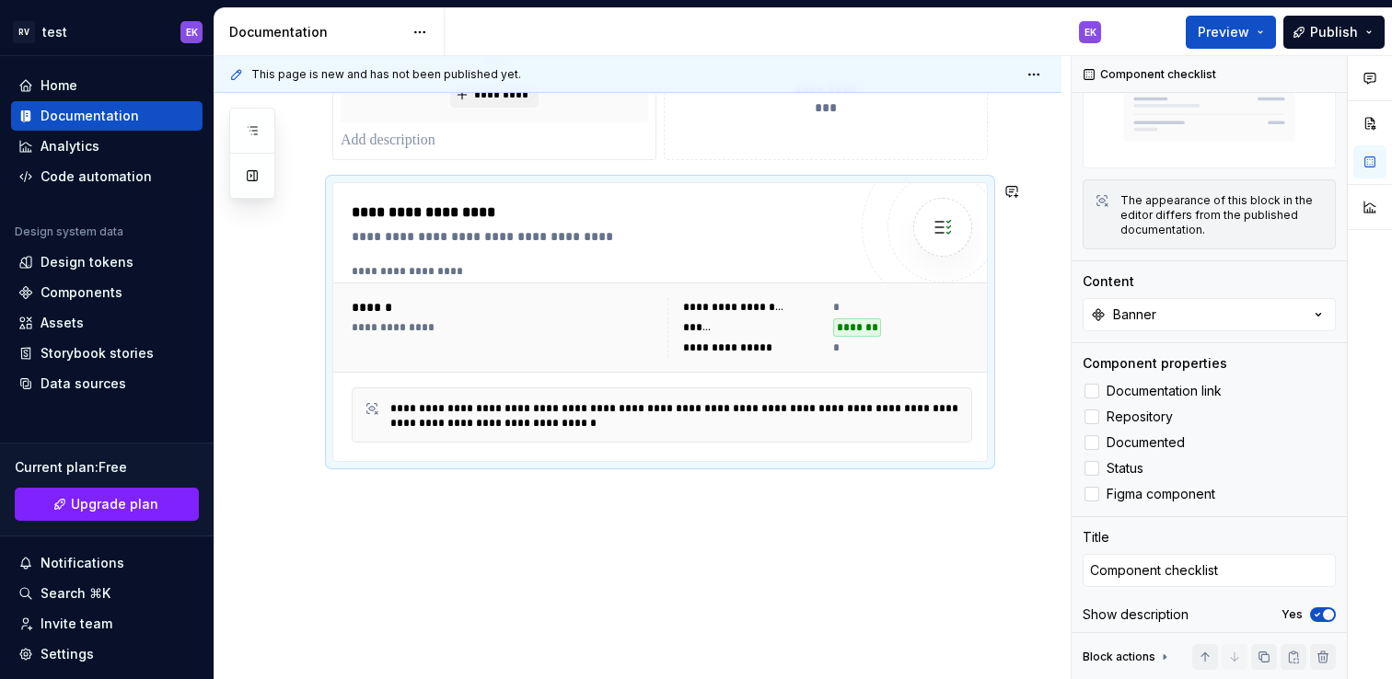
click at [678, 510] on div "**********" at bounding box center [637, 289] width 847 height 796
click at [683, 564] on div "**********" at bounding box center [637, 289] width 847 height 796
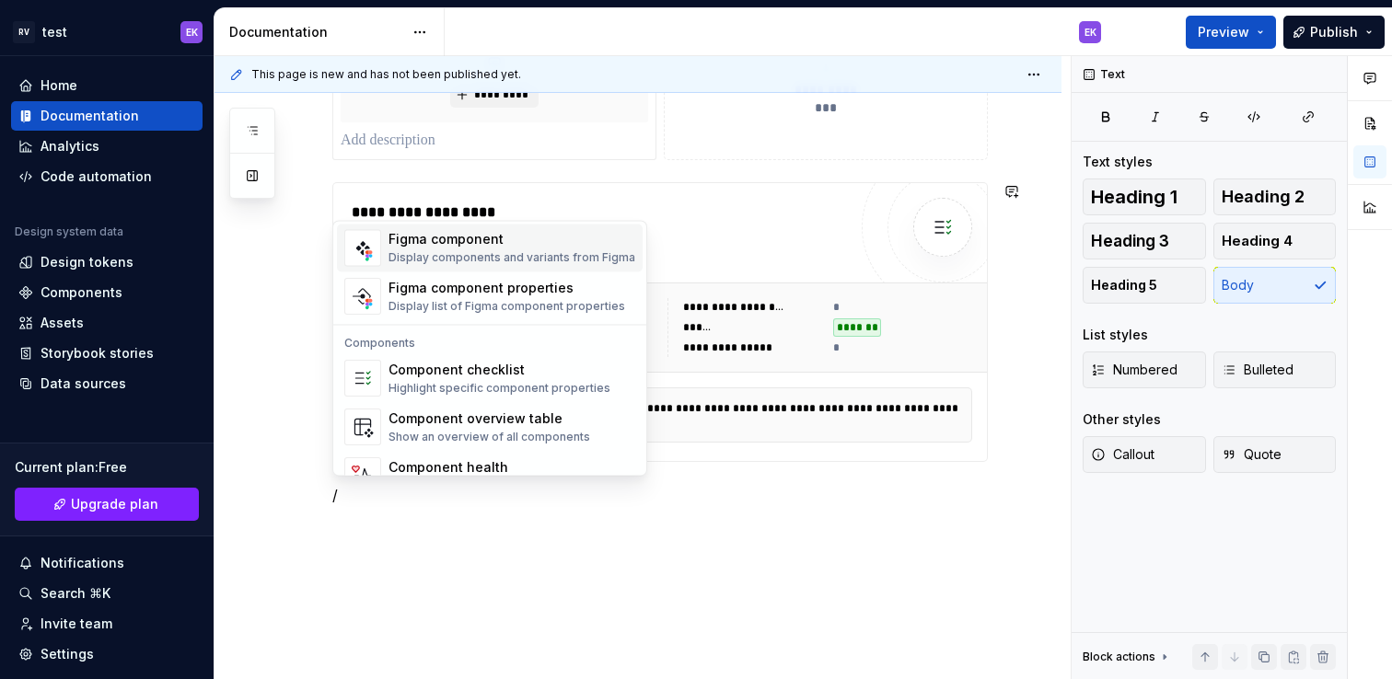
scroll to position [1833, 0]
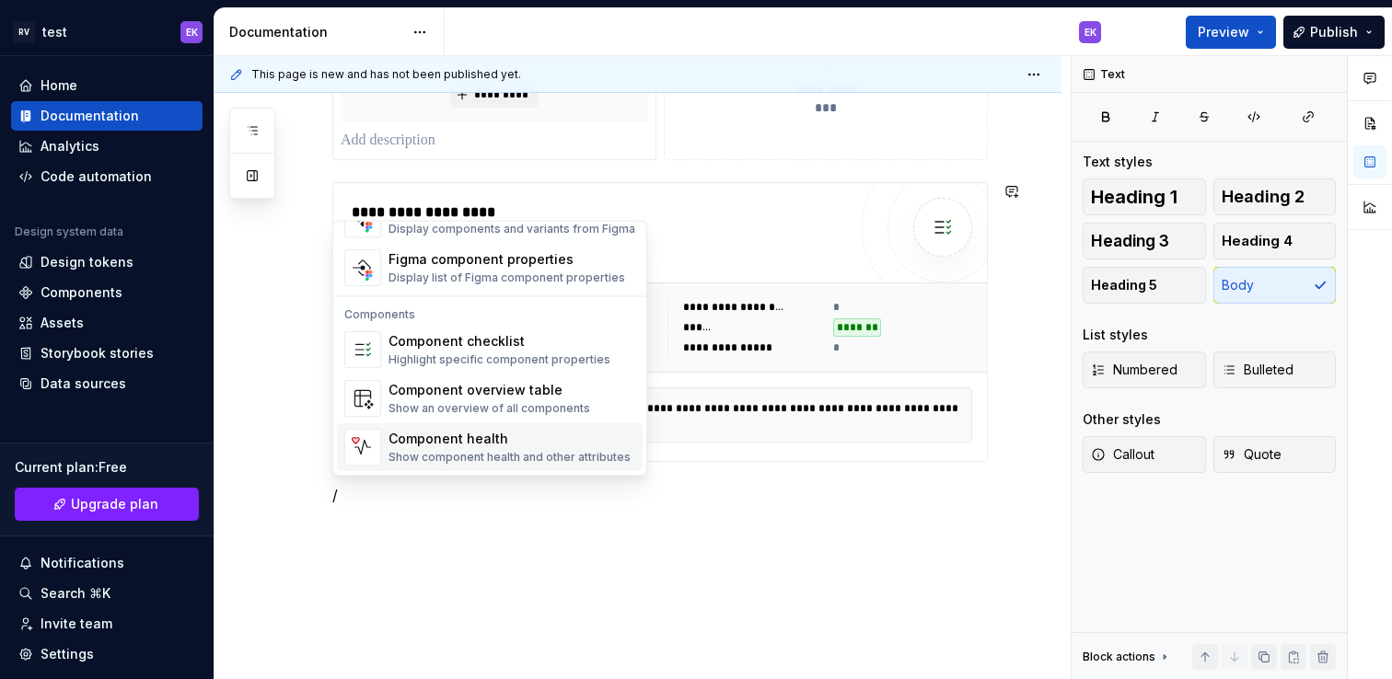
click at [593, 451] on div "Show component health and other attributes" at bounding box center [509, 458] width 242 height 15
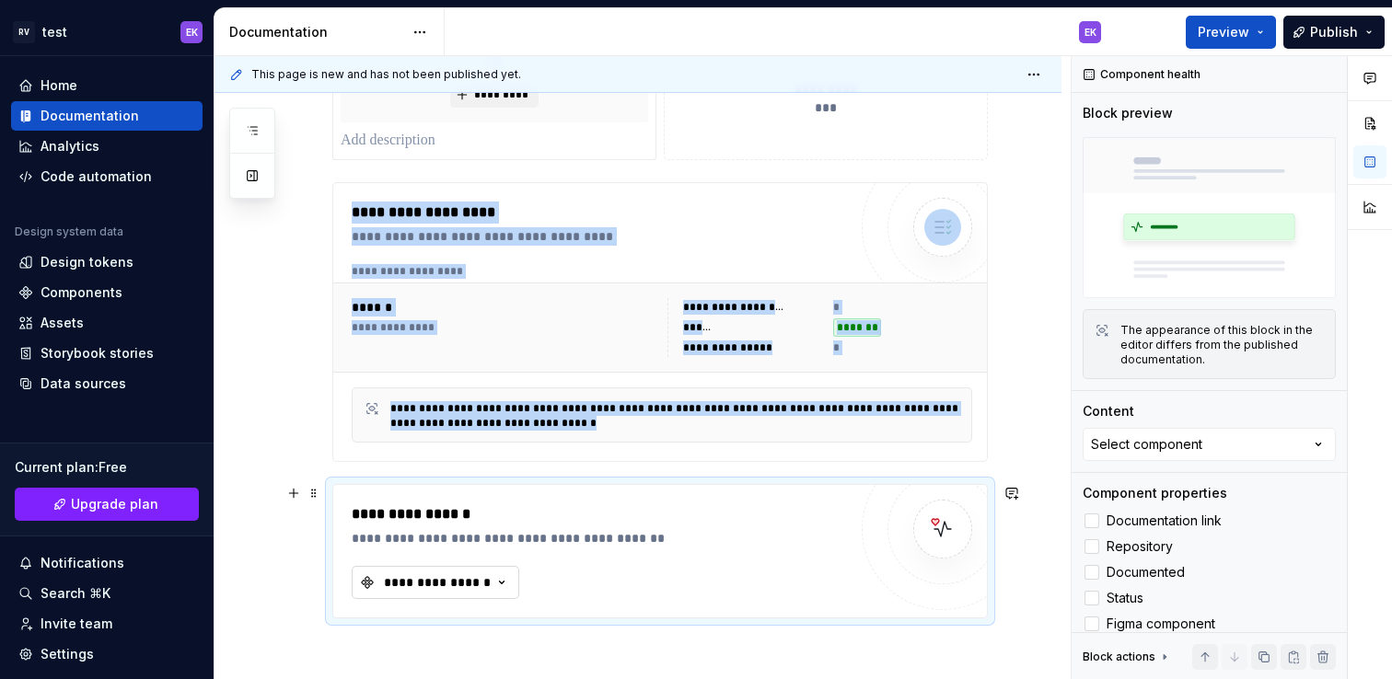
click at [505, 587] on icon "button" at bounding box center [501, 583] width 18 height 18
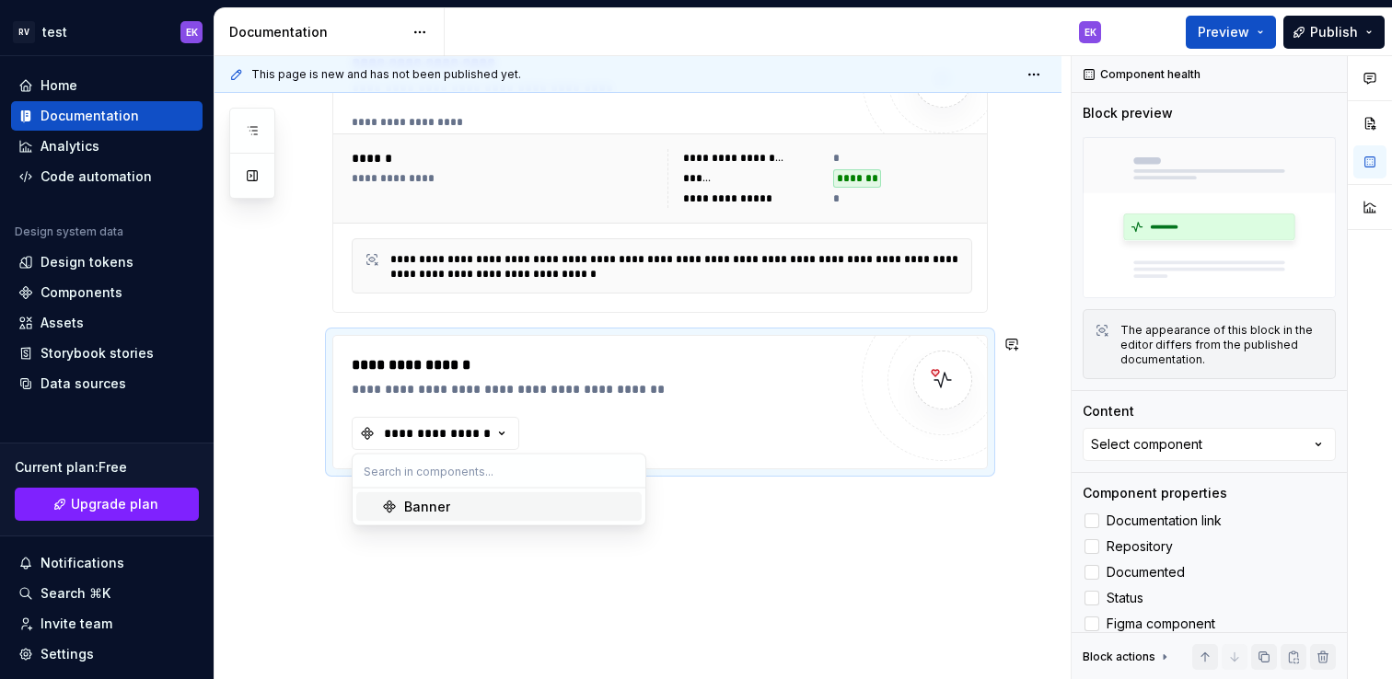
scroll to position [587, 0]
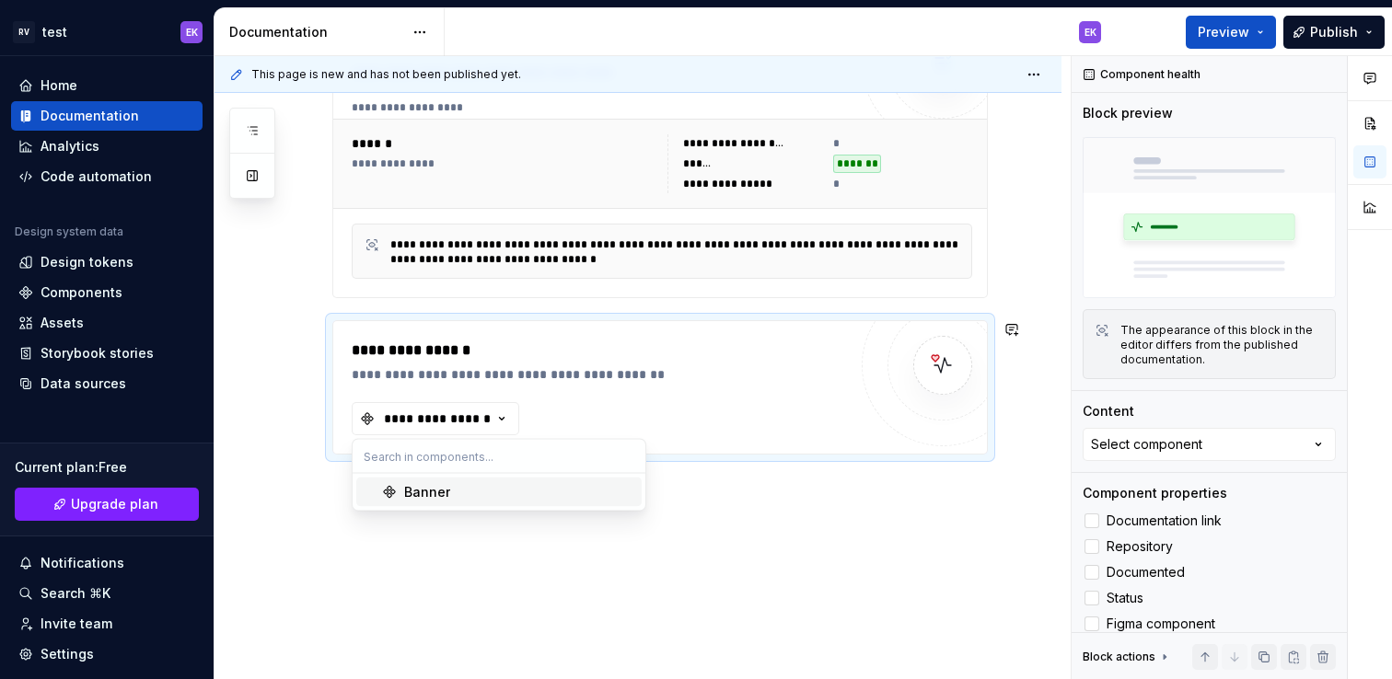
click at [484, 496] on div "Banner" at bounding box center [519, 492] width 230 height 18
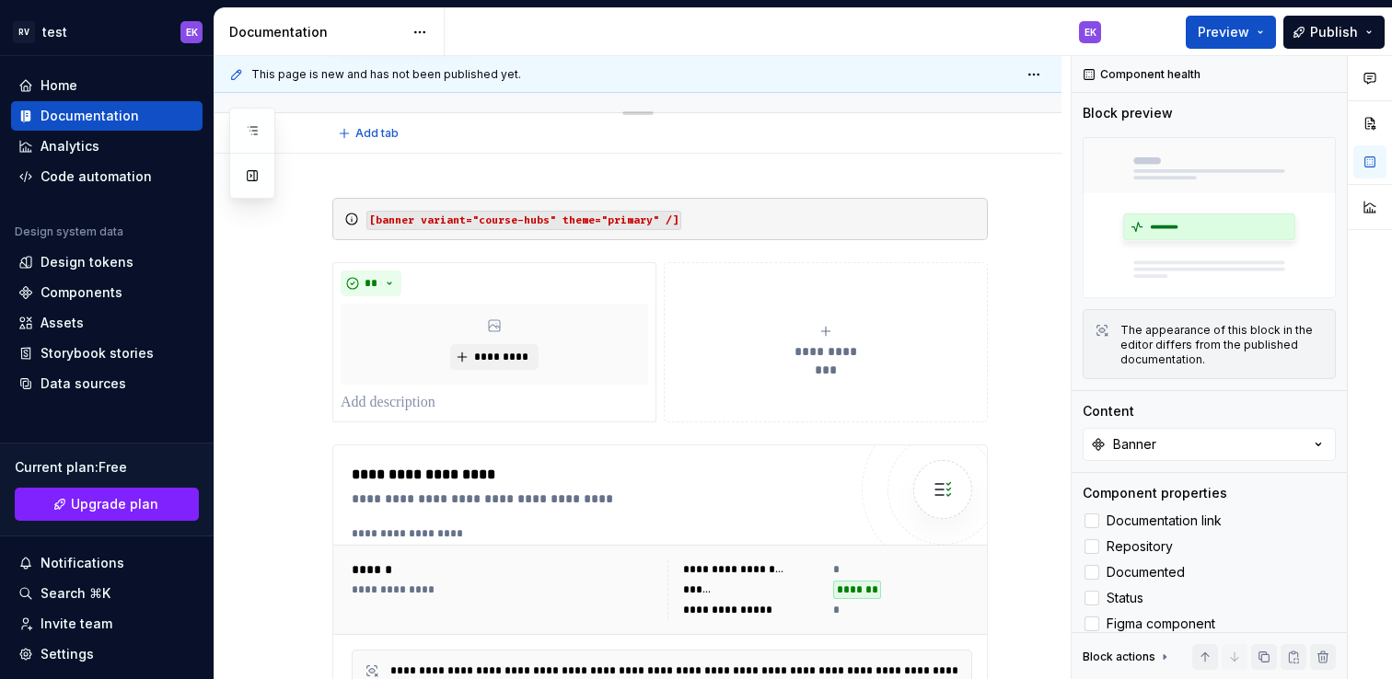
scroll to position [269, 0]
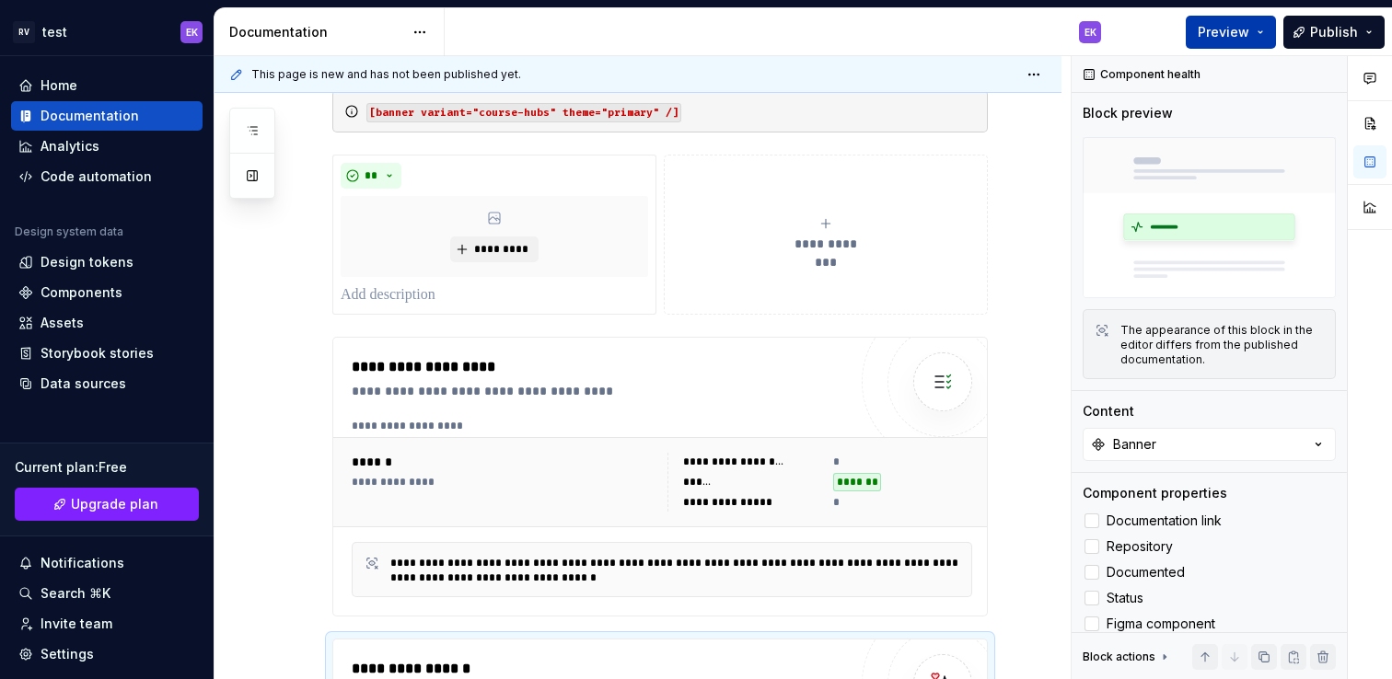
click at [1237, 42] on button "Preview" at bounding box center [1231, 32] width 90 height 33
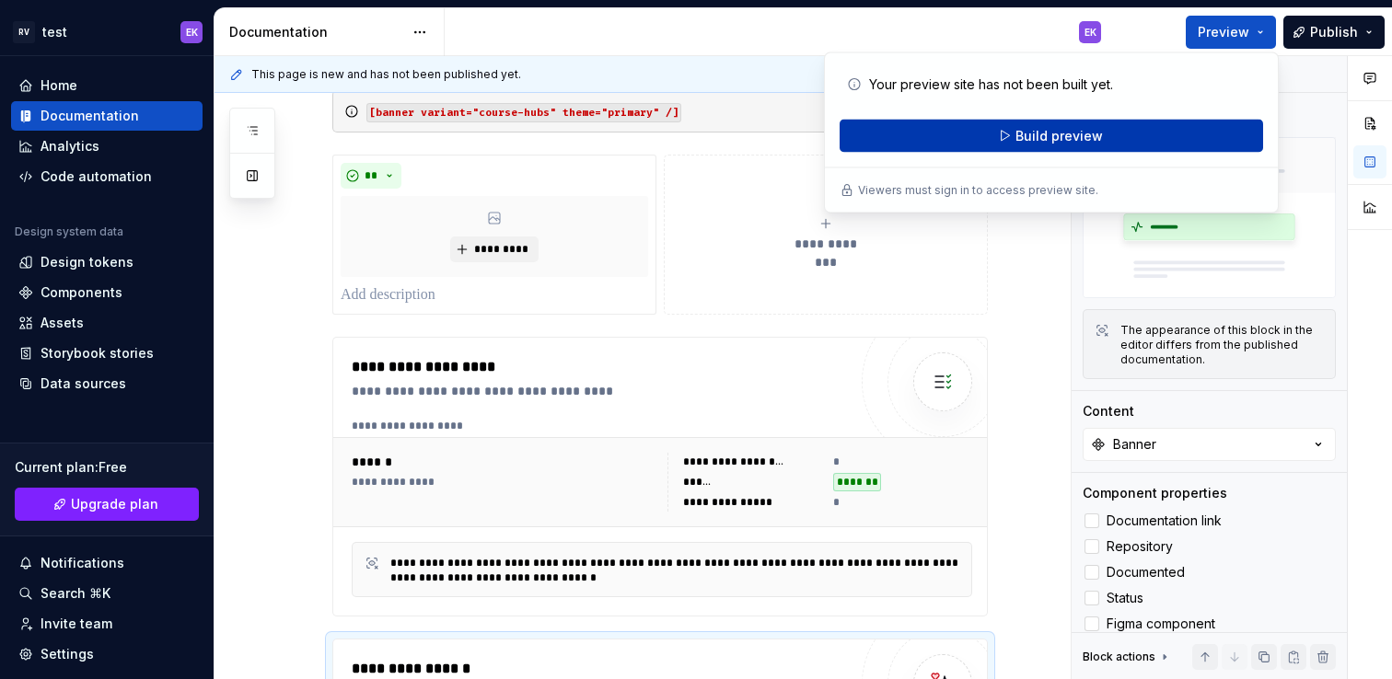
click at [1120, 139] on button "Build preview" at bounding box center [1051, 136] width 423 height 33
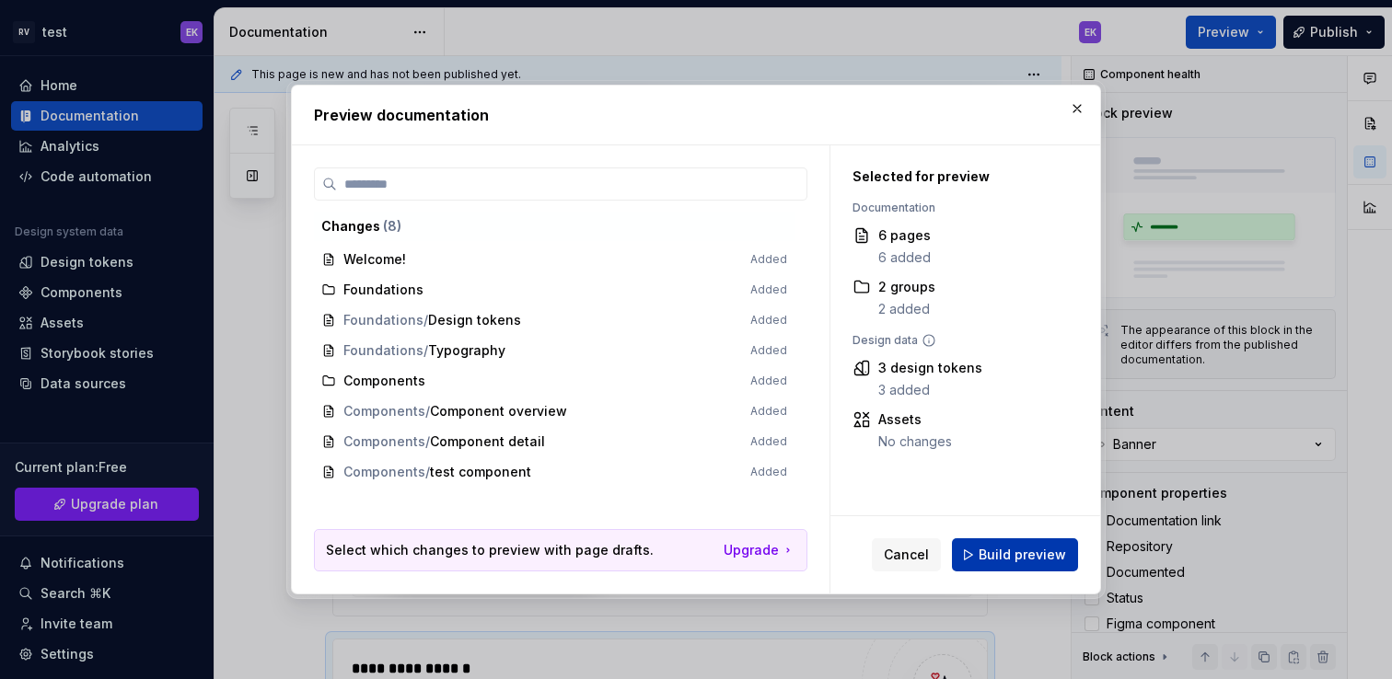
click at [1039, 557] on span "Build preview" at bounding box center [1022, 555] width 87 height 18
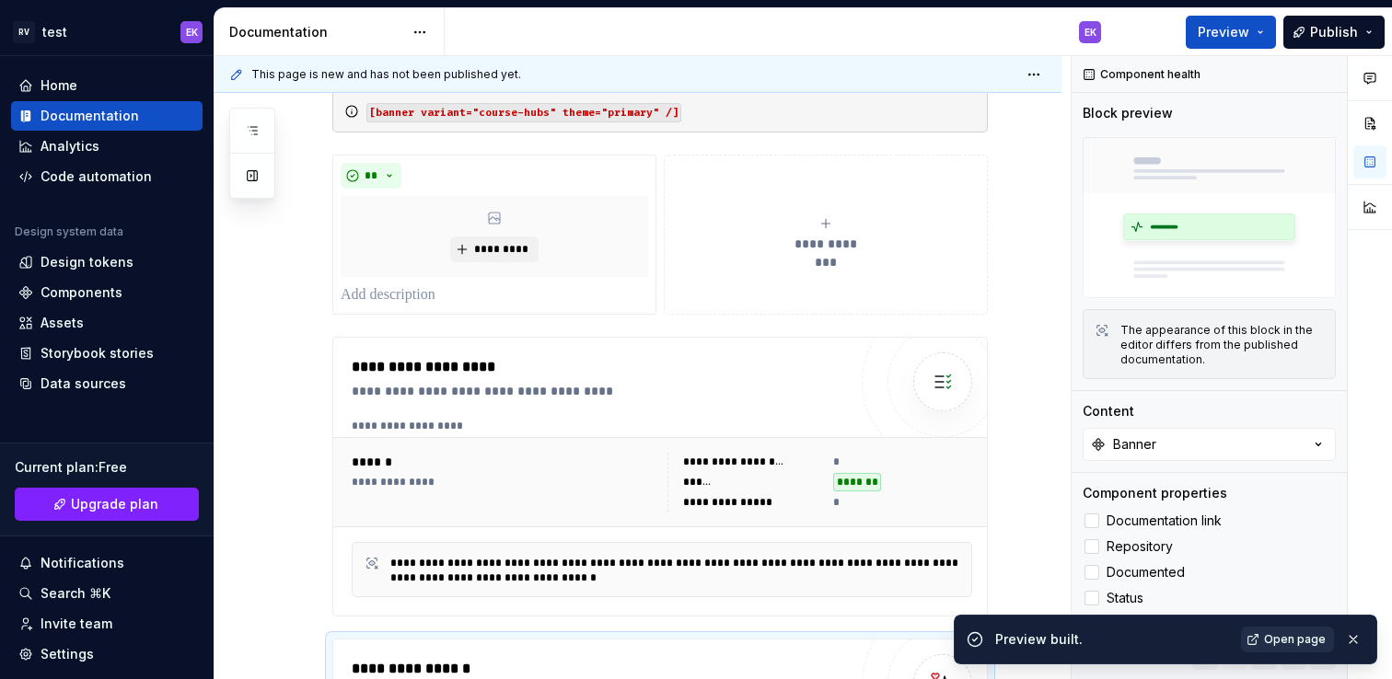
click at [1270, 632] on span "Open page" at bounding box center [1295, 639] width 62 height 15
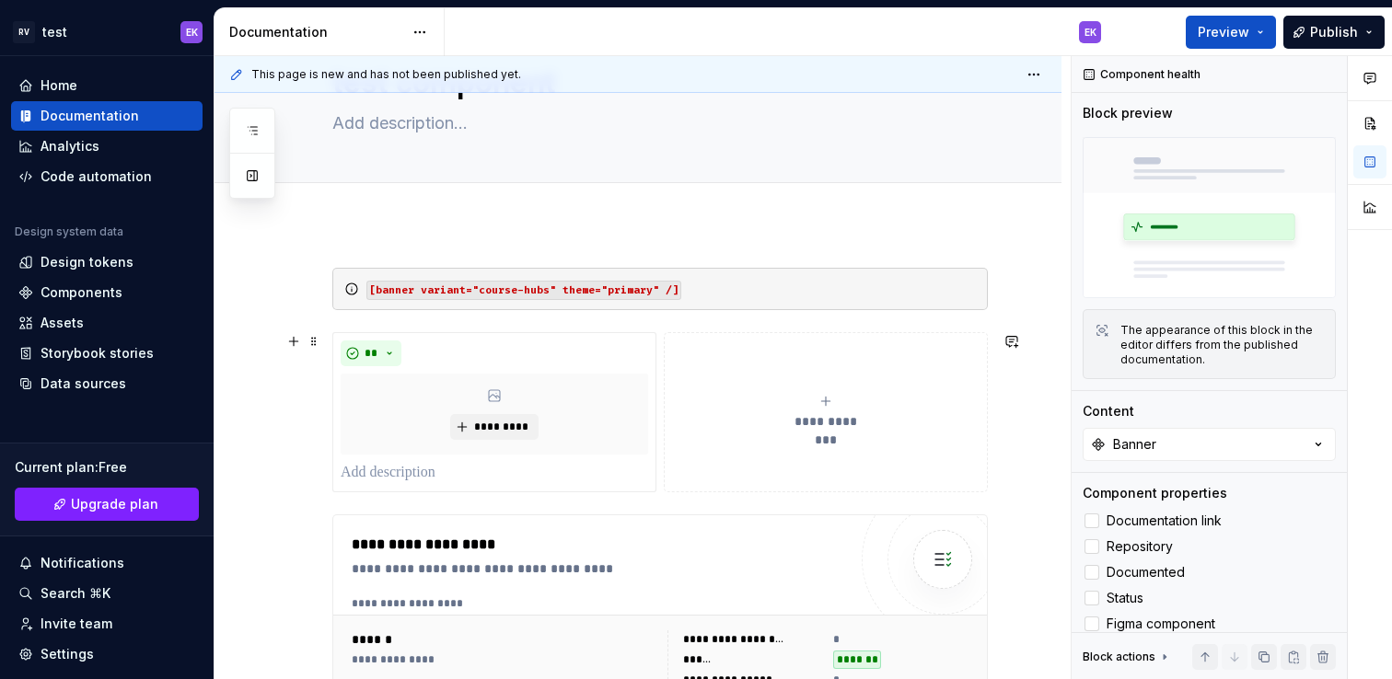
scroll to position [0, 0]
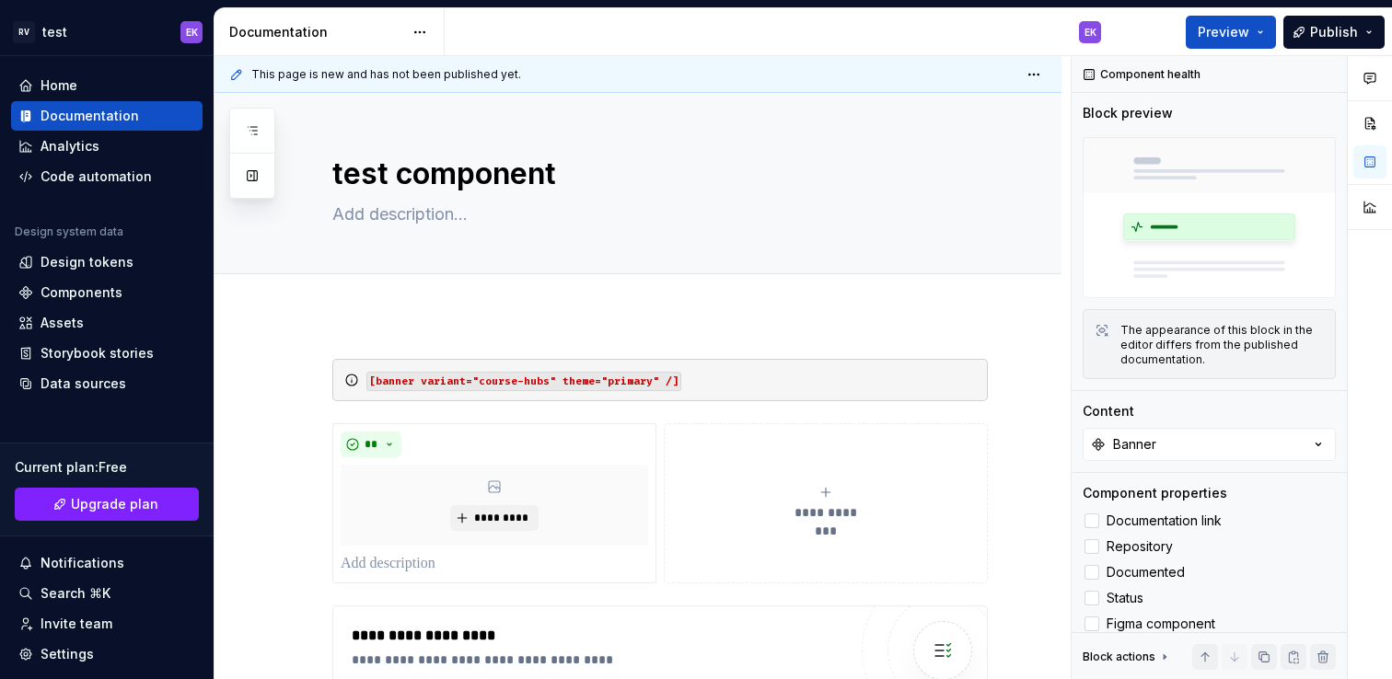
type textarea "*"
